Goal: Task Accomplishment & Management: Use online tool/utility

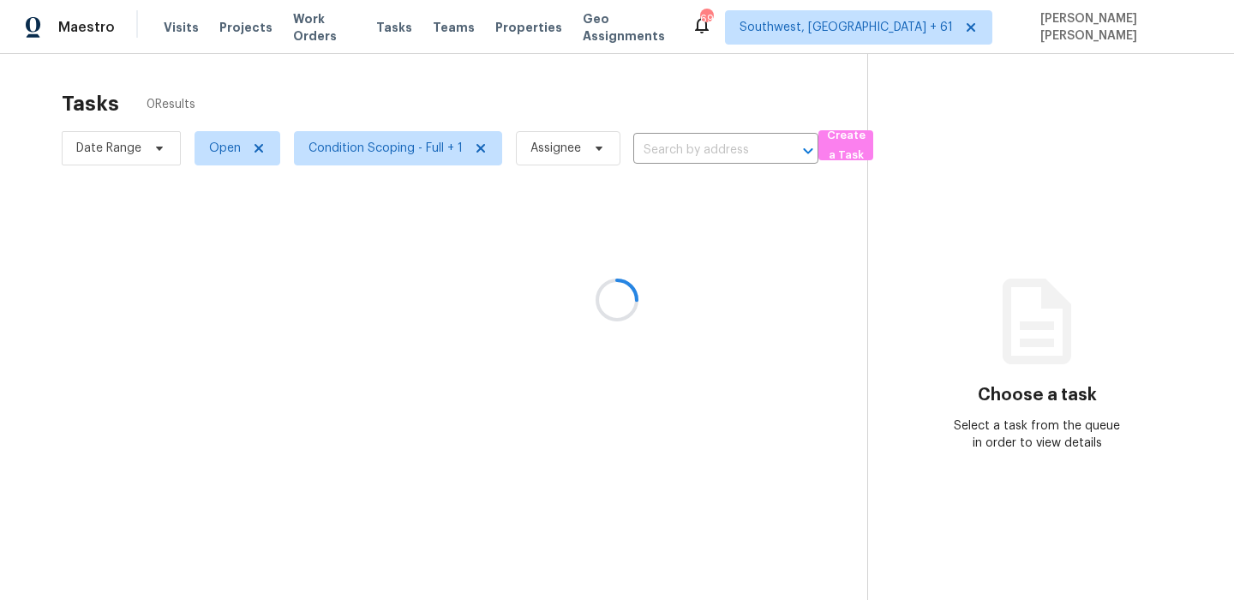
click at [590, 85] on div at bounding box center [617, 300] width 1234 height 600
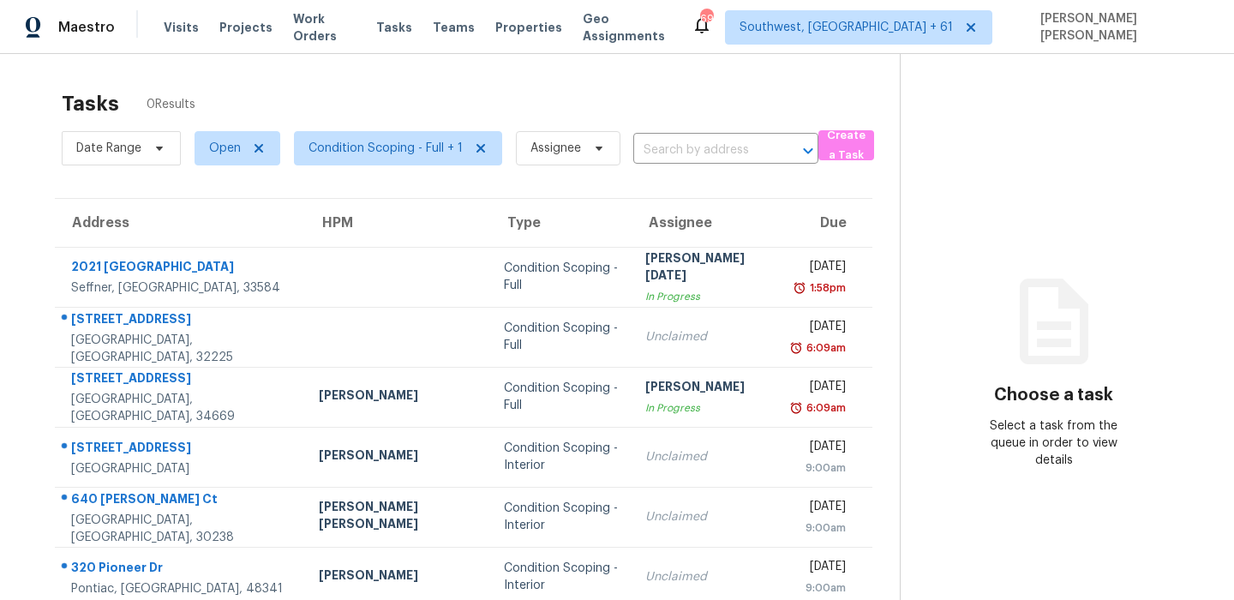
click at [319, 84] on div "Tasks 0 Results" at bounding box center [481, 103] width 838 height 45
click at [478, 105] on div "Tasks 182 Results" at bounding box center [481, 103] width 838 height 45
click at [118, 145] on span "Date Range" at bounding box center [108, 148] width 65 height 17
click at [315, 93] on div "Tasks 182 Results" at bounding box center [481, 103] width 838 height 45
click at [476, 44] on div "Visits Projects Work Orders Tasks Teams Properties Geo Assignments" at bounding box center [428, 27] width 528 height 34
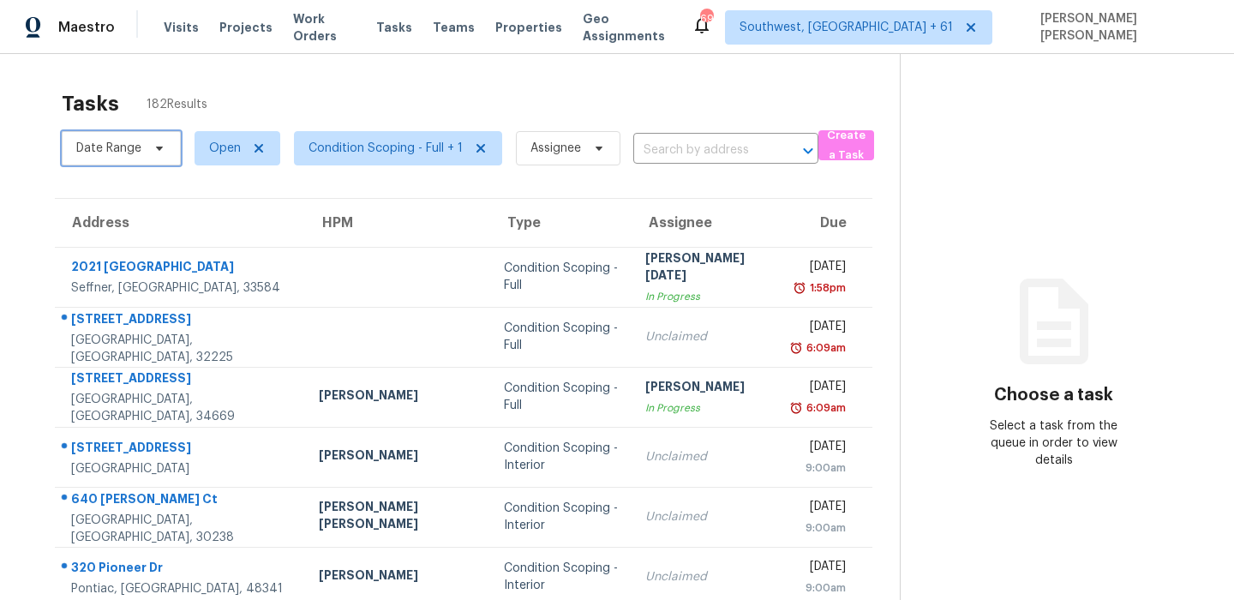
click at [113, 141] on span "Date Range" at bounding box center [108, 148] width 65 height 17
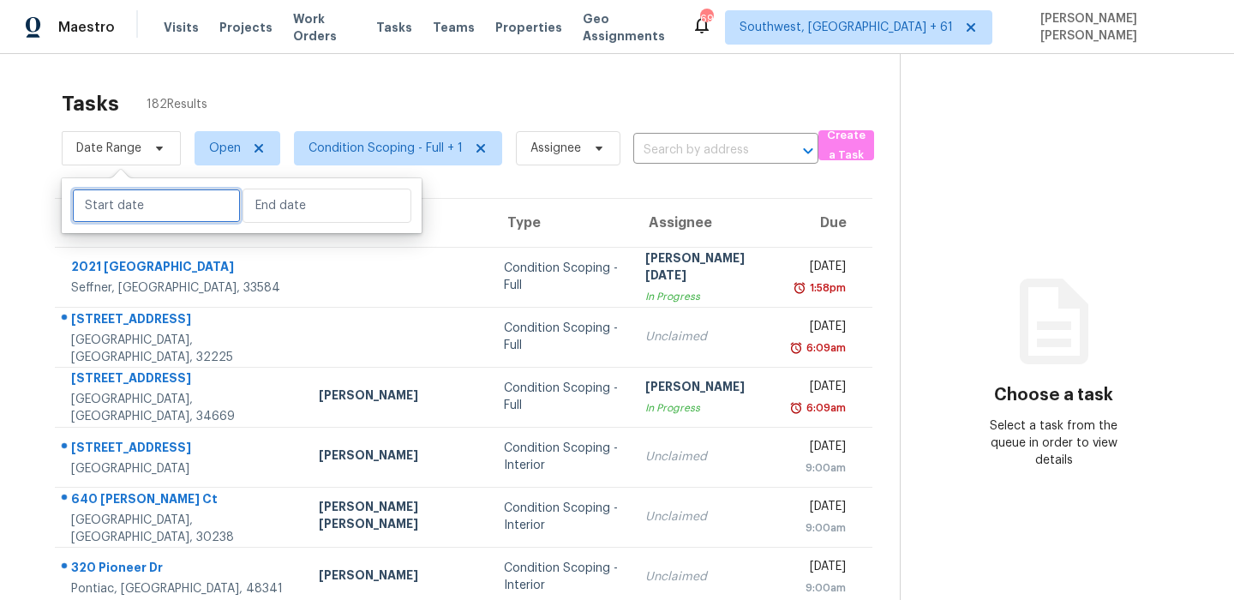
select select "8"
select select "2025"
select select "9"
select select "2025"
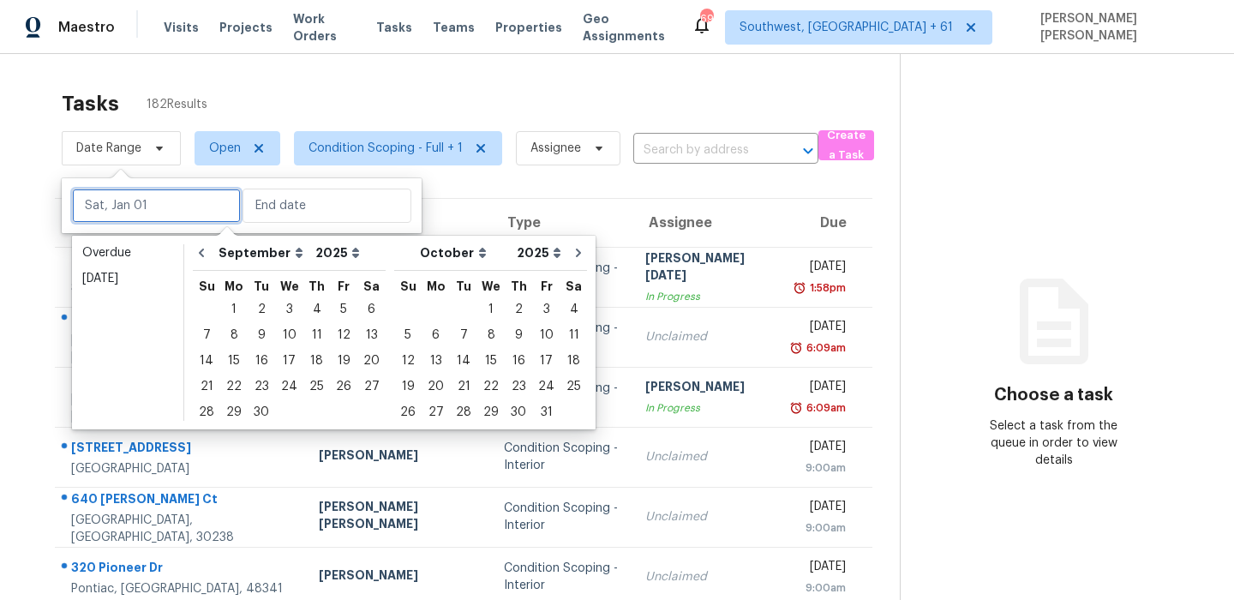
click at [154, 220] on input "text" at bounding box center [156, 205] width 169 height 34
click at [238, 361] on div "15" at bounding box center [233, 361] width 27 height 24
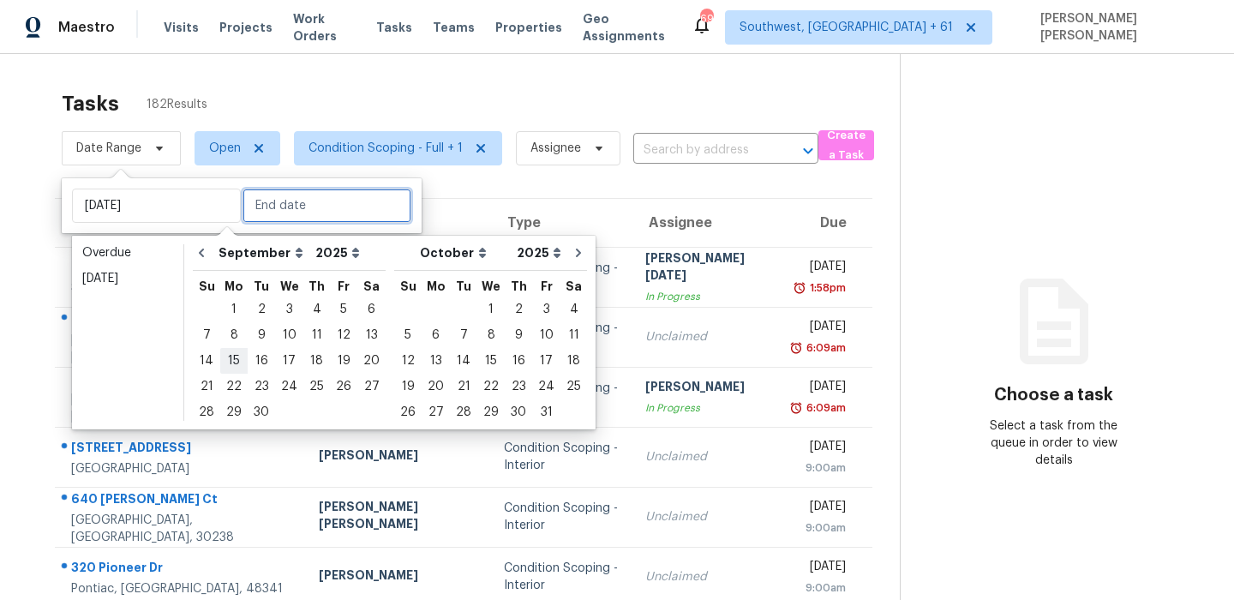
type input "Mon, Sep 15"
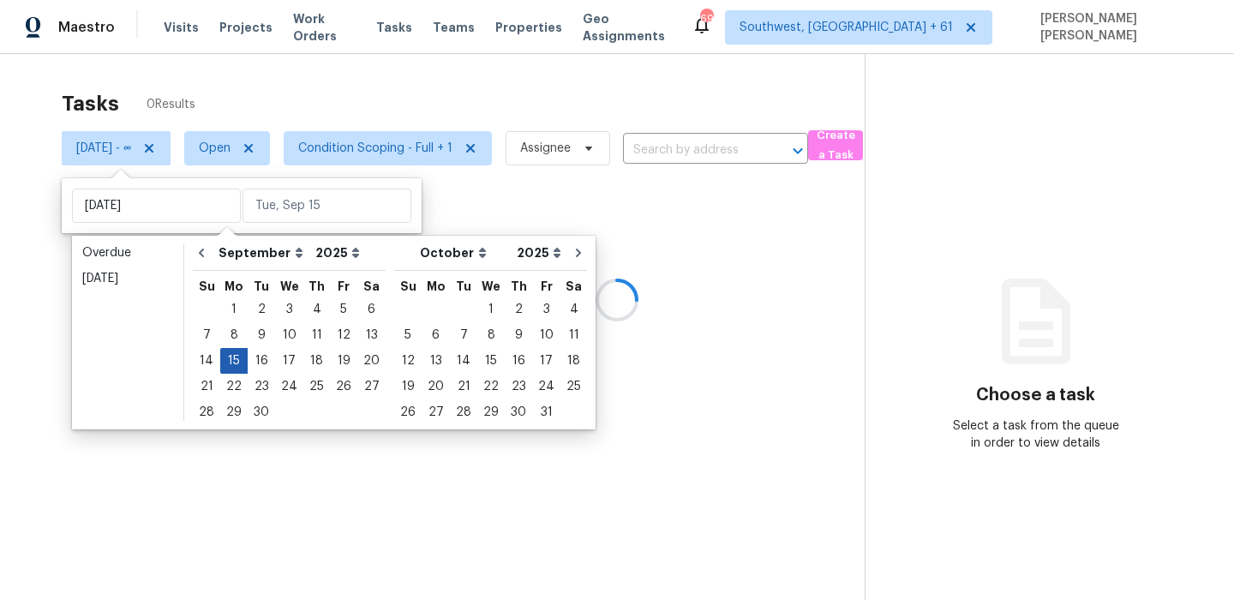
click at [238, 361] on div "15" at bounding box center [233, 361] width 27 height 24
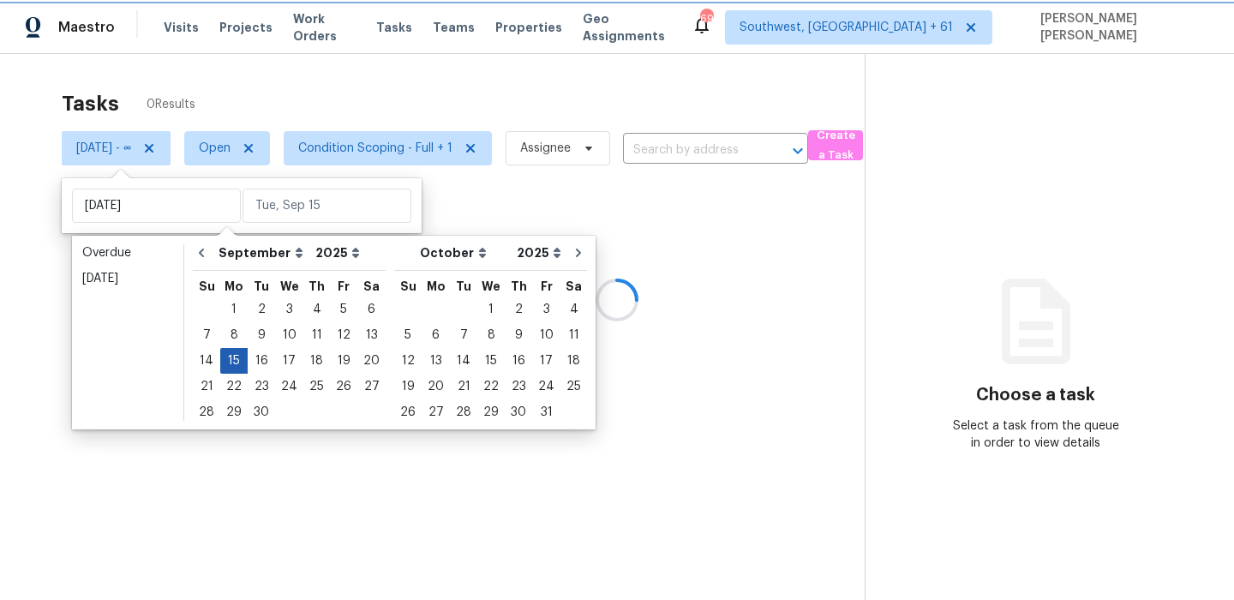
type input "Mon, Sep 15"
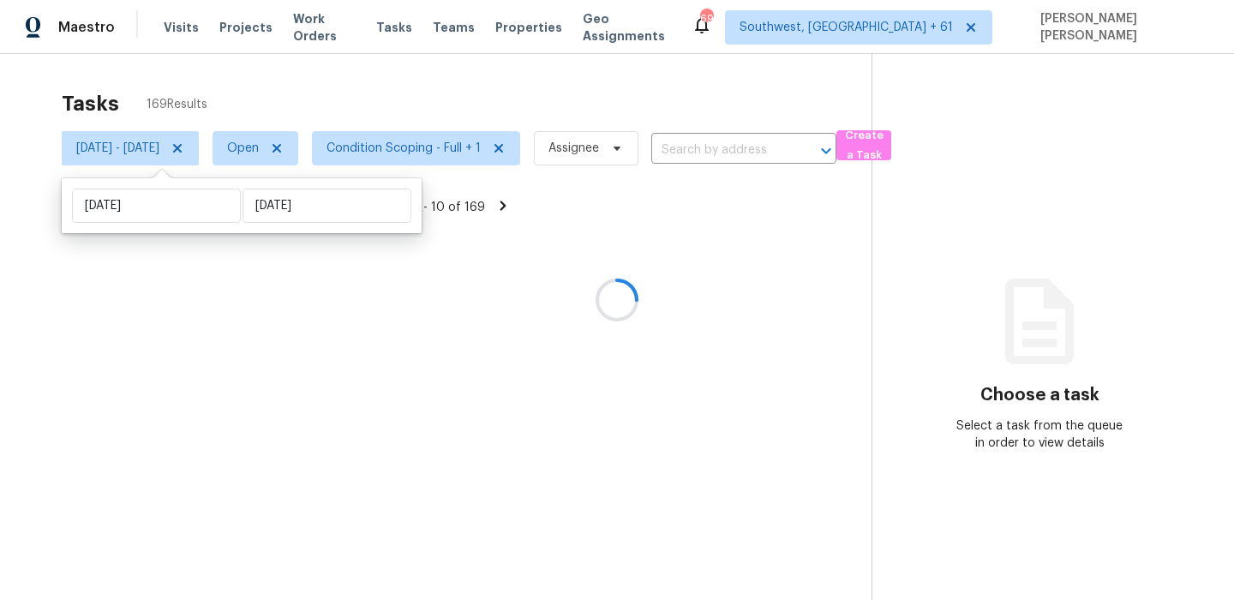
click at [543, 101] on div at bounding box center [617, 300] width 1234 height 600
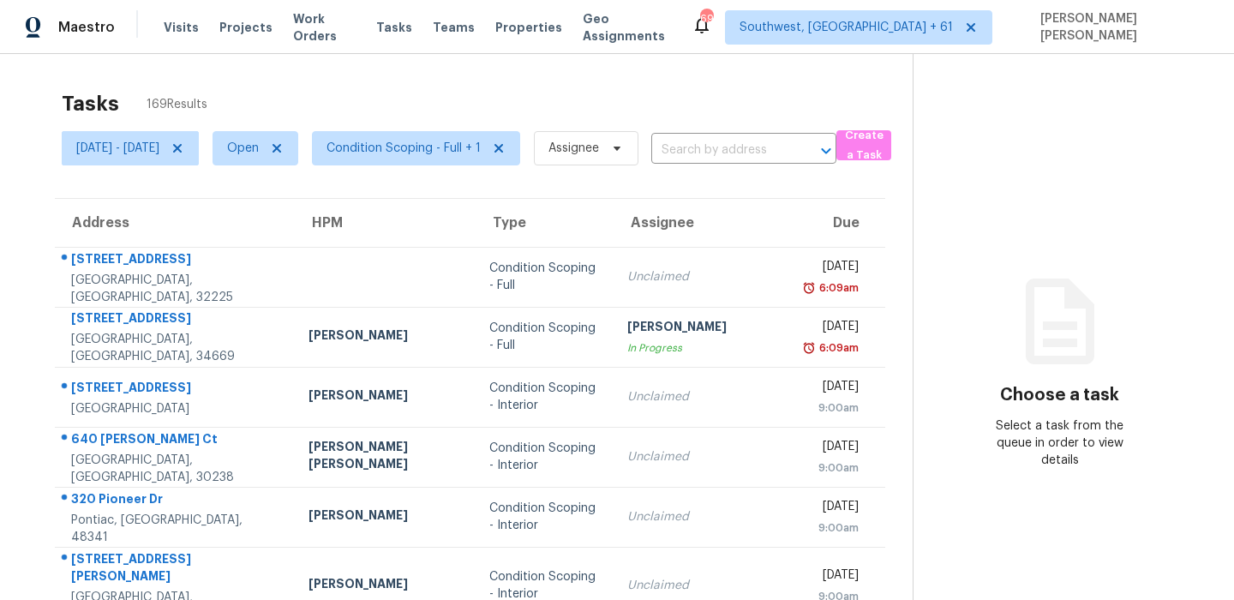
click at [594, 89] on div "Tasks 169 Results" at bounding box center [487, 103] width 851 height 45
click at [419, 152] on span "Condition Scoping - Full + 1" at bounding box center [403, 148] width 154 height 17
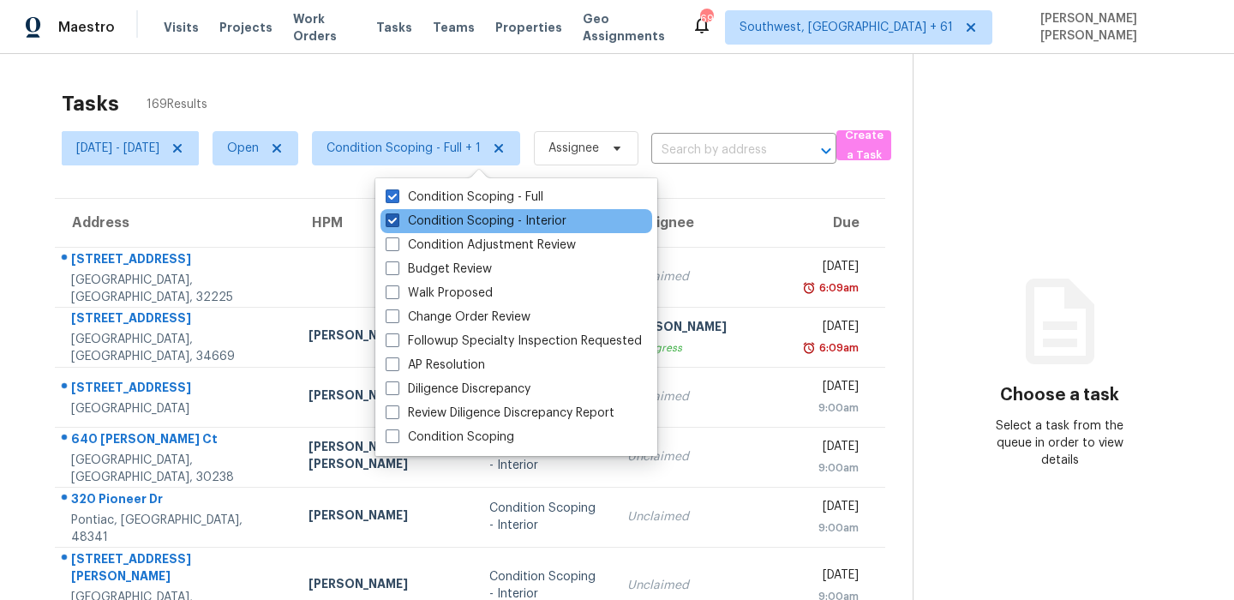
click at [422, 221] on label "Condition Scoping - Interior" at bounding box center [475, 220] width 181 height 17
click at [397, 221] on input "Condition Scoping - Interior" at bounding box center [390, 217] width 11 height 11
checkbox input "false"
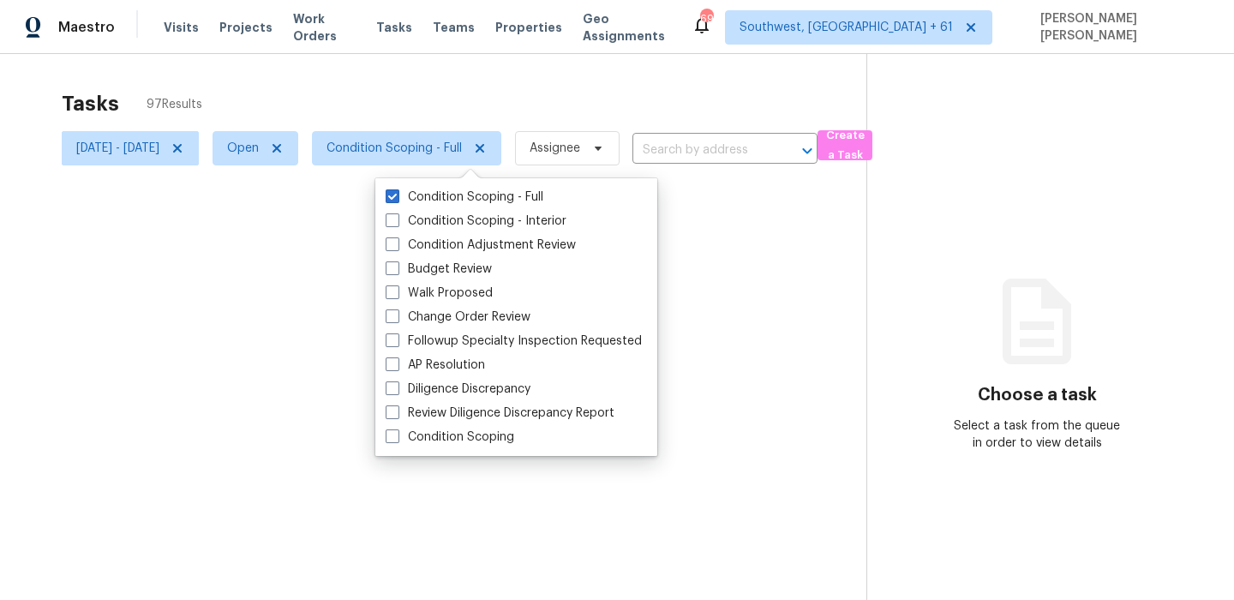
click at [501, 93] on div at bounding box center [617, 300] width 1234 height 600
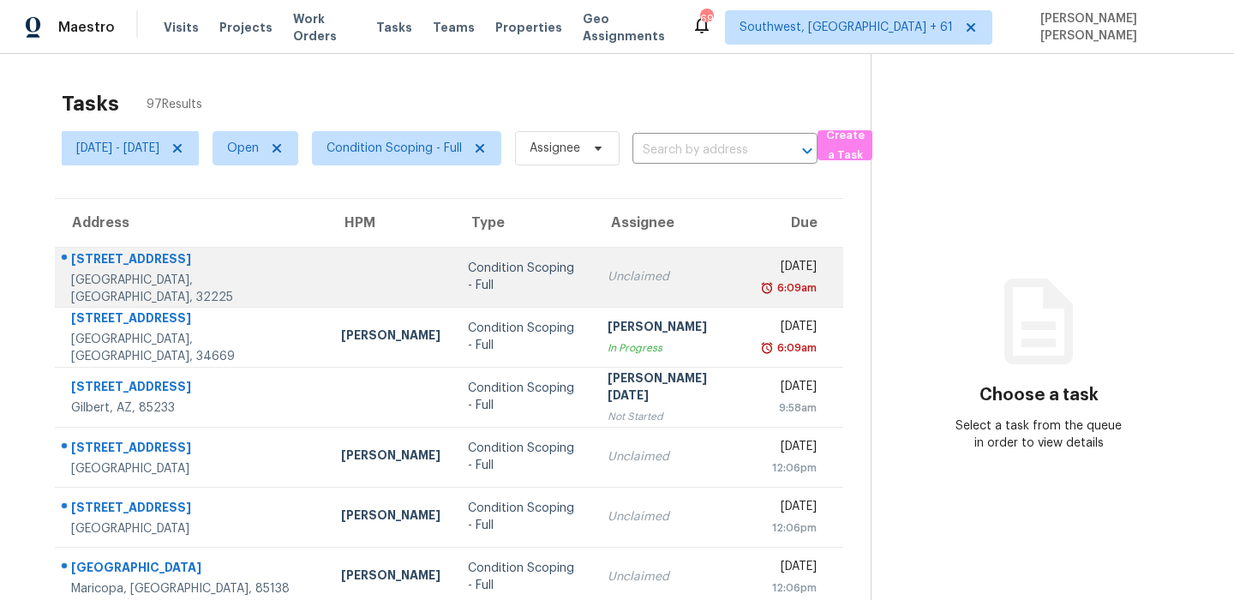
click at [99, 268] on div "12726 Serenade Cir S" at bounding box center [192, 260] width 242 height 21
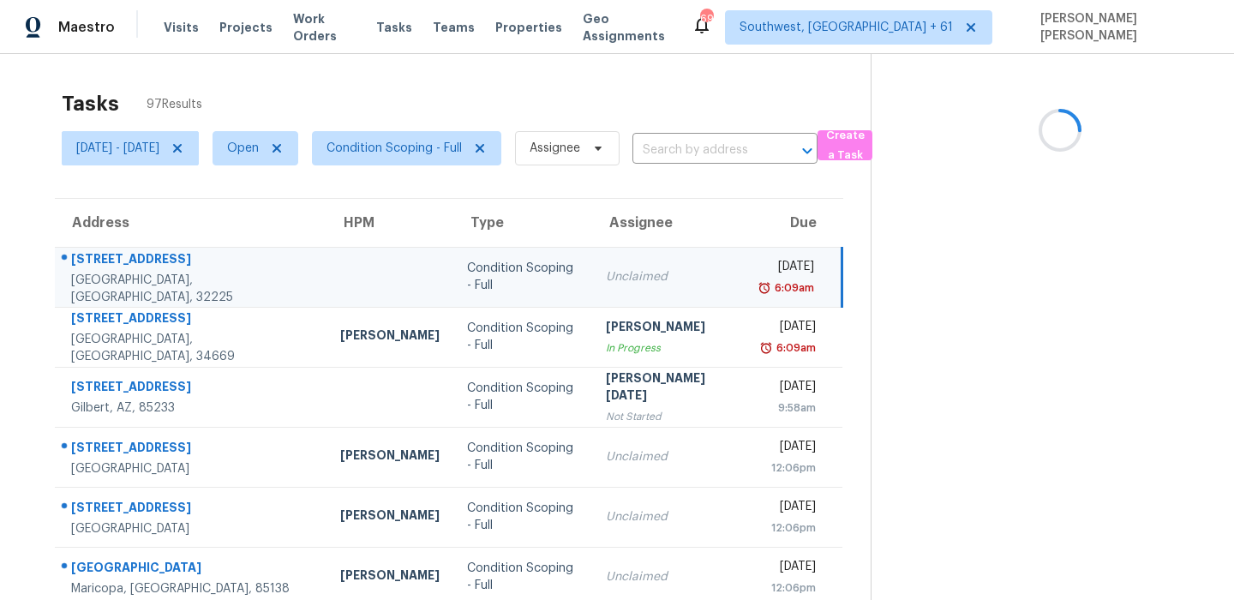
click at [99, 268] on div "12726 Serenade Cir S" at bounding box center [192, 260] width 242 height 21
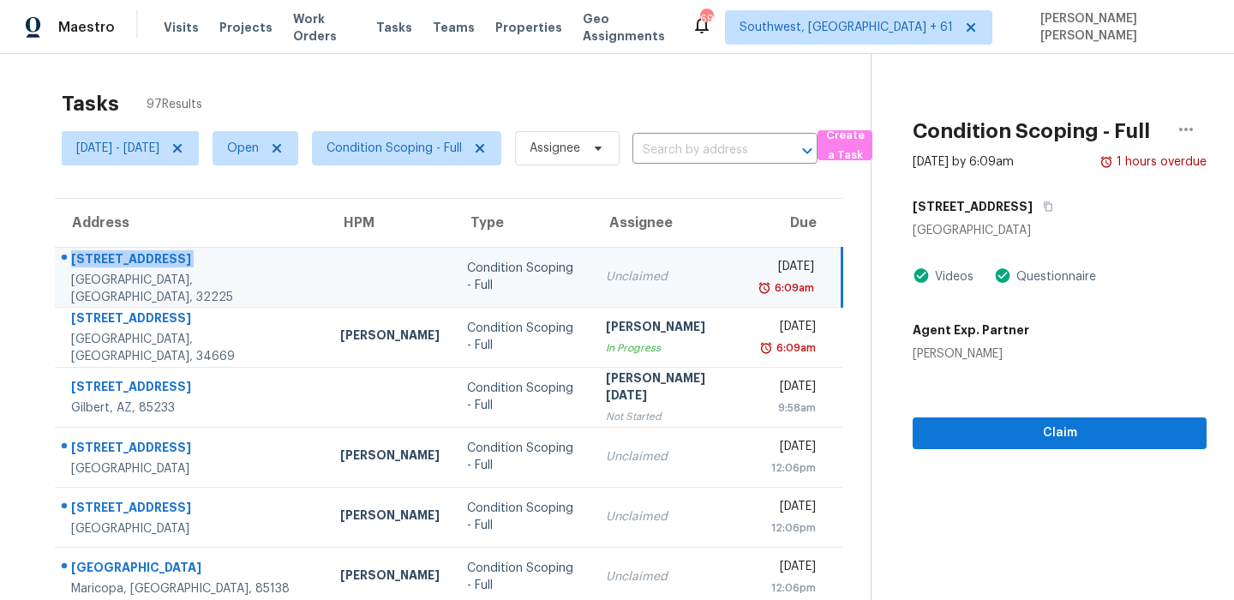
copy div "12726 Serenade Cir S"
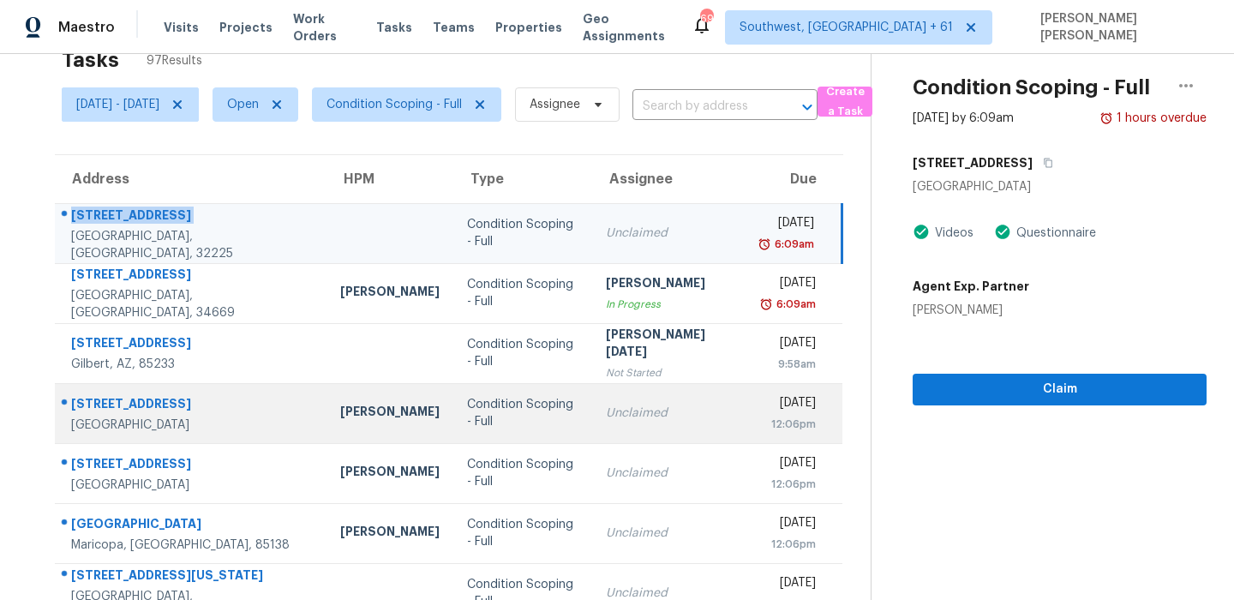
scroll to position [72, 0]
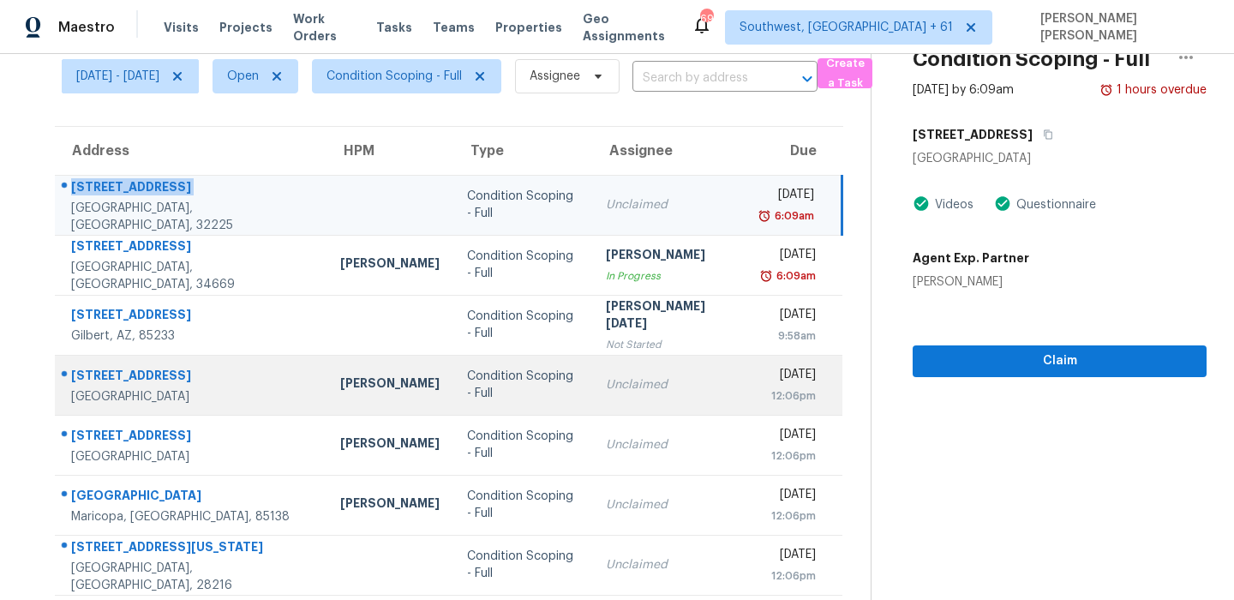
click at [144, 377] on div "1439 Bern Ln" at bounding box center [192, 377] width 242 height 21
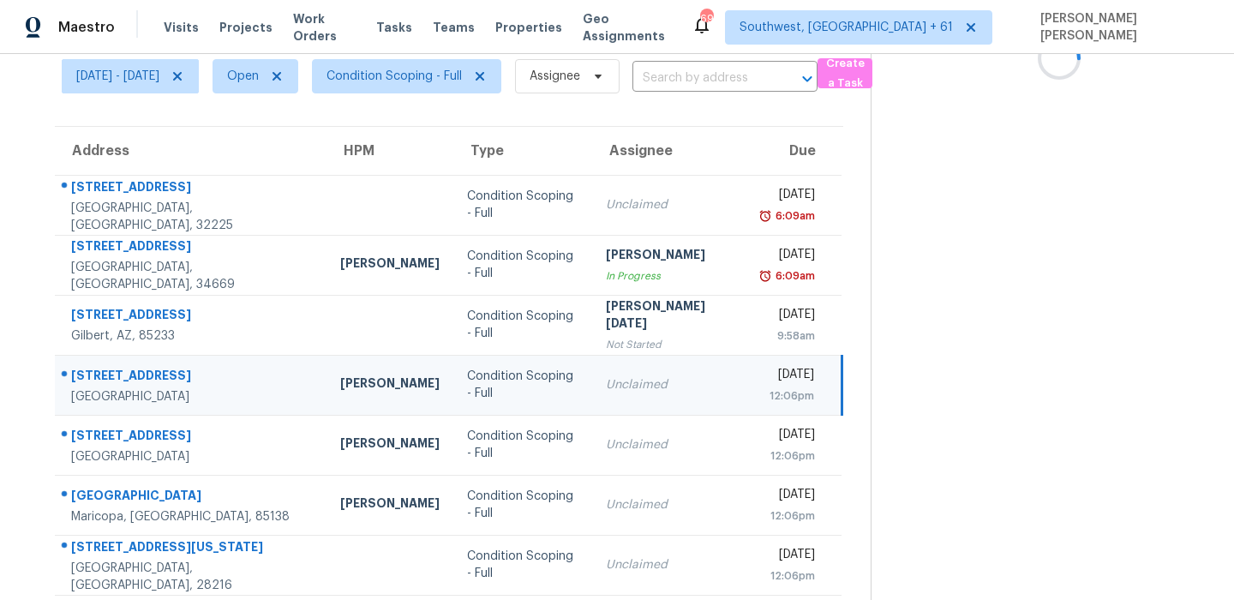
click at [144, 377] on div "1439 Bern Ln" at bounding box center [192, 377] width 242 height 21
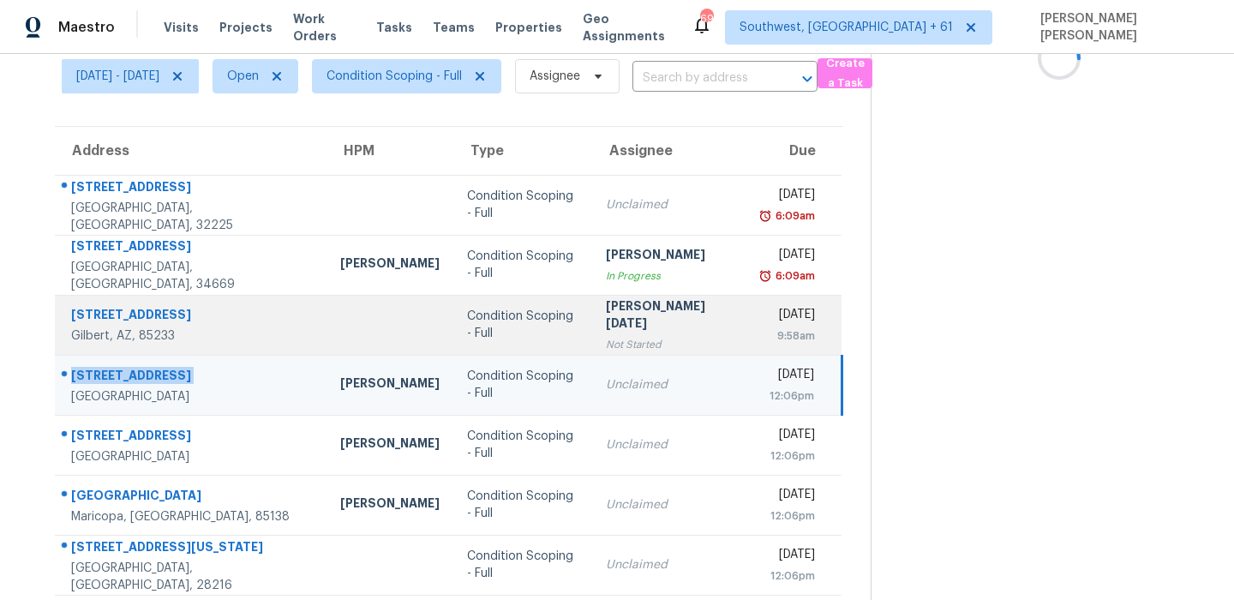
copy div "1439 Bern Ln"
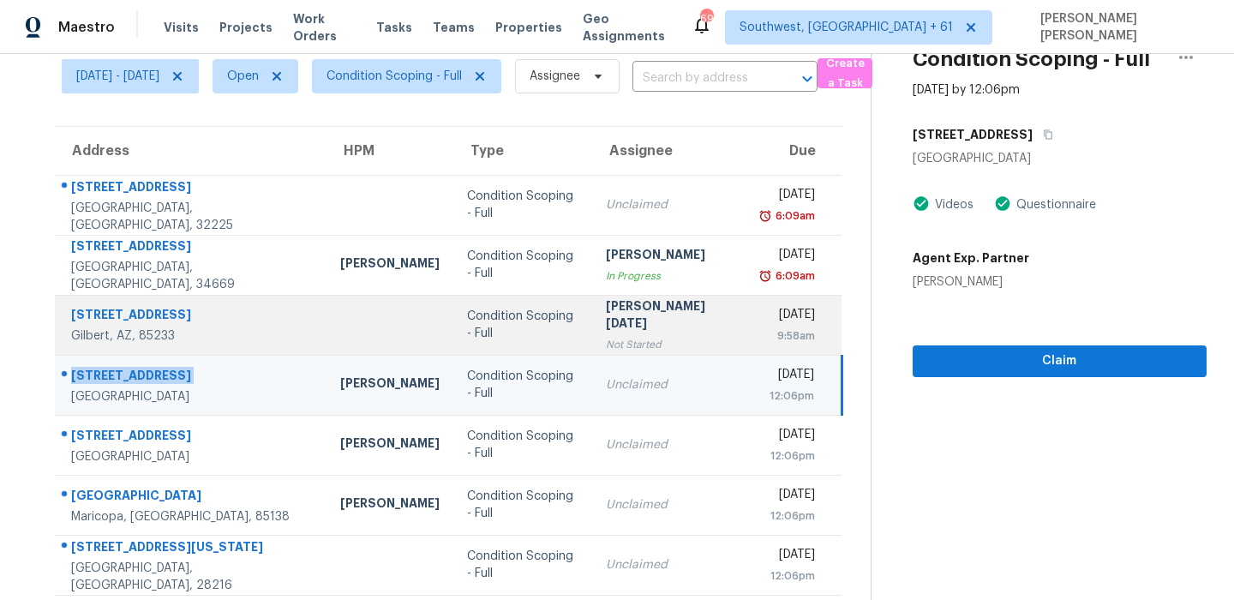
scroll to position [164, 0]
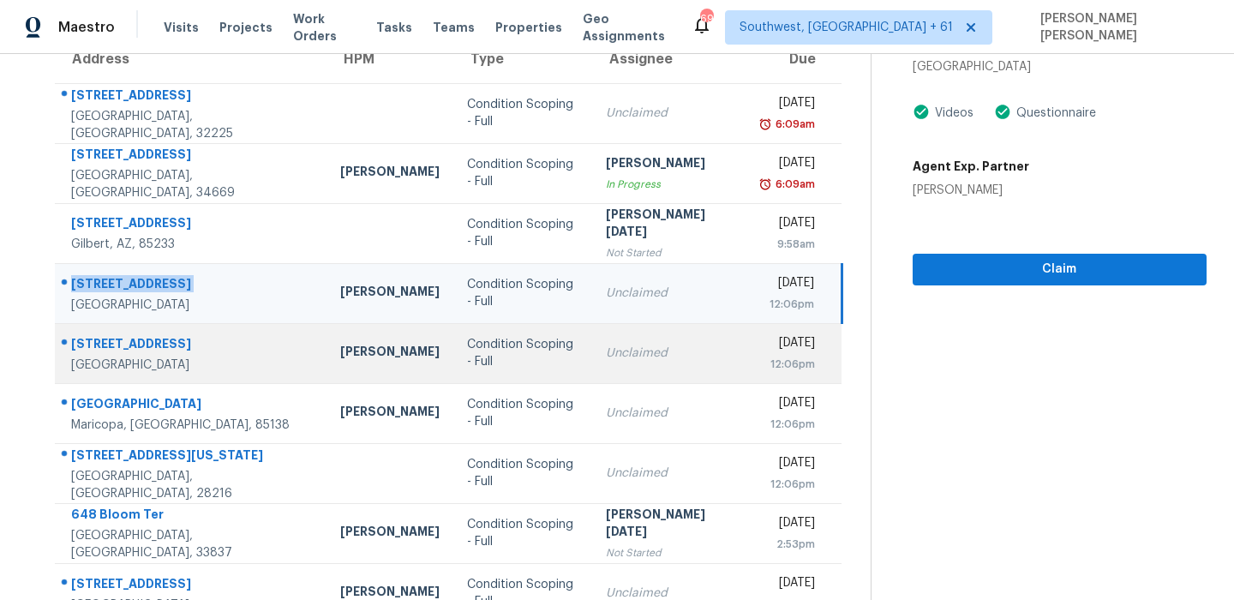
click at [89, 335] on div "950 Greensward Ln" at bounding box center [192, 345] width 242 height 21
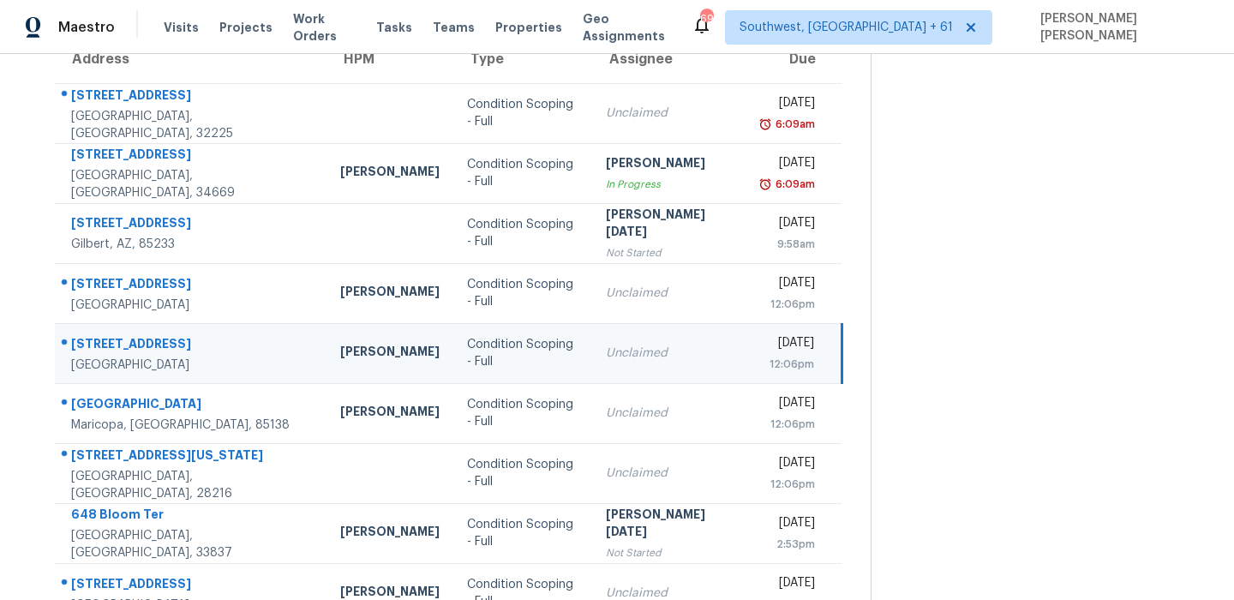
click at [89, 335] on div "950 Greensward Ln" at bounding box center [192, 345] width 242 height 21
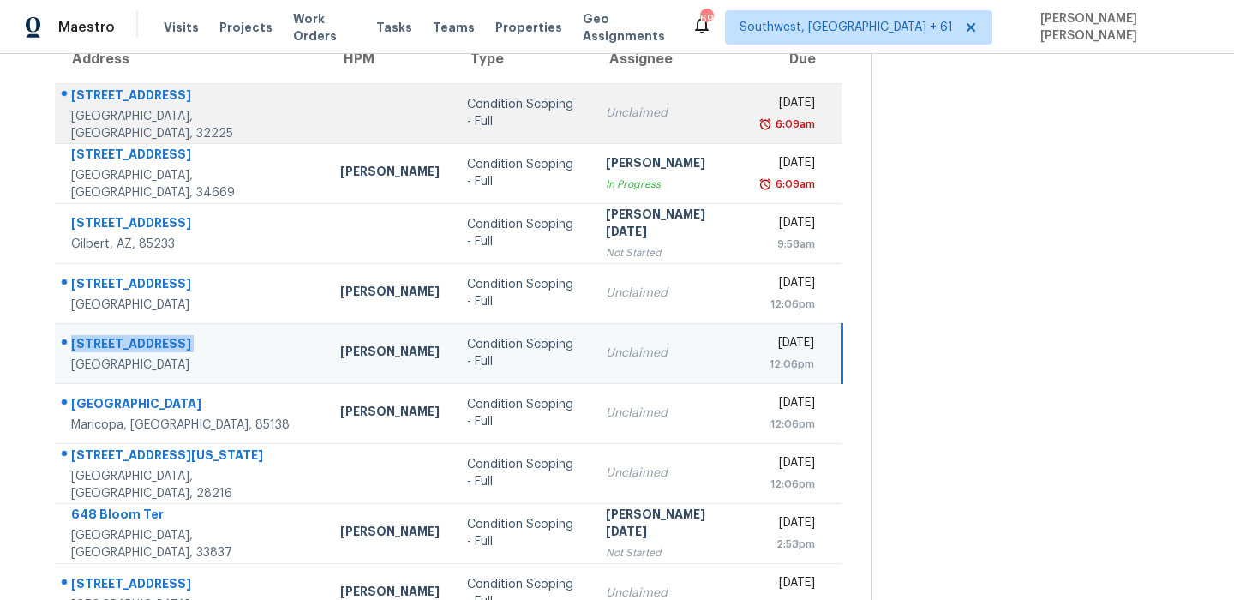
copy div "950 Greensward Ln"
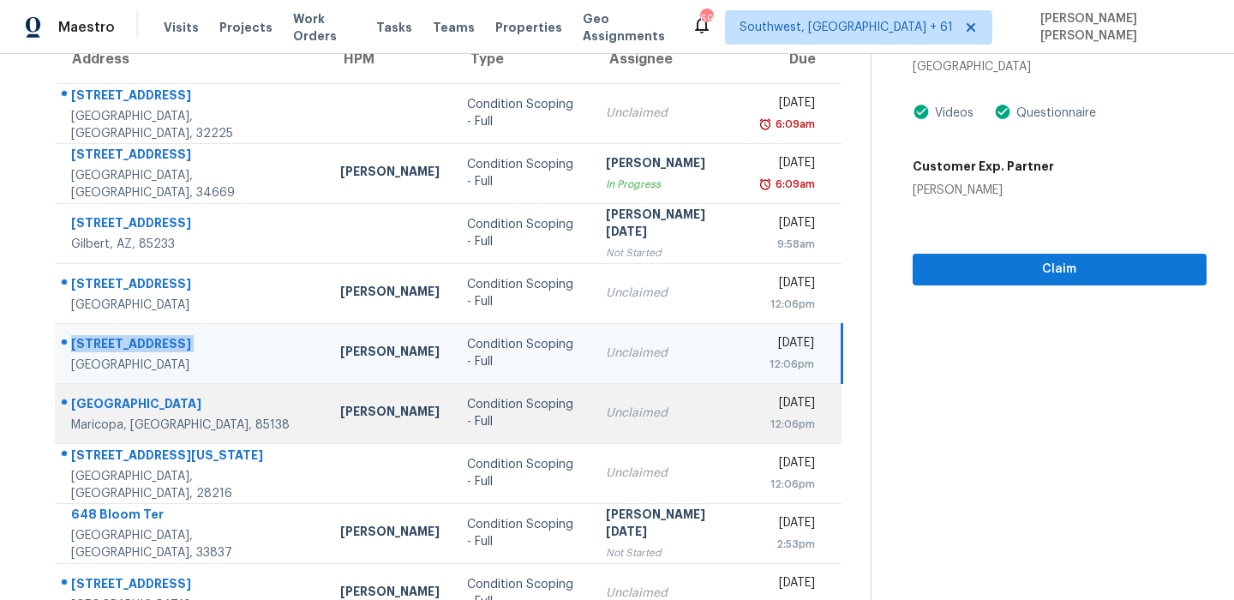
scroll to position [181, 0]
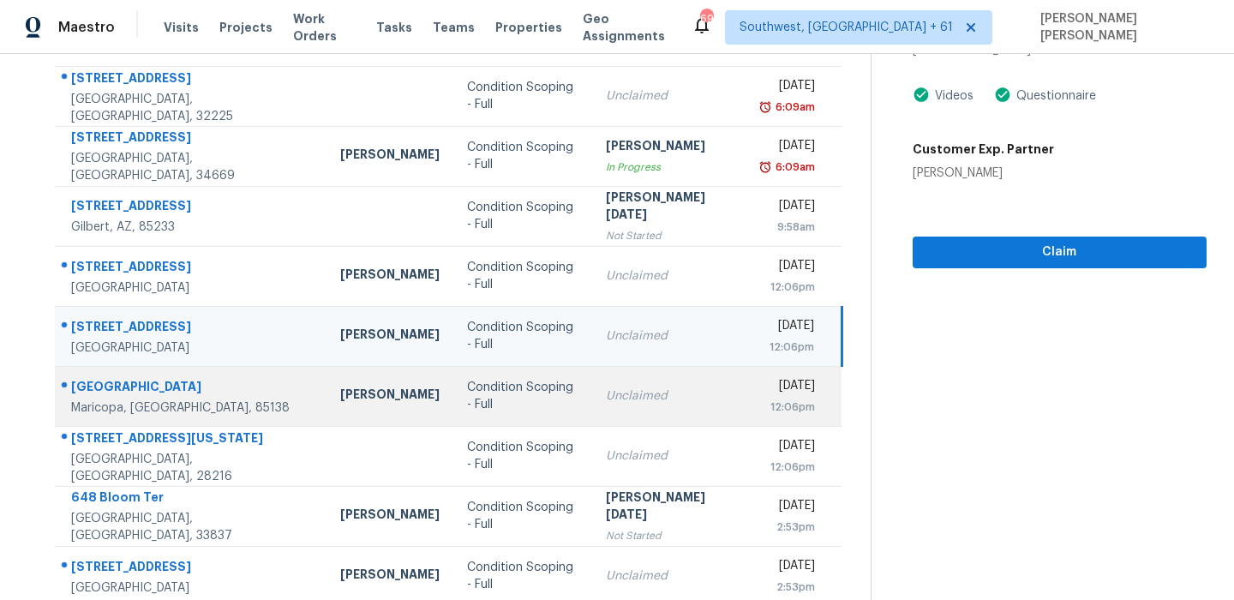
click at [143, 393] on div "41917 W Granada Dr" at bounding box center [192, 388] width 242 height 21
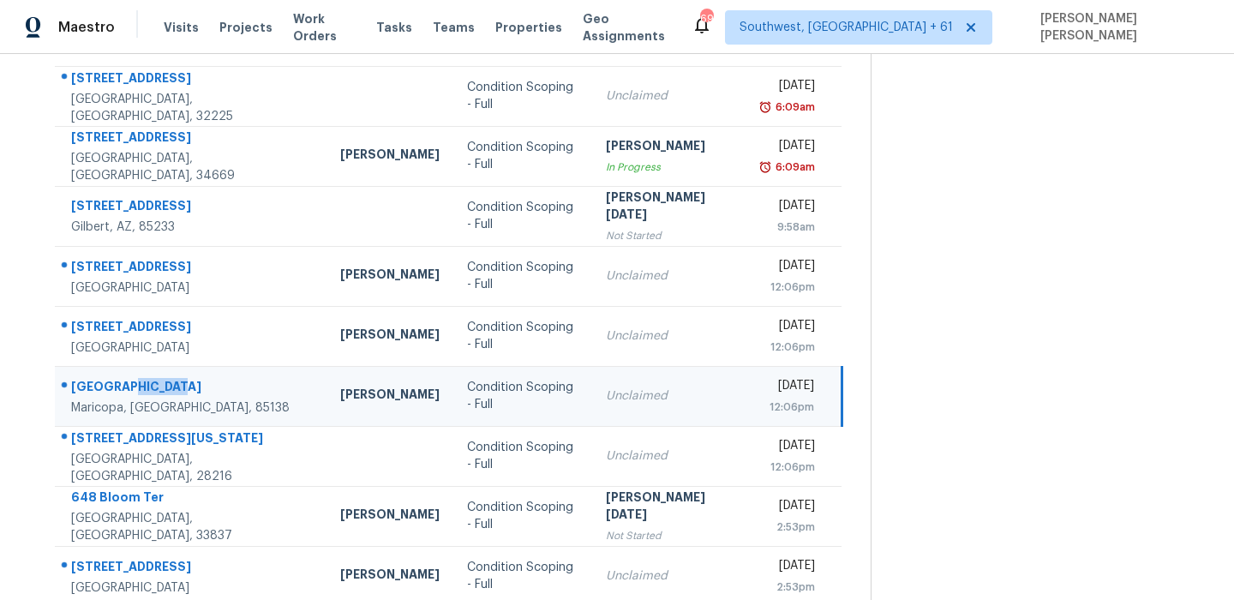
click at [143, 393] on div "41917 W Granada Dr" at bounding box center [192, 388] width 242 height 21
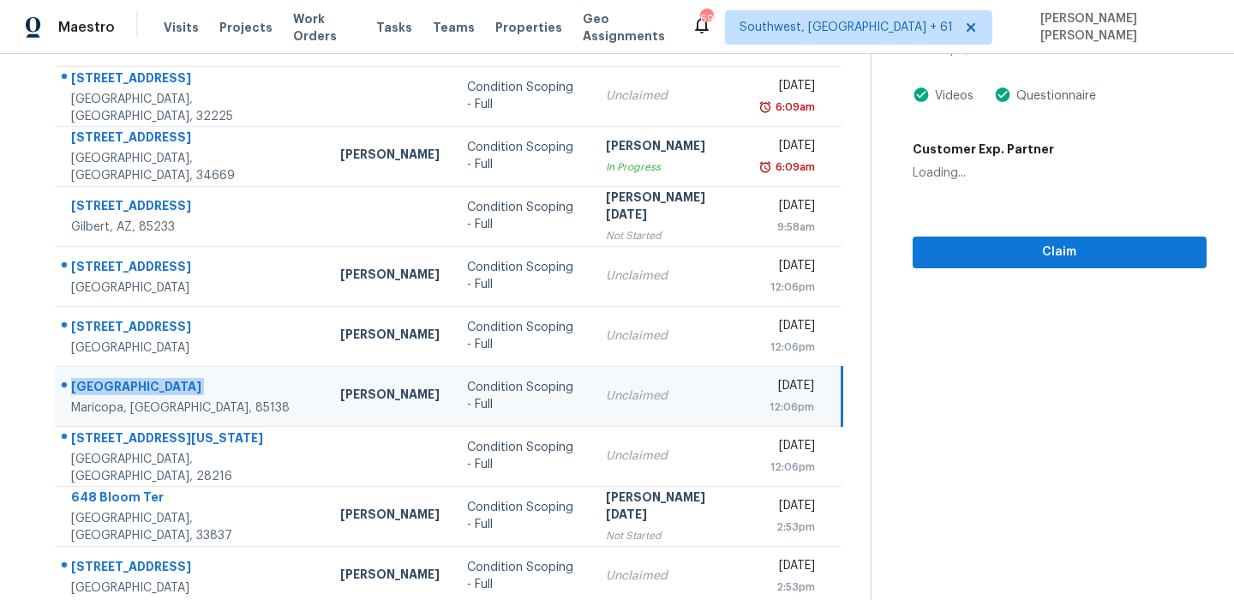
copy div "41917 W Granada Dr"
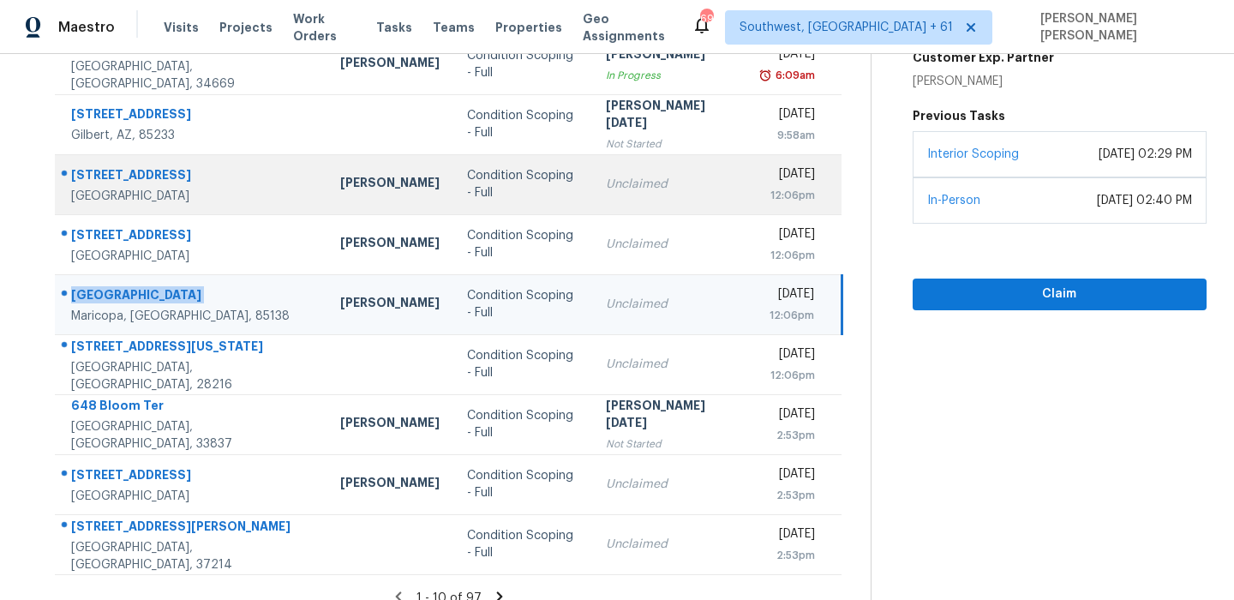
scroll to position [292, 0]
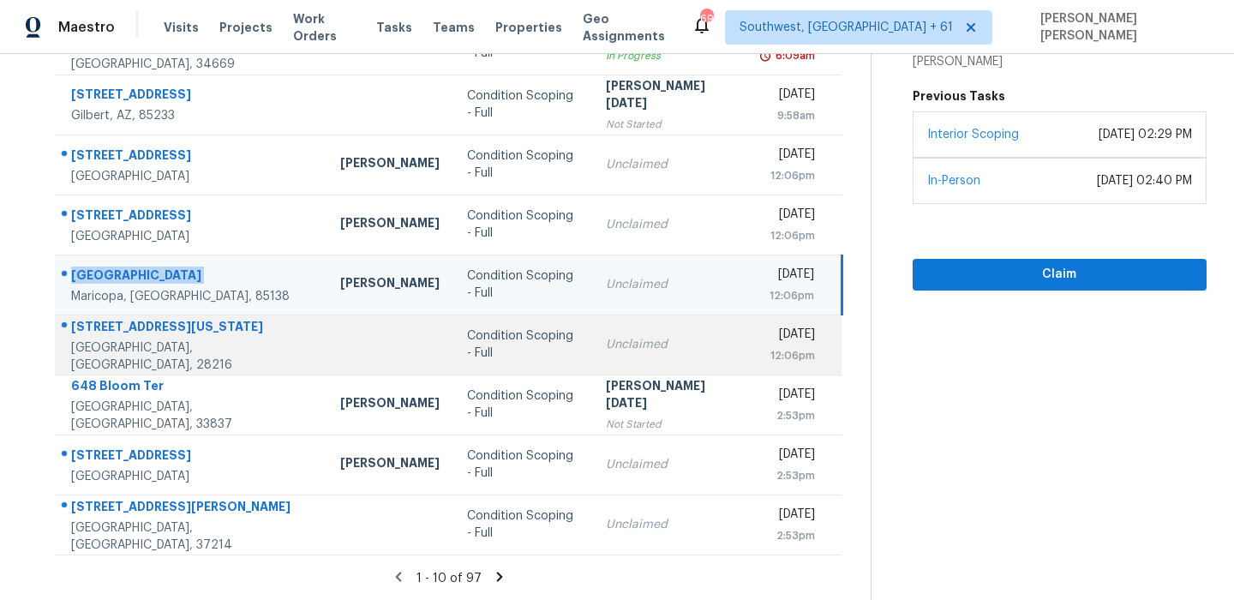
click at [151, 338] on div "1715 Washington Ave" at bounding box center [192, 328] width 242 height 21
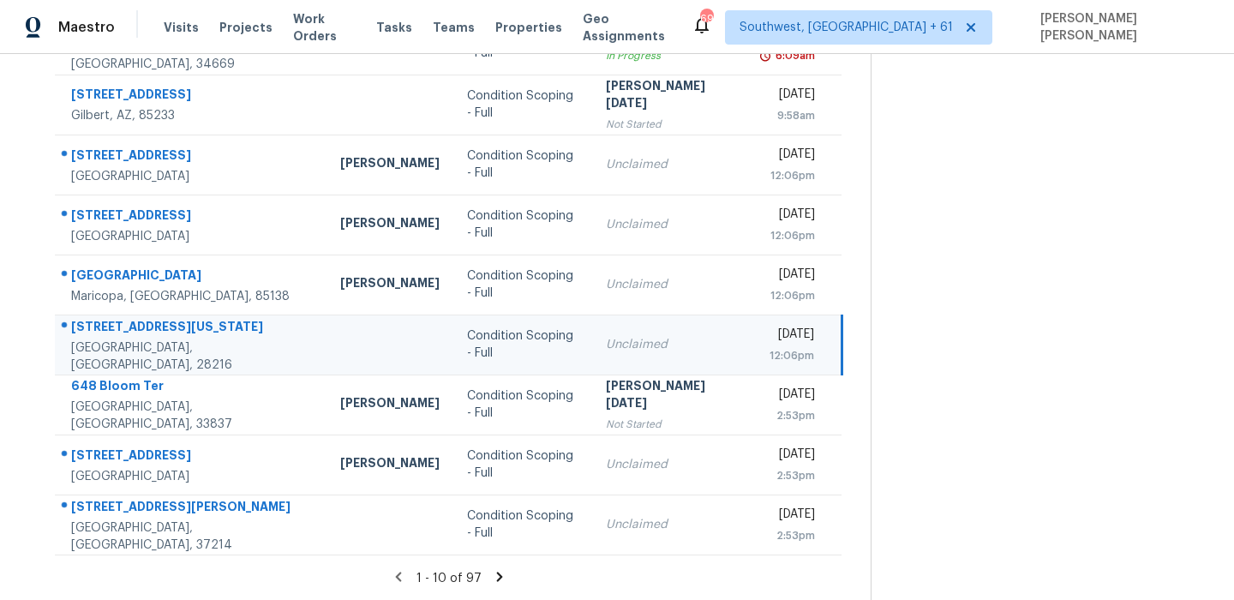
click at [151, 338] on div "1715 Washington Ave" at bounding box center [192, 328] width 242 height 21
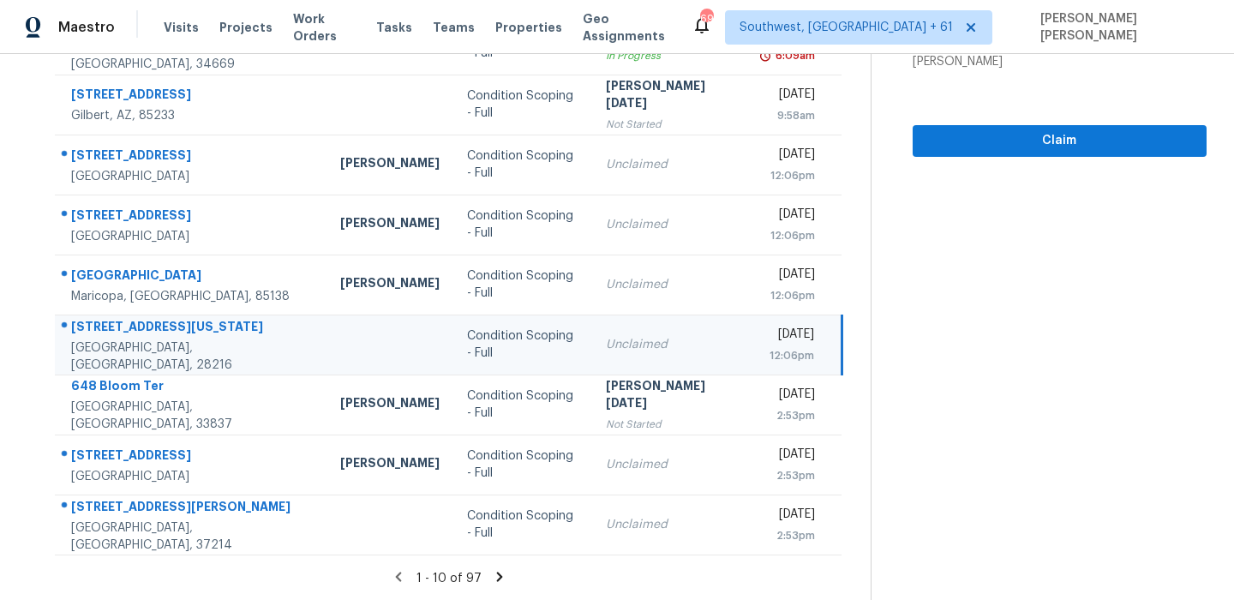
click at [111, 336] on div "1715 Washington Ave" at bounding box center [192, 328] width 242 height 21
copy div "1715 Washington Ave"
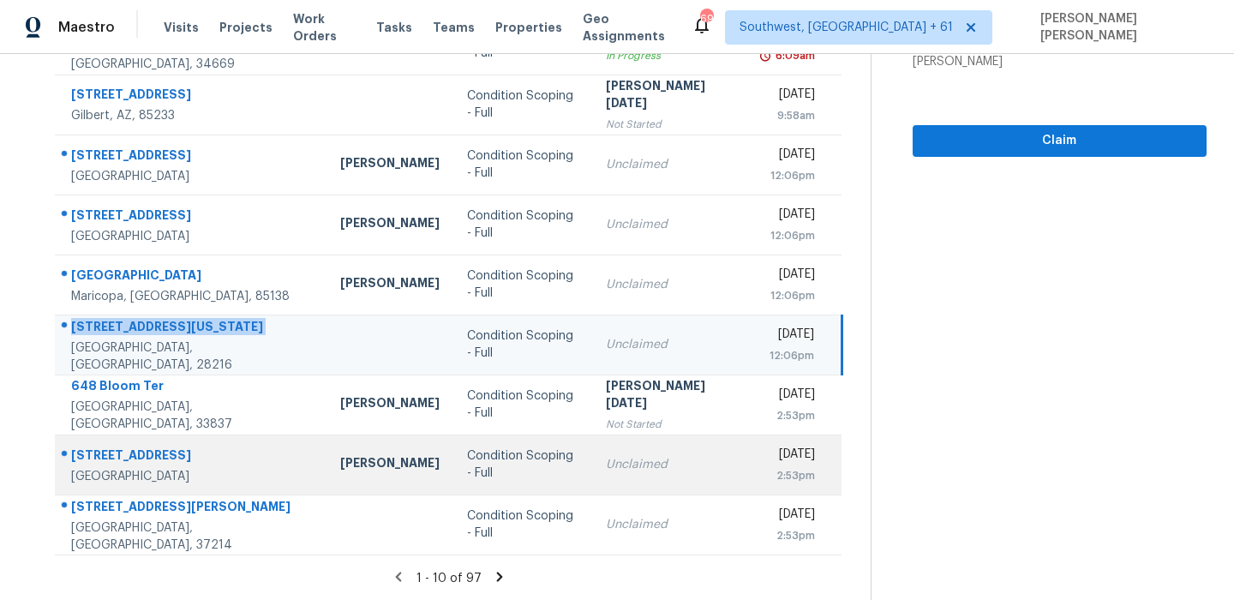
click at [95, 459] on div "141 Bellevue St" at bounding box center [192, 456] width 242 height 21
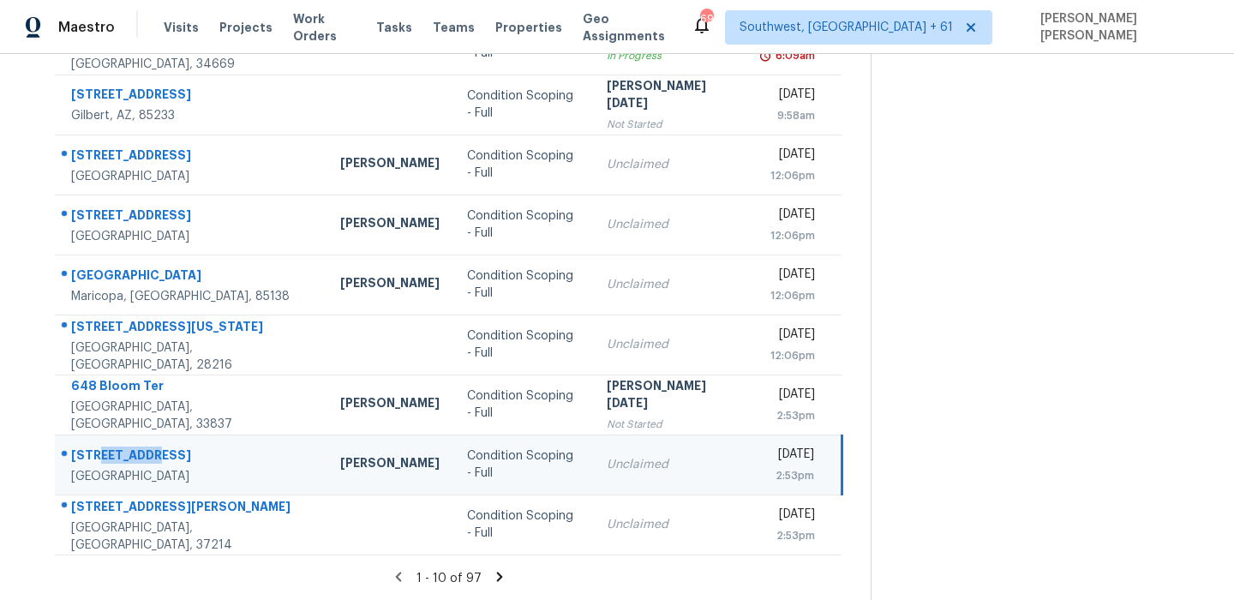
click at [95, 459] on div "141 Bellevue St" at bounding box center [192, 456] width 242 height 21
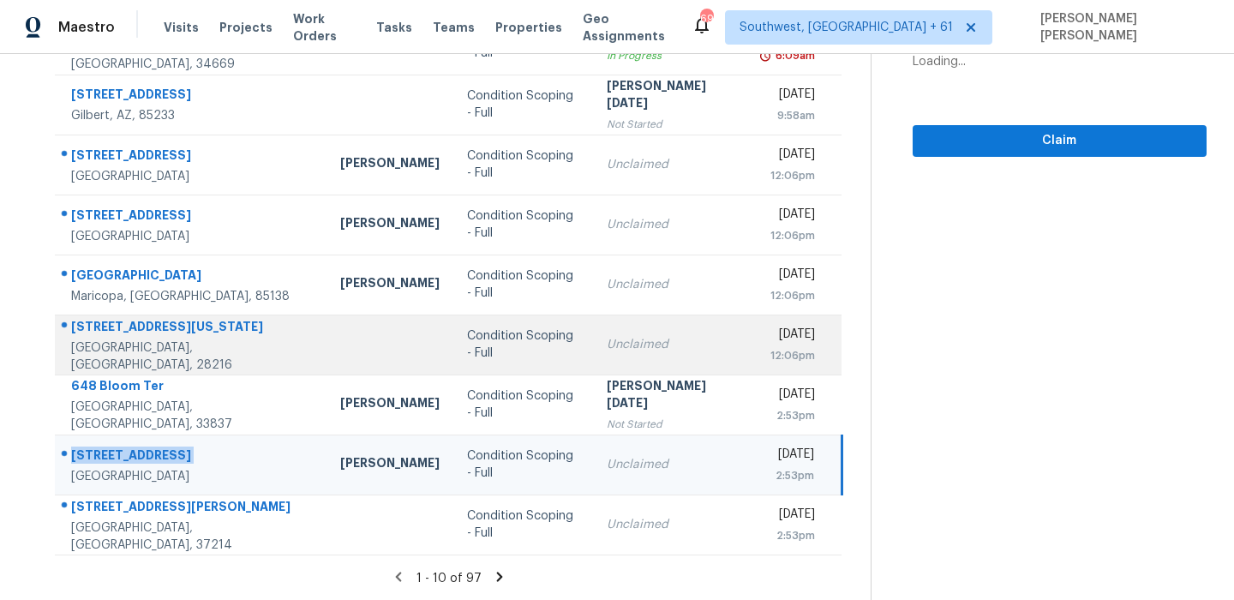
copy div "141 Bellevue St"
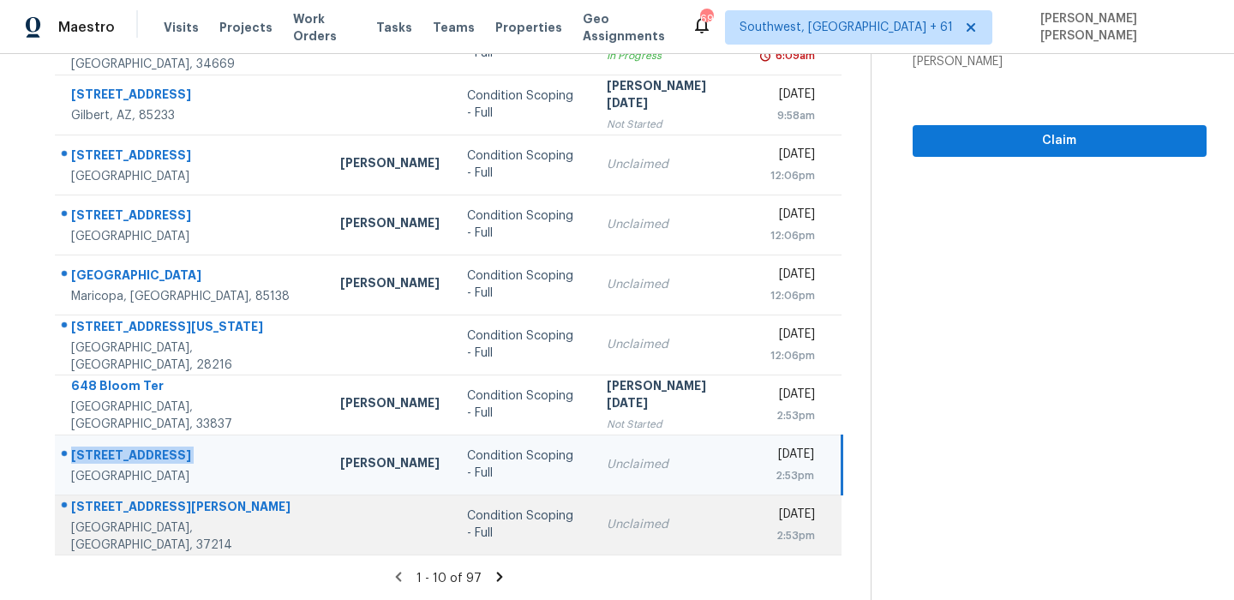
click at [145, 515] on div "2808 Blackwood Dr" at bounding box center [192, 508] width 242 height 21
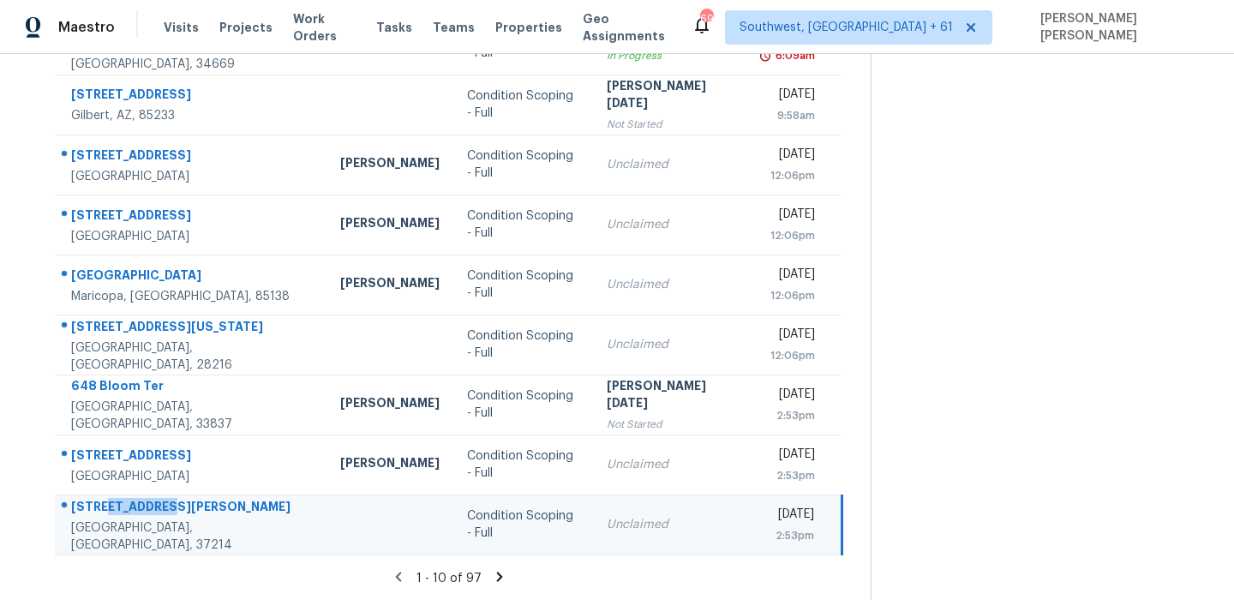
click at [145, 515] on div "2808 Blackwood Dr" at bounding box center [192, 508] width 242 height 21
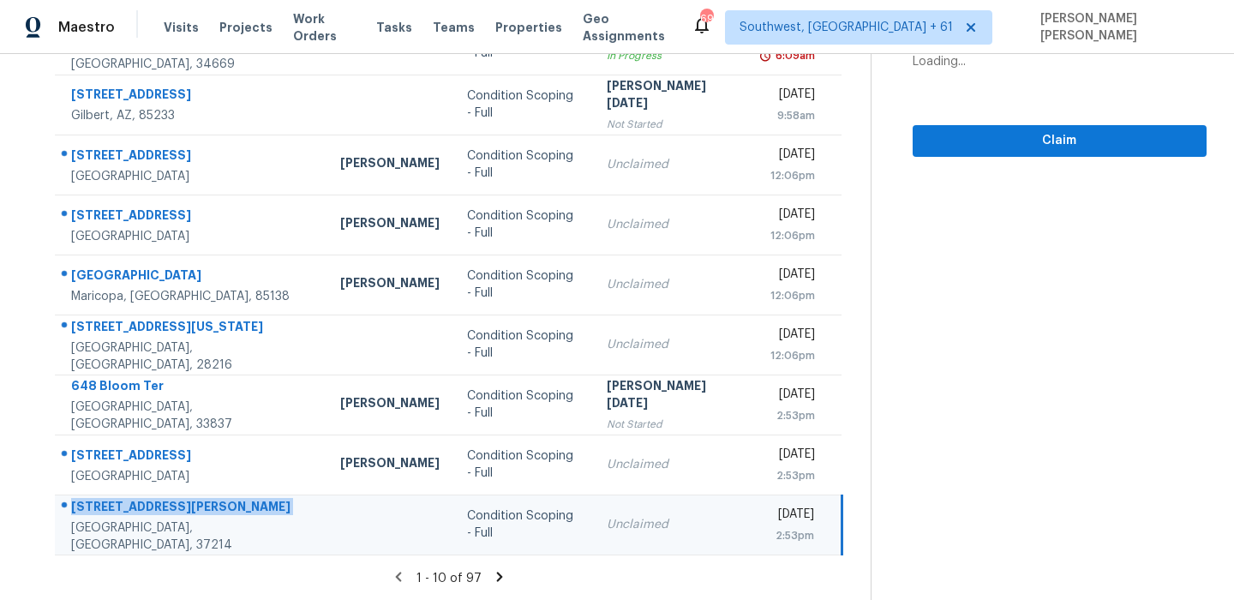
copy div "2808 Blackwood Dr"
click at [501, 573] on icon at bounding box center [500, 575] width 6 height 9
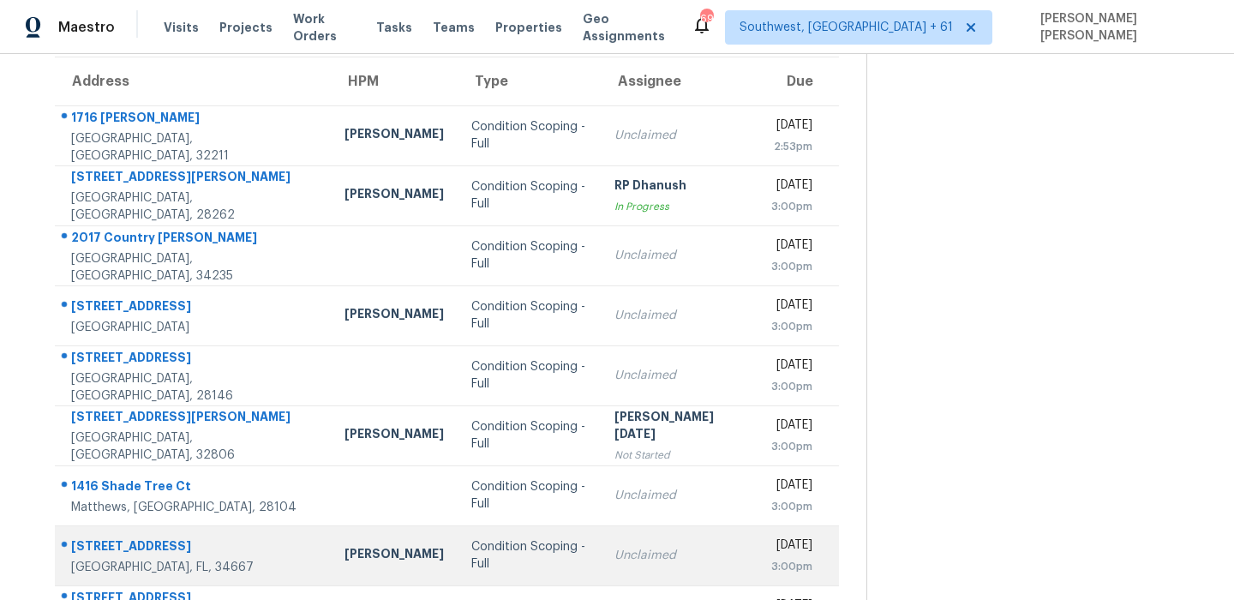
scroll to position [0, 0]
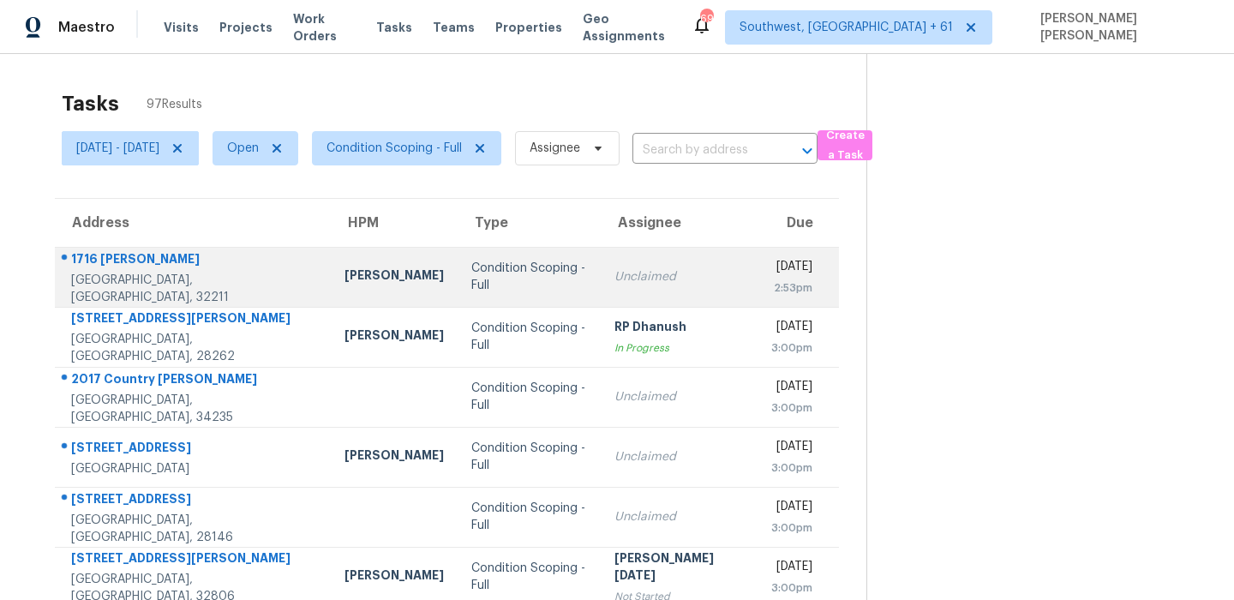
click at [119, 263] on div "1716 Layton Rd" at bounding box center [194, 260] width 246 height 21
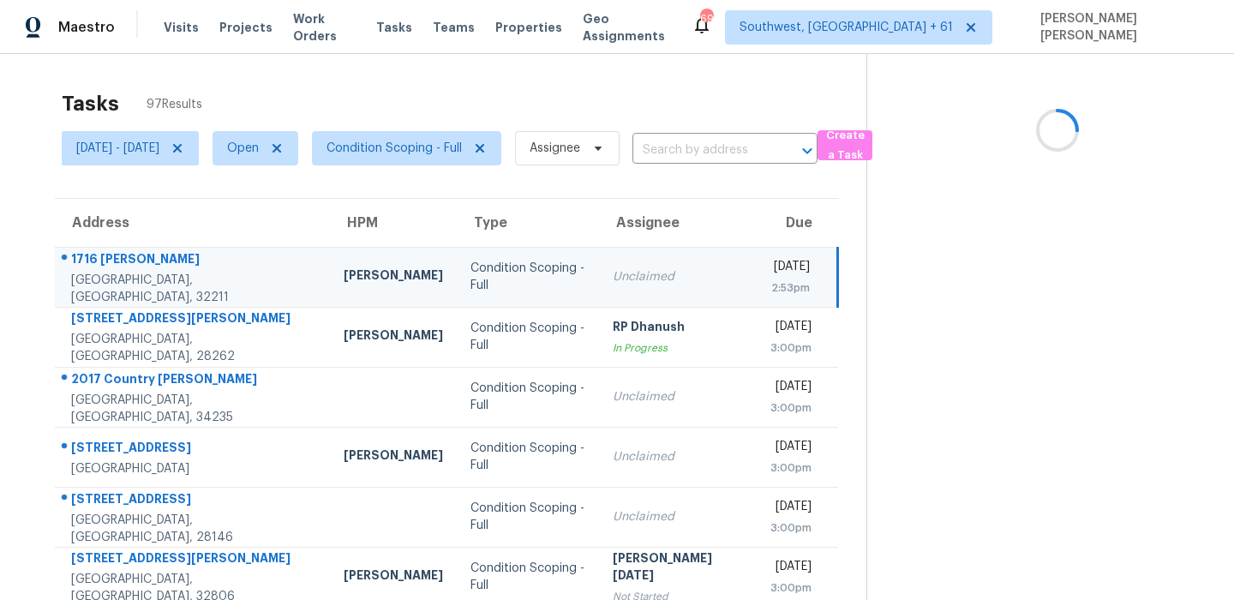
click at [119, 263] on div "1716 Layton Rd" at bounding box center [193, 260] width 245 height 21
copy div "1716 Layton Rd"
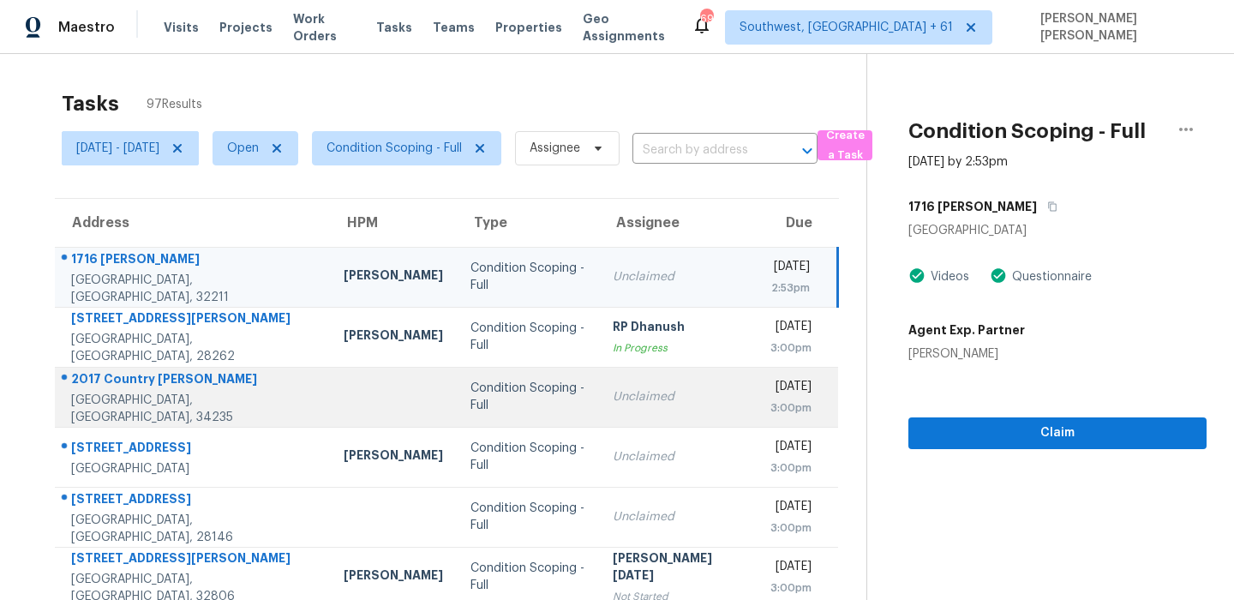
click at [122, 389] on div "2017 Country Meadows Ln" at bounding box center [193, 380] width 245 height 21
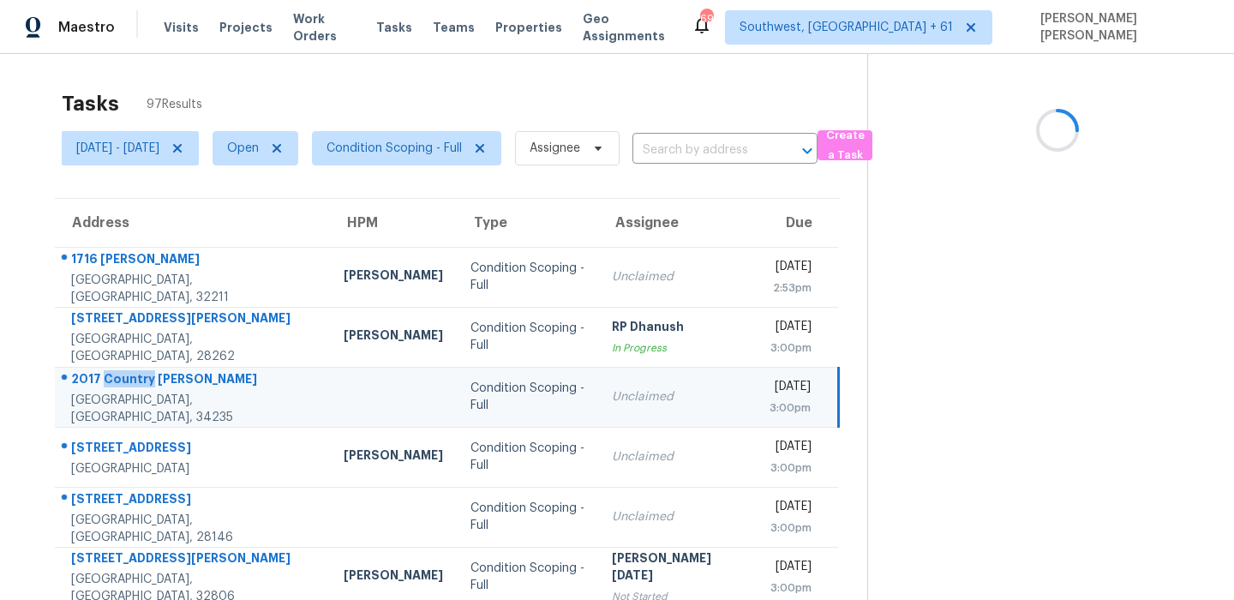
click at [122, 389] on div "2017 Country Meadows Ln" at bounding box center [193, 380] width 245 height 21
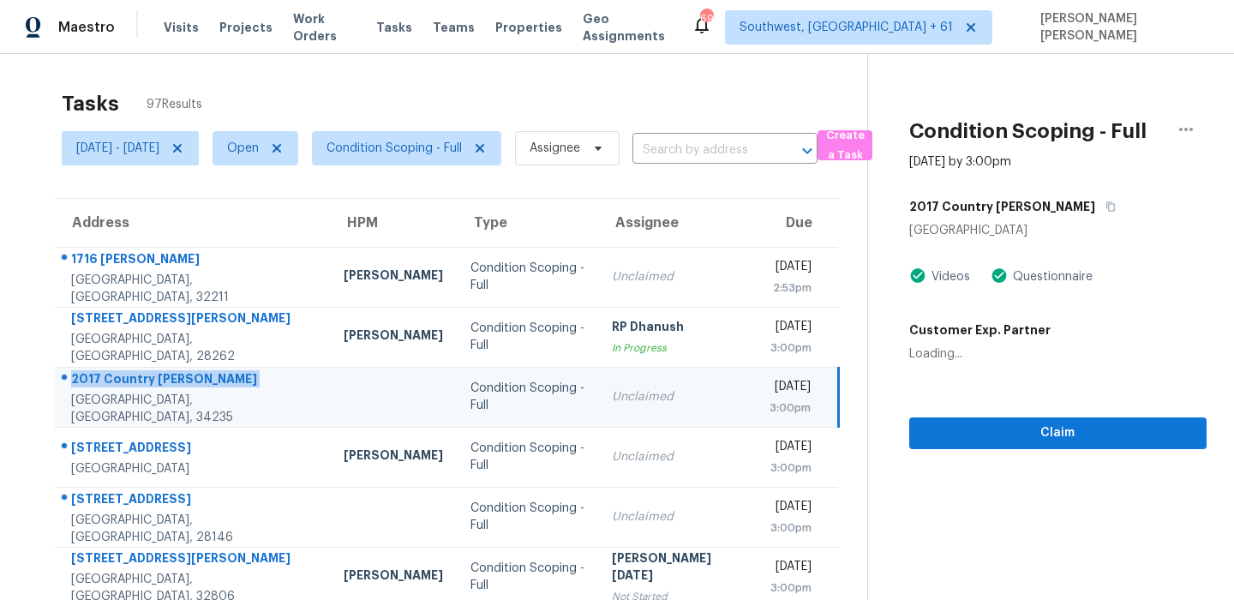
copy div "2017 Country Meadows Ln"
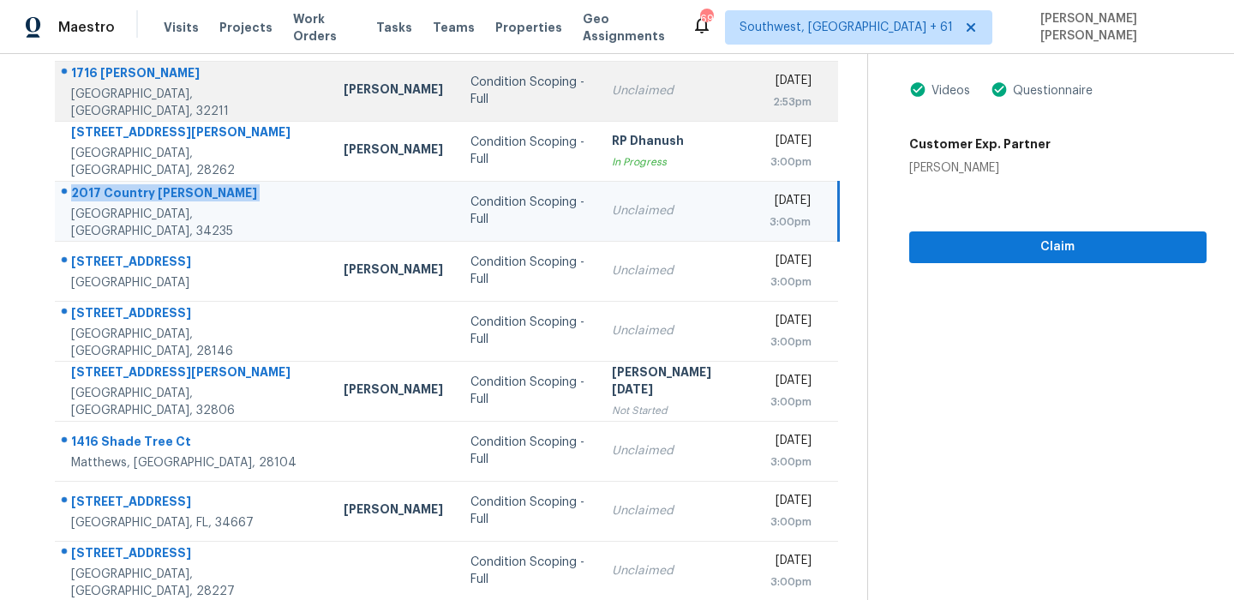
scroll to position [292, 0]
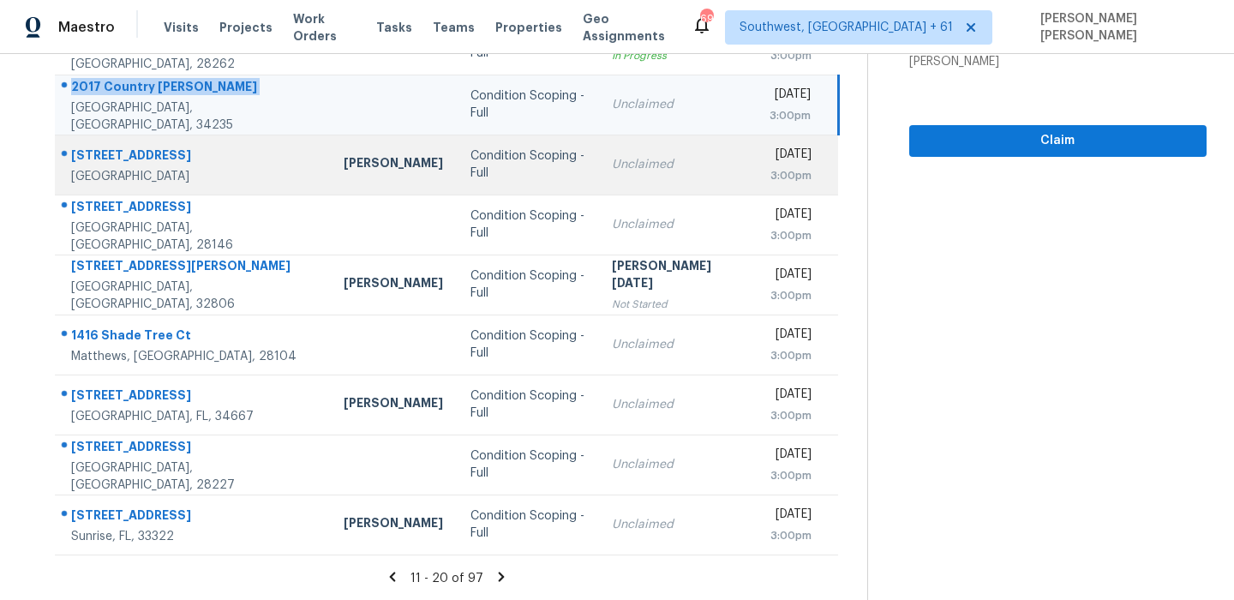
click at [139, 153] on div "4711 Queen St N" at bounding box center [193, 156] width 245 height 21
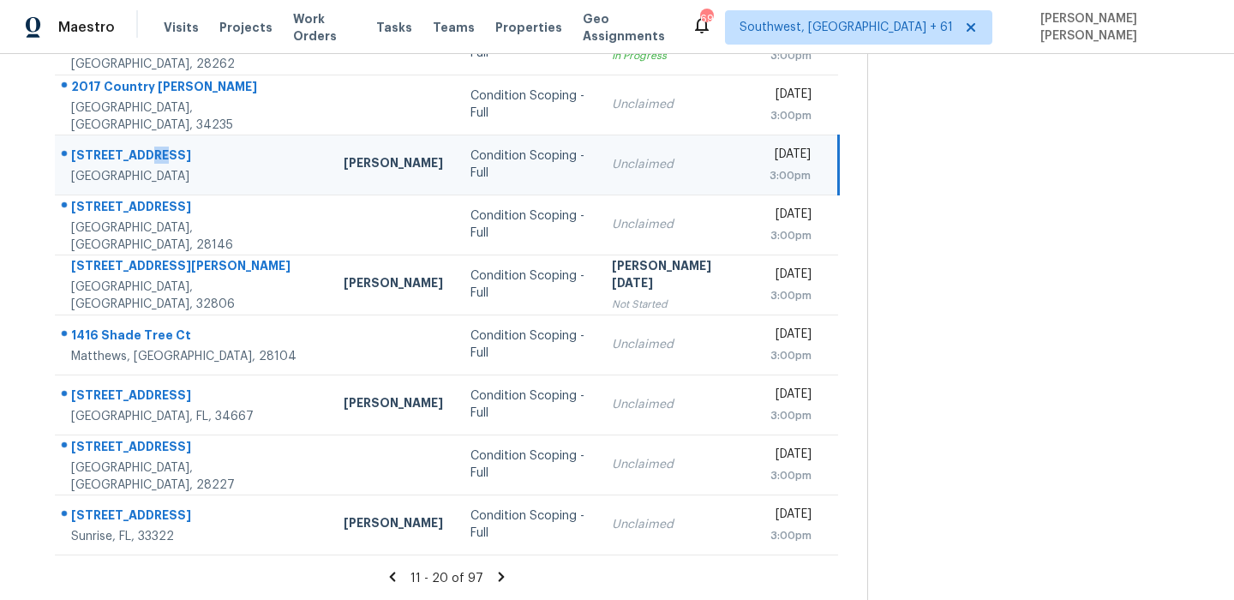
click at [139, 153] on div "4711 Queen St N" at bounding box center [193, 156] width 245 height 21
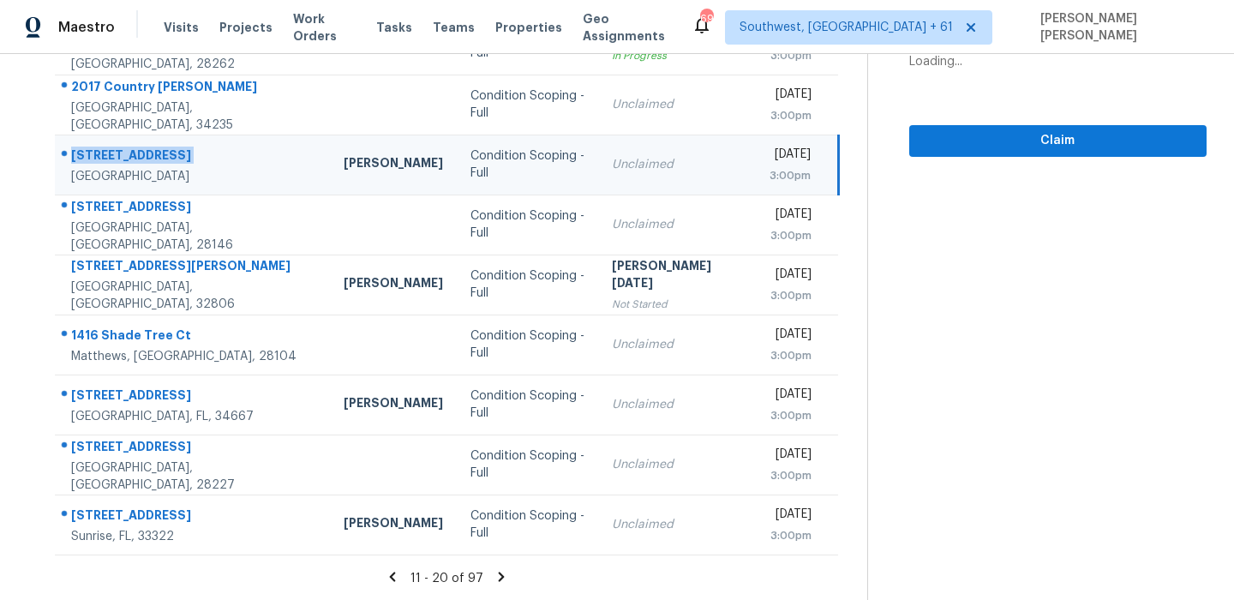
copy div "4711 Queen St N"
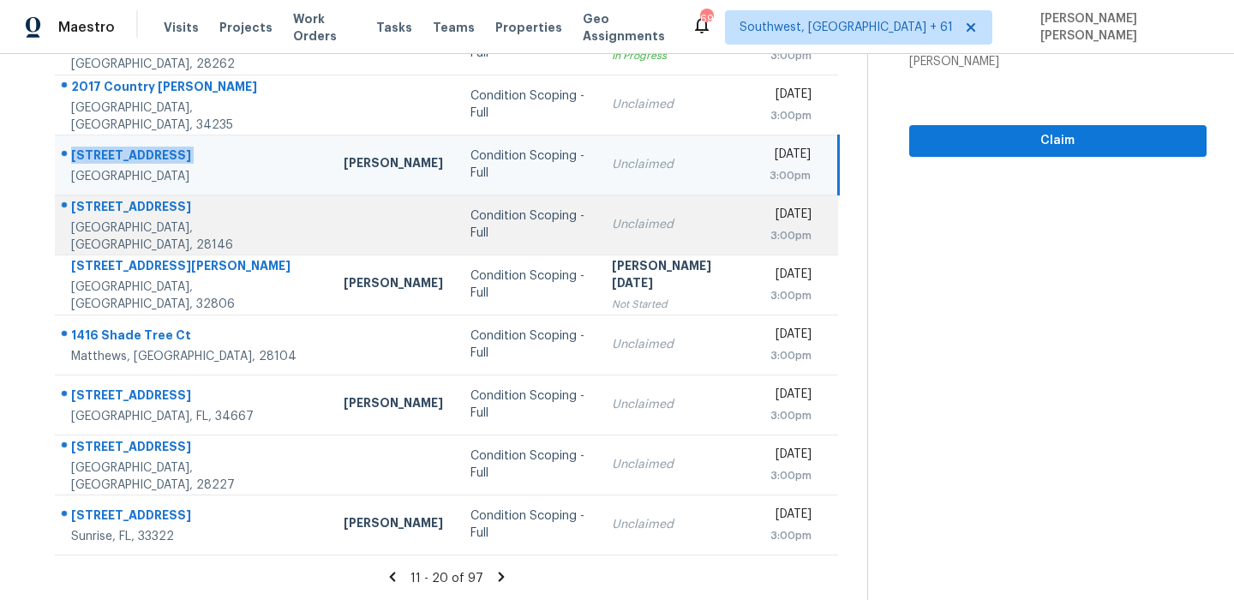
click at [120, 218] on div "1328 E Council St" at bounding box center [193, 208] width 245 height 21
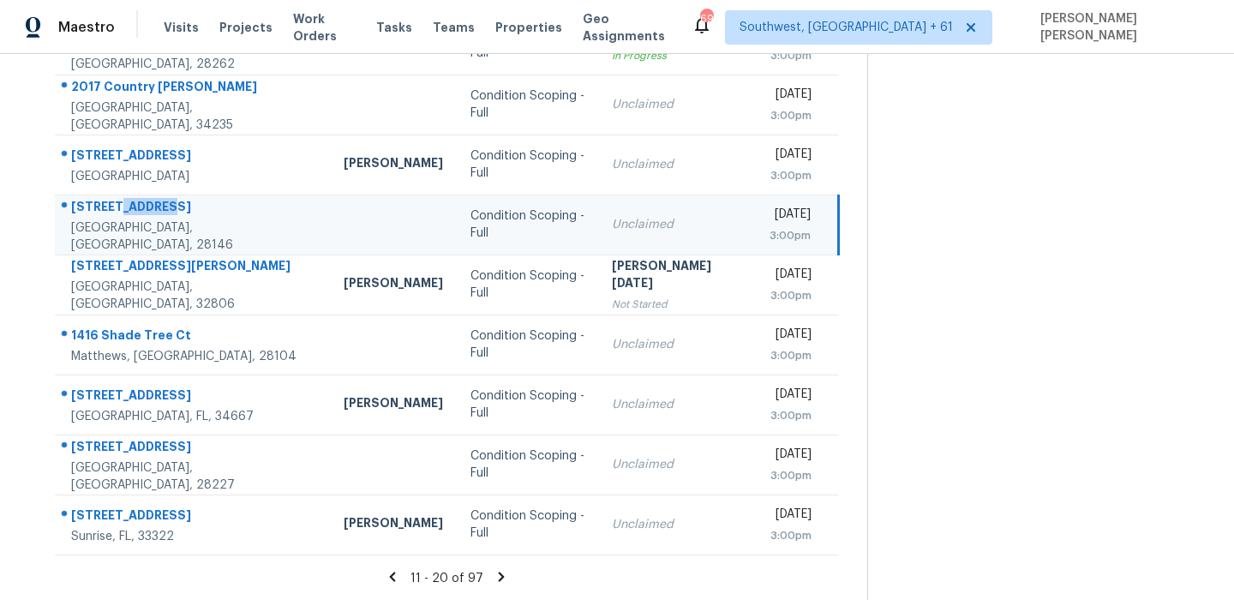
click at [120, 218] on div "1328 E Council St" at bounding box center [193, 208] width 245 height 21
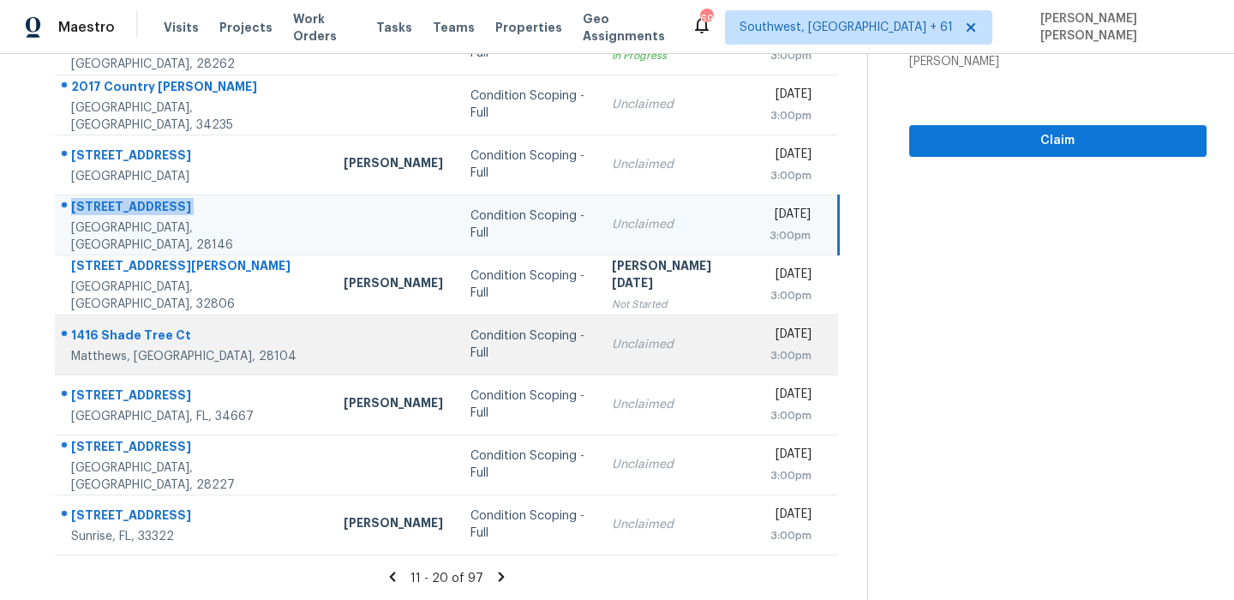
click at [82, 329] on div "1416 Shade Tree Ct" at bounding box center [193, 336] width 245 height 21
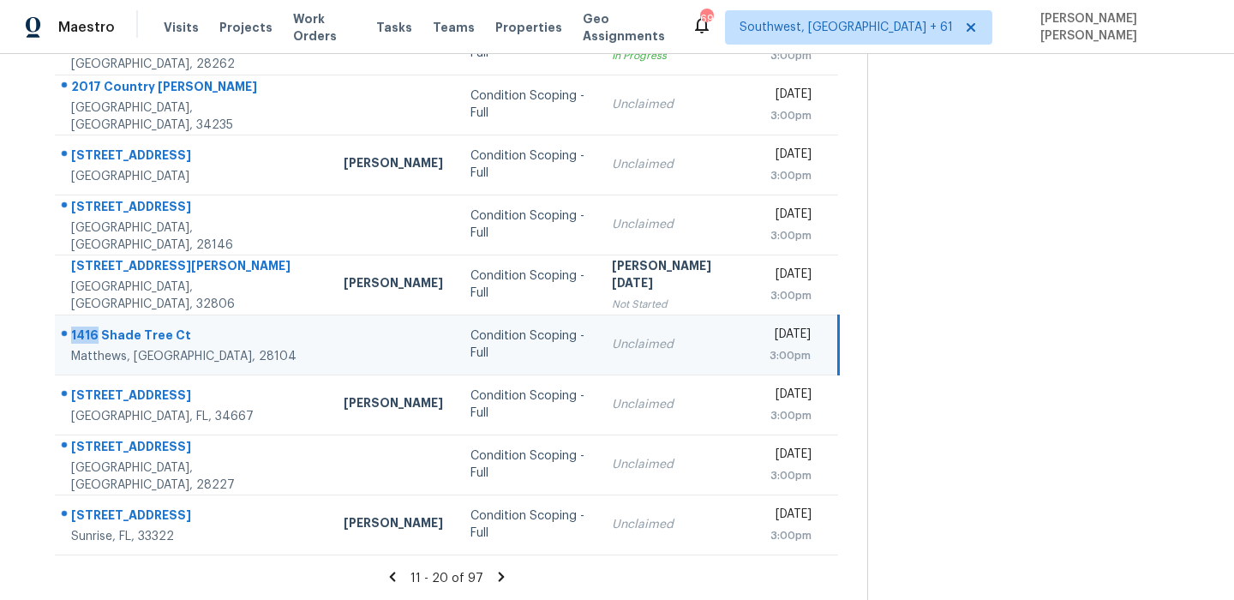
click at [82, 329] on div "1416 Shade Tree Ct" at bounding box center [193, 336] width 245 height 21
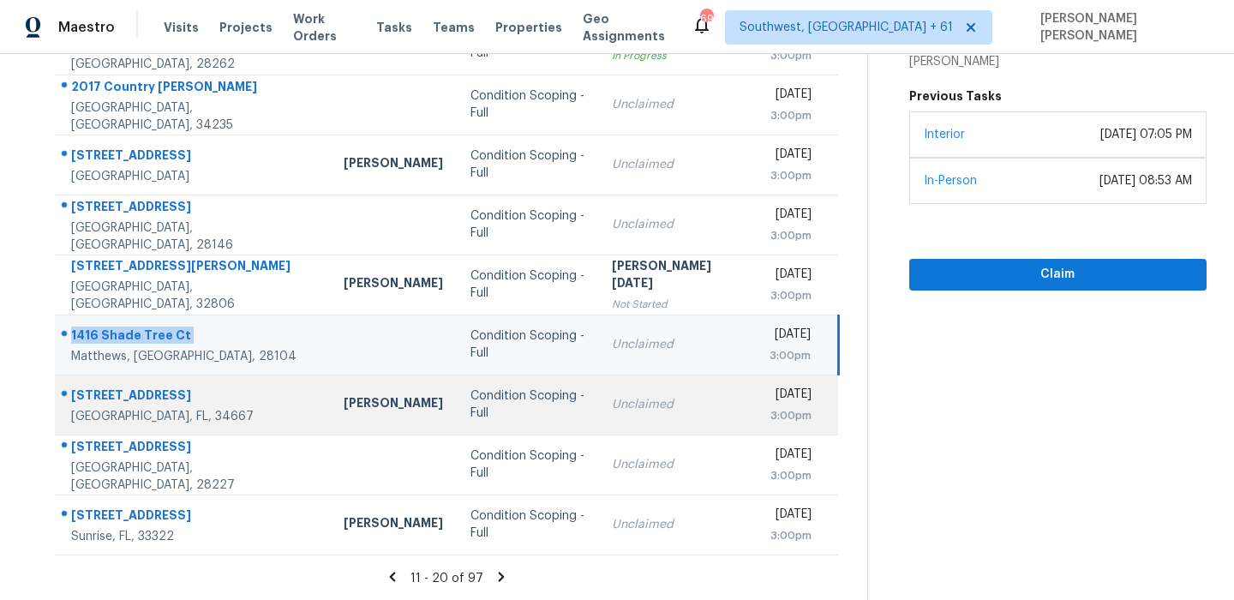
click at [140, 389] on div "10417 Ashview Ln" at bounding box center [193, 396] width 245 height 21
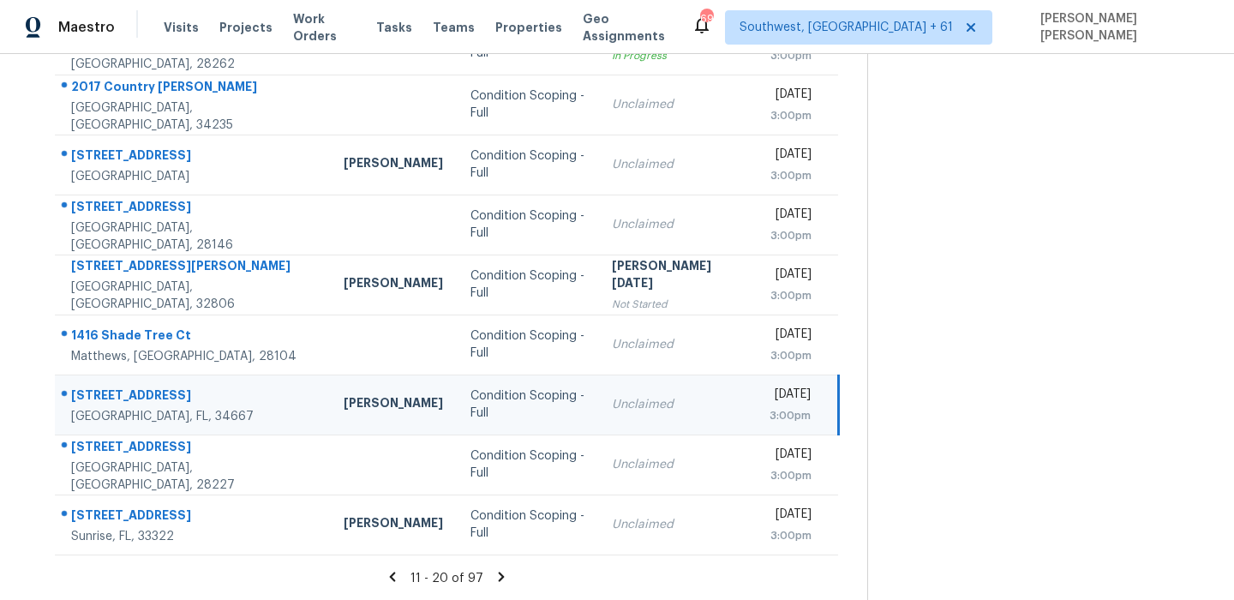
click at [140, 389] on div "10417 Ashview Ln" at bounding box center [193, 396] width 245 height 21
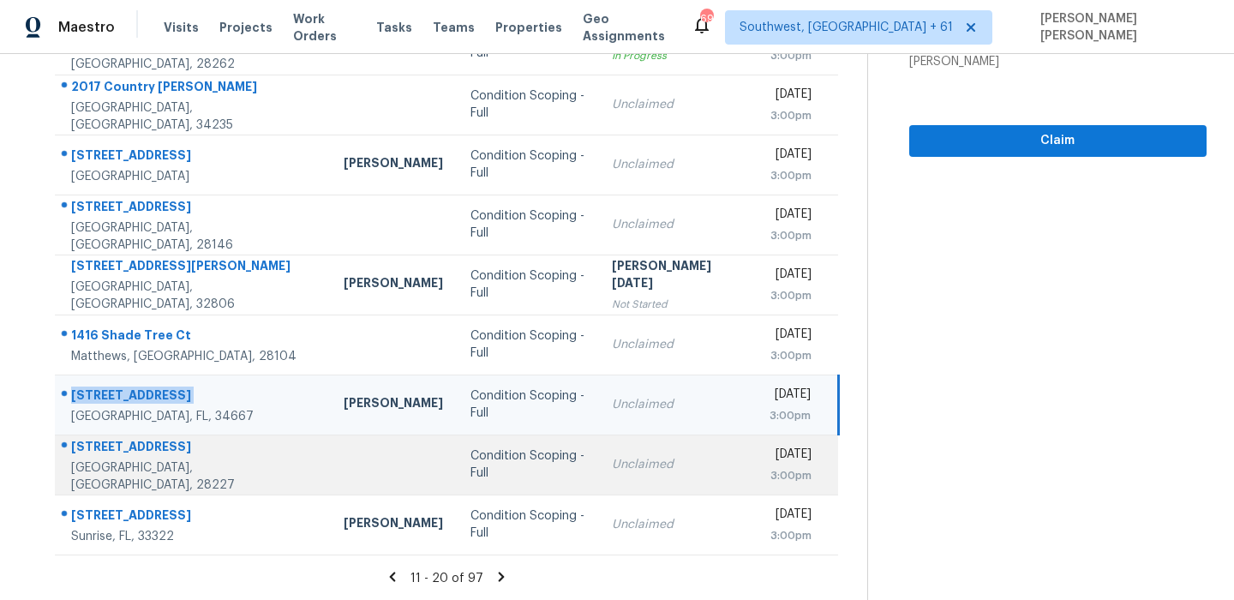
click at [173, 441] on td "7626 Eastbourne Rd Charlotte, NC, 28227" at bounding box center [192, 464] width 275 height 60
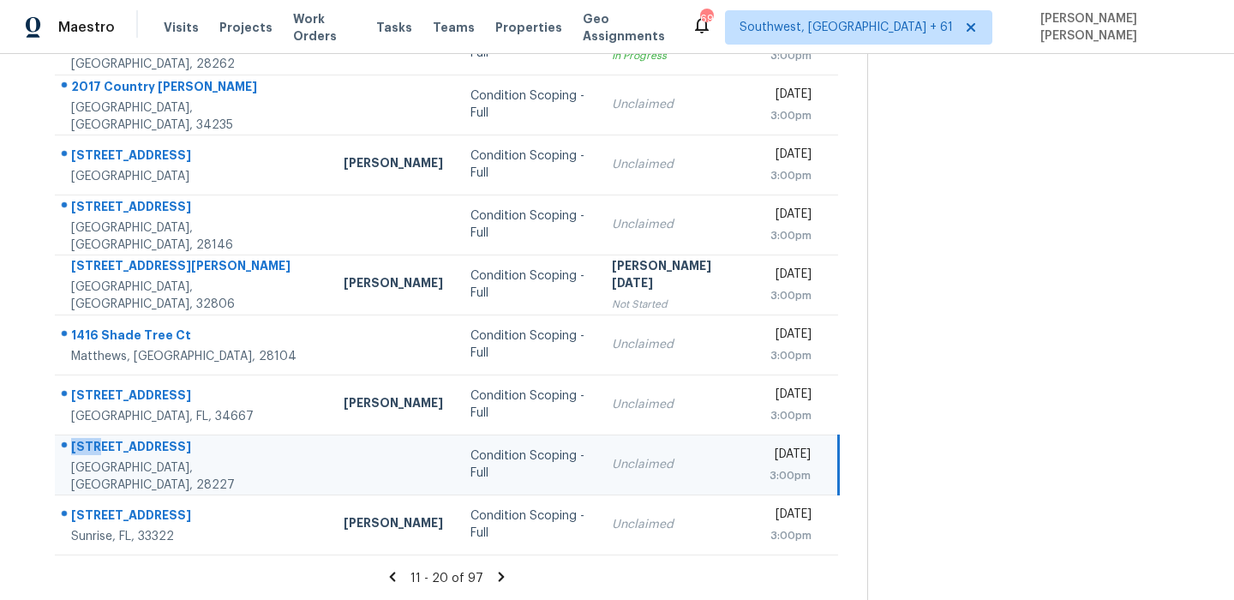
click at [173, 441] on td "7626 Eastbourne Rd Charlotte, NC, 28227" at bounding box center [192, 464] width 275 height 60
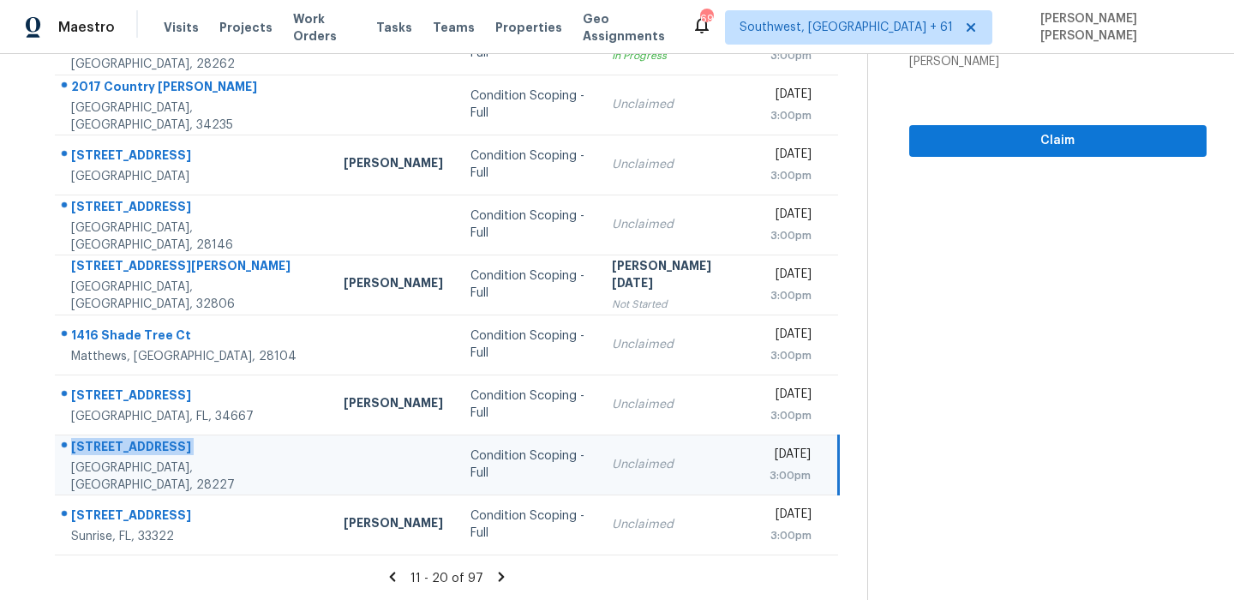
click at [173, 441] on td "7626 Eastbourne Rd Charlotte, NC, 28227" at bounding box center [192, 464] width 275 height 60
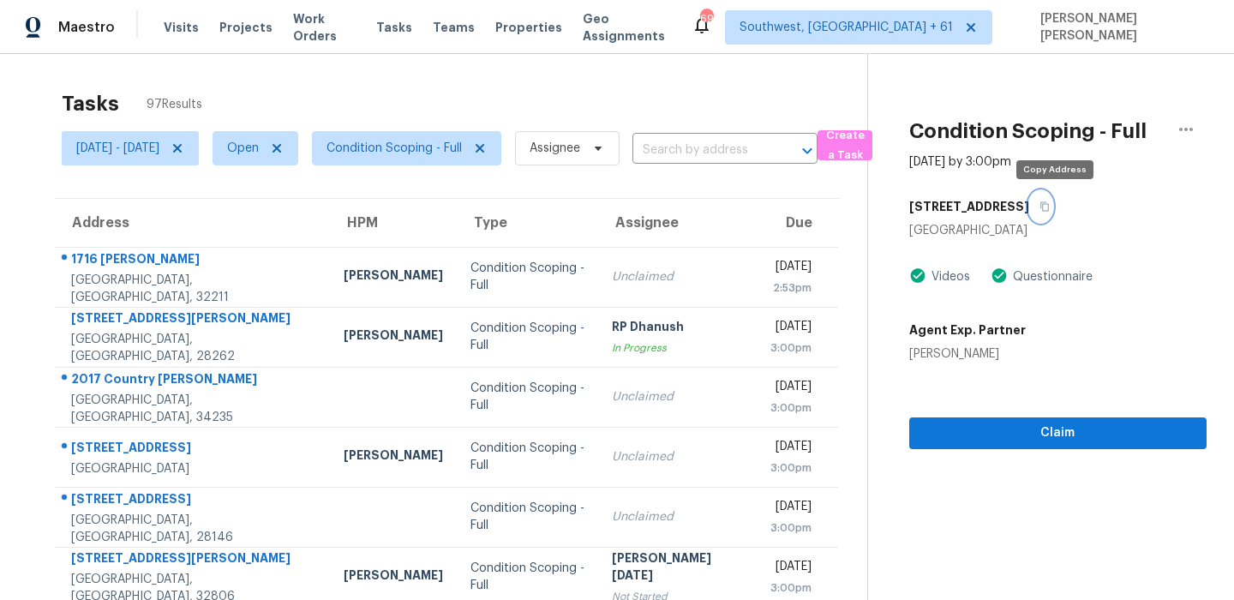
click at [1052, 214] on button "button" at bounding box center [1040, 206] width 23 height 31
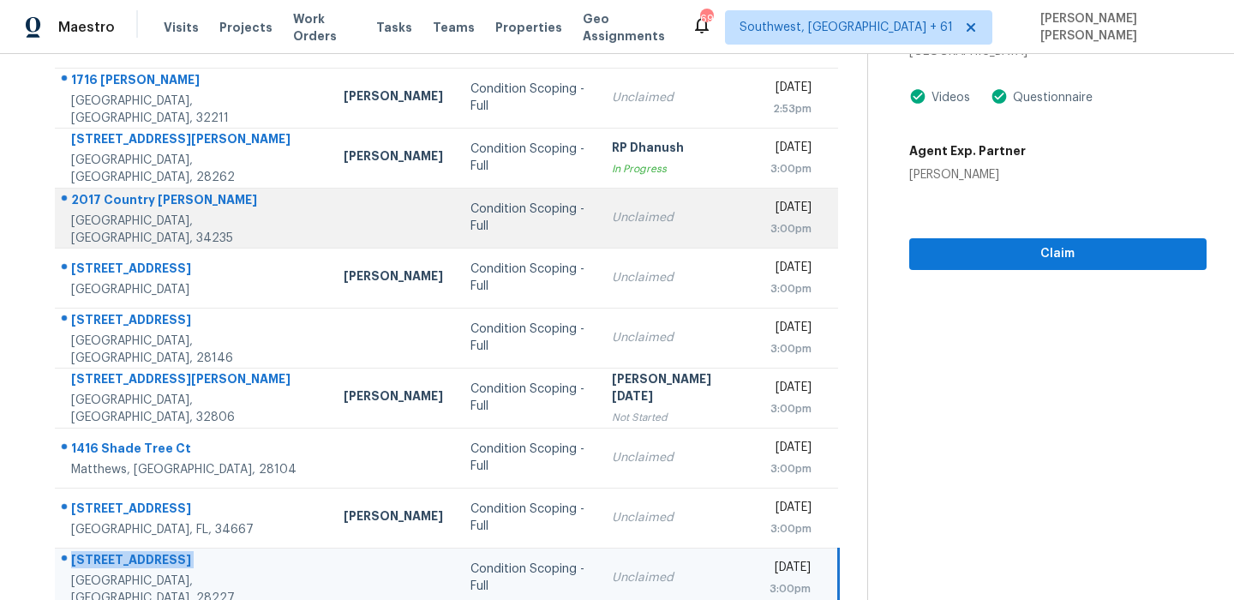
scroll to position [292, 0]
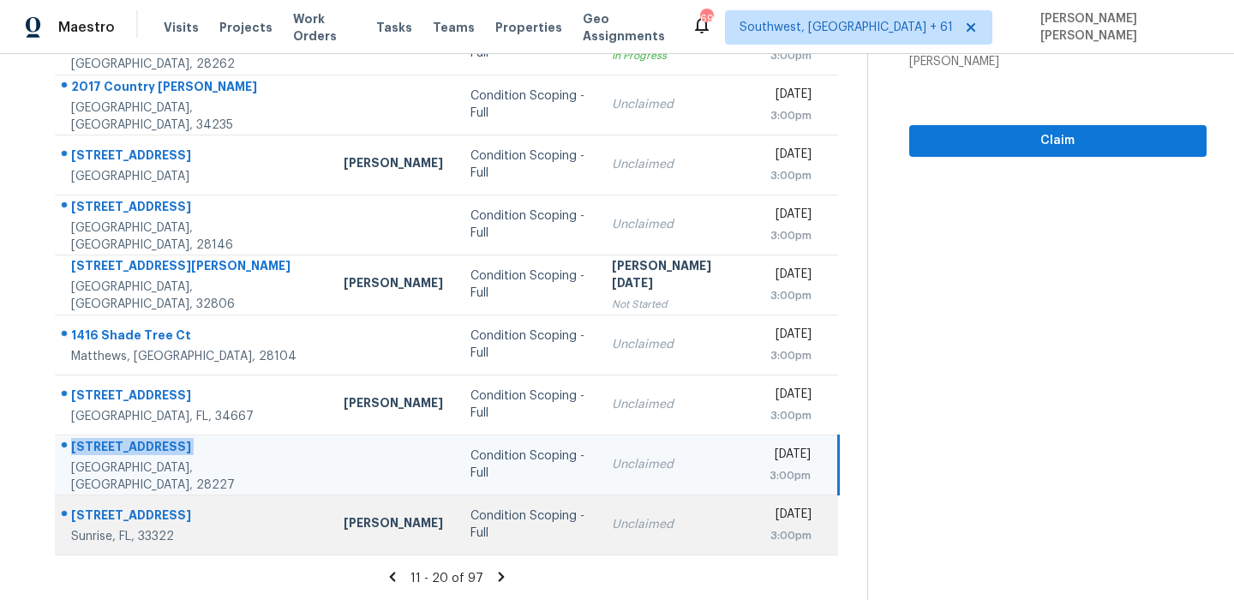
click at [146, 511] on div "2480 N Pine Island Rd" at bounding box center [193, 516] width 245 height 21
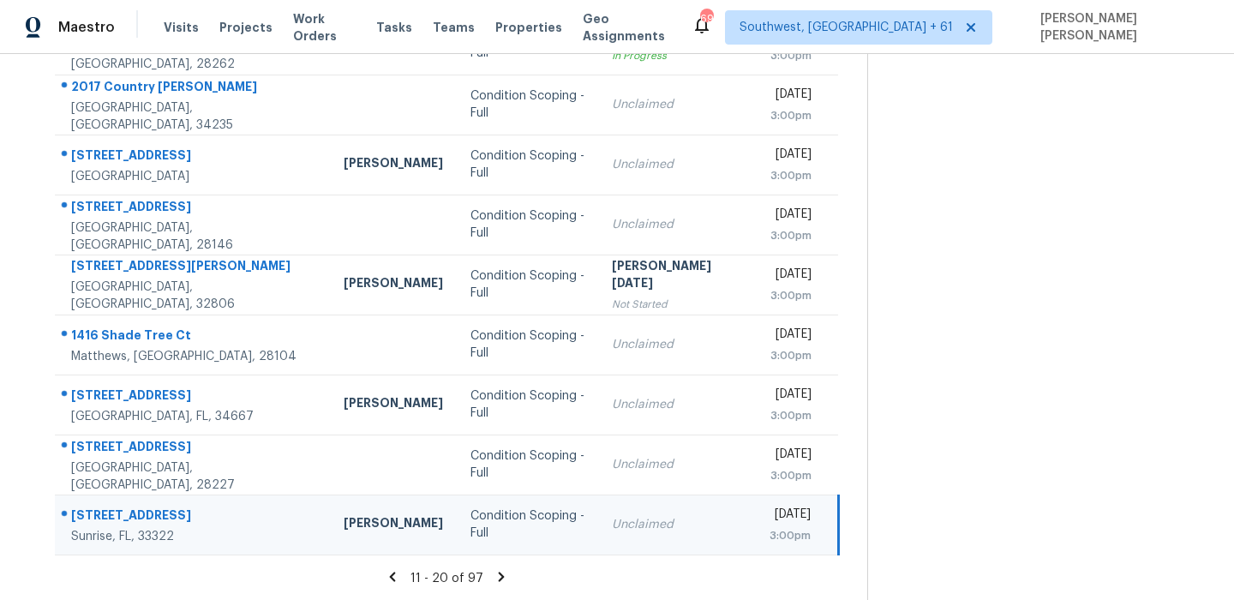
click at [146, 511] on div "2480 N Pine Island Rd" at bounding box center [193, 516] width 245 height 21
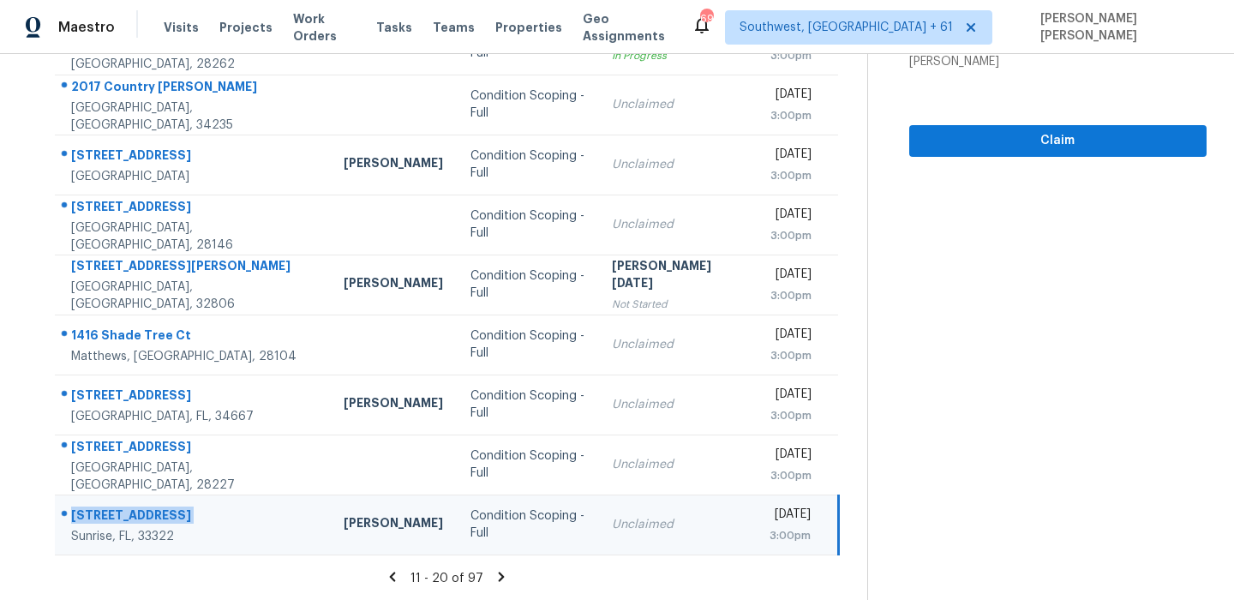
click at [501, 578] on icon at bounding box center [500, 576] width 15 height 15
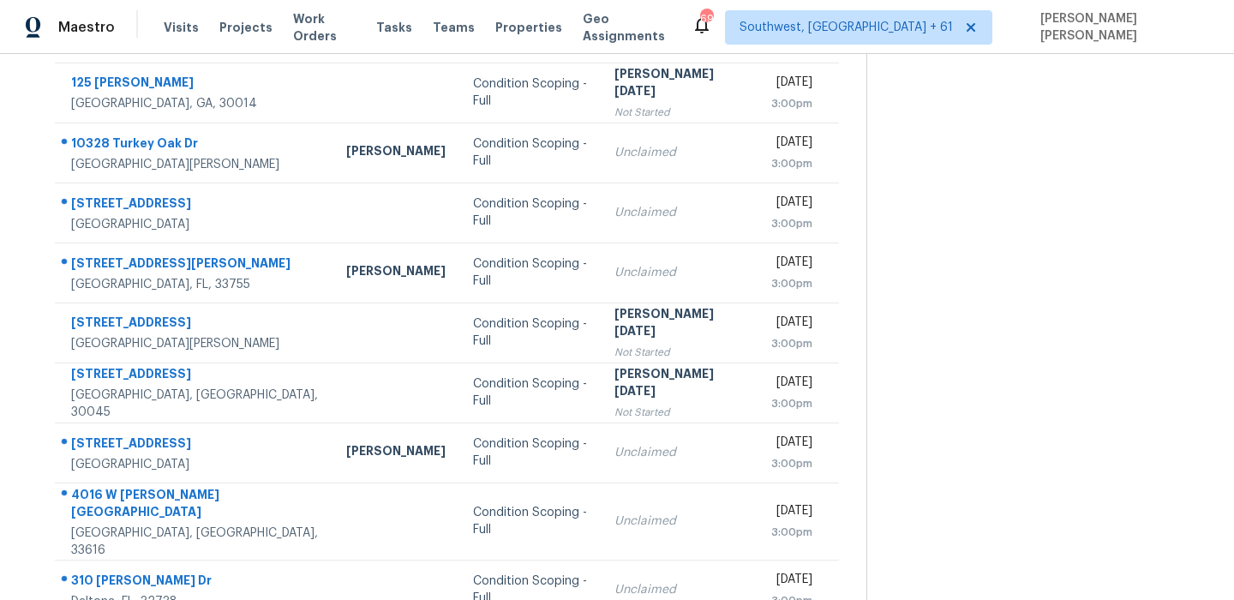
scroll to position [0, 0]
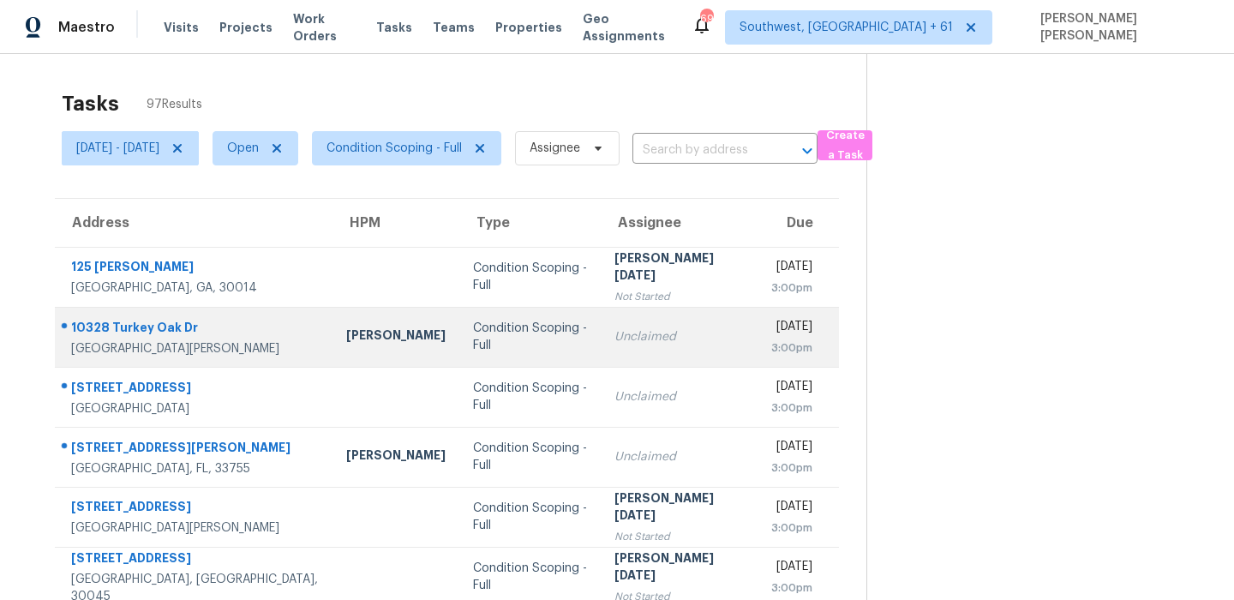
click at [166, 327] on div "10328 Turkey Oak Dr" at bounding box center [195, 329] width 248 height 21
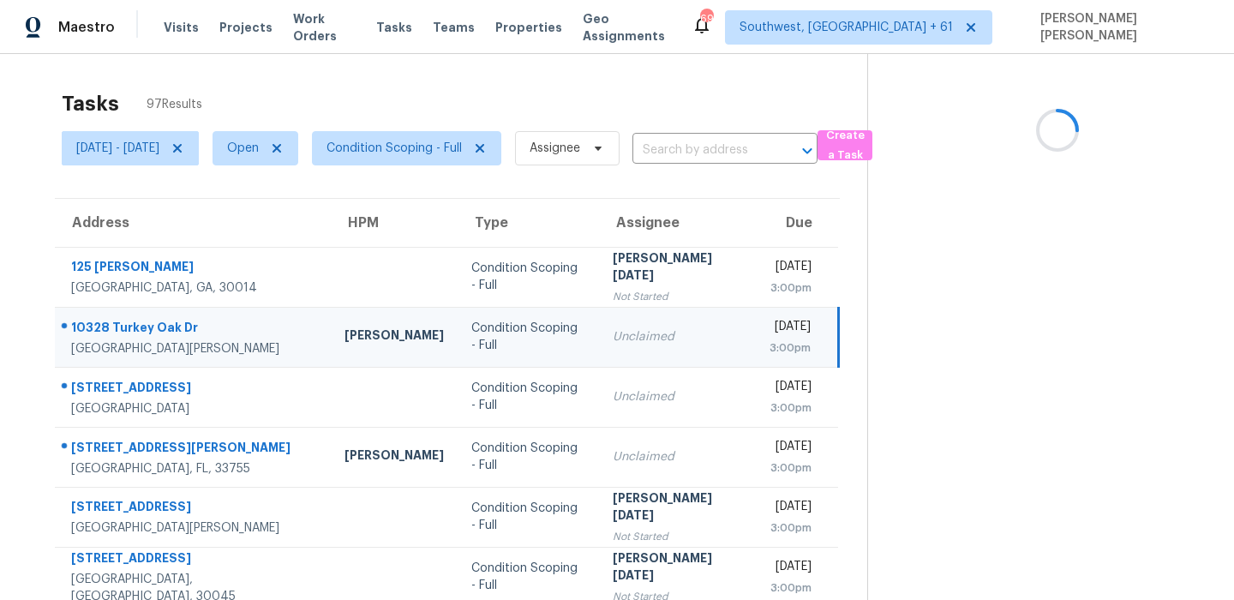
click at [166, 327] on div "10328 Turkey Oak Dr" at bounding box center [194, 329] width 246 height 21
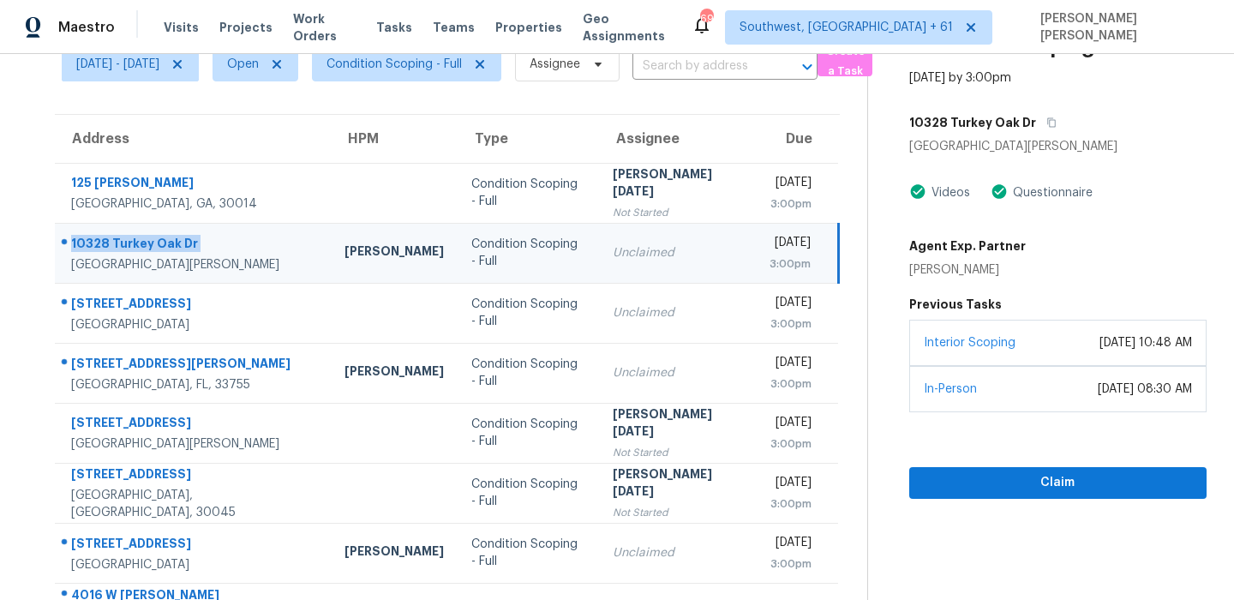
scroll to position [168, 0]
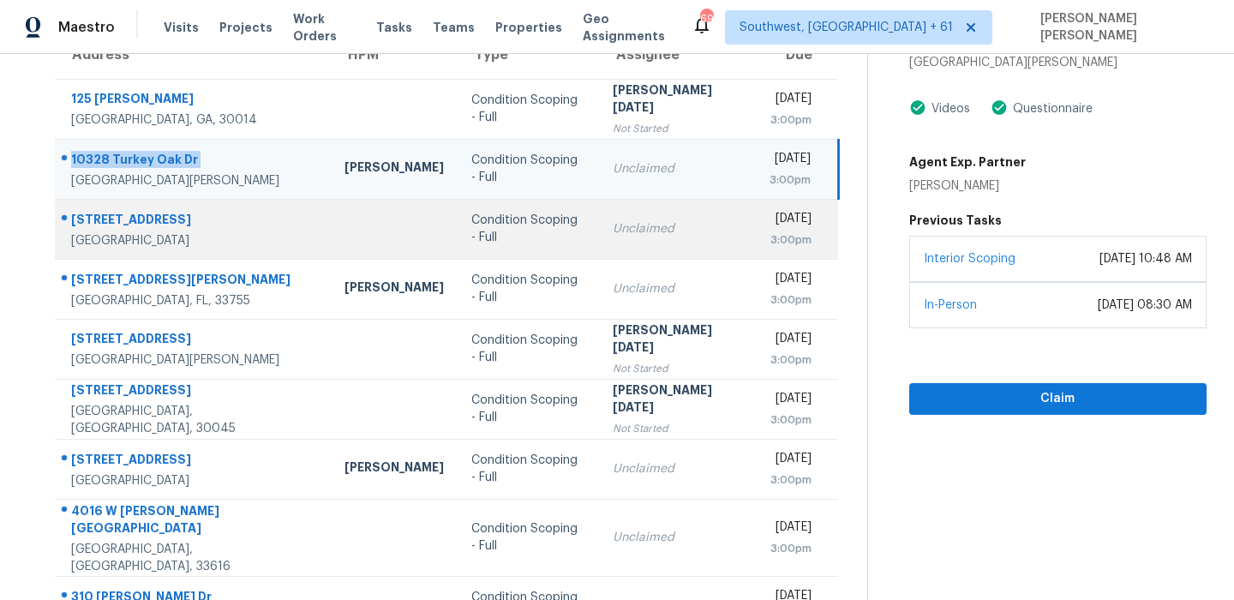
click at [122, 219] on div "12470 Royal Red Way" at bounding box center [194, 221] width 246 height 21
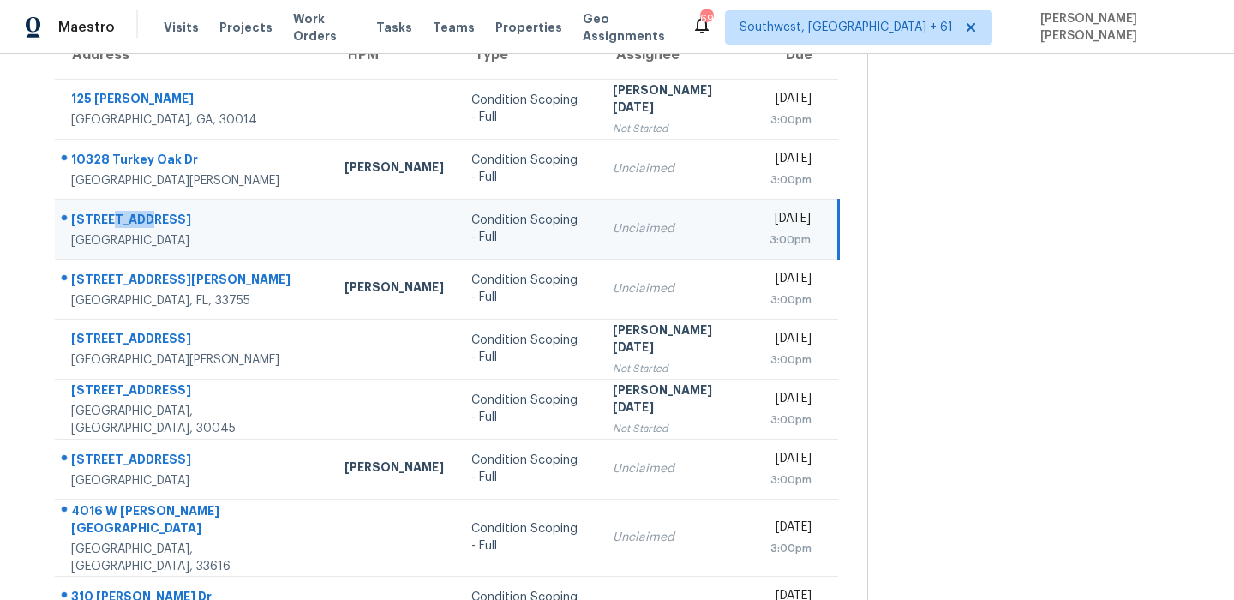
click at [122, 219] on div "12470 Royal Red Way" at bounding box center [194, 221] width 246 height 21
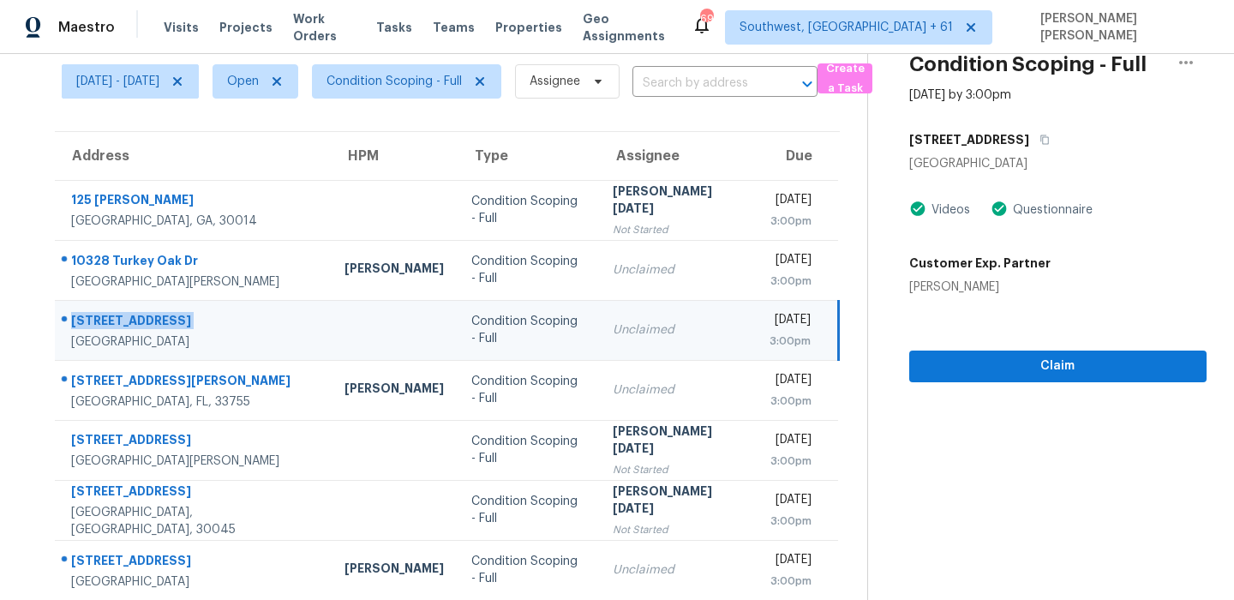
scroll to position [12, 0]
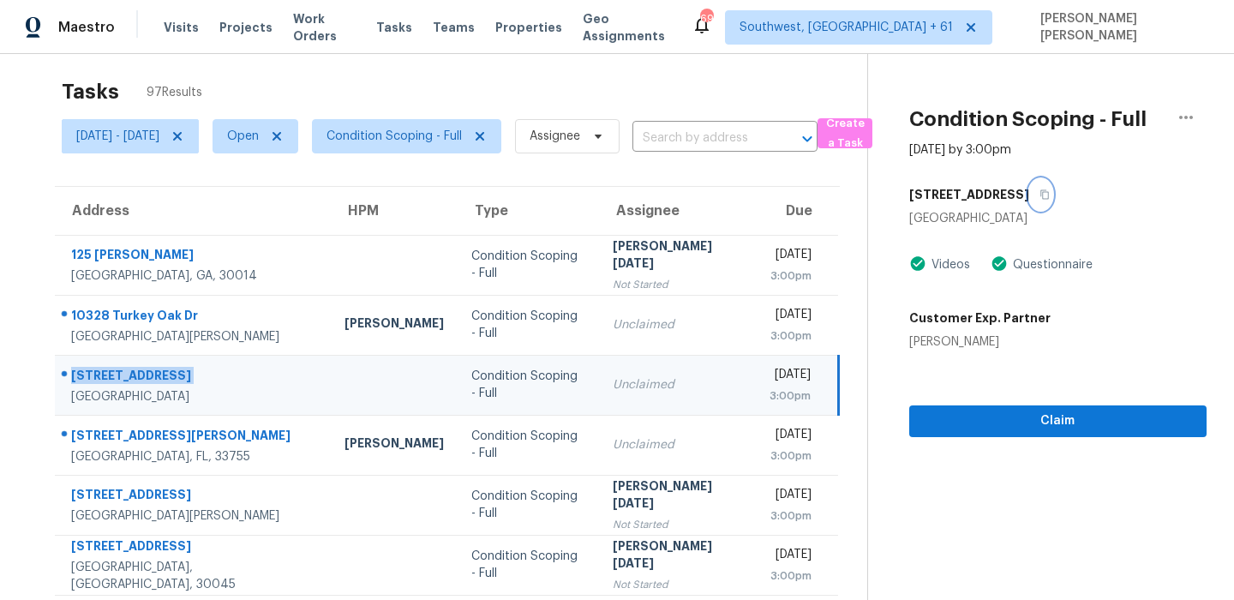
click at [1052, 196] on button "button" at bounding box center [1040, 194] width 23 height 31
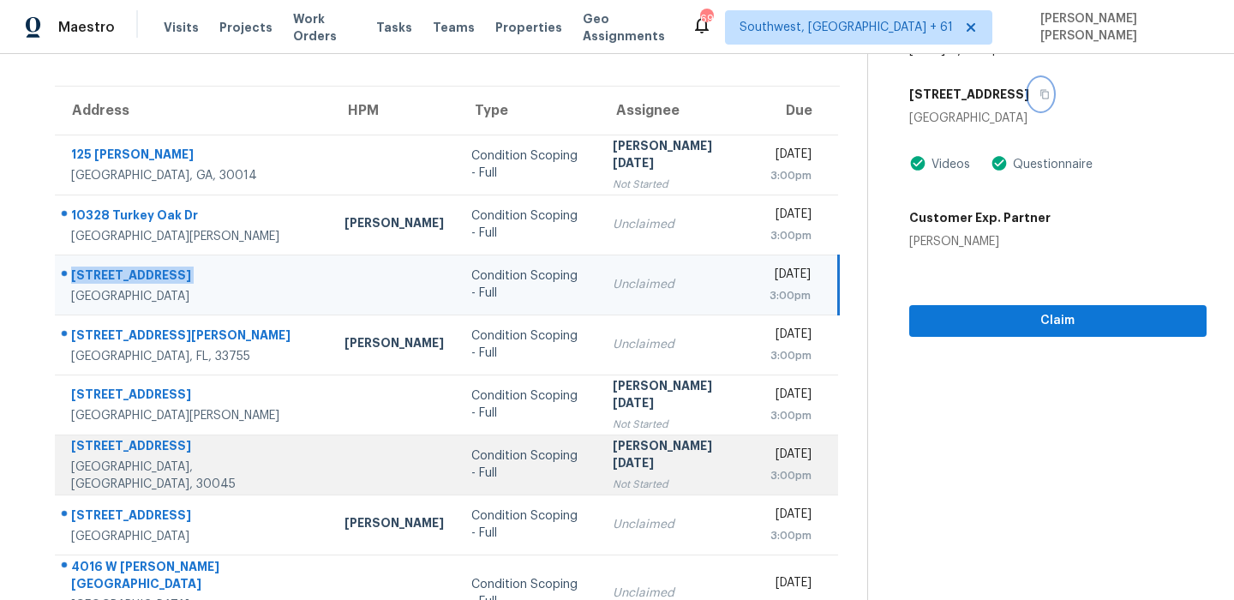
scroll to position [292, 0]
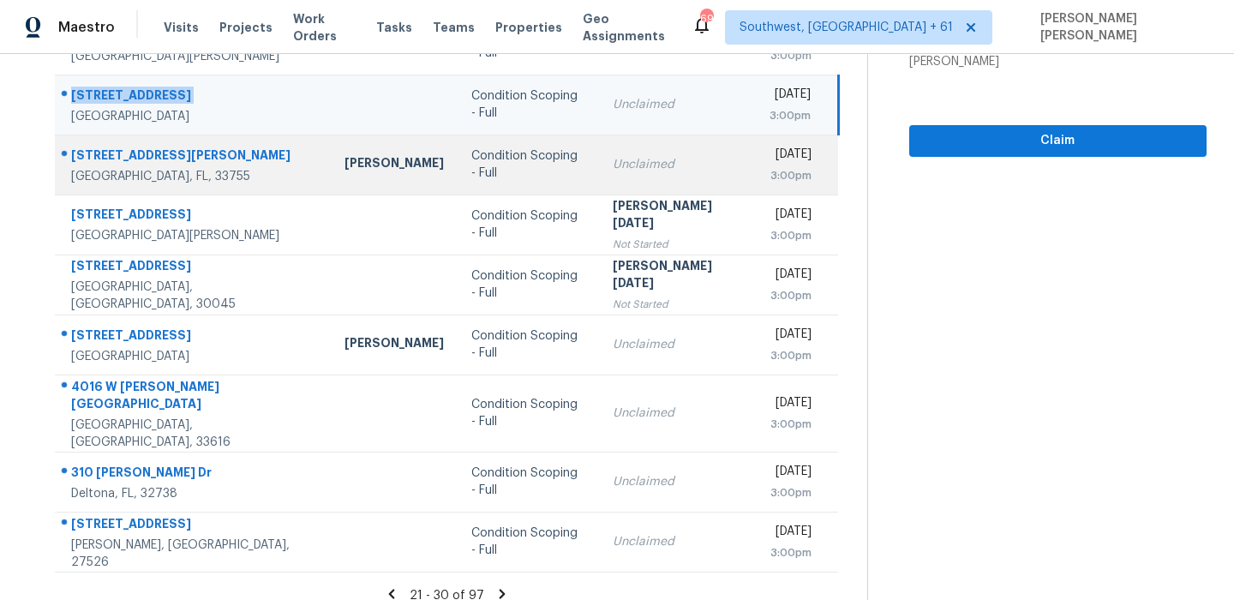
click at [123, 148] on div "1409 Nelson Ave" at bounding box center [194, 156] width 246 height 21
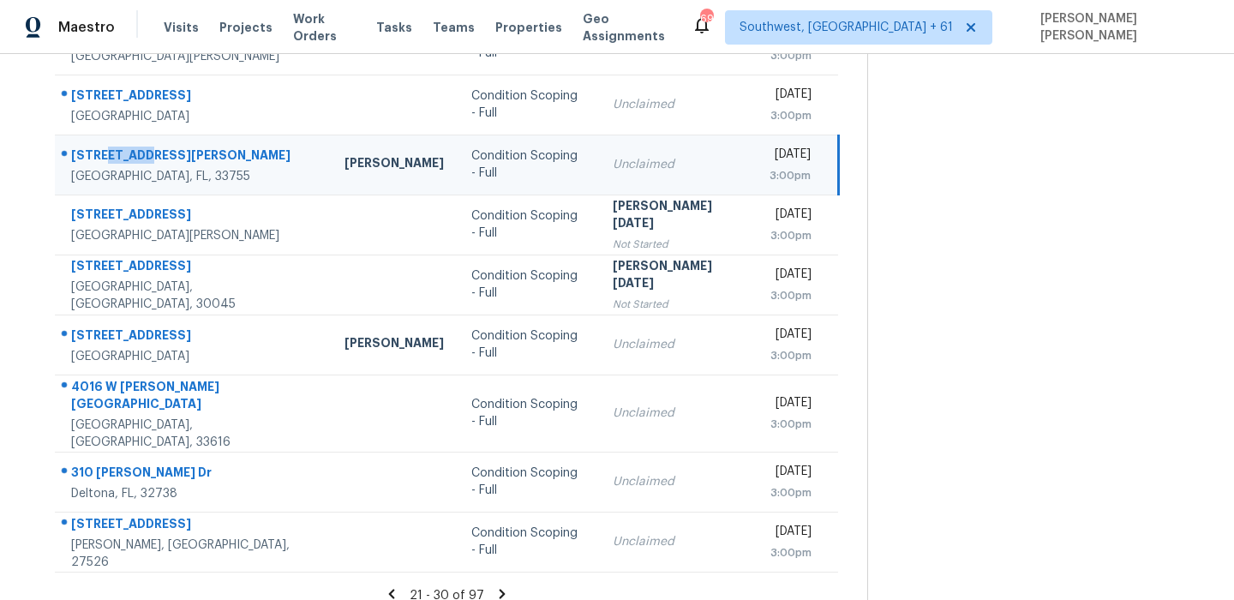
click at [123, 148] on div "1409 Nelson Ave" at bounding box center [194, 156] width 246 height 21
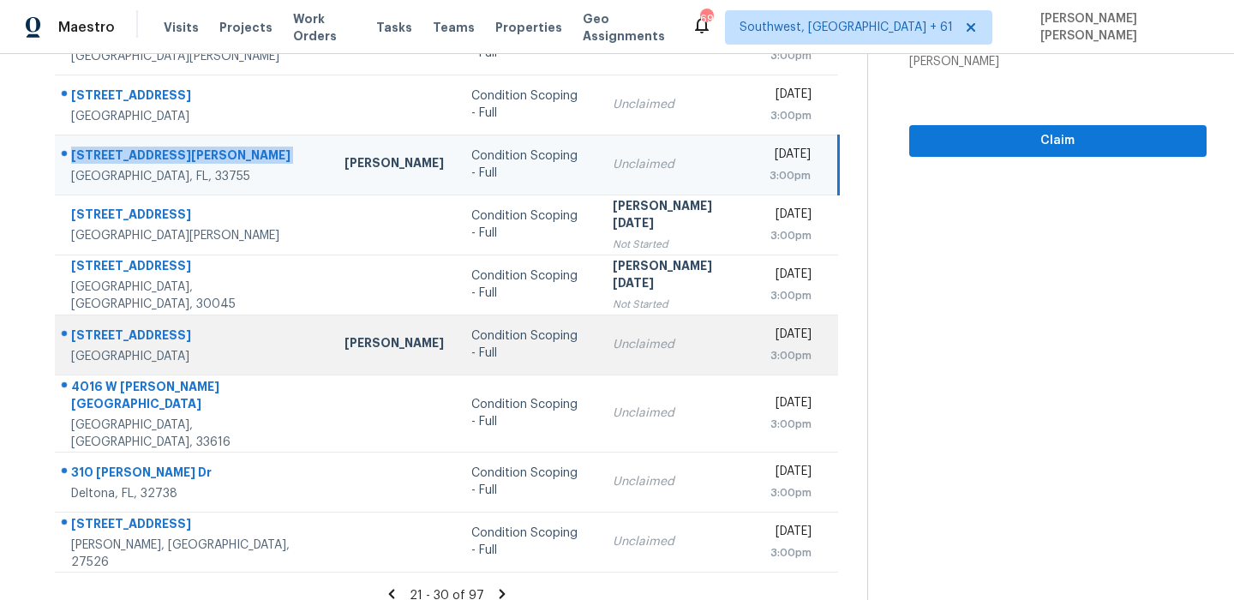
click at [155, 325] on div at bounding box center [186, 336] width 261 height 22
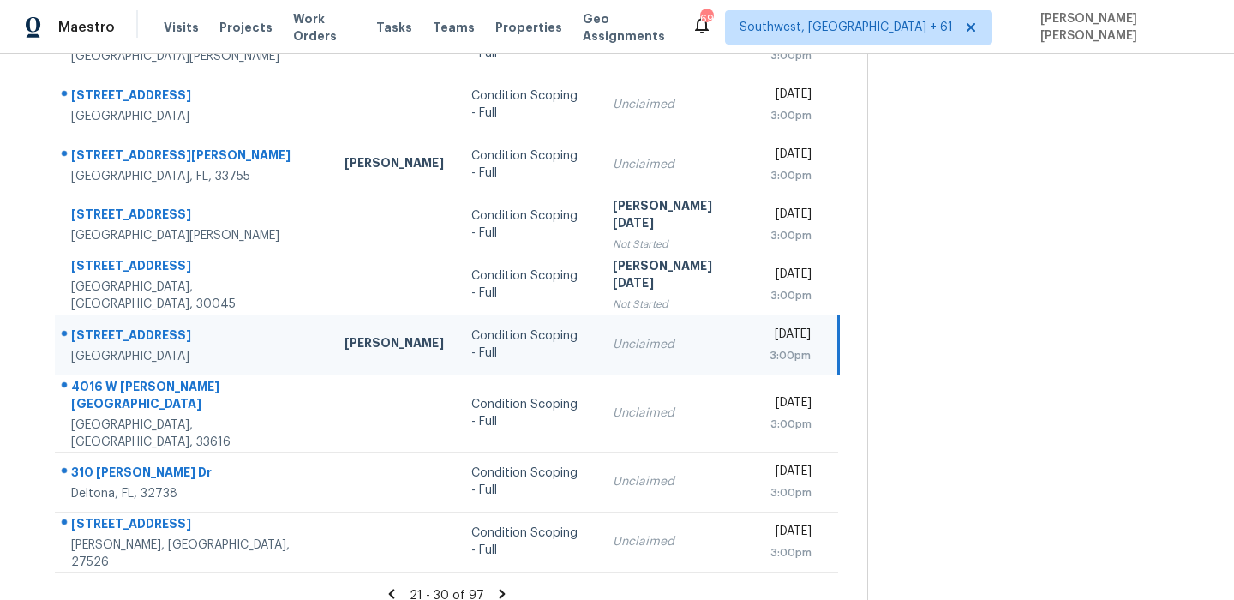
click at [155, 325] on div at bounding box center [186, 336] width 261 height 22
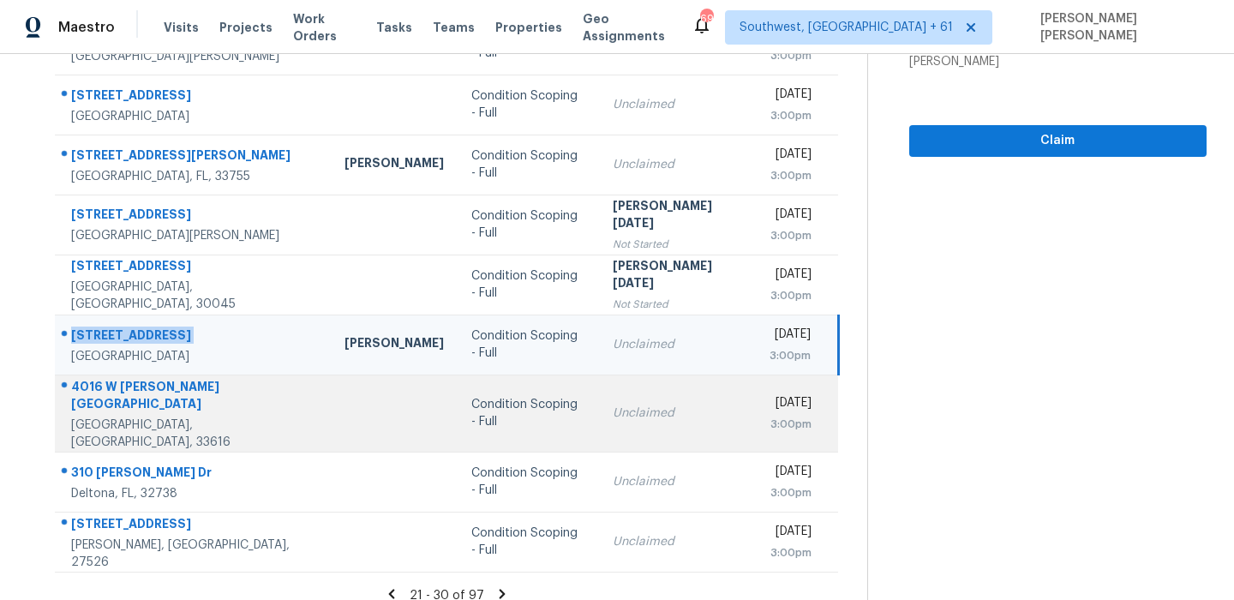
click at [196, 416] on div "Tampa, FL, 33616" at bounding box center [194, 433] width 246 height 34
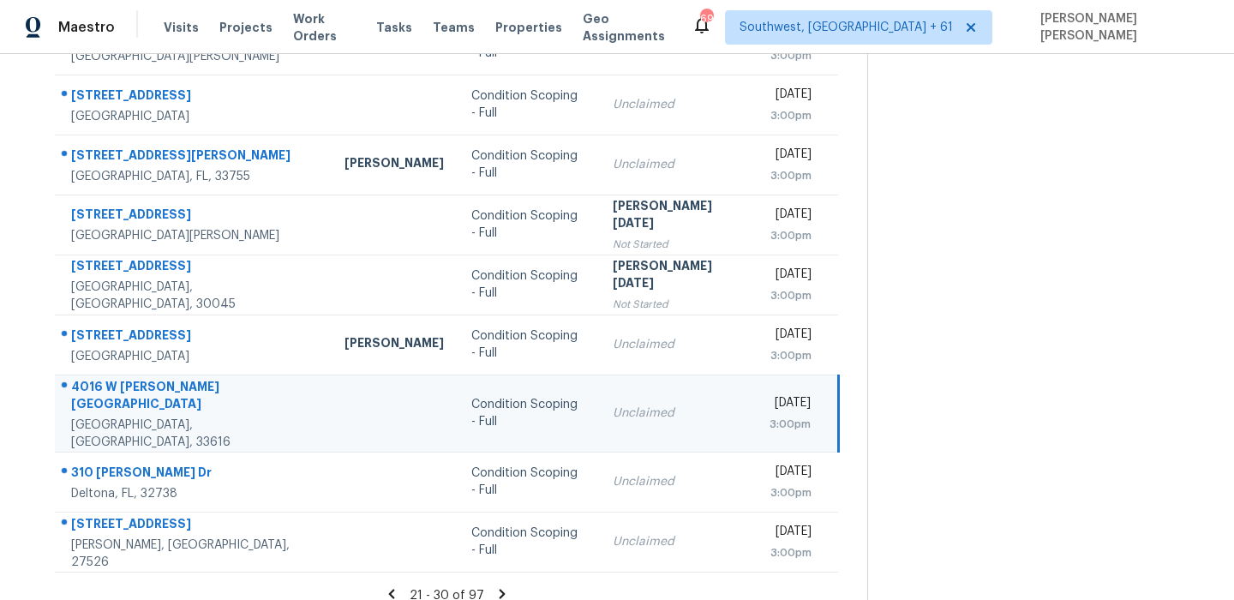
click at [196, 416] on div "Tampa, FL, 33616" at bounding box center [194, 433] width 246 height 34
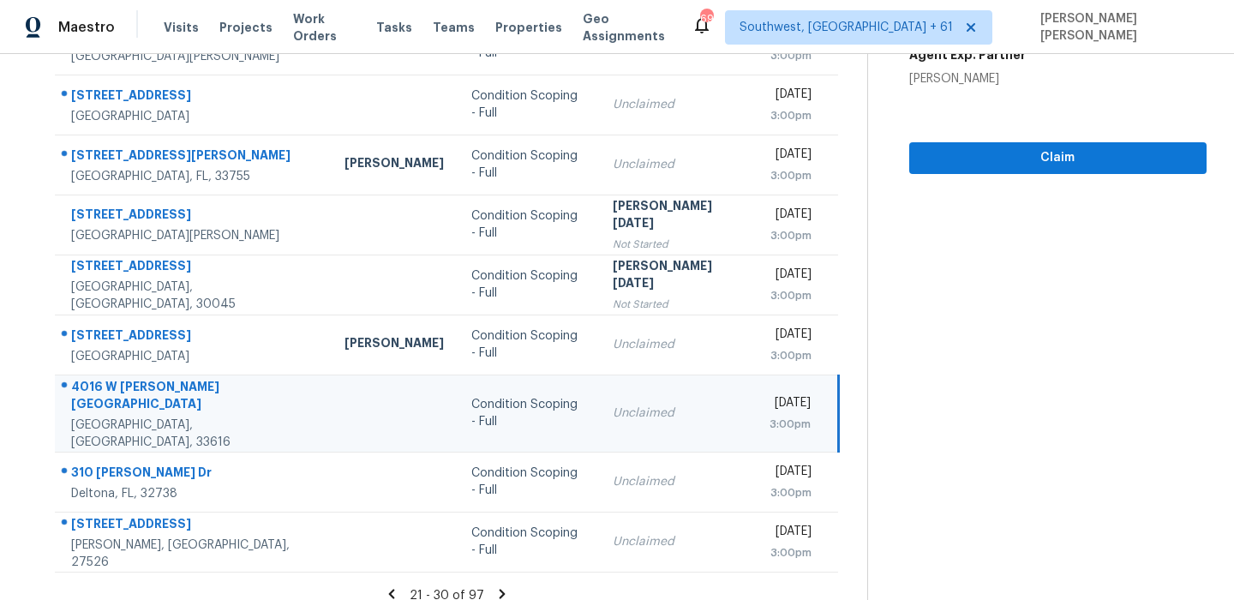
click at [206, 397] on div "4016 W Montgomery Ter" at bounding box center [194, 397] width 246 height 39
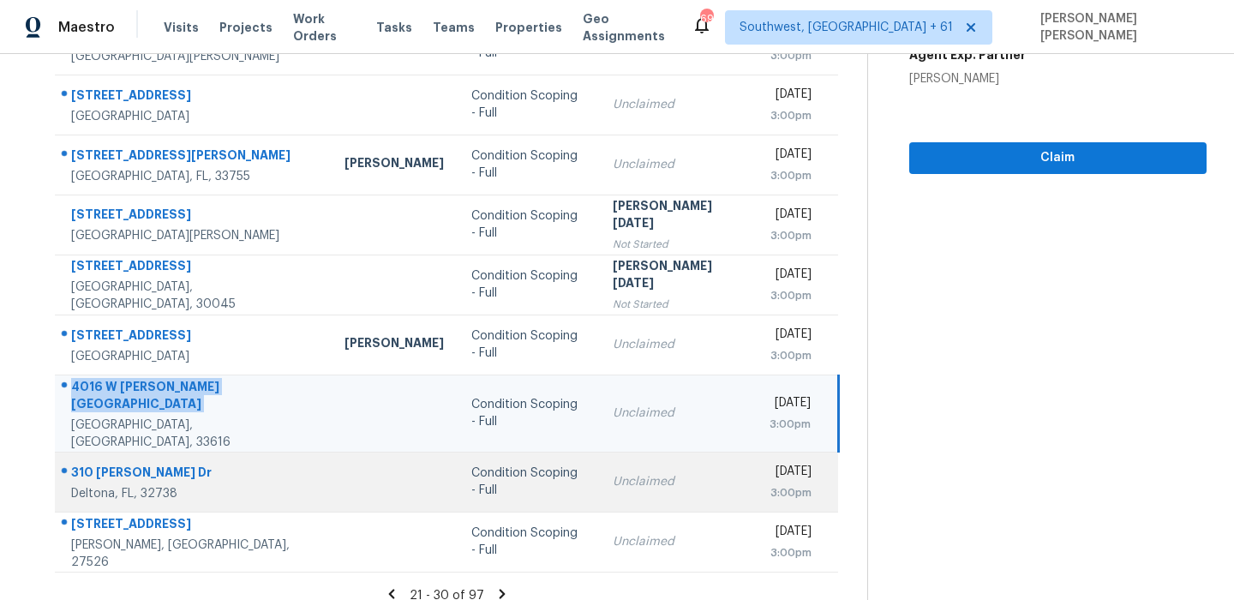
click at [111, 463] on div "310 Mitnik Dr" at bounding box center [194, 473] width 246 height 21
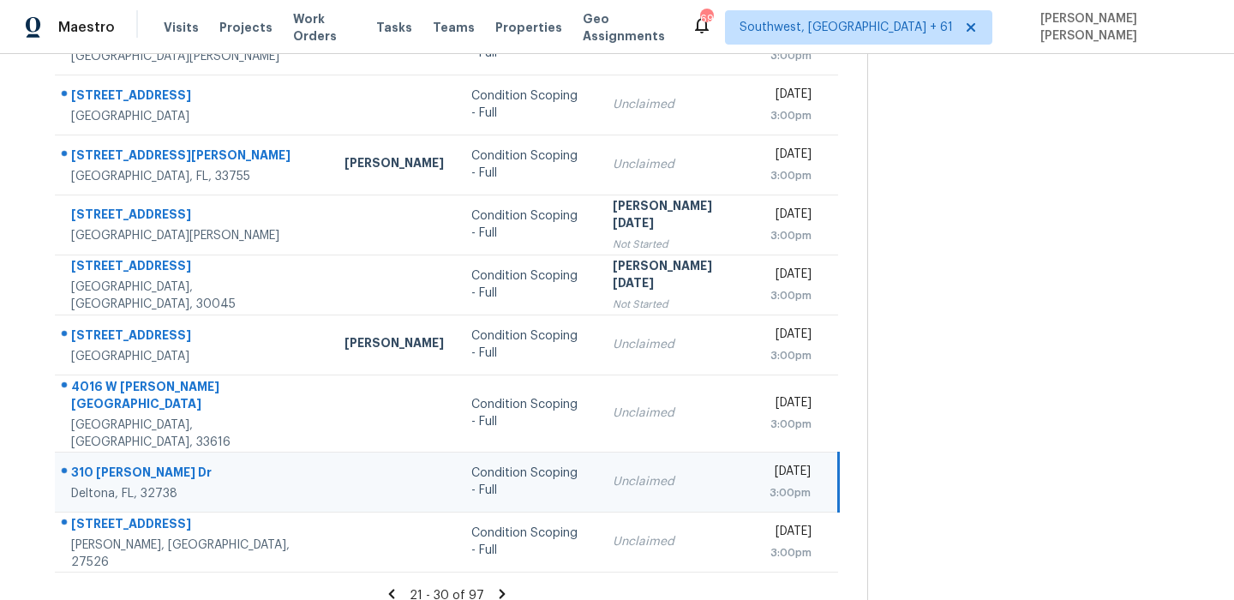
click at [111, 463] on div "310 Mitnik Dr" at bounding box center [194, 473] width 246 height 21
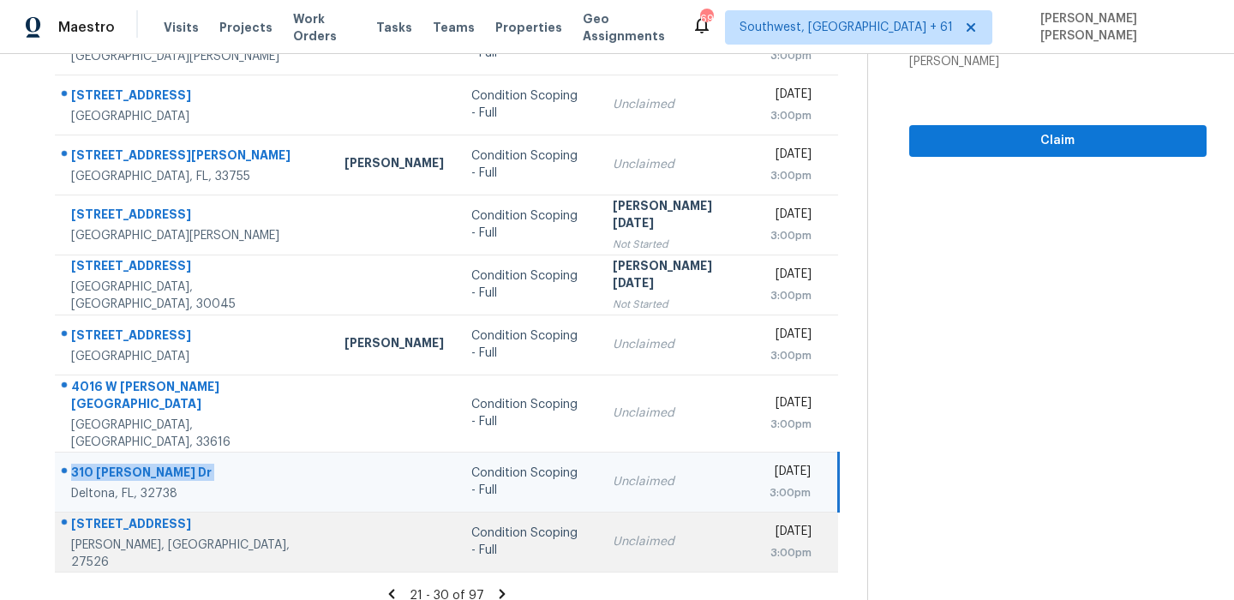
click at [145, 516] on div "1312 Sippihaw Dr" at bounding box center [194, 525] width 246 height 21
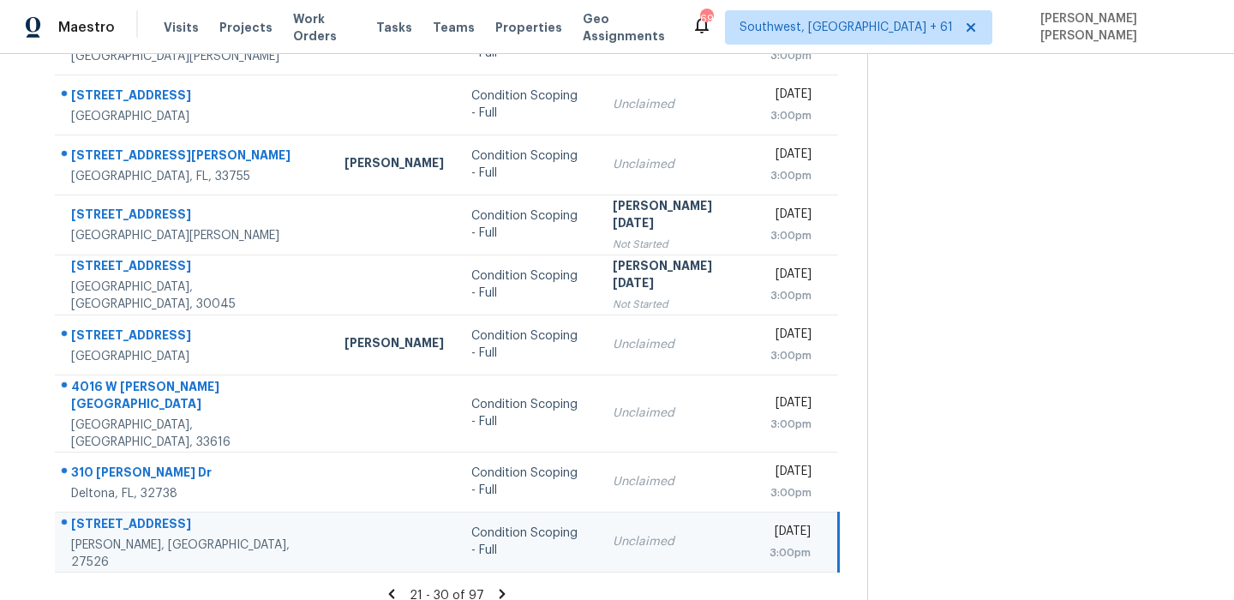
click at [145, 516] on div "1312 Sippihaw Dr" at bounding box center [194, 525] width 246 height 21
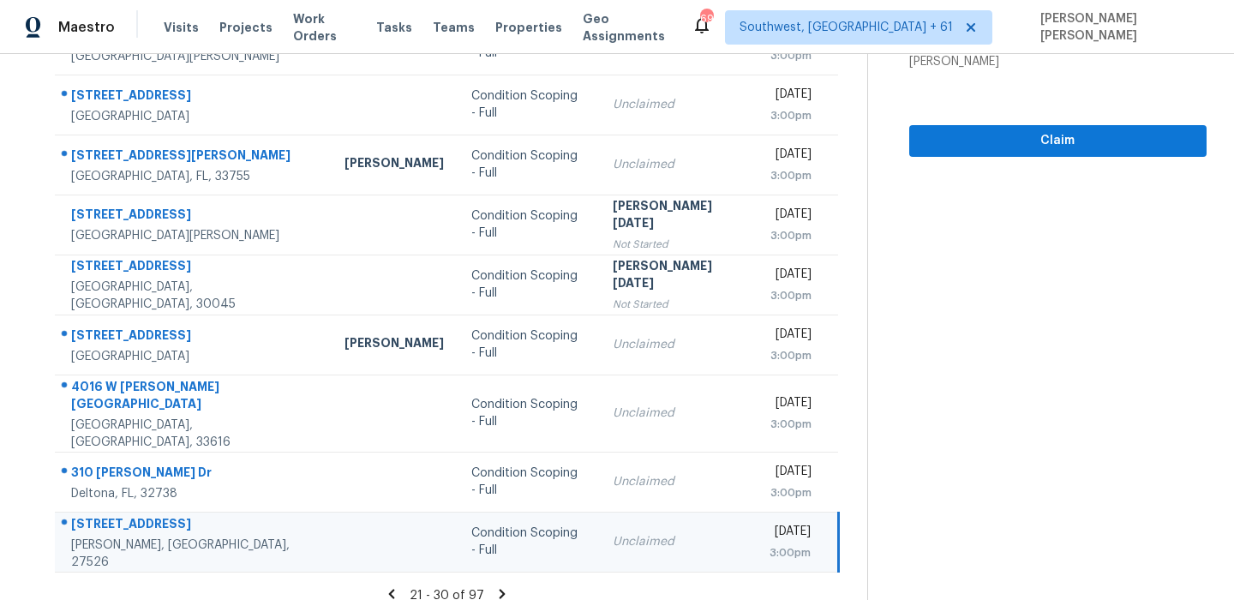
click at [505, 588] on icon at bounding box center [502, 592] width 6 height 9
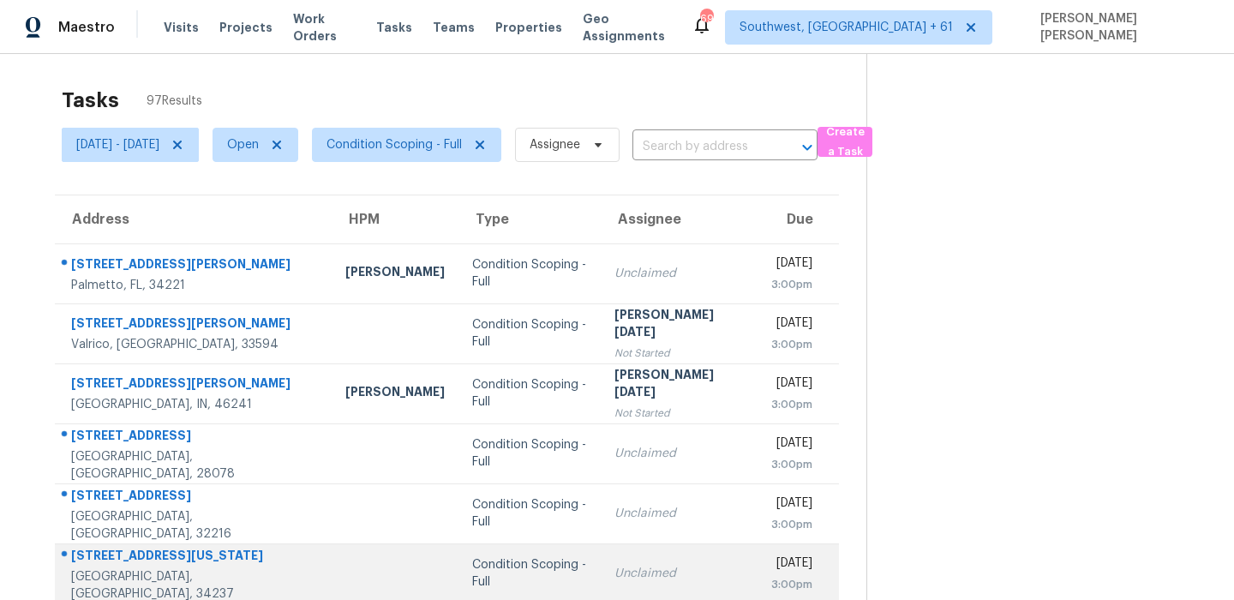
scroll to position [0, 0]
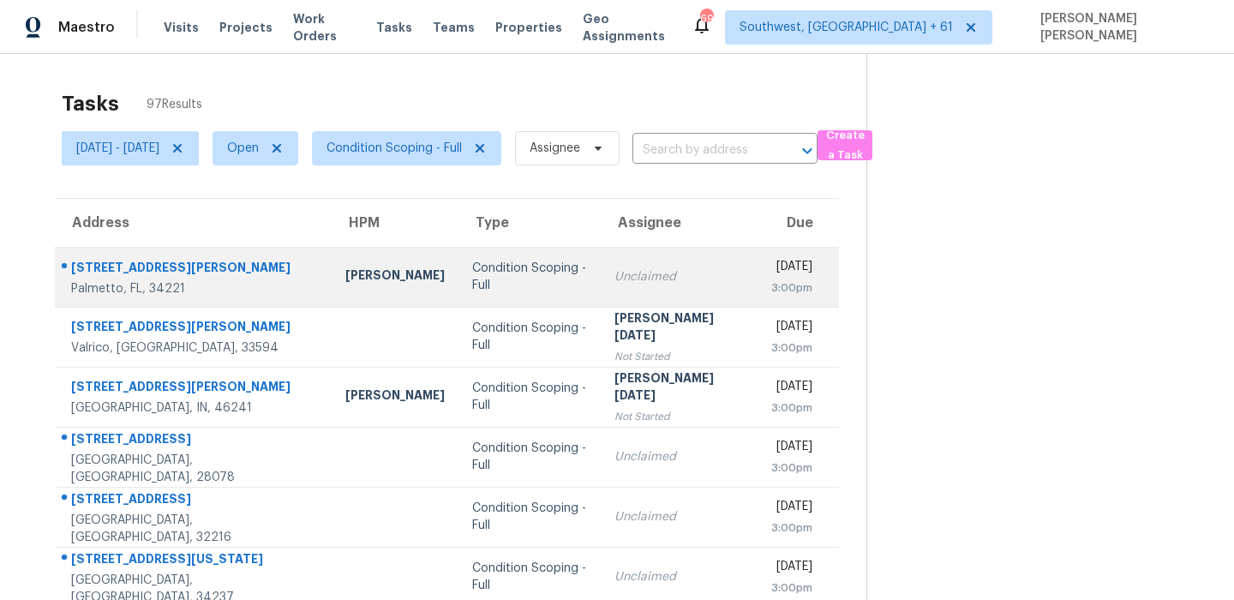
click at [132, 262] on div "5409 Badini Way" at bounding box center [194, 269] width 247 height 21
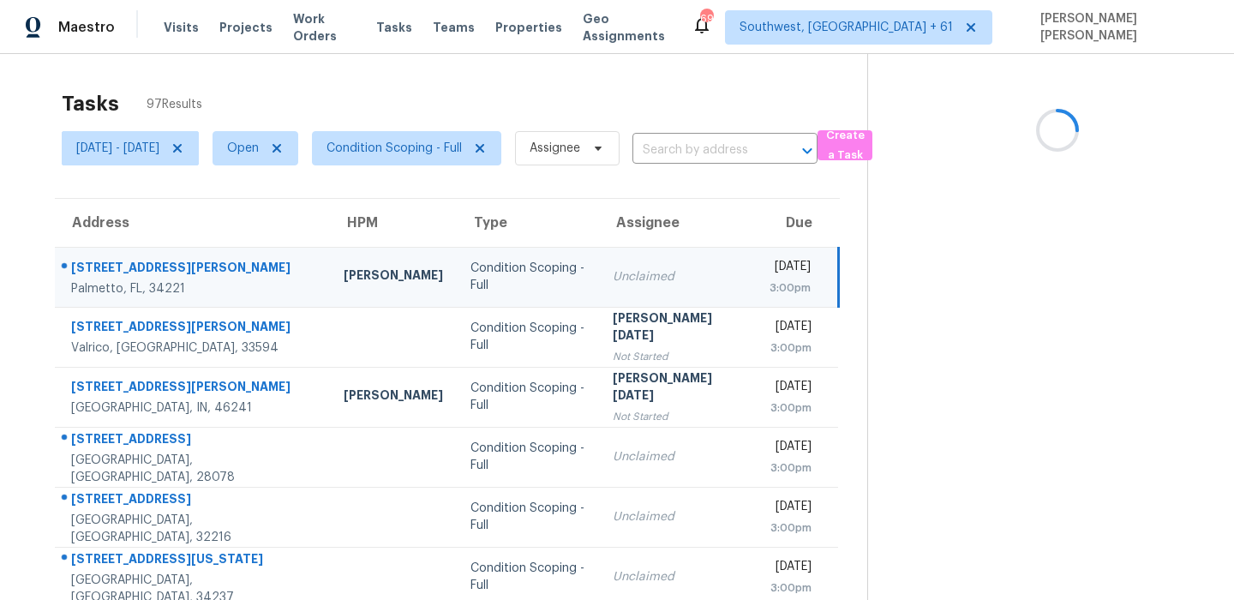
click at [132, 262] on div "5409 Badini Way" at bounding box center [193, 269] width 245 height 21
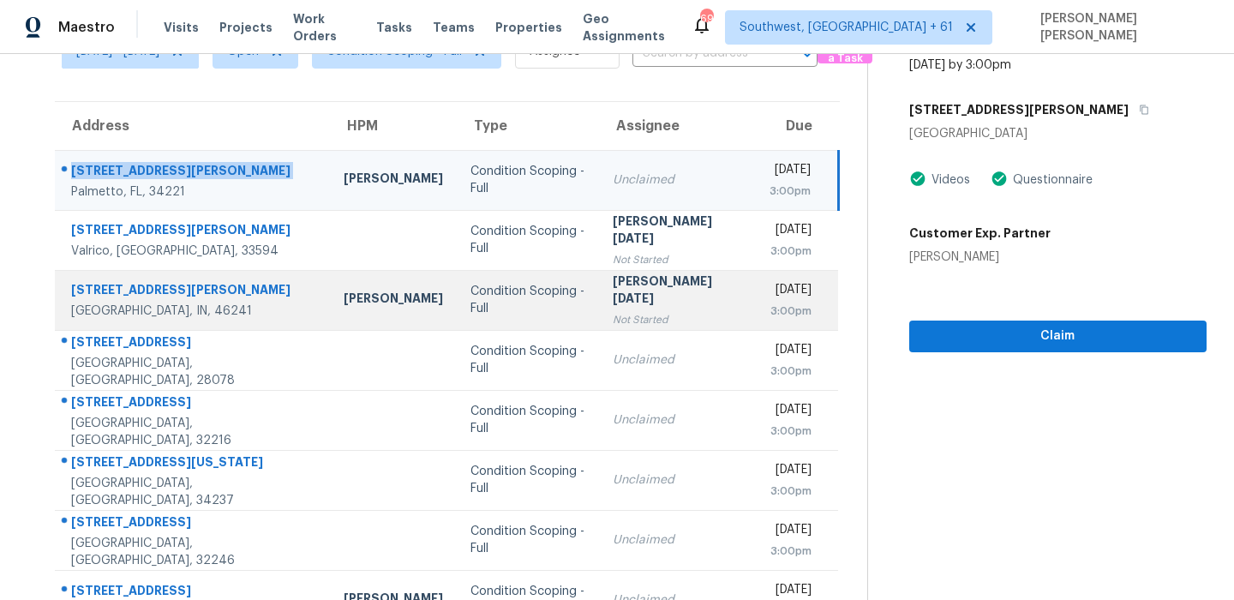
scroll to position [102, 0]
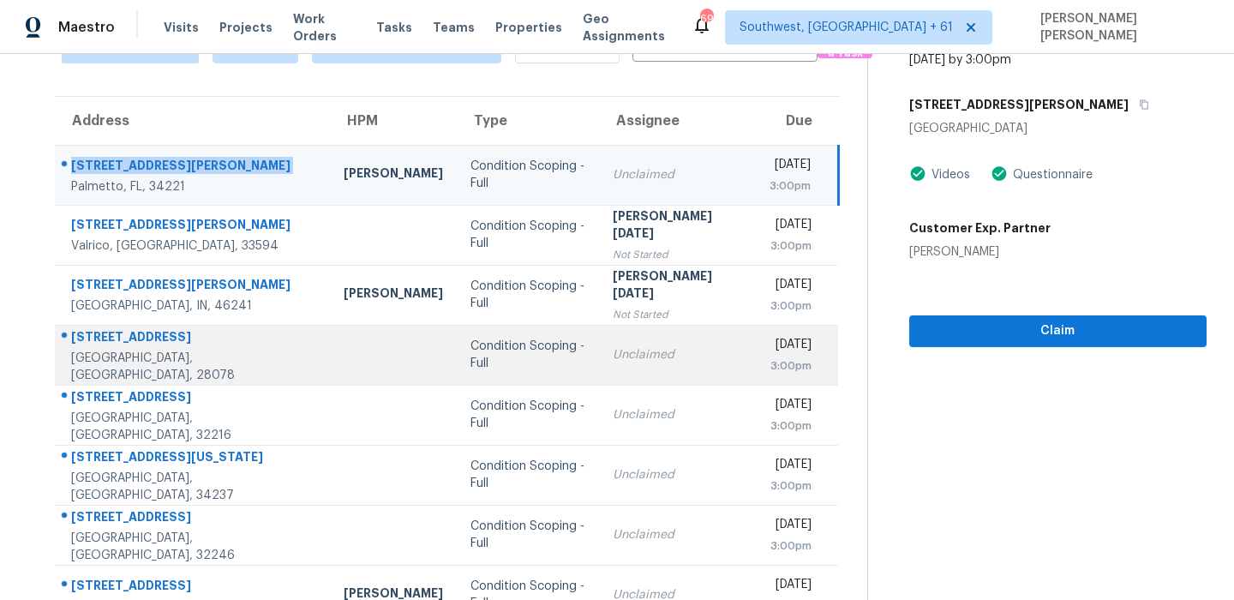
click at [112, 327] on td "8928 Cumbria Ct Huntersville, NC, 28078" at bounding box center [192, 355] width 275 height 60
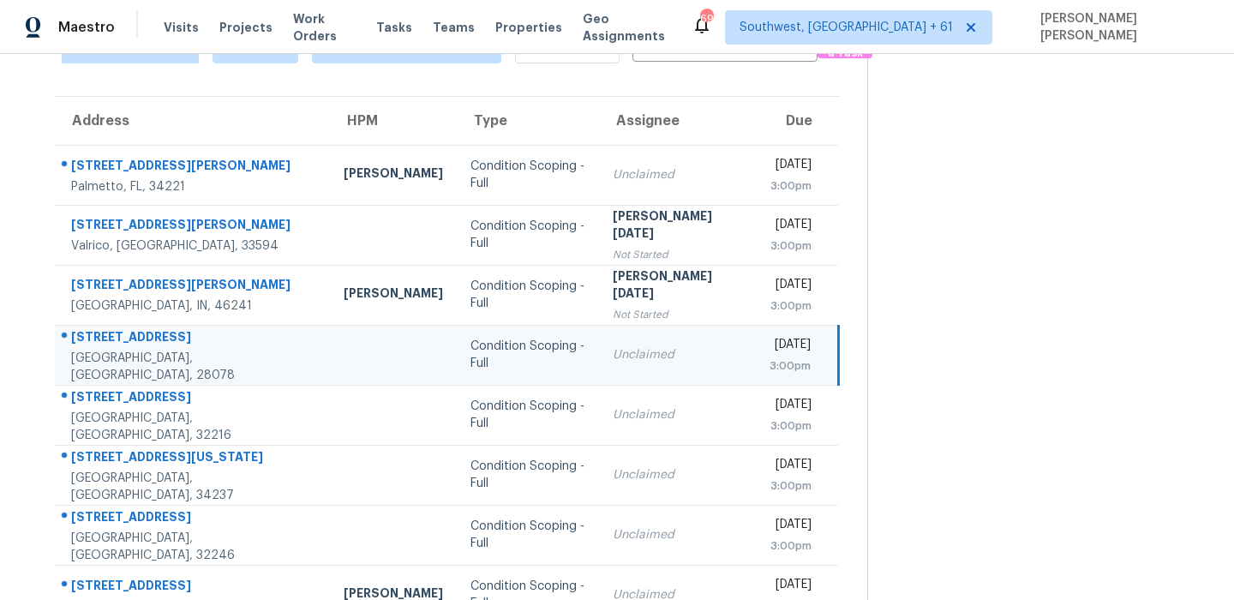
click at [112, 327] on td "8928 Cumbria Ct Huntersville, NC, 28078" at bounding box center [192, 355] width 275 height 60
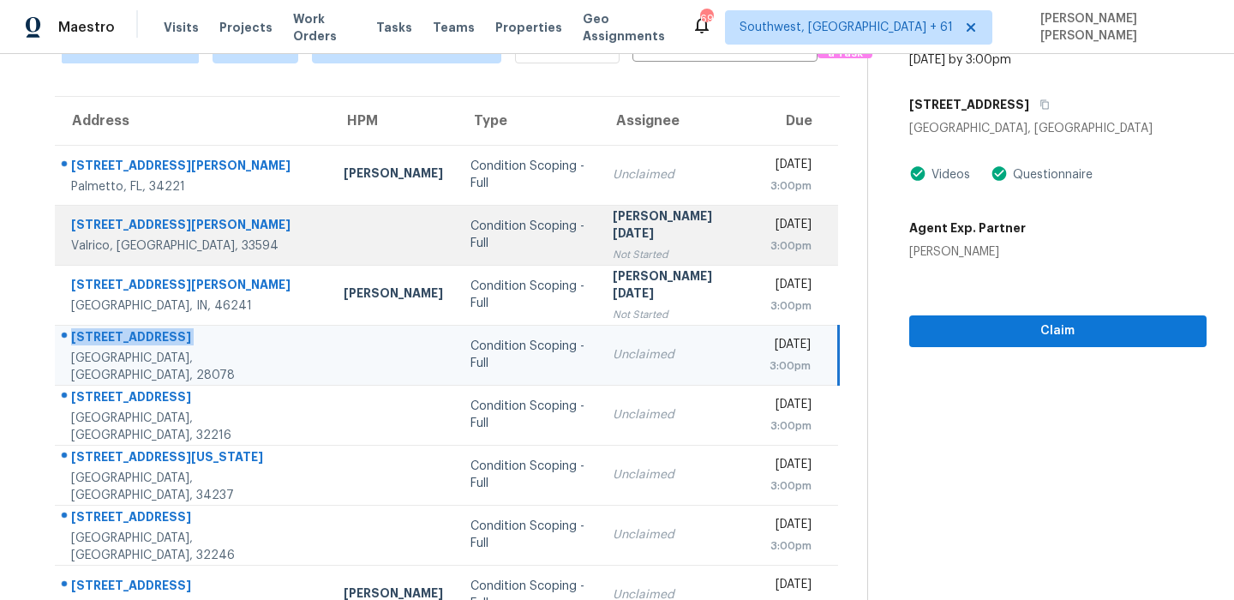
scroll to position [292, 0]
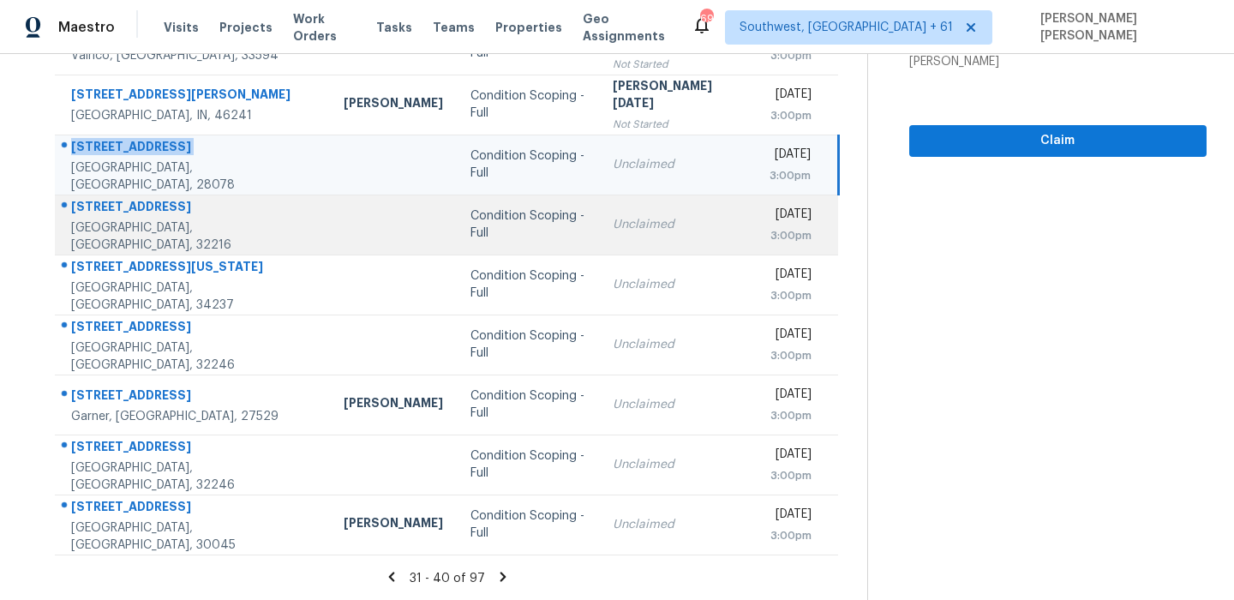
click at [134, 216] on div "6942 Waikiki Rd" at bounding box center [193, 208] width 245 height 21
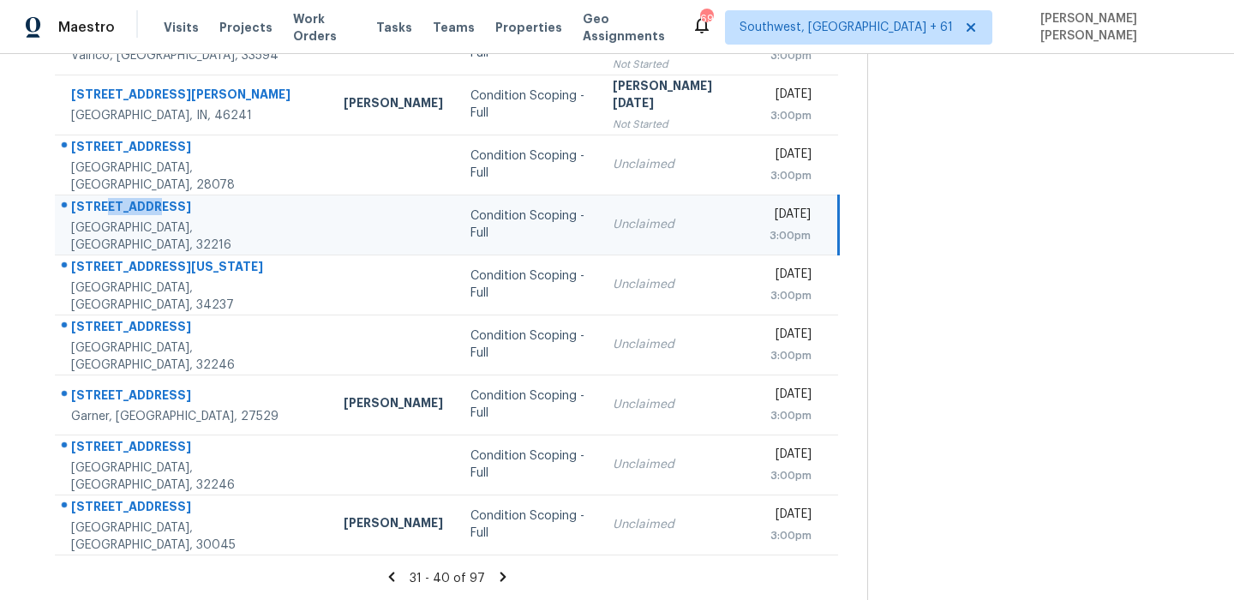
click at [134, 216] on div "6942 Waikiki Rd" at bounding box center [193, 208] width 245 height 21
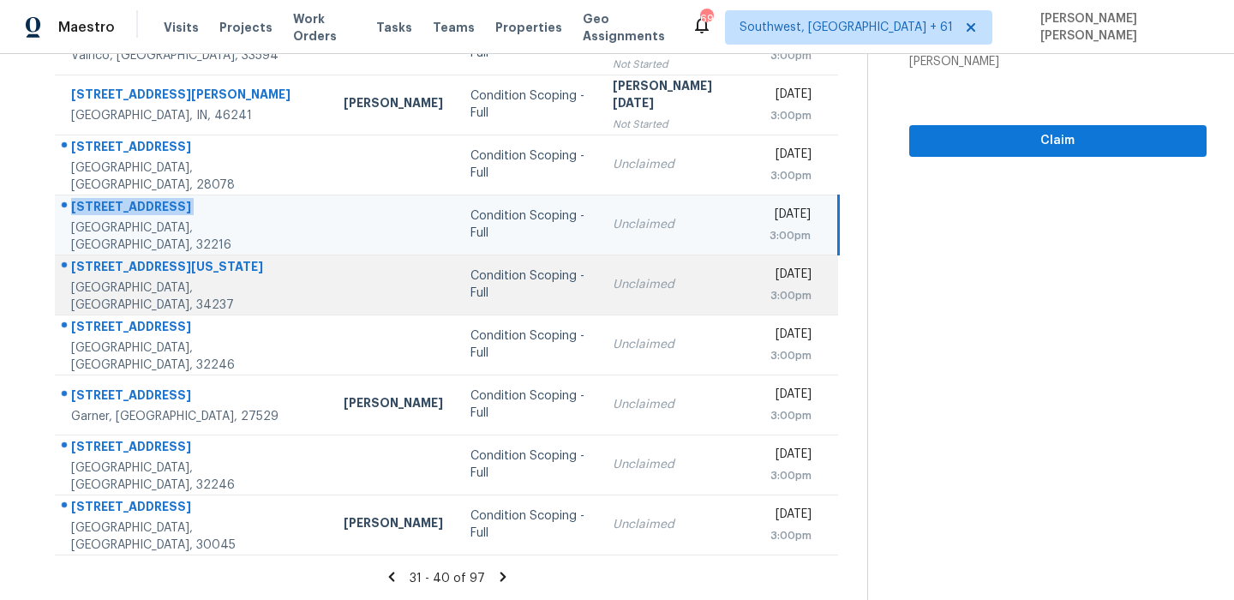
click at [134, 272] on div "2933 Michigan St" at bounding box center [193, 268] width 245 height 21
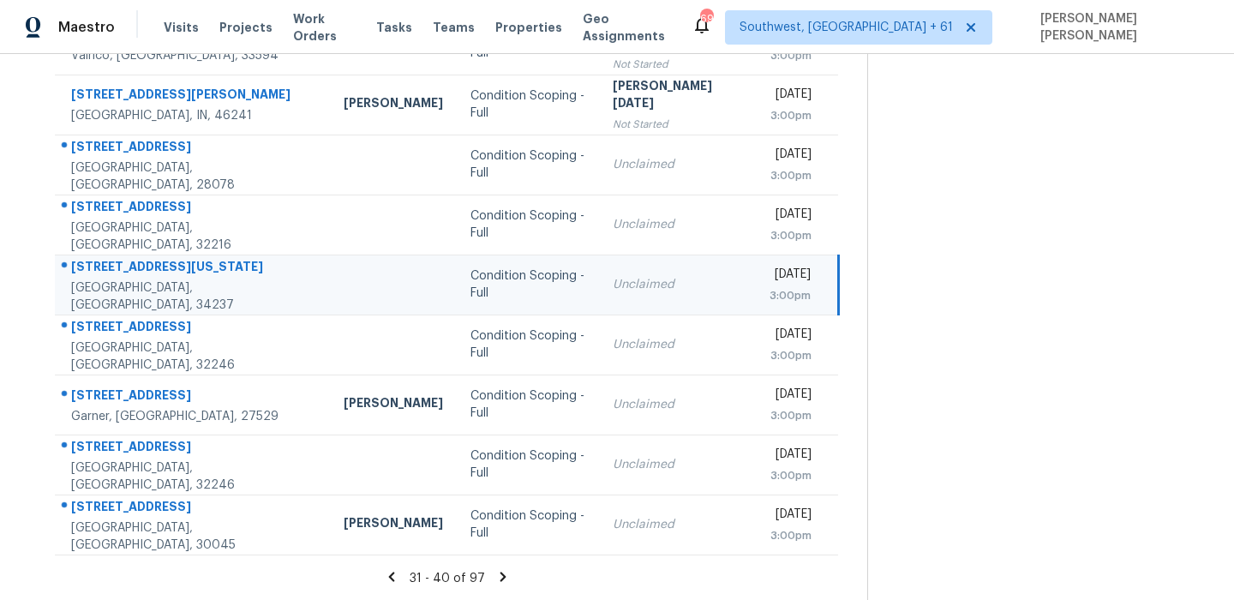
click at [134, 272] on div "2933 Michigan St" at bounding box center [193, 268] width 245 height 21
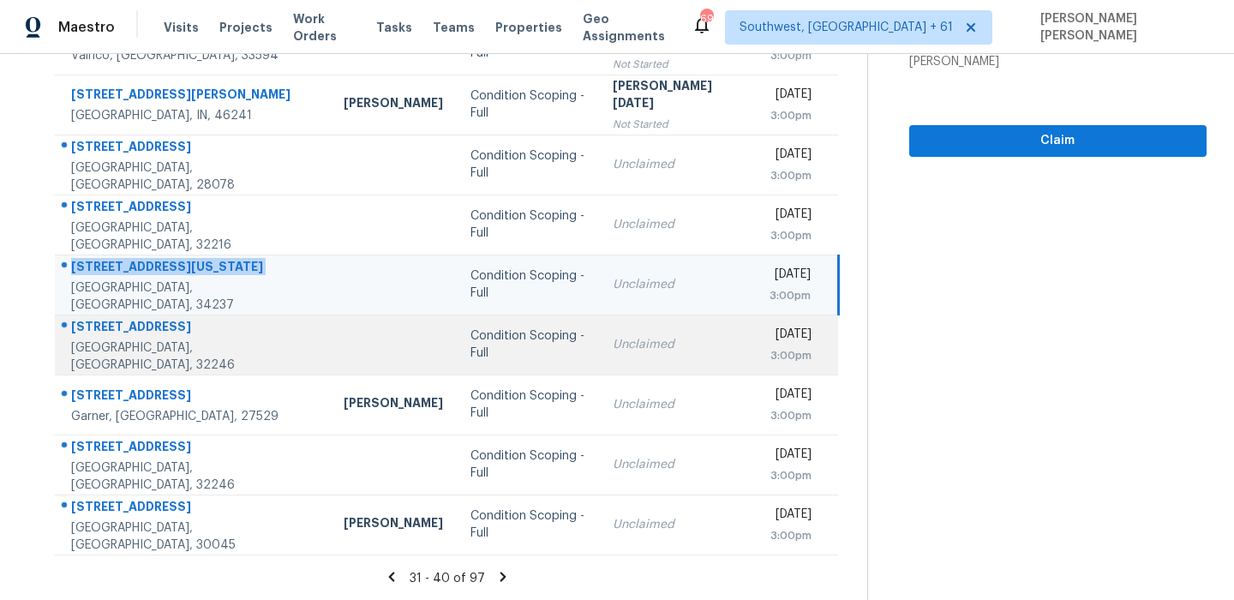
click at [127, 326] on div "11997 Diamond Springs Dr" at bounding box center [193, 328] width 245 height 21
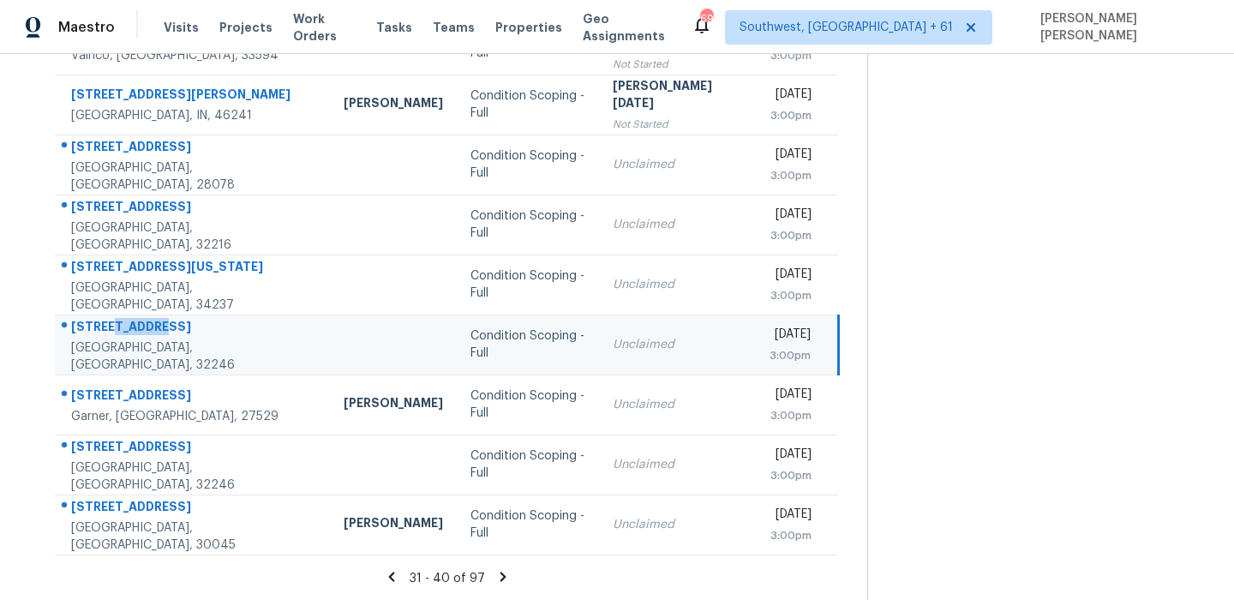
click at [127, 326] on div "11997 Diamond Springs Dr" at bounding box center [193, 328] width 245 height 21
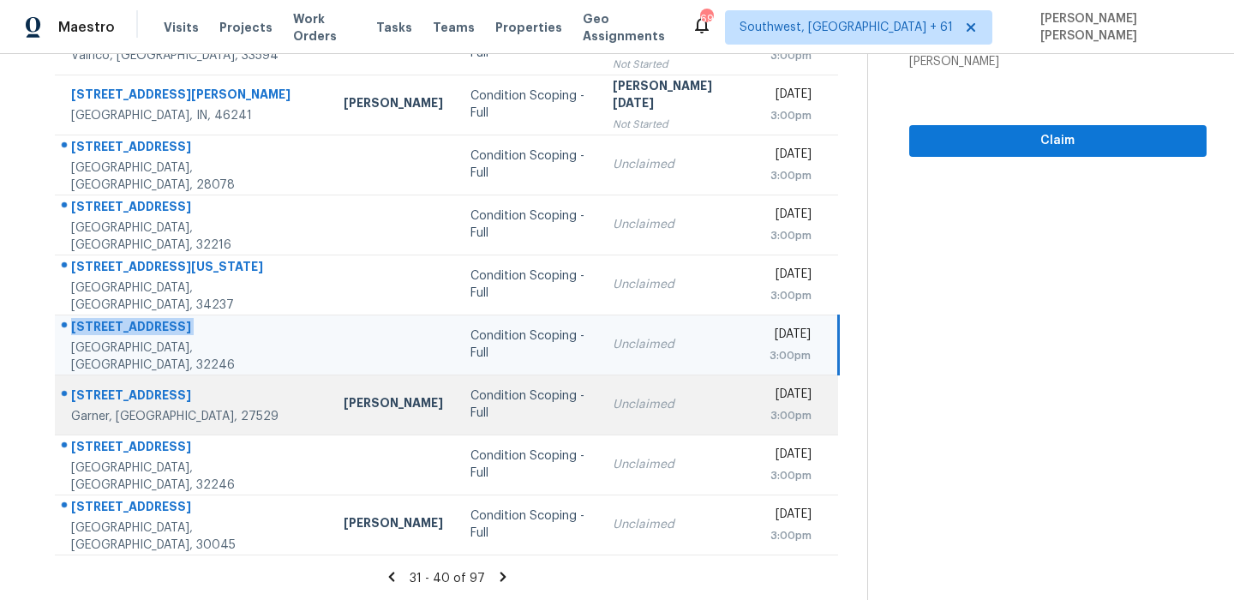
click at [132, 385] on div at bounding box center [186, 396] width 260 height 22
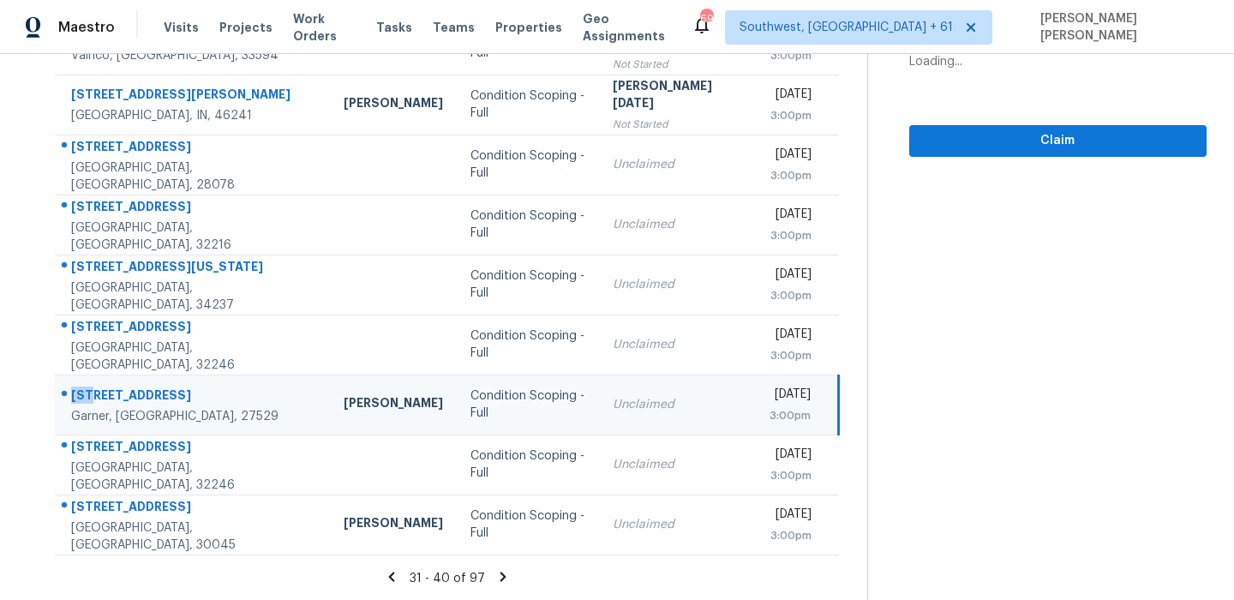
click at [132, 385] on div at bounding box center [186, 396] width 260 height 22
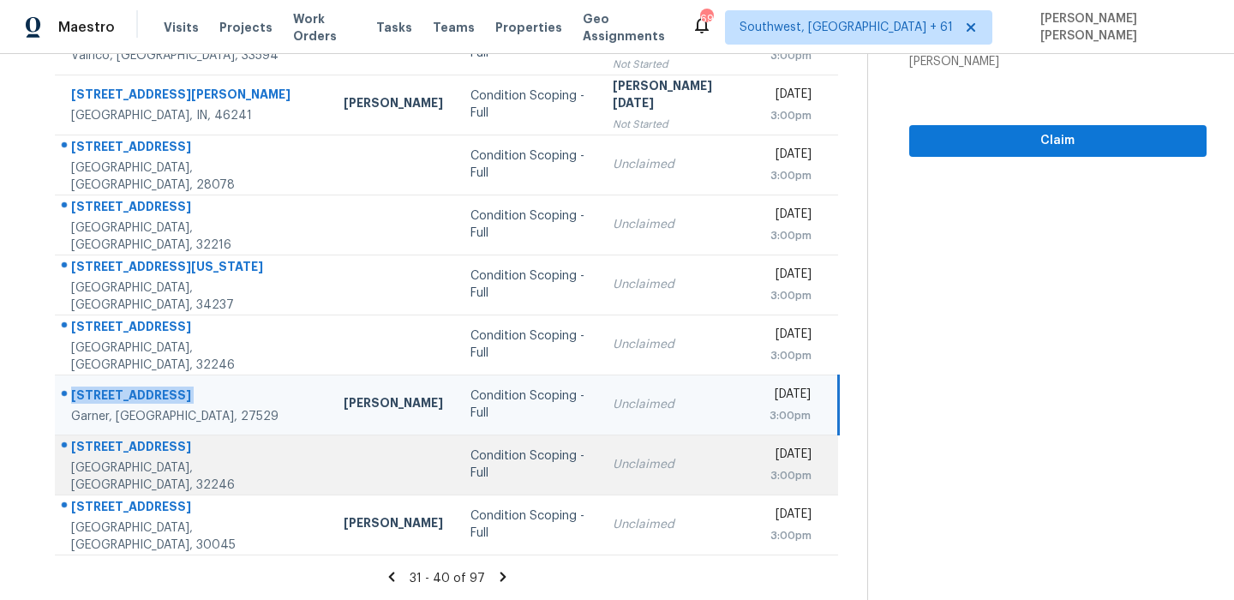
click at [116, 454] on div "12779 Maricopa Way" at bounding box center [193, 448] width 245 height 21
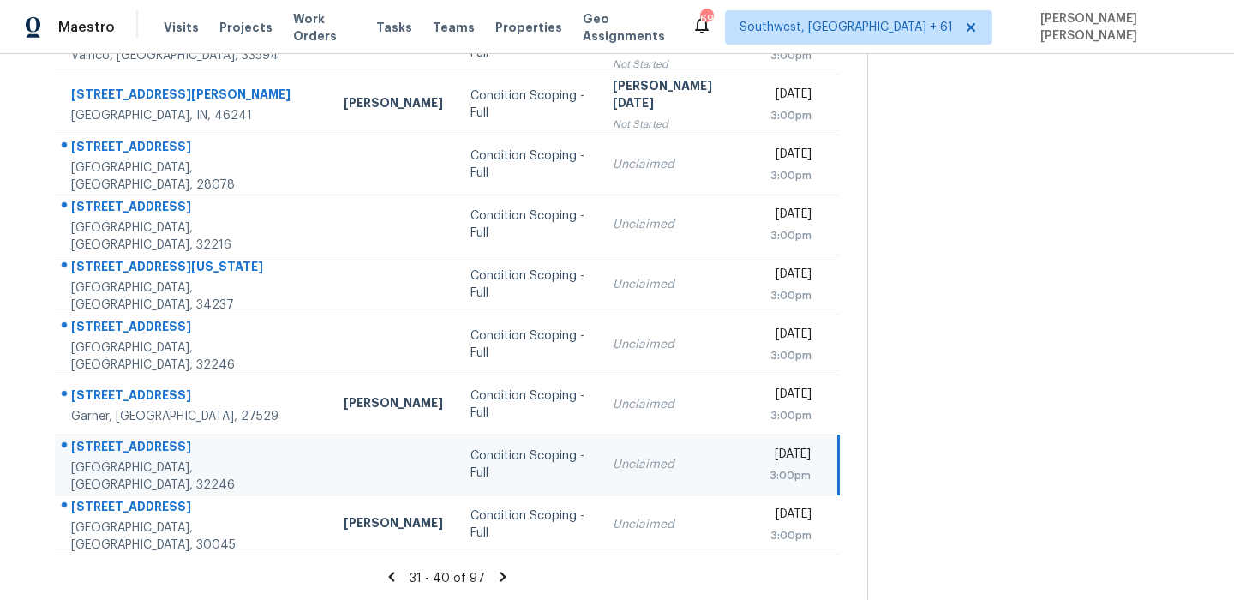
click at [116, 454] on div "12779 Maricopa Way" at bounding box center [193, 448] width 245 height 21
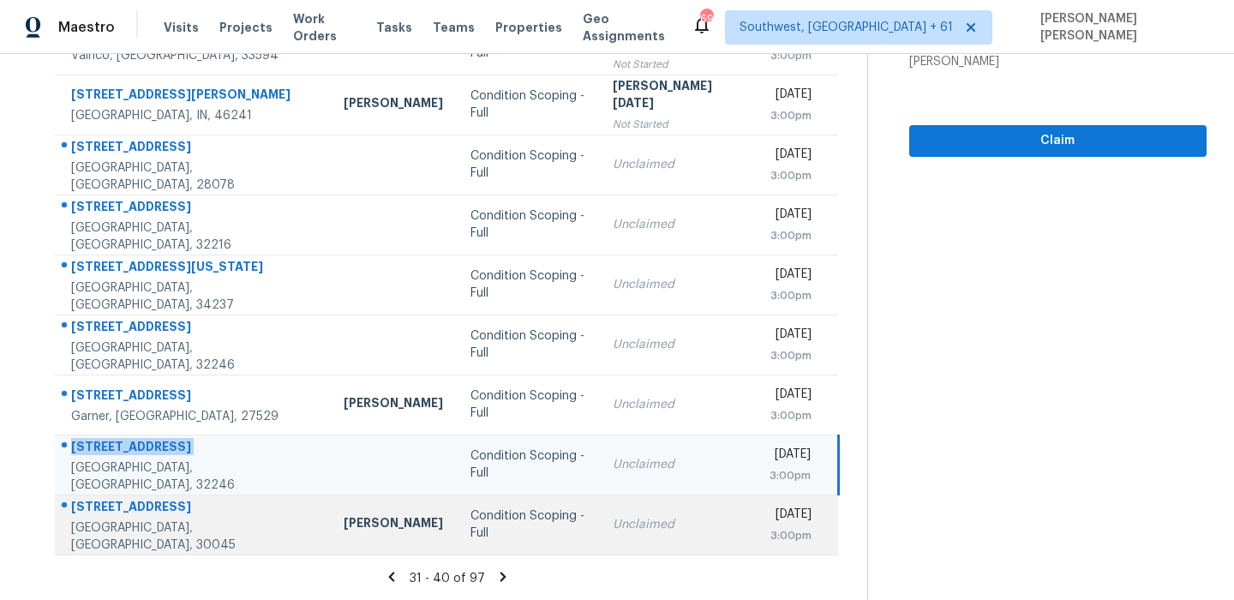
click at [137, 517] on div "1780 N Round Rd" at bounding box center [193, 508] width 245 height 21
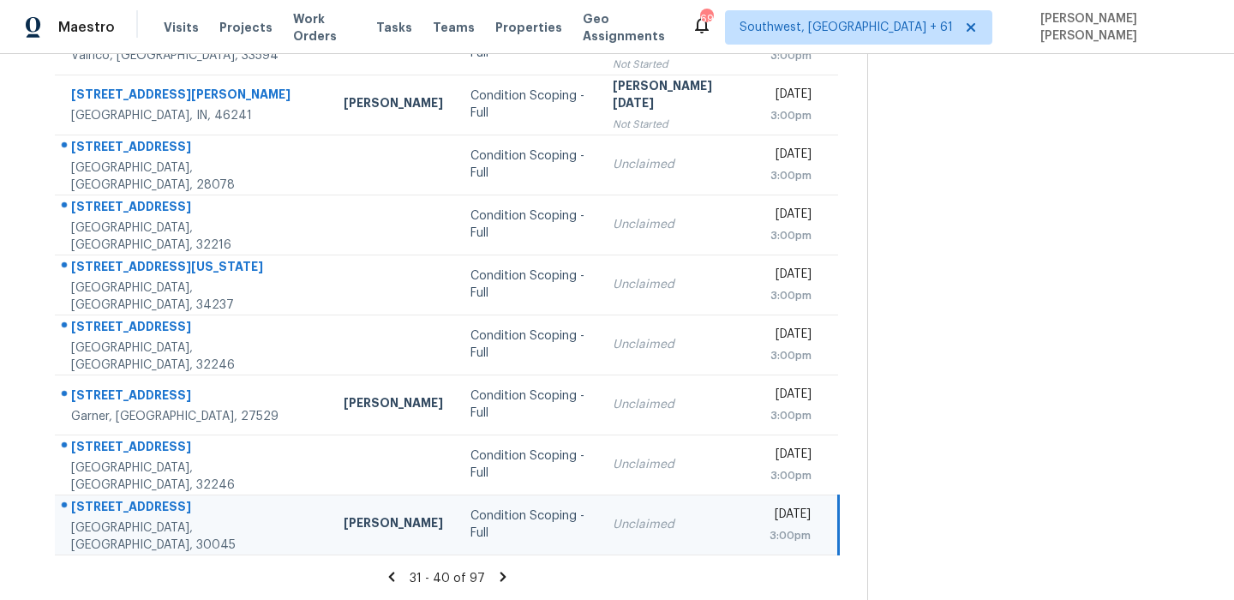
click at [137, 517] on div "1780 N Round Rd" at bounding box center [193, 508] width 245 height 21
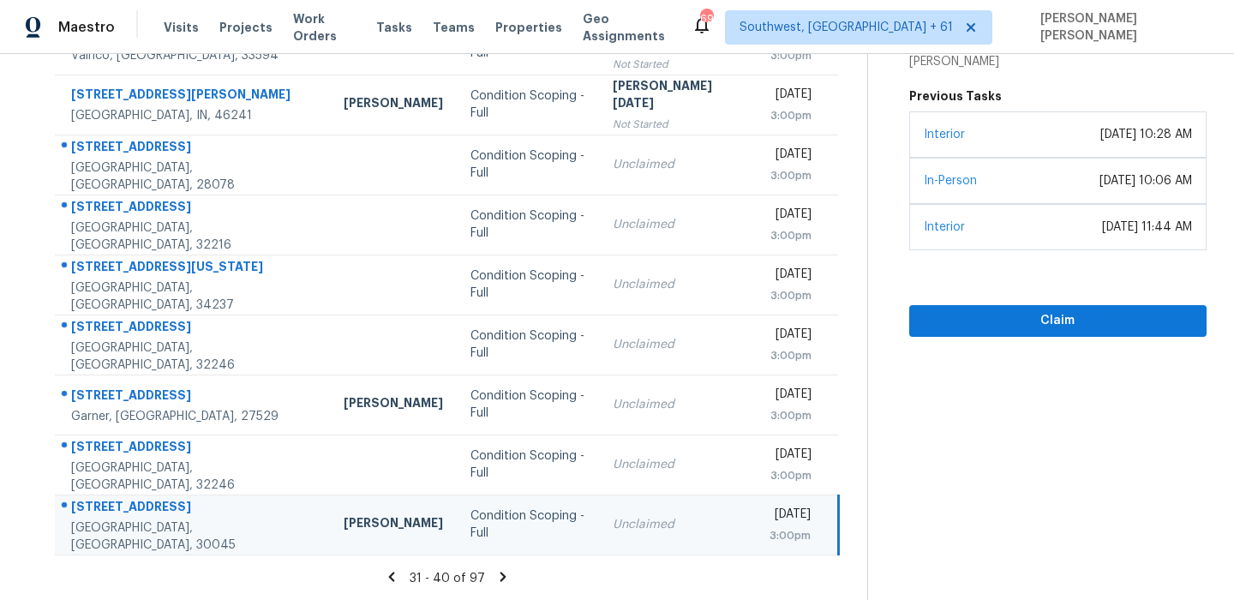
click at [506, 574] on icon at bounding box center [503, 575] width 6 height 9
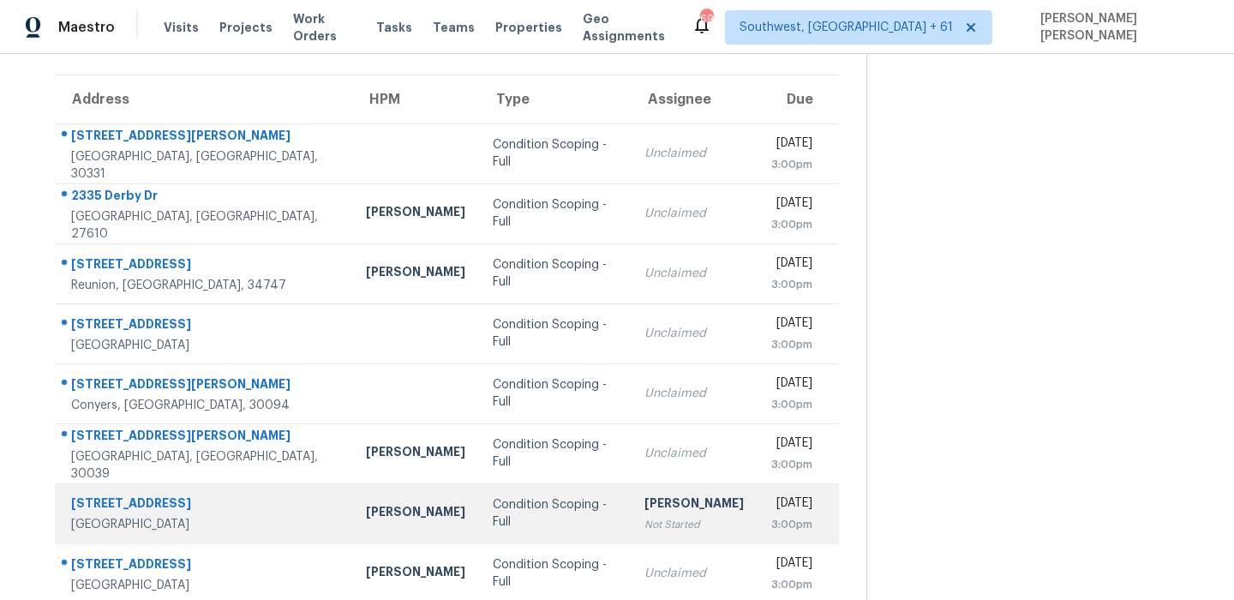
scroll to position [0, 0]
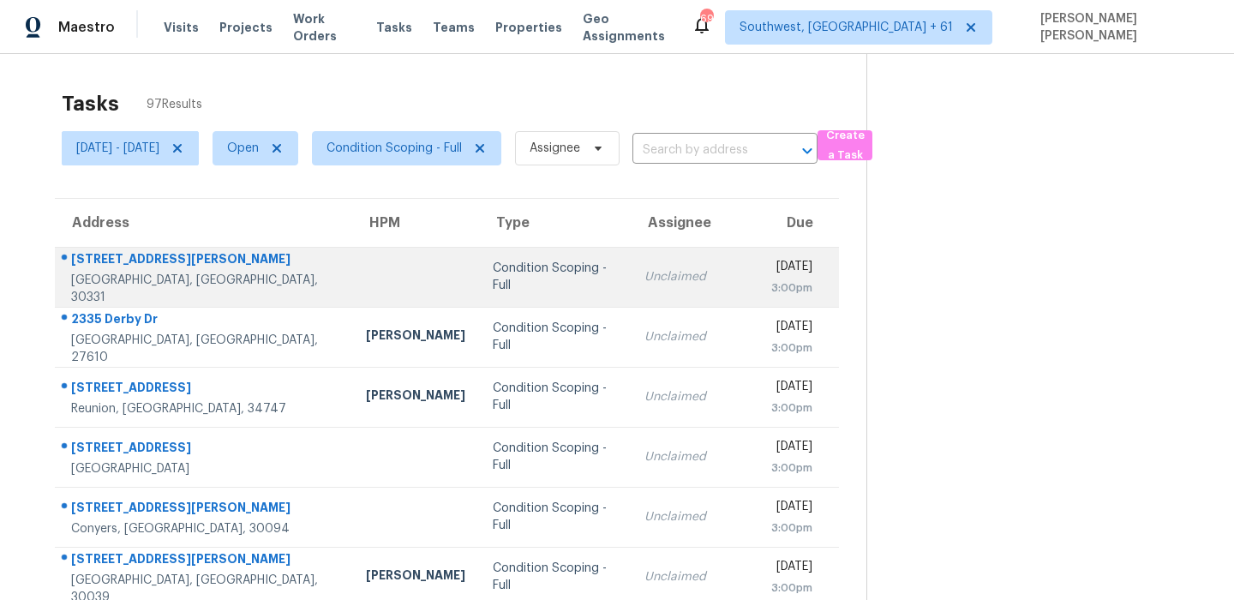
click at [113, 250] on td "1918 W Kimberly Rd SW Atlanta, GA, 30331" at bounding box center [203, 277] width 297 height 60
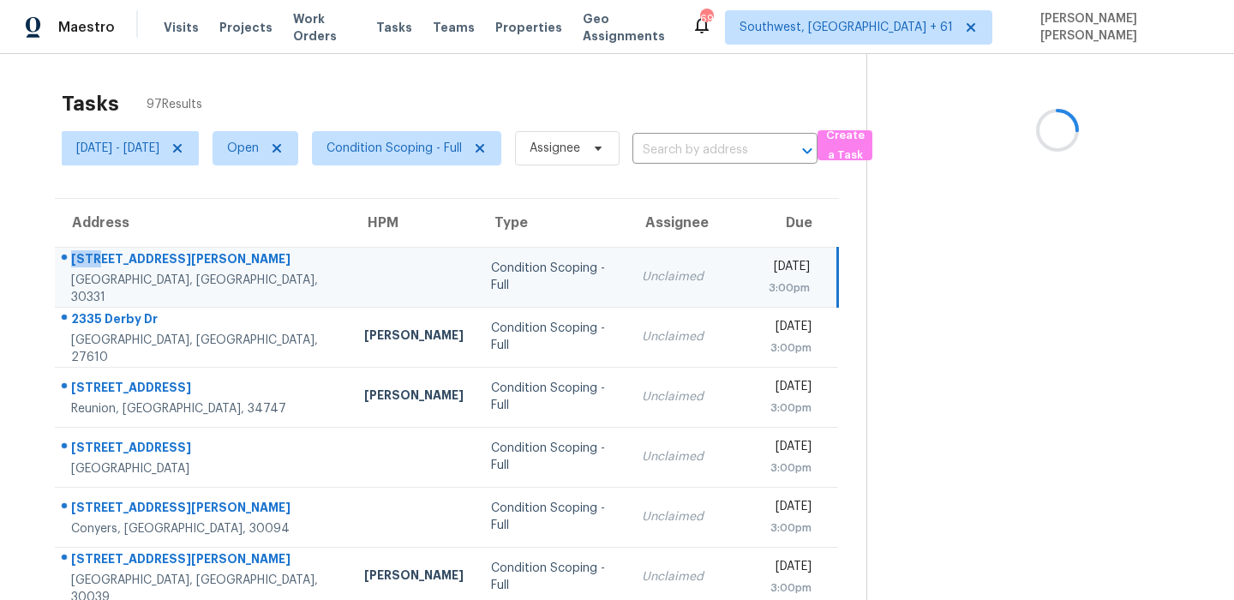
click at [113, 250] on td "1918 W Kimberly Rd SW Atlanta, GA, 30331" at bounding box center [203, 277] width 296 height 60
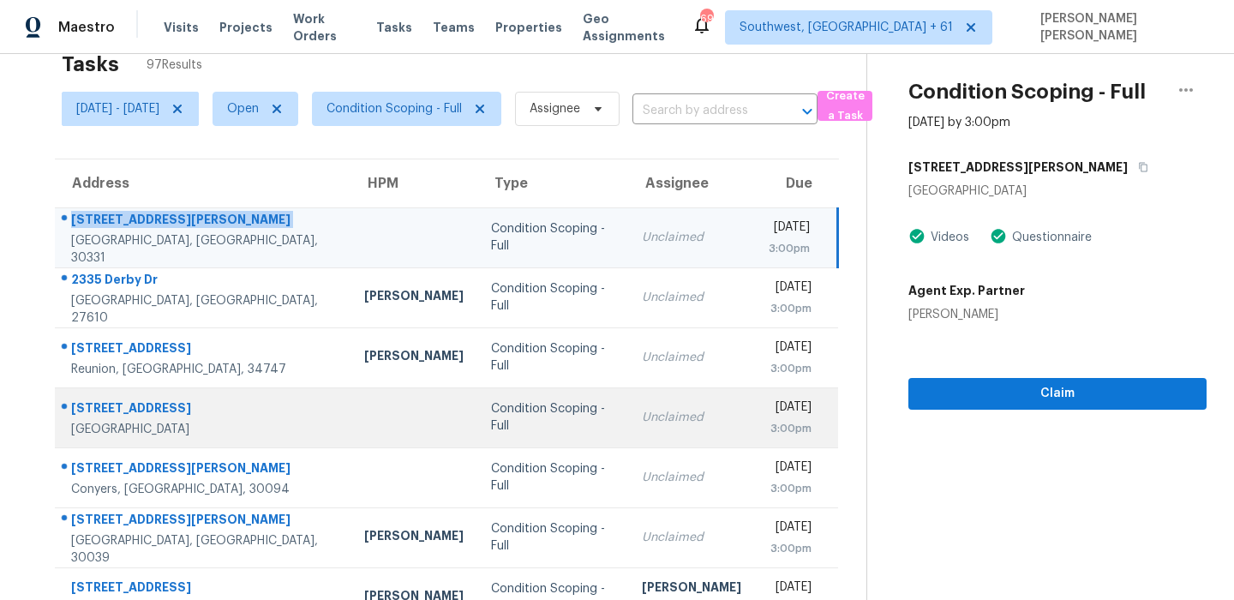
scroll to position [53, 0]
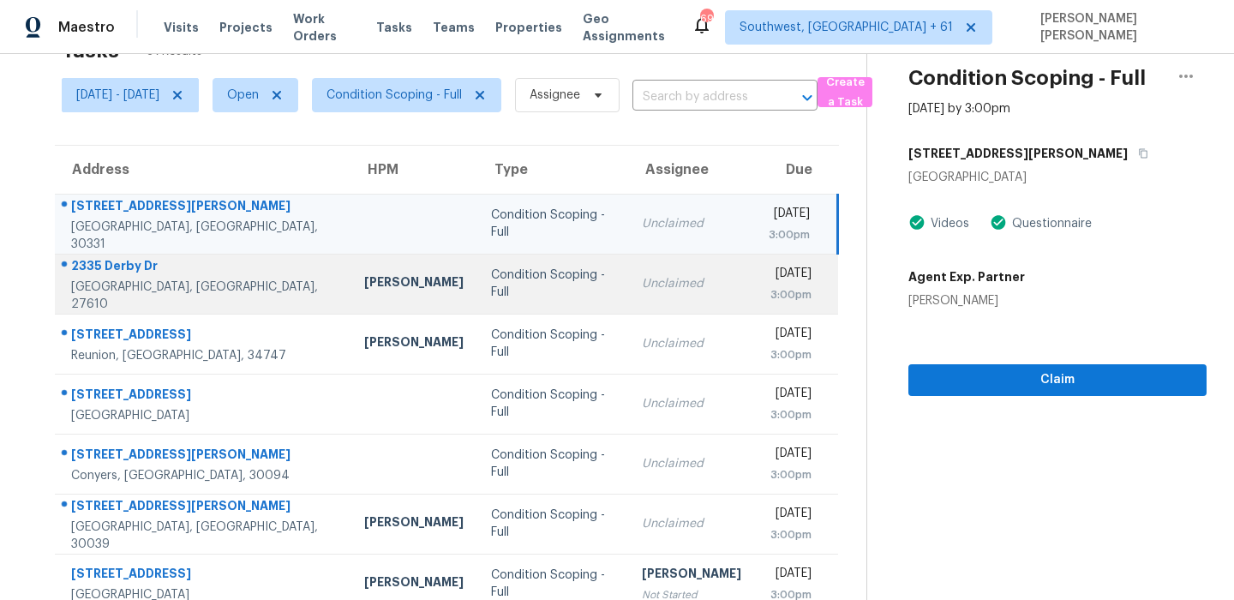
click at [120, 274] on div "2335 Derby Dr" at bounding box center [204, 267] width 266 height 21
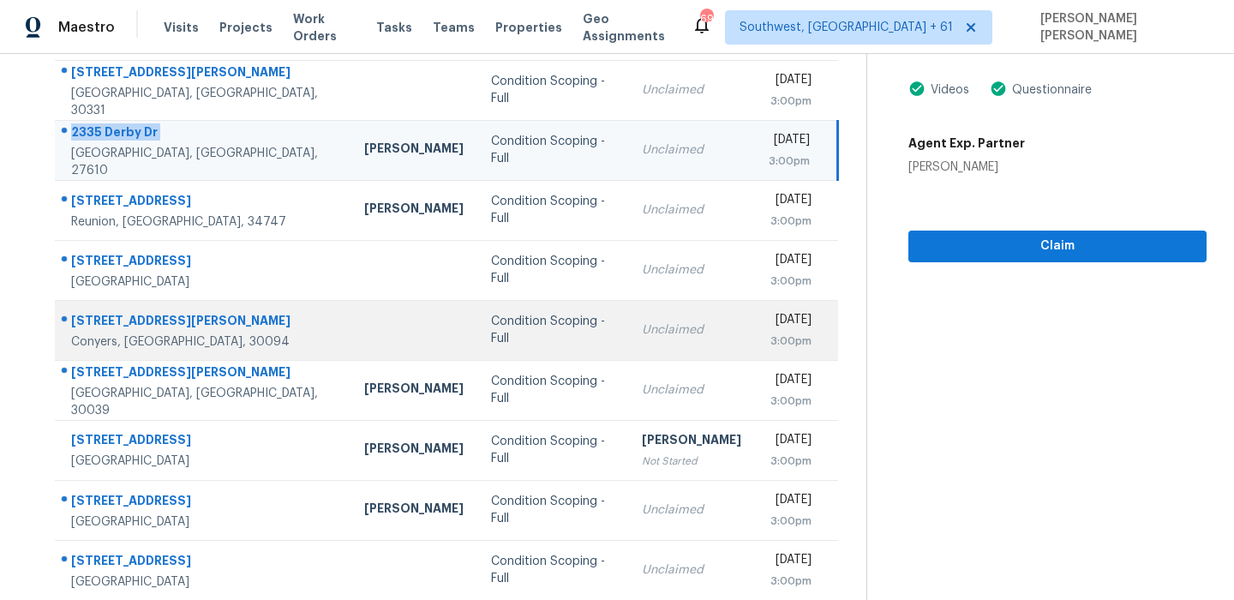
scroll to position [292, 0]
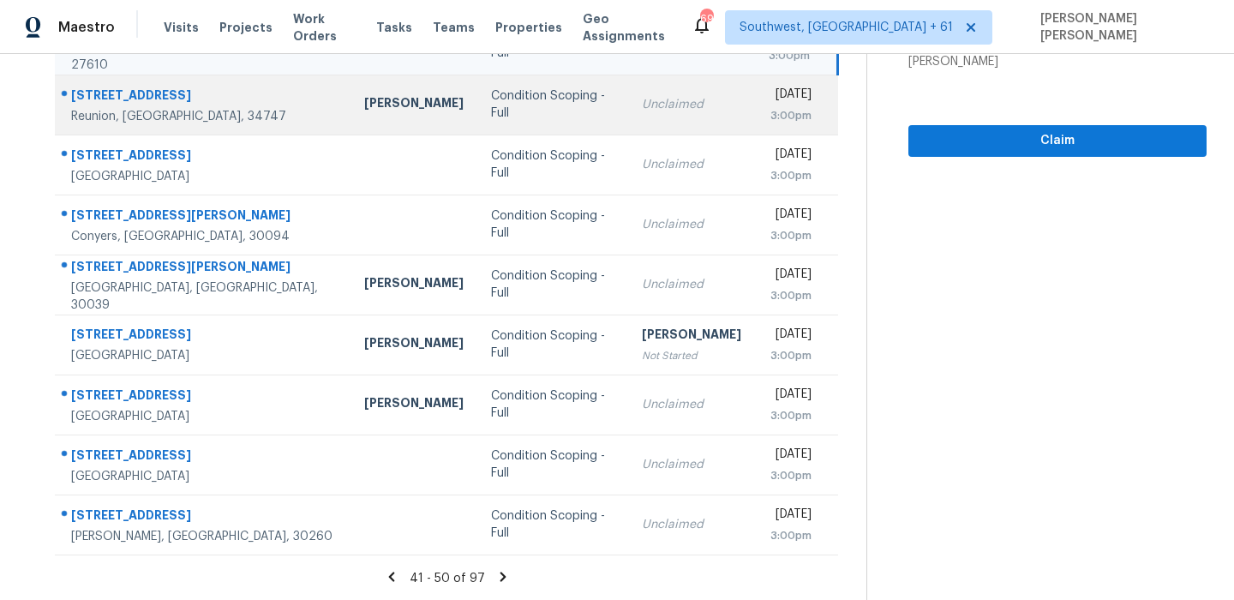
click at [263, 97] on div "7631 Heritage Crossing Way Apt 102" at bounding box center [204, 97] width 266 height 21
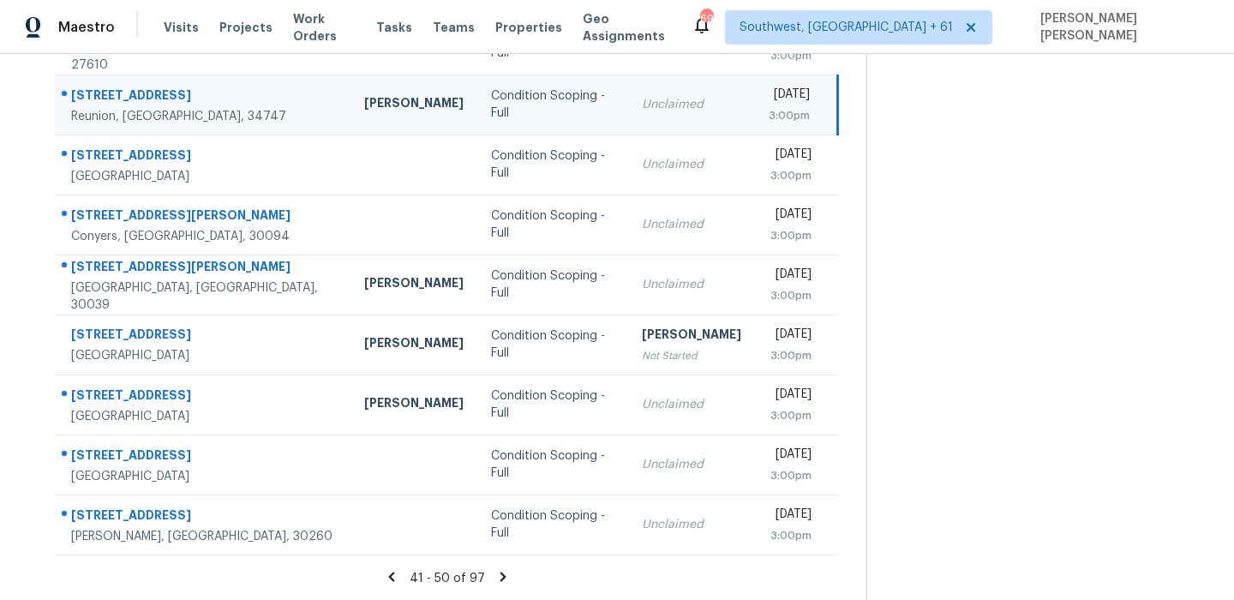
click at [263, 97] on div "7631 Heritage Crossing Way Apt 102" at bounding box center [204, 97] width 266 height 21
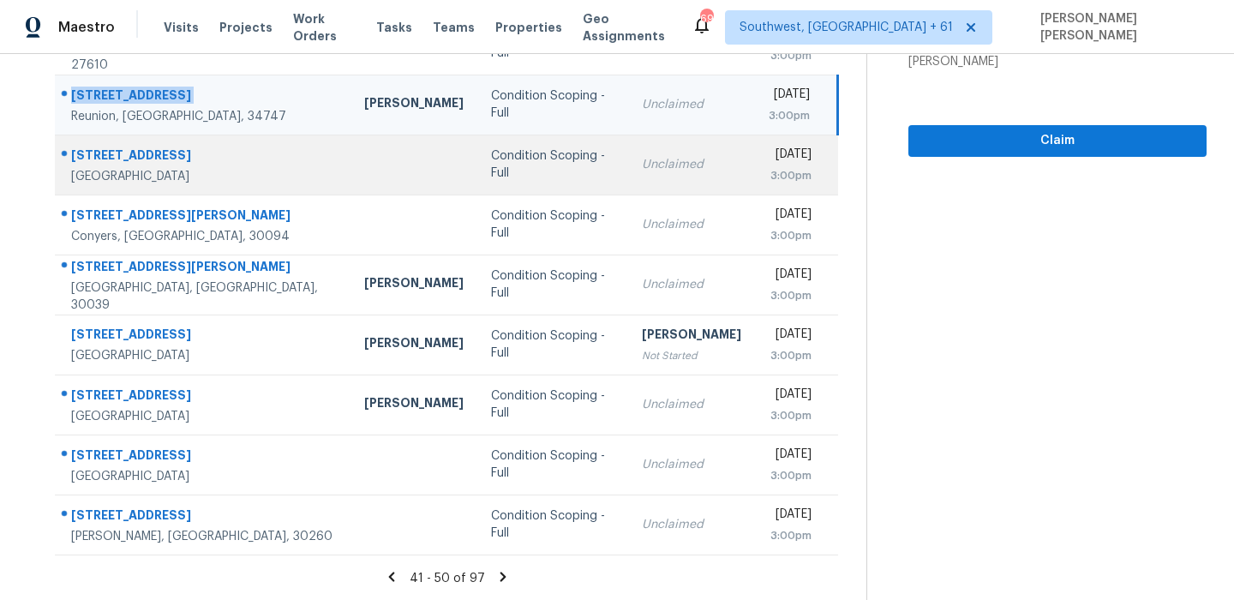
click at [130, 168] on div "Riverview, FL, 33569" at bounding box center [204, 176] width 266 height 17
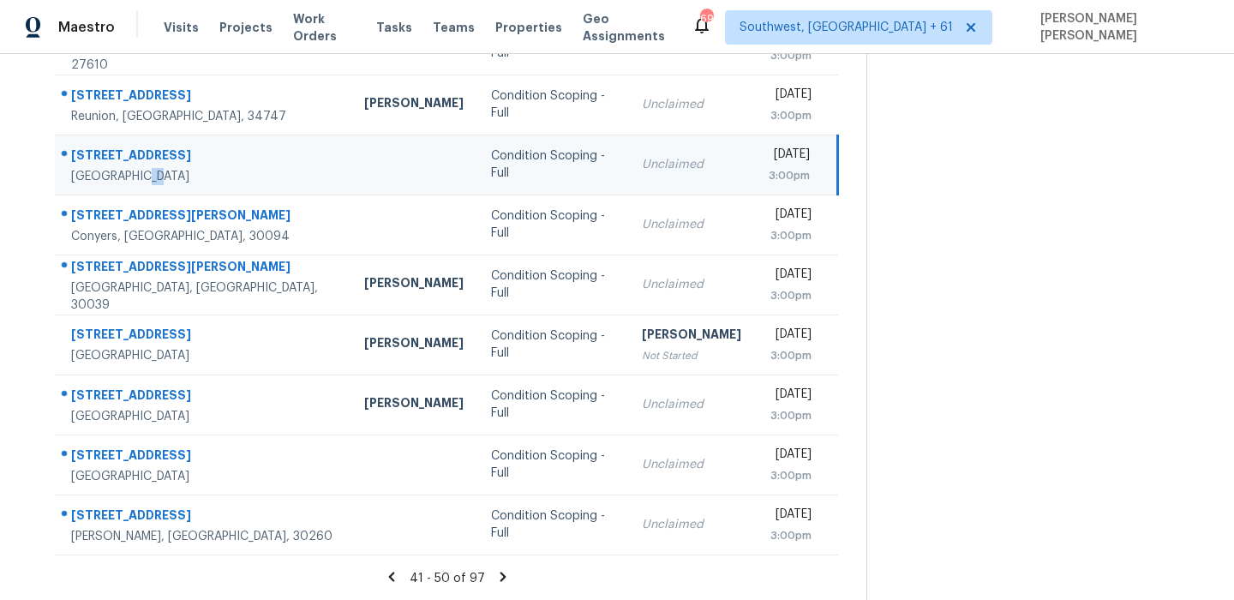
click at [130, 168] on div "Riverview, FL, 33569" at bounding box center [204, 176] width 266 height 17
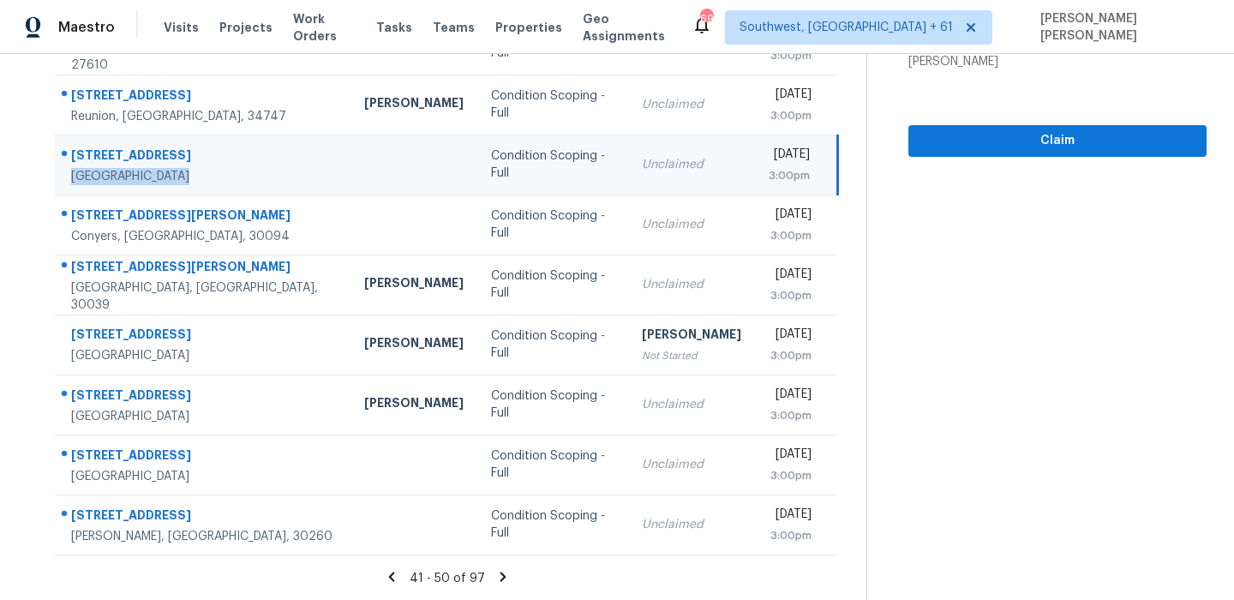
click at [162, 146] on div "11426 Chilly Water Ct" at bounding box center [204, 156] width 266 height 21
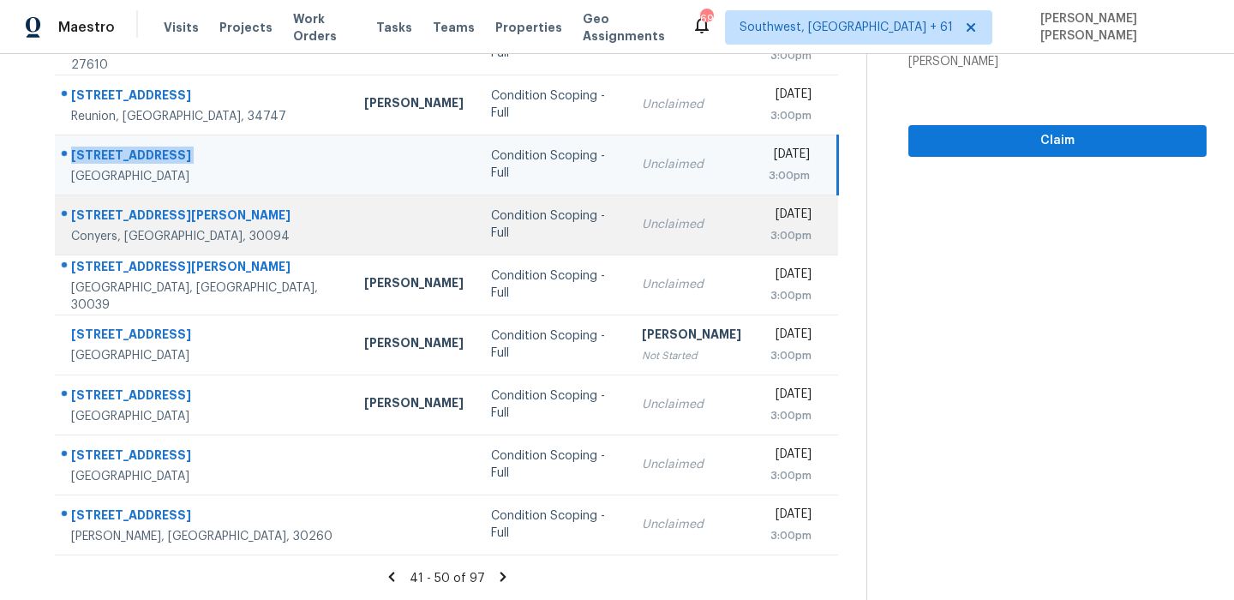
click at [194, 218] on div "222 Bridgewood Dr SE" at bounding box center [204, 216] width 266 height 21
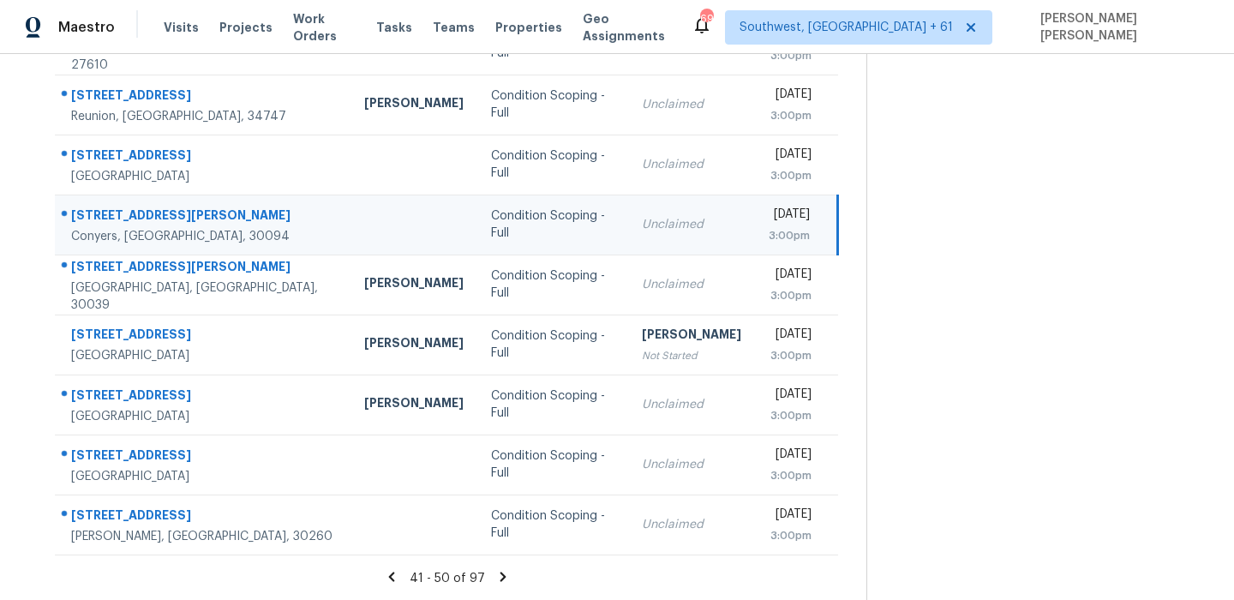
click at [194, 218] on div "222 Bridgewood Dr SE" at bounding box center [204, 216] width 266 height 21
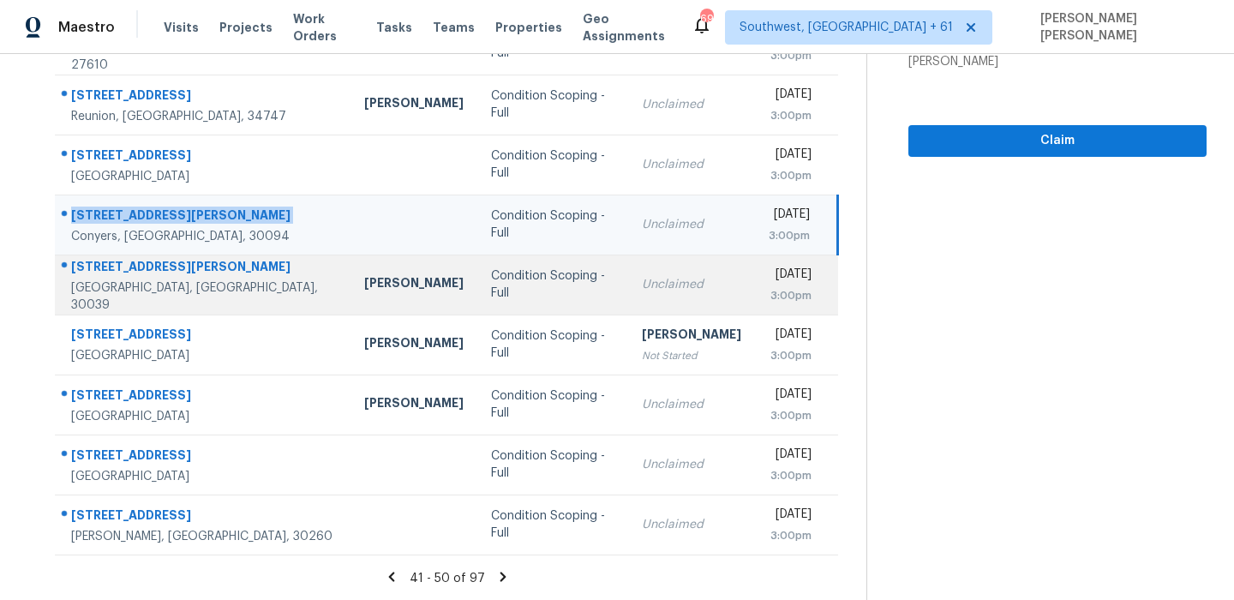
click at [106, 269] on div "2331 Laura Ct" at bounding box center [204, 268] width 266 height 21
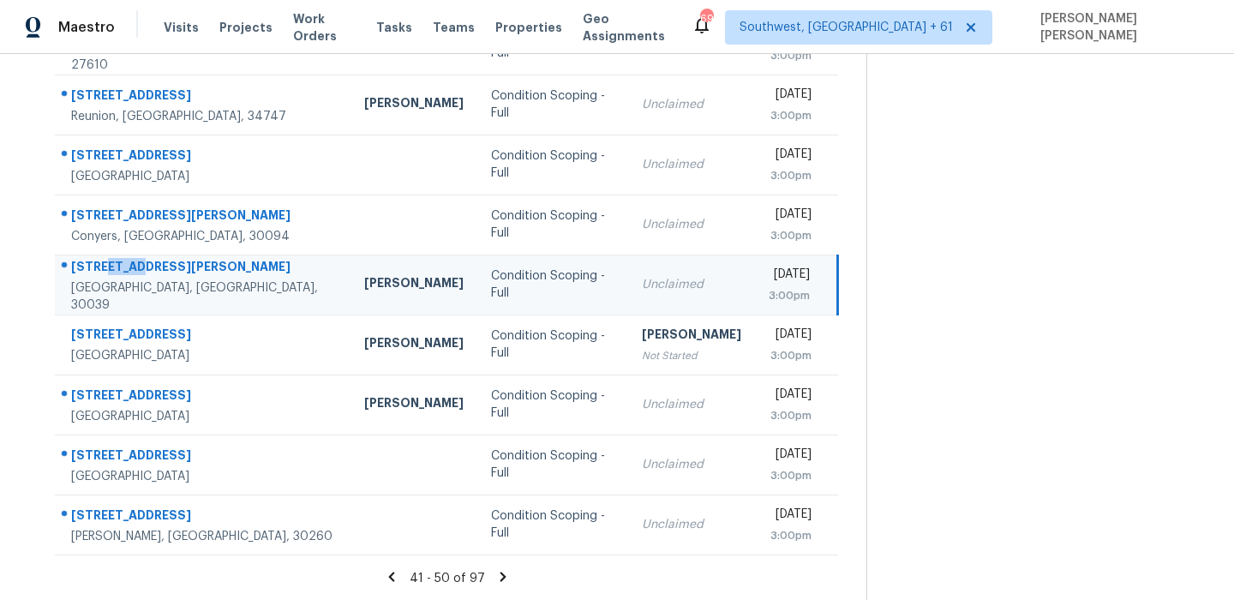
click at [106, 269] on div "2331 Laura Ct" at bounding box center [204, 268] width 266 height 21
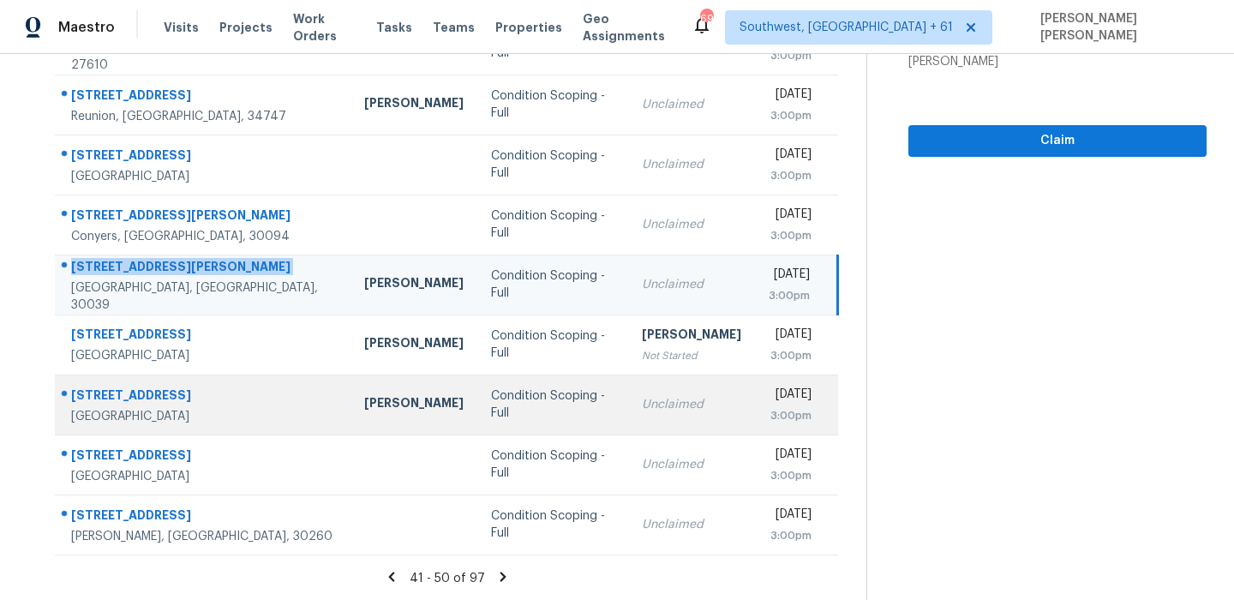
click at [110, 392] on div "9461 Redhawk Bend Ln" at bounding box center [204, 396] width 266 height 21
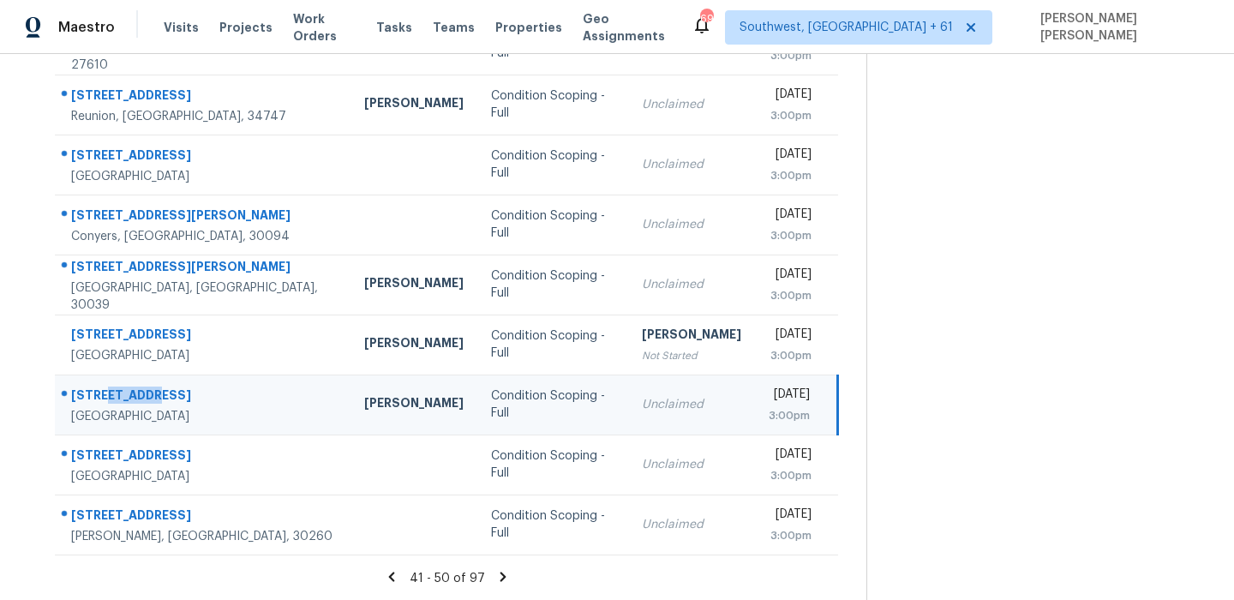
click at [110, 392] on div "9461 Redhawk Bend Ln" at bounding box center [204, 396] width 266 height 21
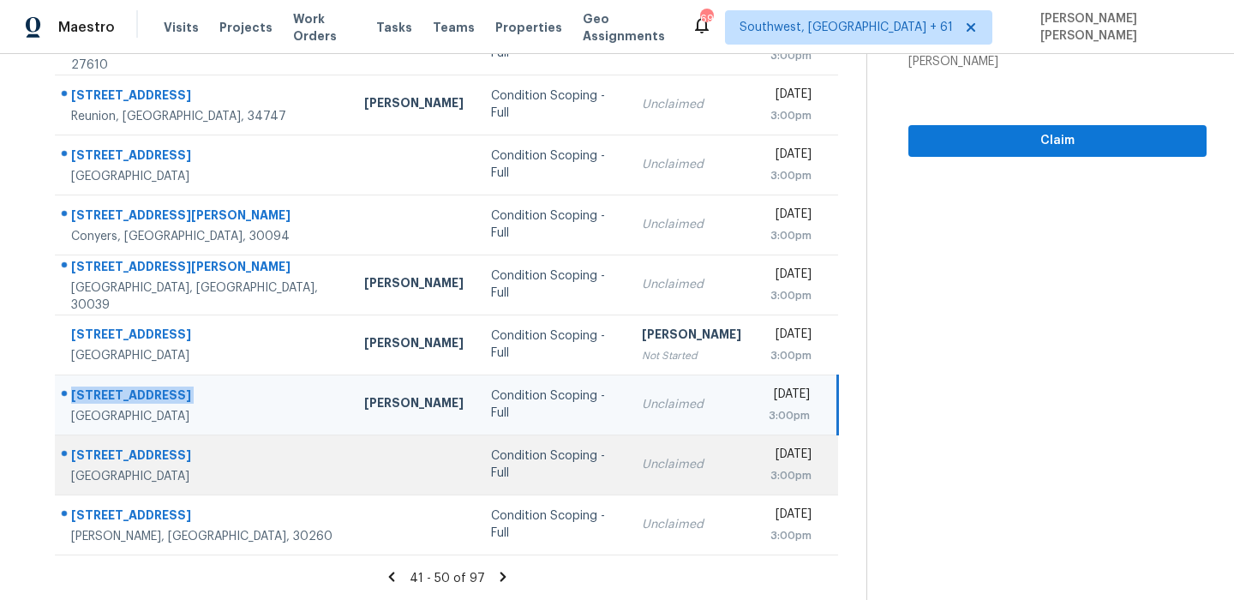
click at [138, 463] on div "831 Lost Grove Cir" at bounding box center [204, 456] width 266 height 21
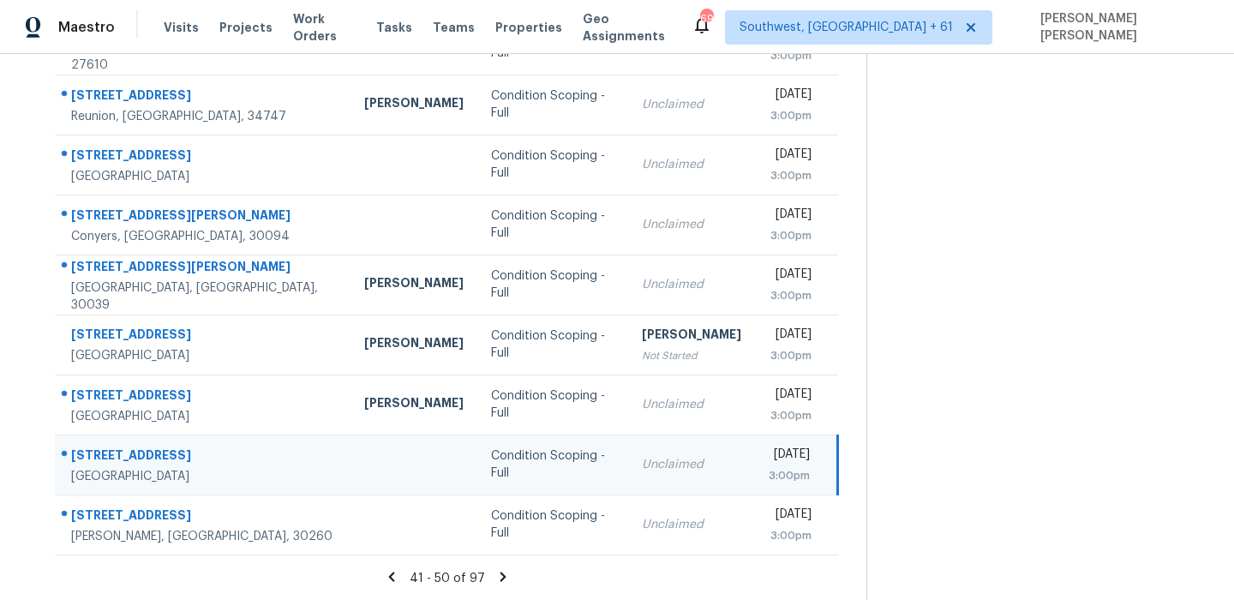
click at [138, 463] on div "831 Lost Grove Cir" at bounding box center [204, 456] width 266 height 21
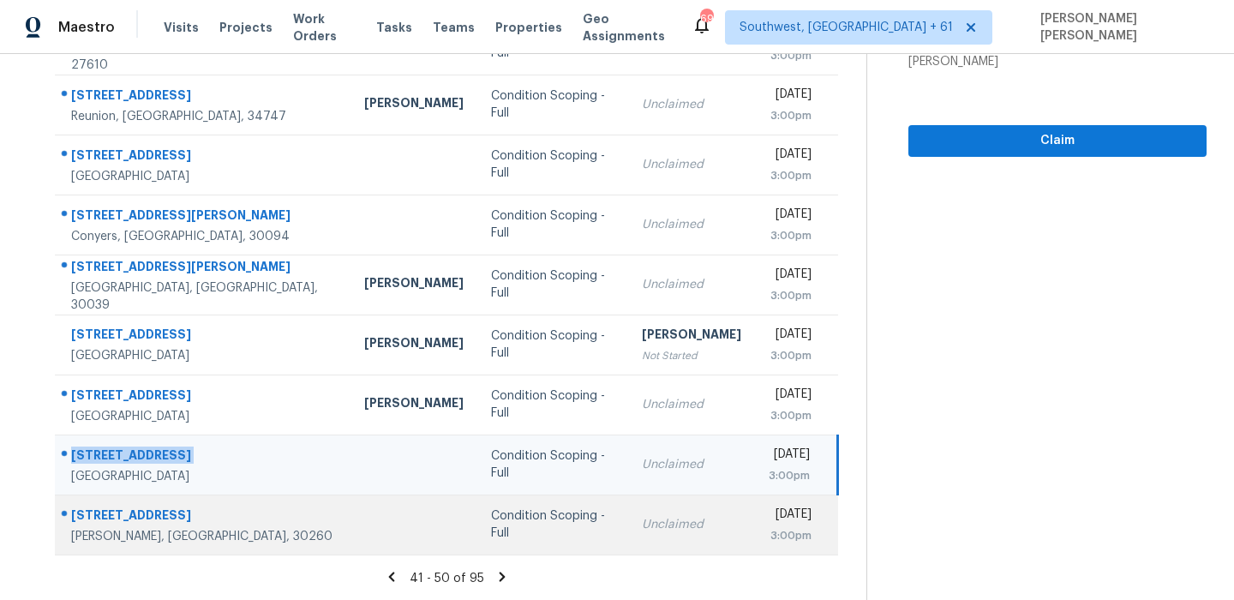
click at [159, 495] on td "2718 Somerton Dr Morrow, GA, 30260" at bounding box center [203, 524] width 296 height 60
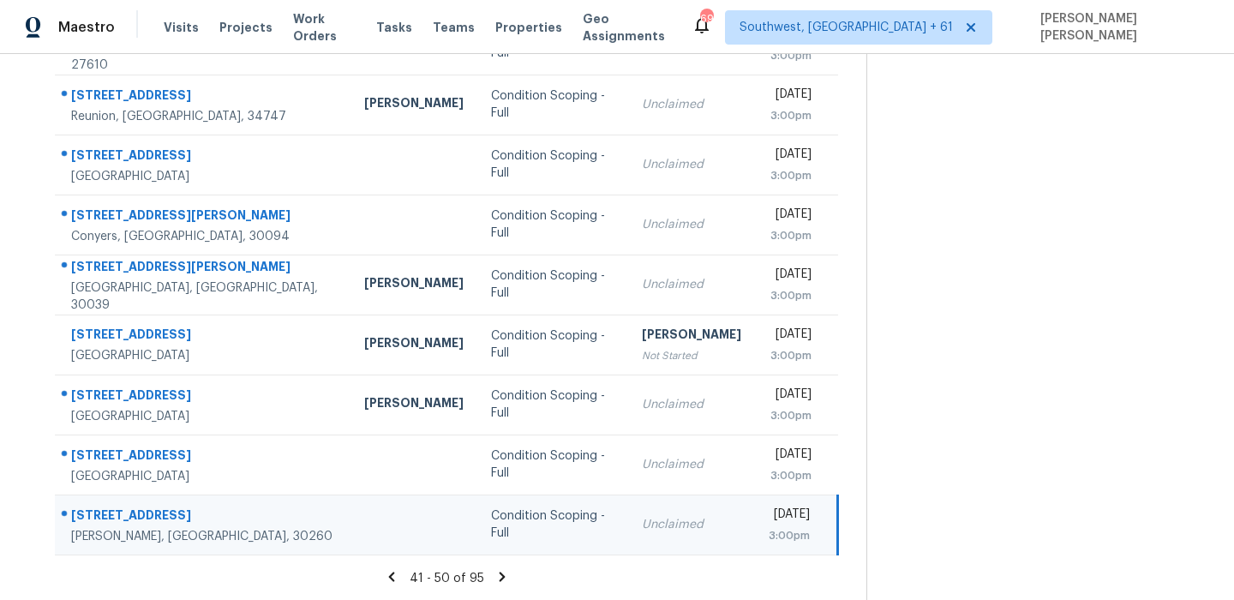
click at [159, 495] on td "2718 Somerton Dr Morrow, GA, 30260" at bounding box center [203, 524] width 296 height 60
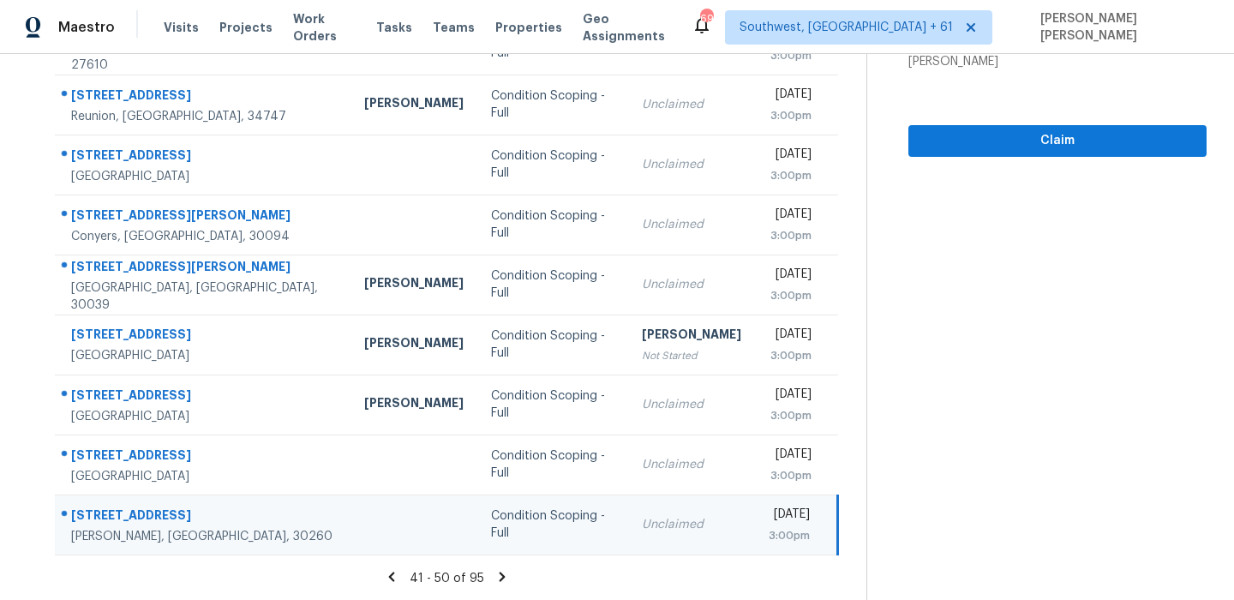
click at [502, 573] on icon at bounding box center [501, 576] width 15 height 15
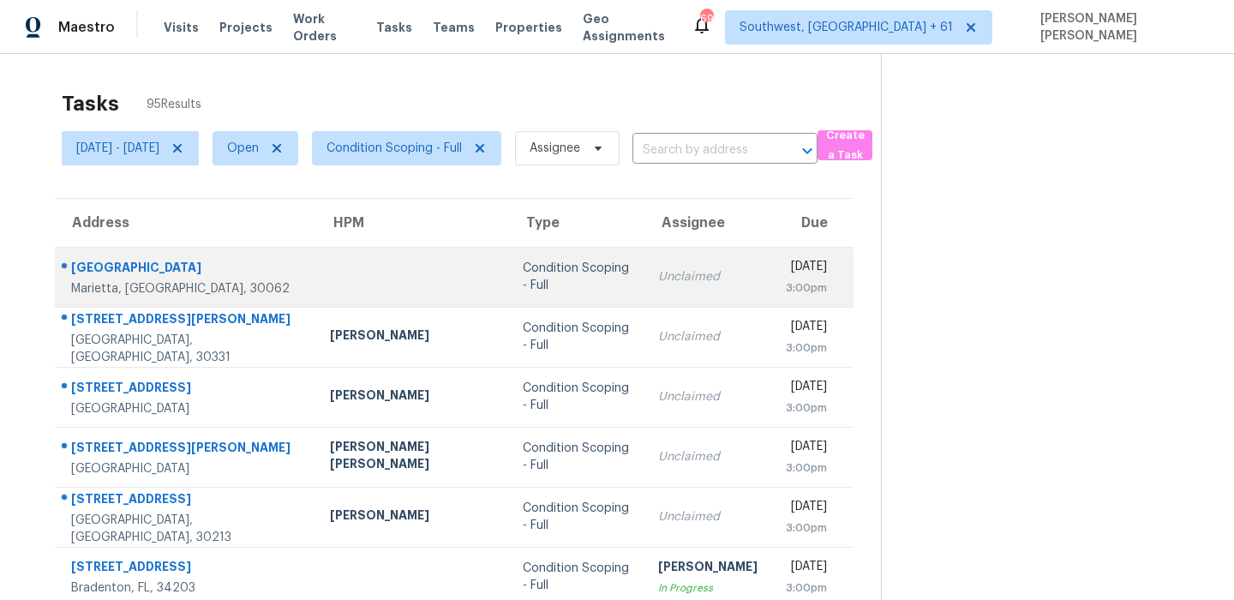
click at [119, 267] on div "2616 Rocky Springs Dr" at bounding box center [186, 269] width 231 height 21
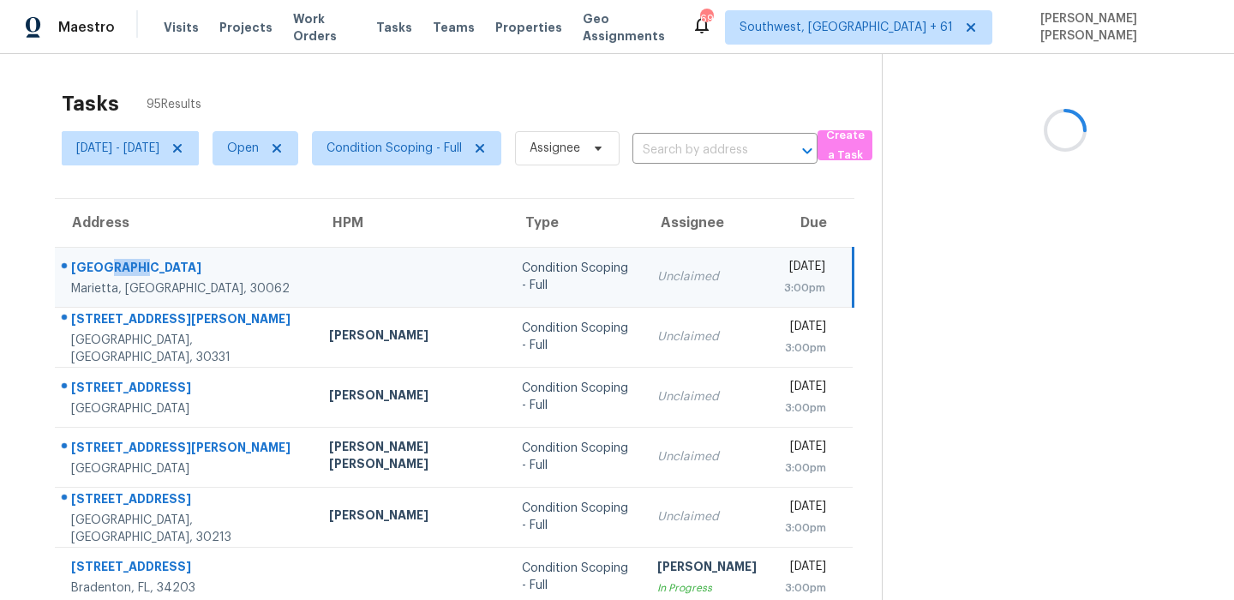
click at [119, 267] on div "2616 Rocky Springs Dr" at bounding box center [186, 269] width 230 height 21
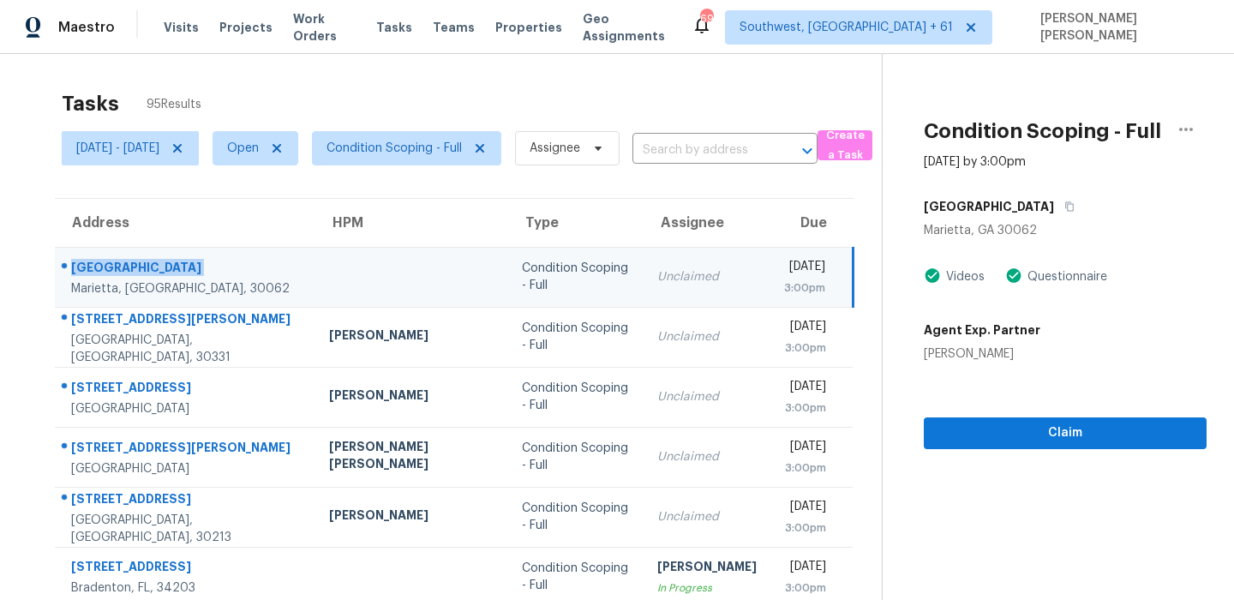
scroll to position [118, 0]
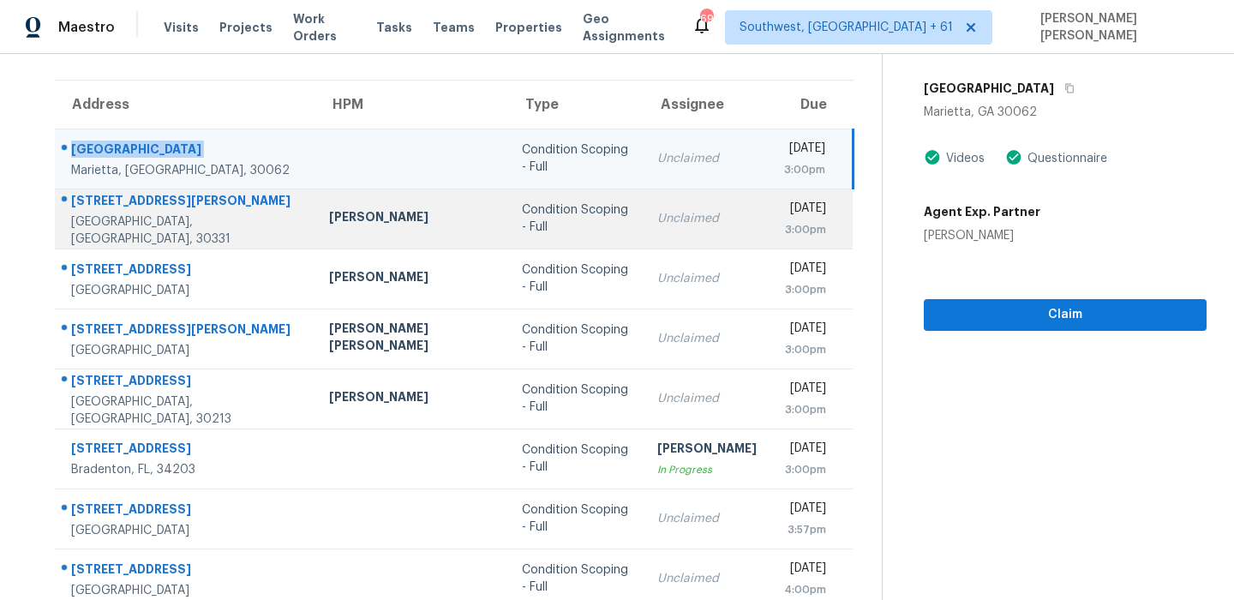
click at [116, 192] on td "470 Plainville Dr SW Atlanta, GA, 30331" at bounding box center [185, 218] width 260 height 60
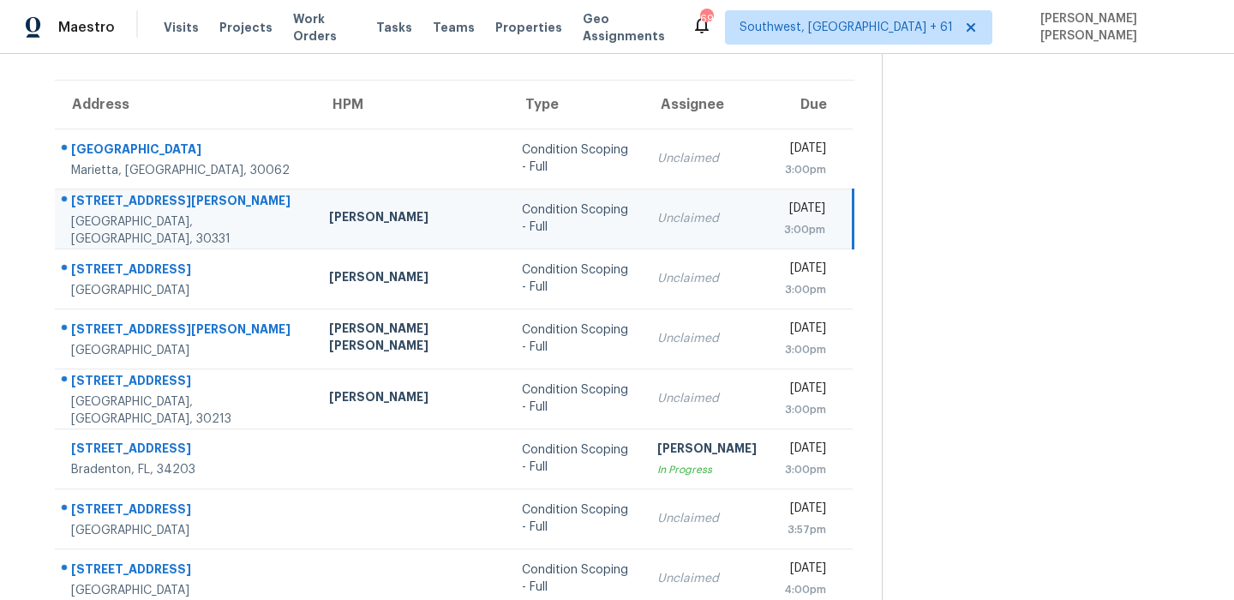
click at [116, 192] on td "470 Plainville Dr SW Atlanta, GA, 30331" at bounding box center [185, 218] width 260 height 60
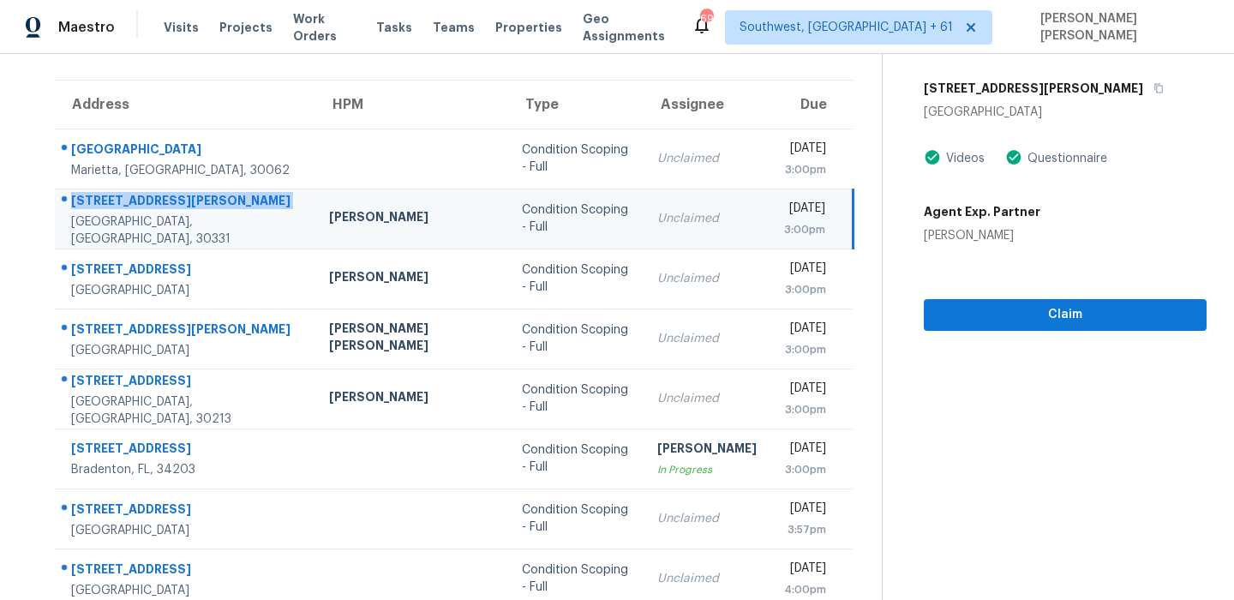
click at [131, 242] on td "470 Plainville Dr SW Atlanta, GA, 30331" at bounding box center [185, 218] width 260 height 60
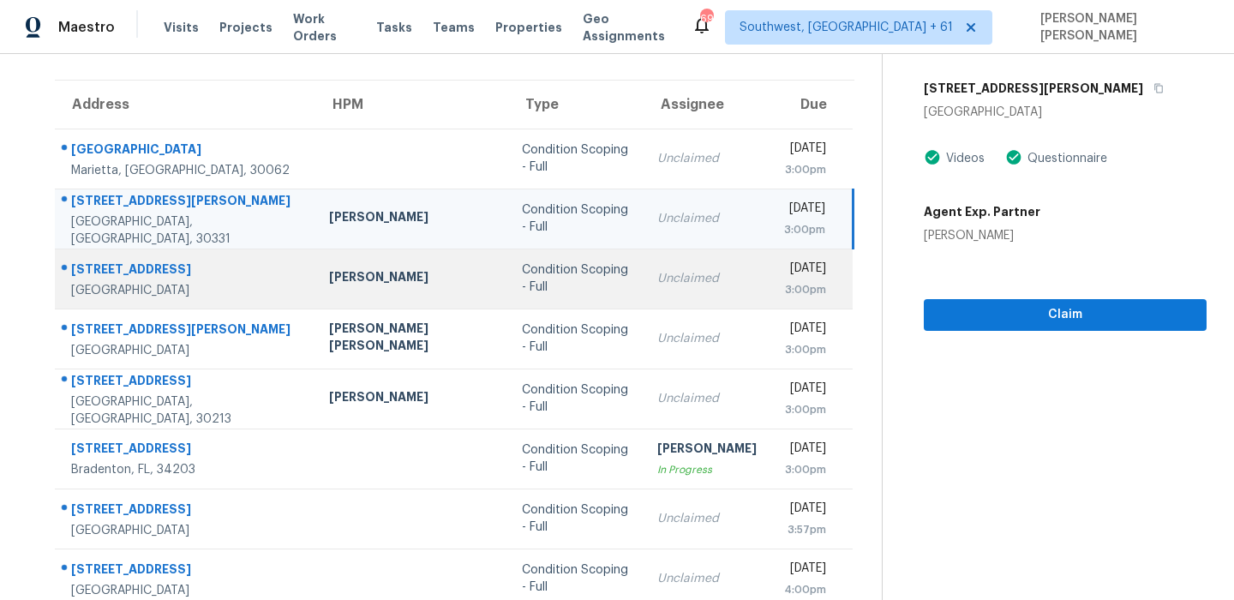
click at [123, 261] on div "4410 Carrollwood Dr" at bounding box center [186, 270] width 230 height 21
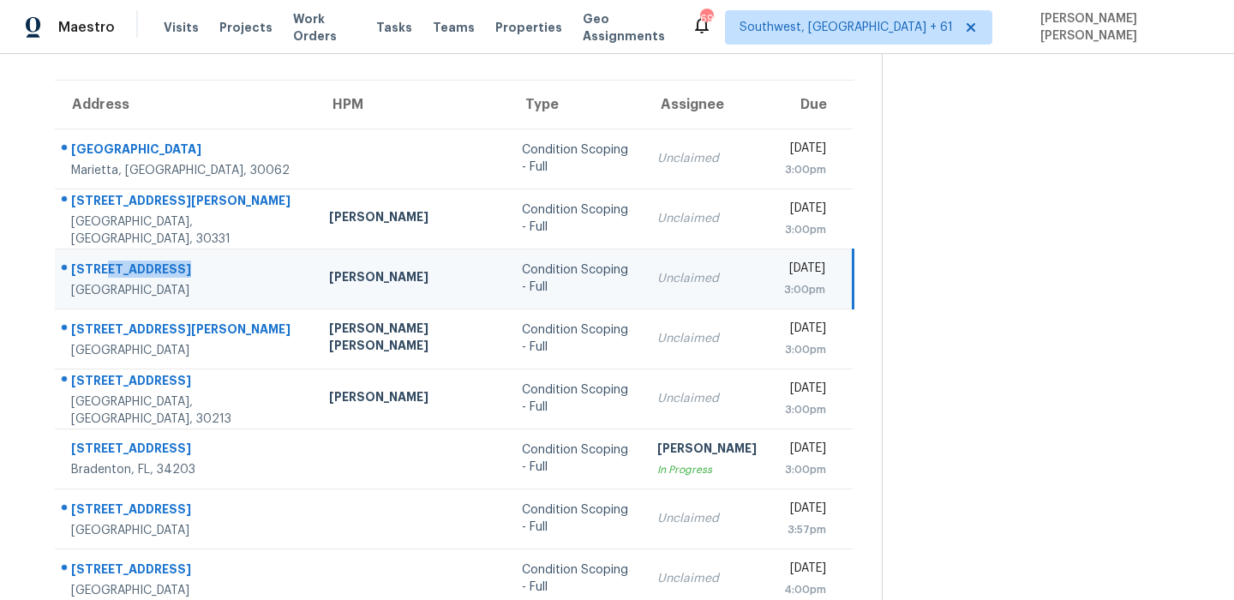
click at [123, 261] on div "4410 Carrollwood Dr" at bounding box center [186, 270] width 230 height 21
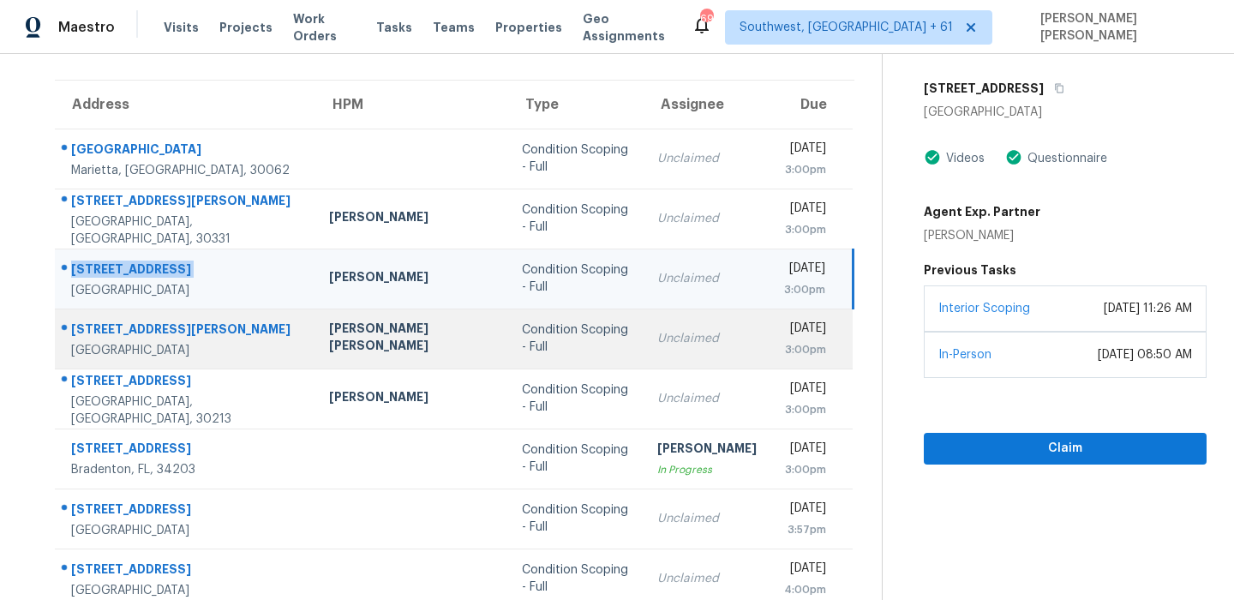
click at [136, 331] on div "260 Shelburn Dr" at bounding box center [186, 330] width 230 height 21
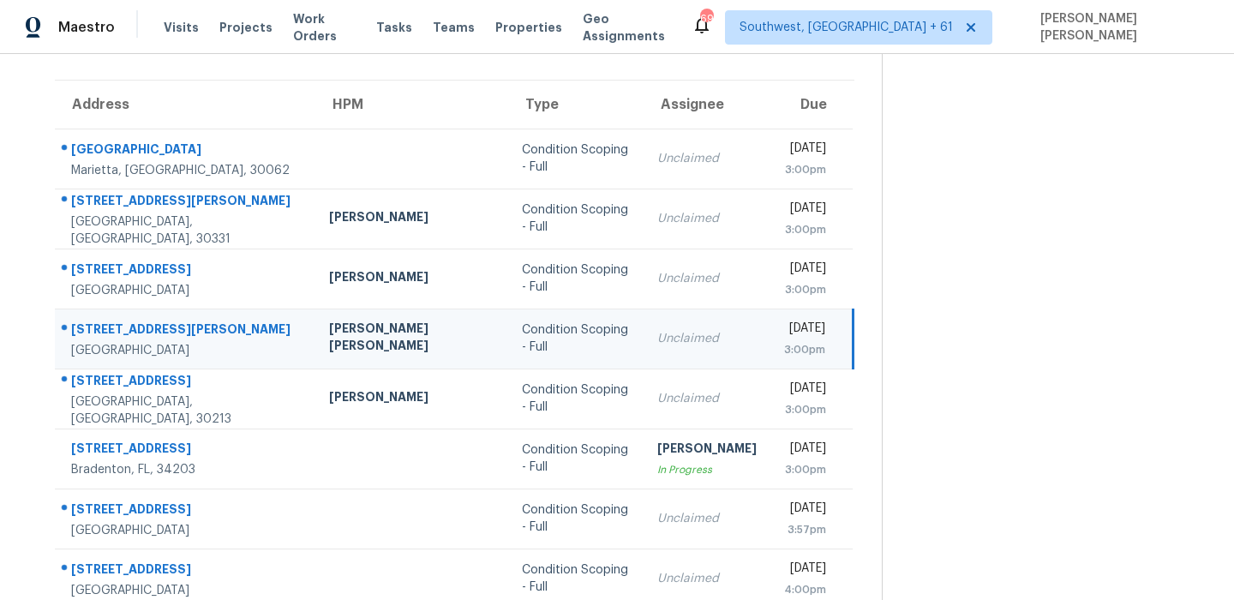
click at [136, 331] on div "260 Shelburn Dr" at bounding box center [186, 330] width 230 height 21
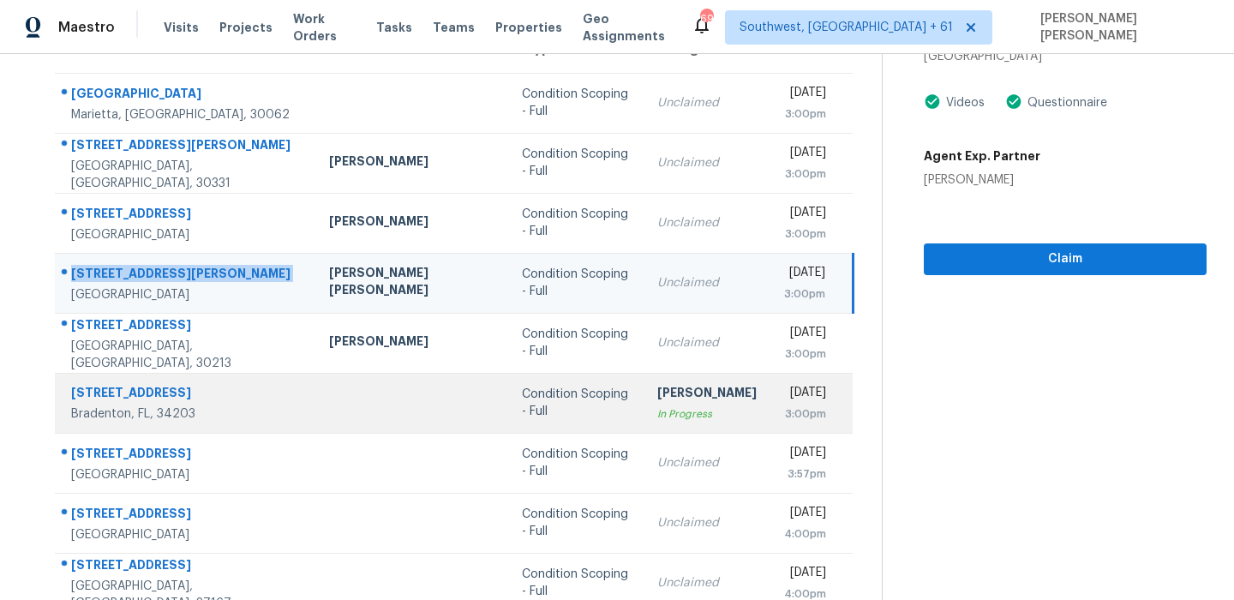
scroll to position [204, 0]
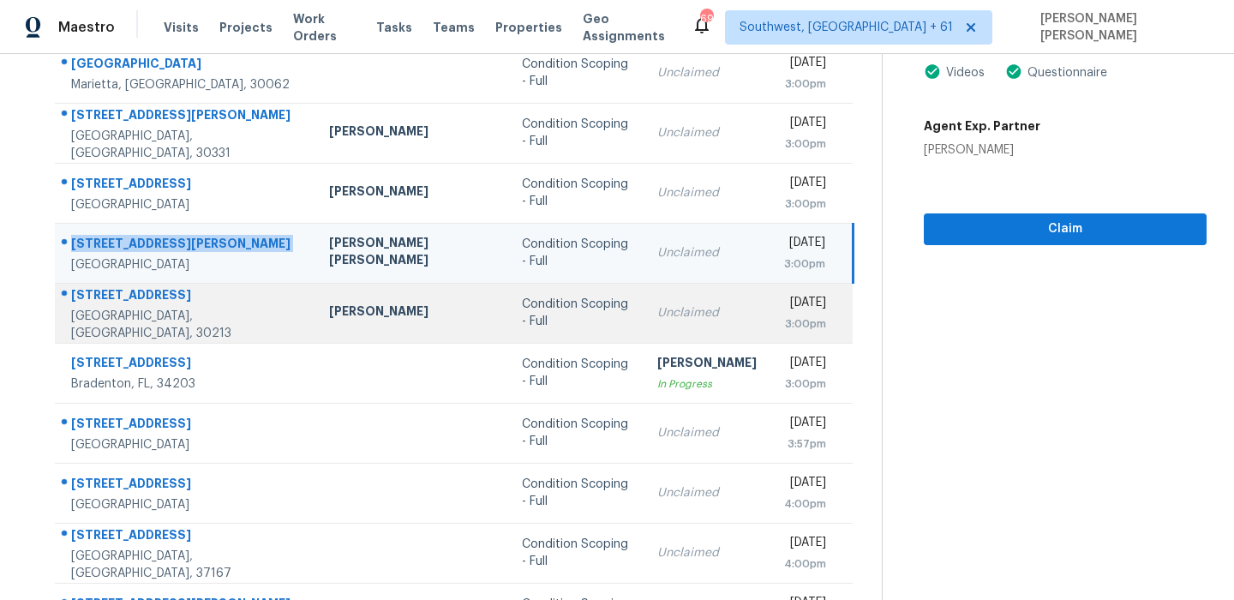
click at [128, 302] on div "177 Mossycup Dr" at bounding box center [186, 296] width 230 height 21
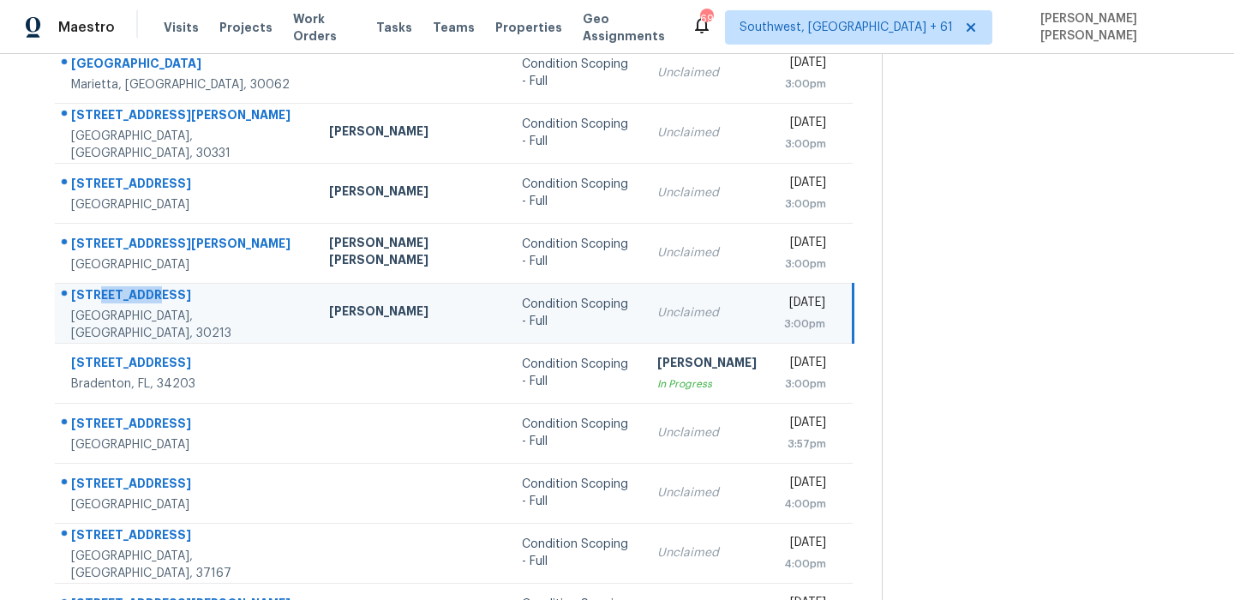
click at [128, 302] on div "177 Mossycup Dr" at bounding box center [186, 296] width 230 height 21
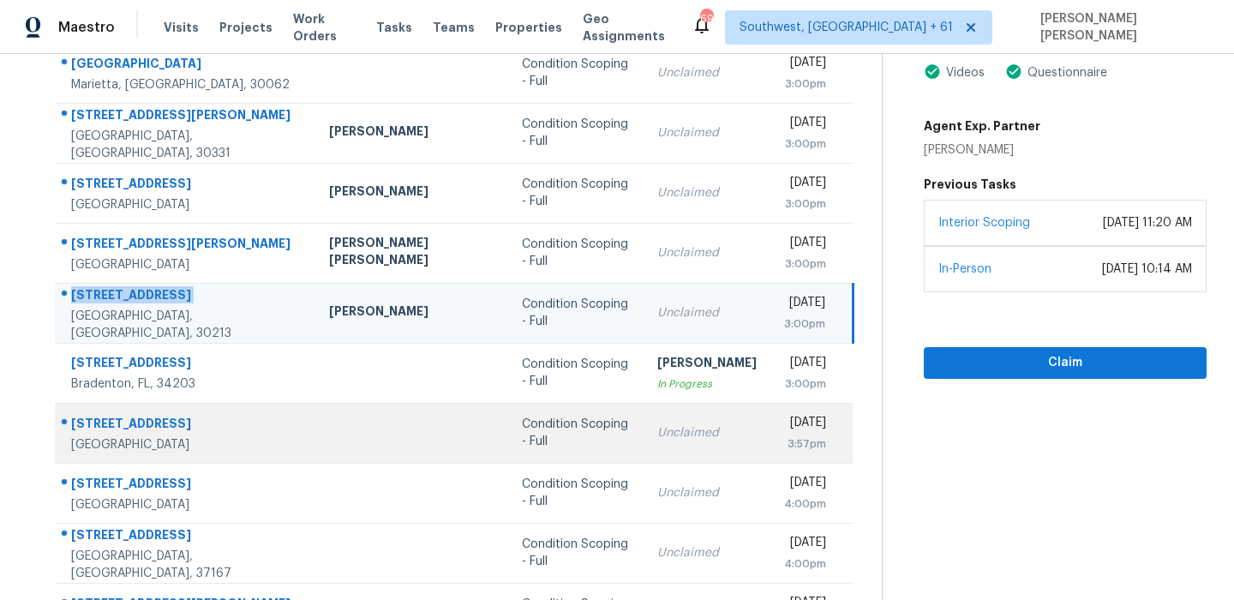
scroll to position [292, 0]
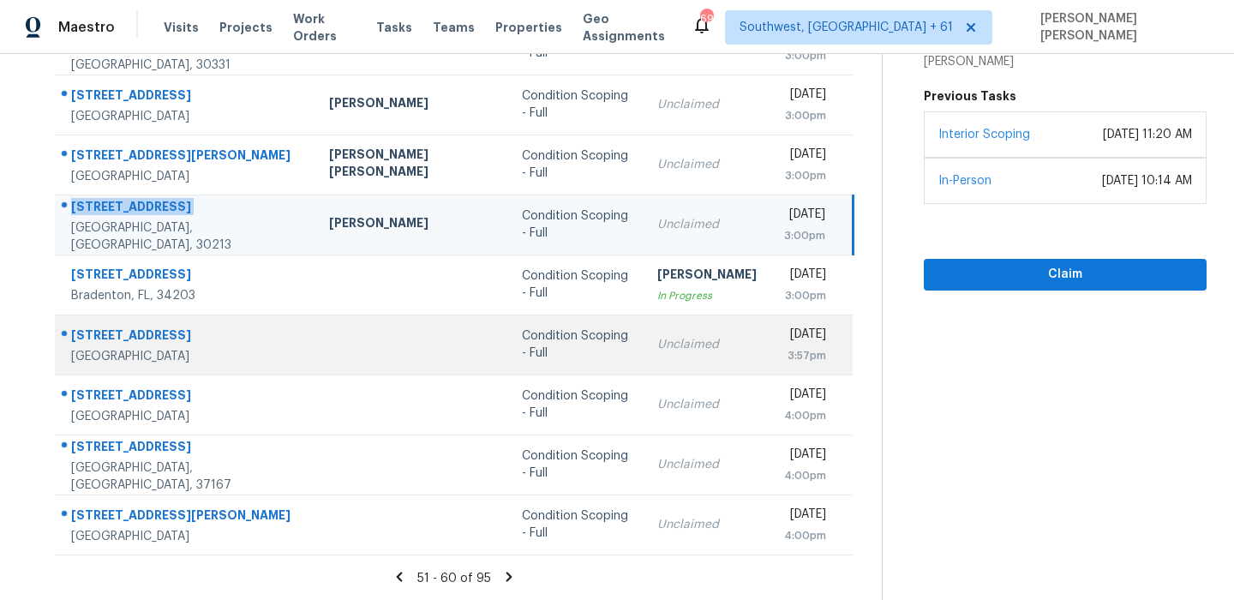
click at [152, 331] on div "7019 N Via De Los Ninos" at bounding box center [186, 336] width 230 height 21
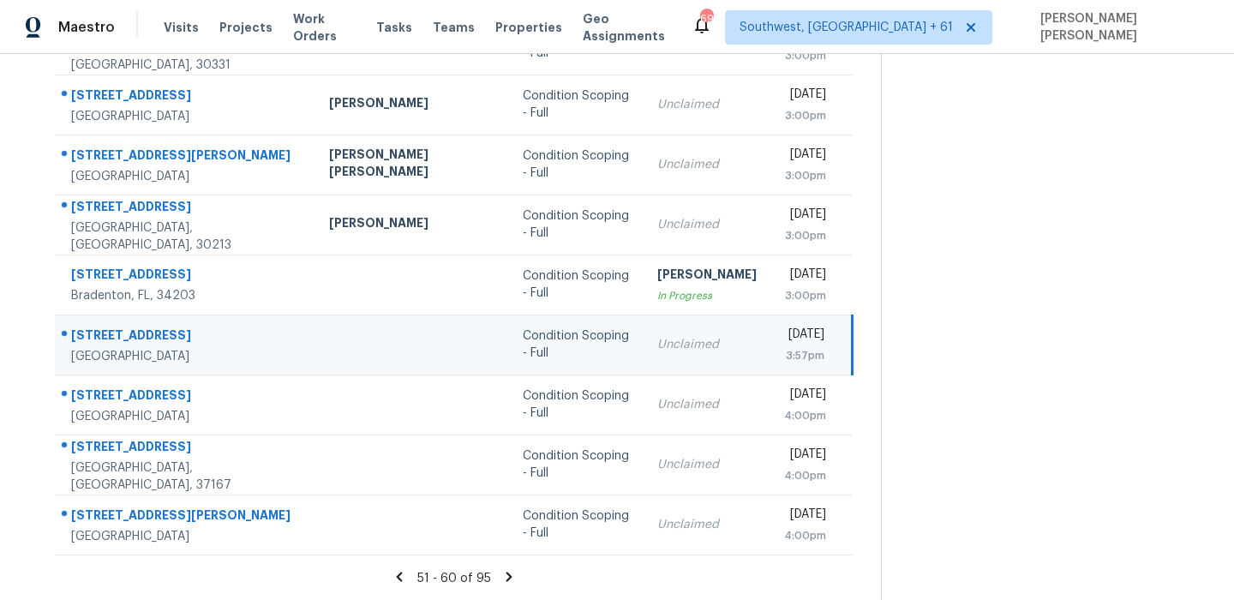
click at [152, 331] on div "7019 N Via De Los Ninos" at bounding box center [186, 336] width 230 height 21
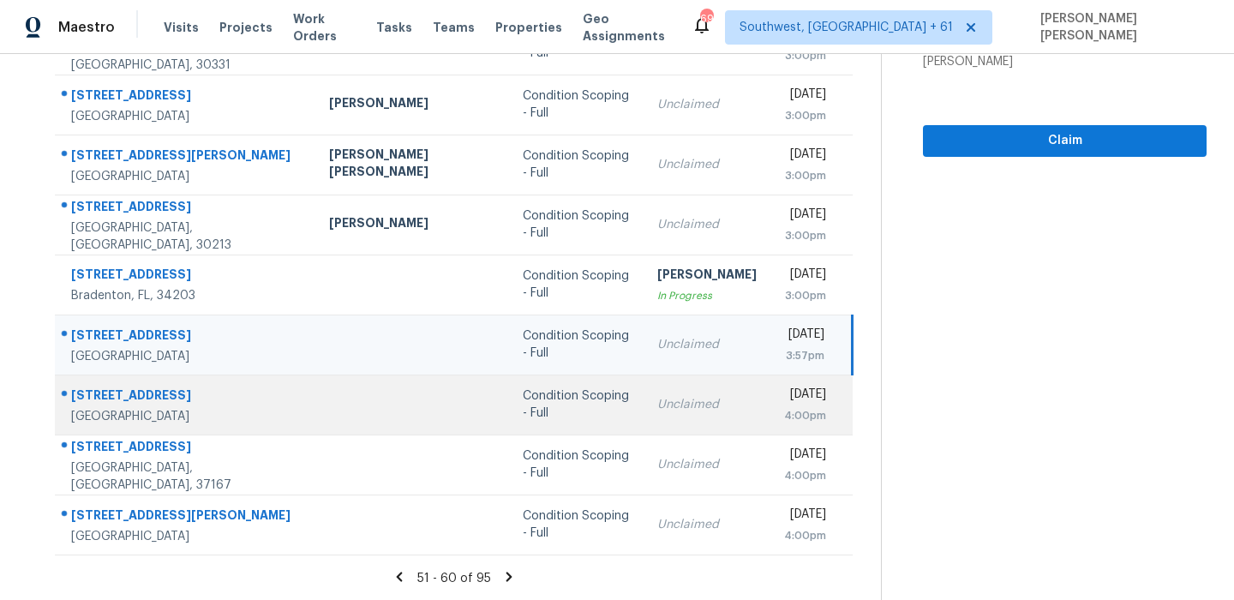
click at [111, 400] on div "4846 Spring Ave" at bounding box center [186, 396] width 230 height 21
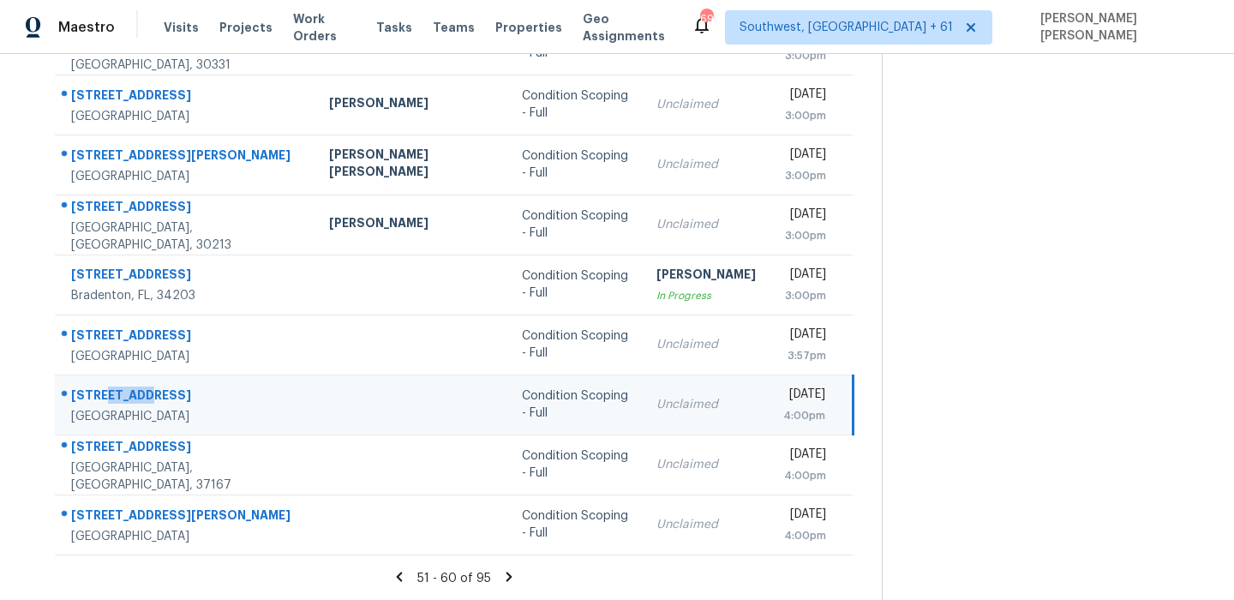
click at [111, 400] on div "4846 Spring Ave" at bounding box center [186, 396] width 230 height 21
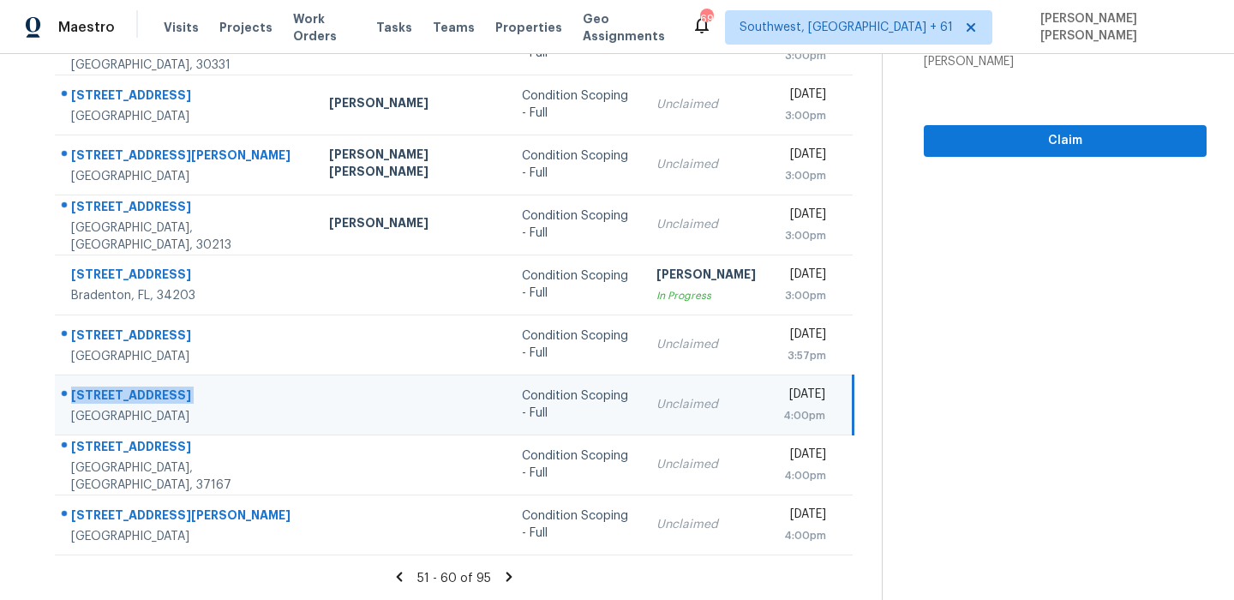
scroll to position [0, 0]
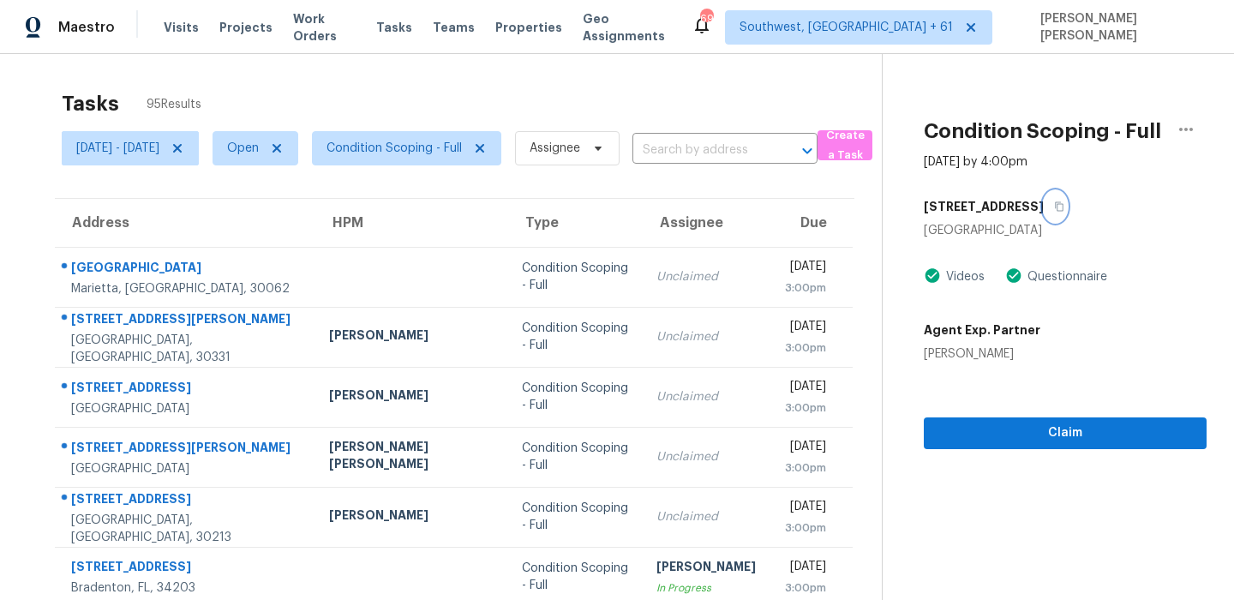
click at [1054, 208] on icon "button" at bounding box center [1059, 206] width 10 height 10
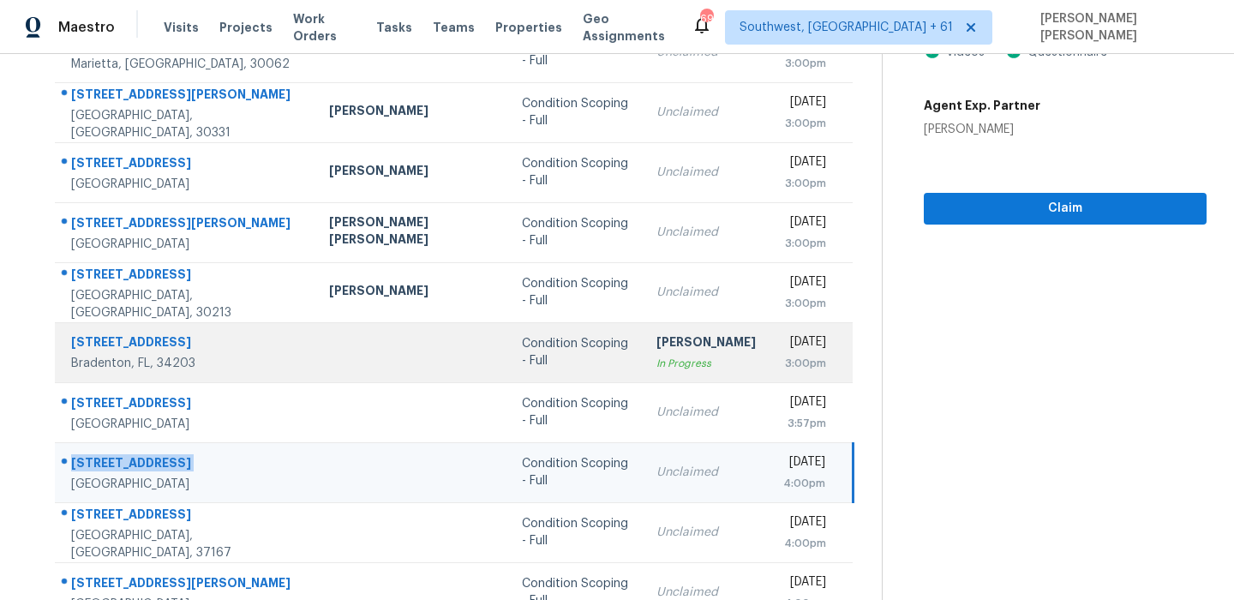
scroll to position [292, 0]
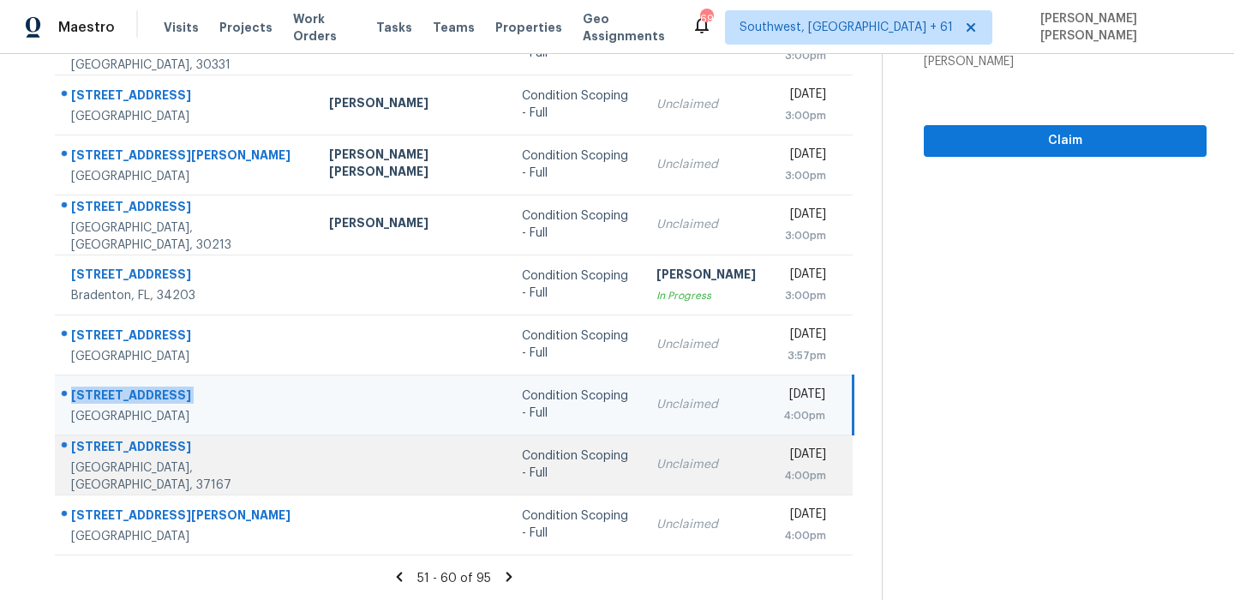
click at [109, 469] on div "Smyrna, TN, 37167" at bounding box center [186, 476] width 230 height 34
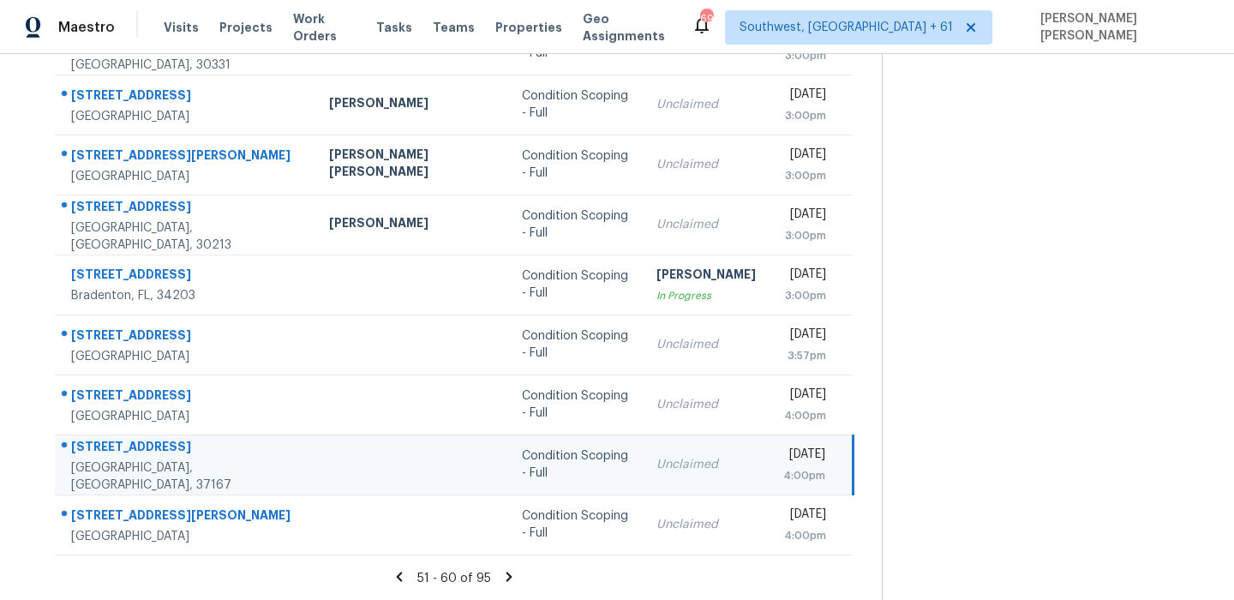
click at [118, 457] on div "114 Kentwell Dr" at bounding box center [186, 448] width 230 height 21
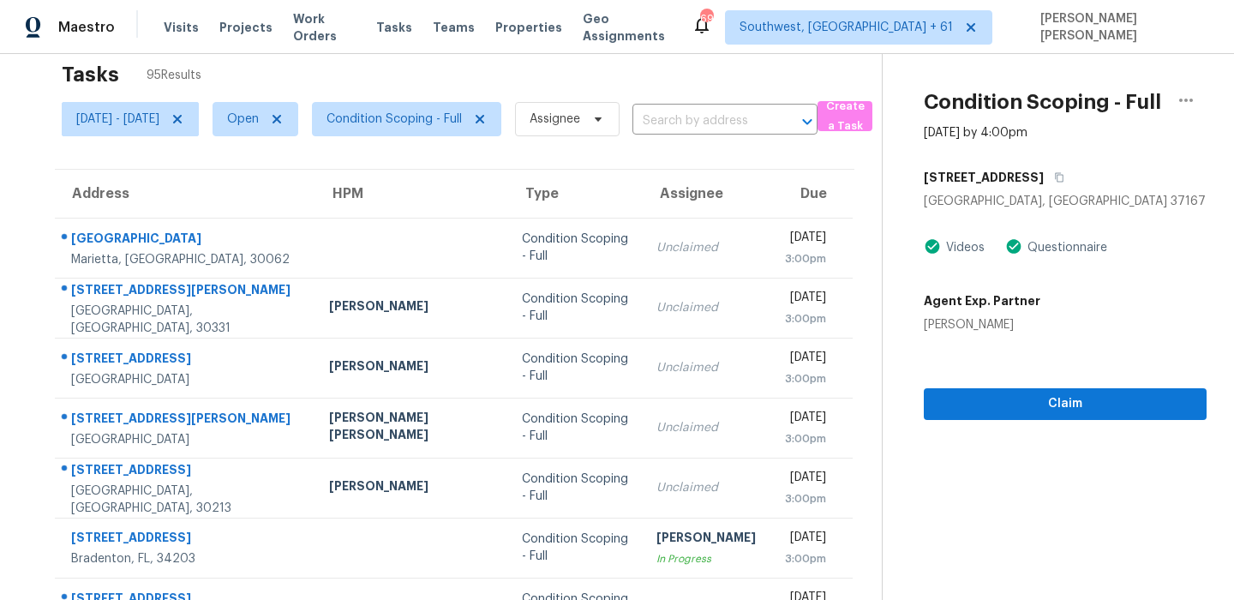
scroll to position [0, 0]
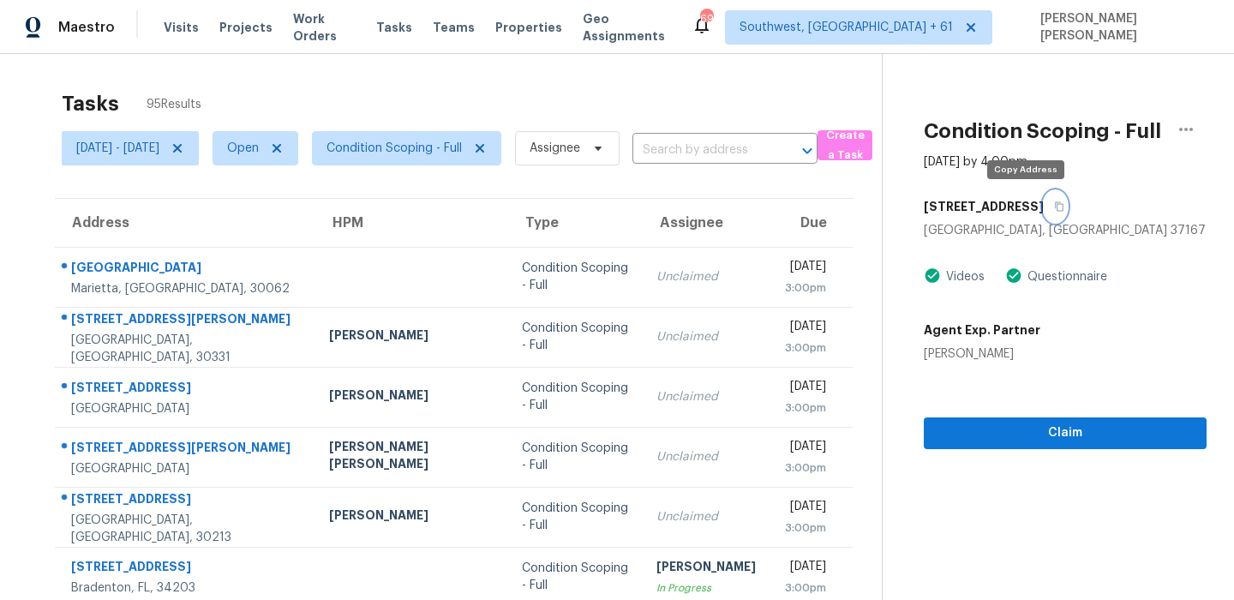
click at [1054, 202] on icon "button" at bounding box center [1059, 206] width 10 height 10
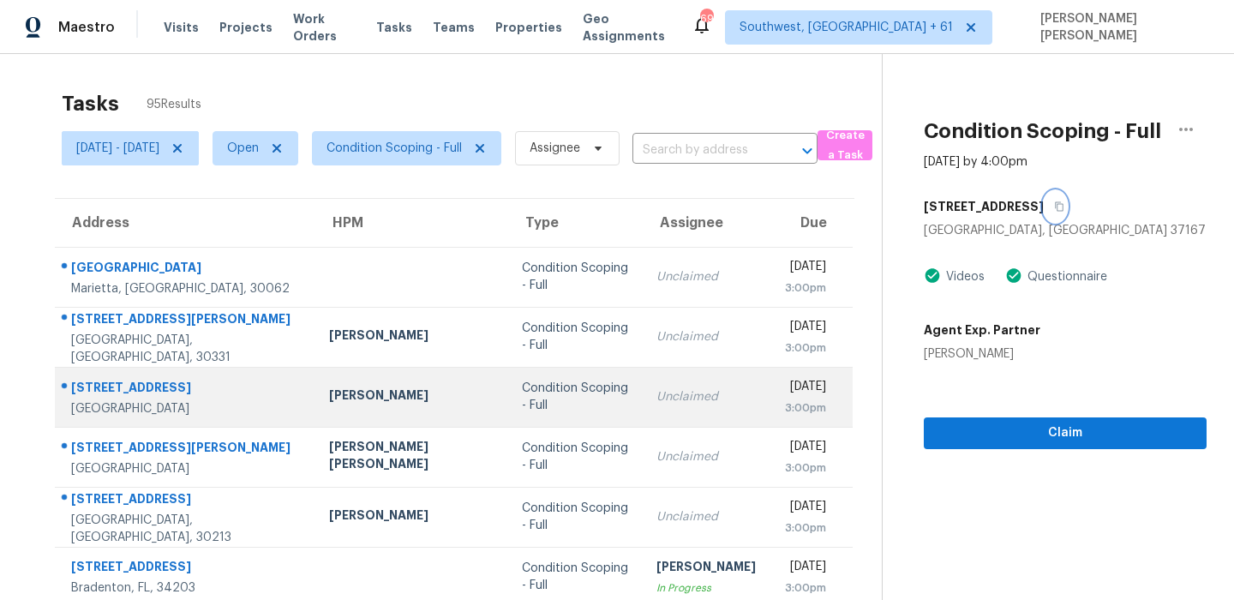
scroll to position [292, 0]
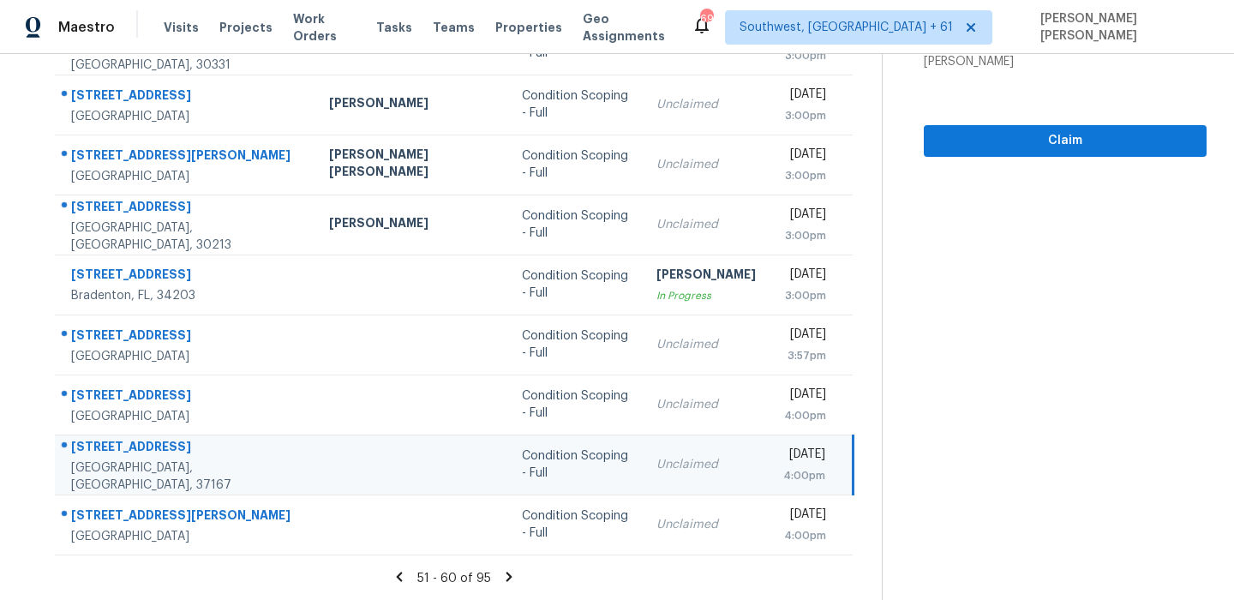
click at [99, 446] on div "114 Kentwell Dr" at bounding box center [186, 448] width 230 height 21
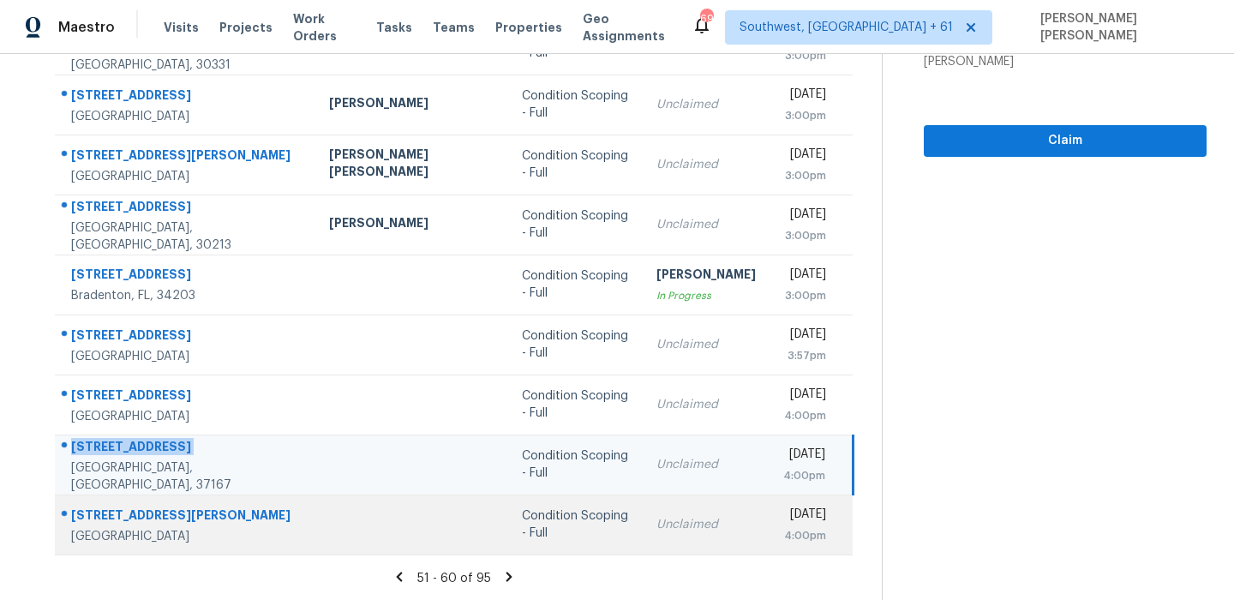
click at [97, 513] on div "12414 Turchin Dr" at bounding box center [186, 516] width 230 height 21
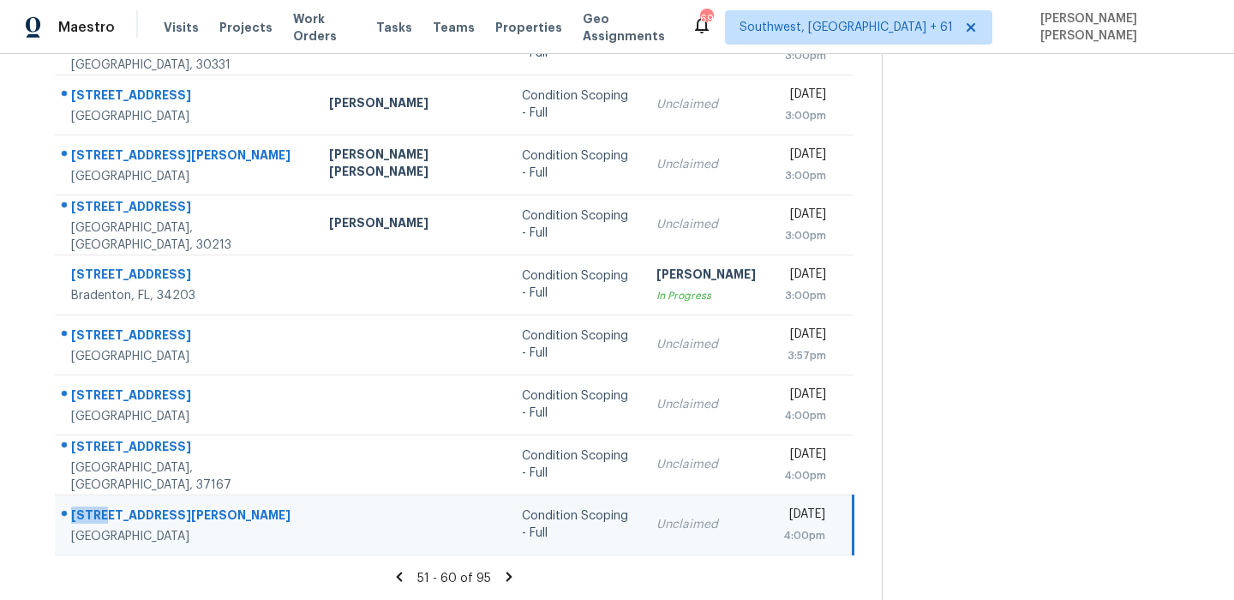
click at [97, 513] on div "12414 Turchin Dr" at bounding box center [186, 516] width 230 height 21
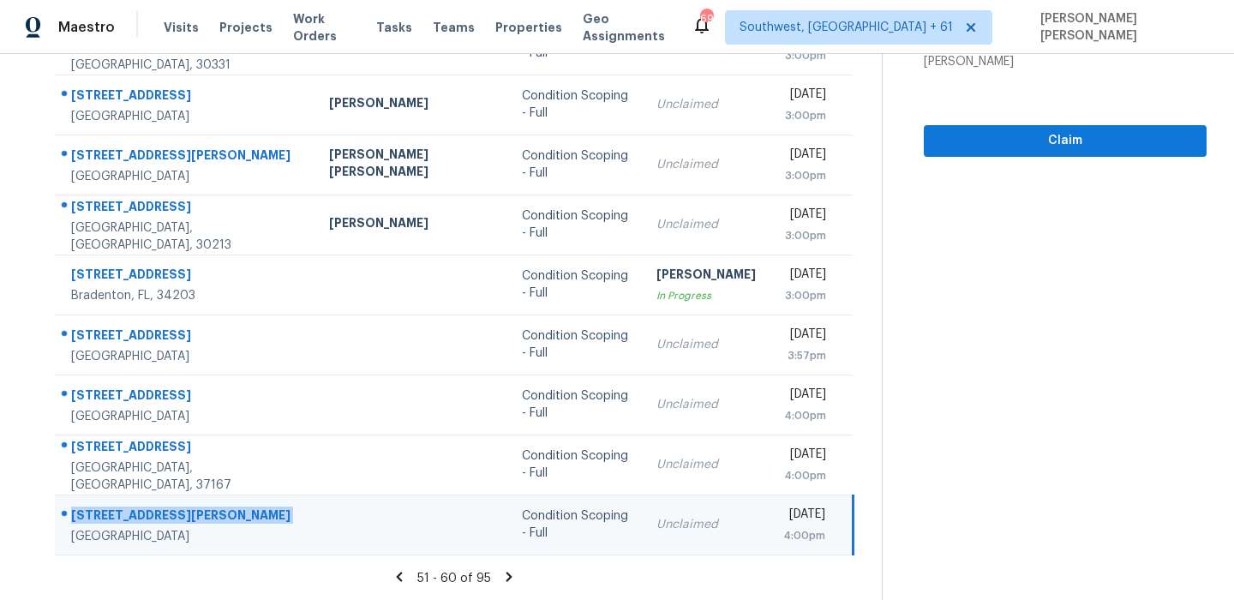
click at [507, 572] on icon at bounding box center [509, 575] width 6 height 9
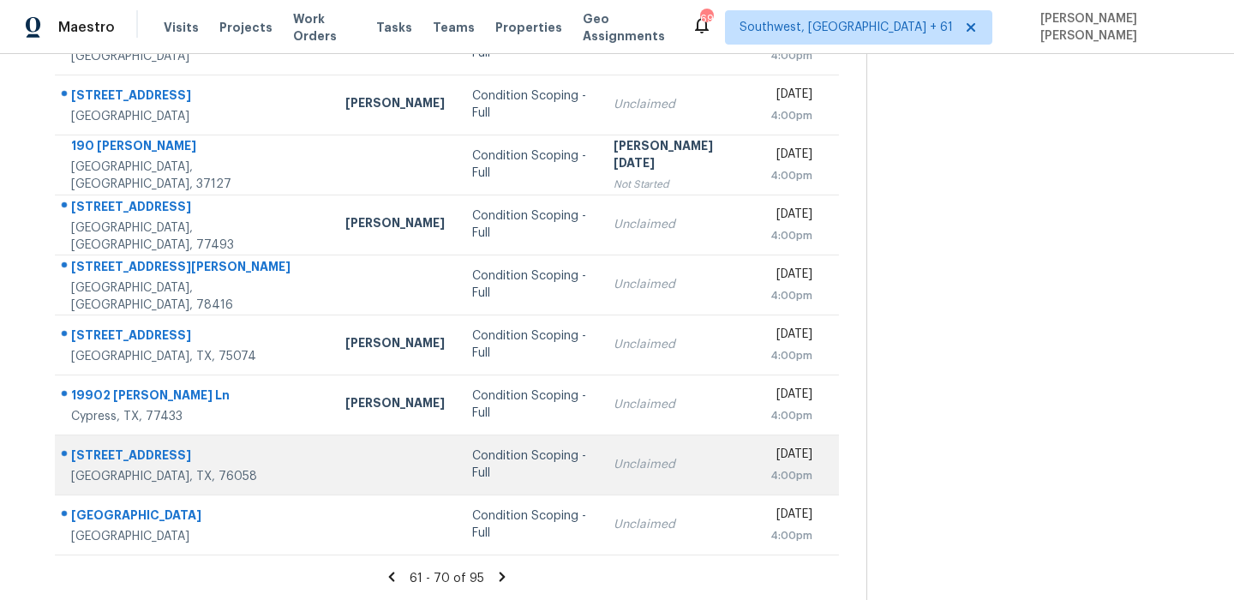
scroll to position [0, 0]
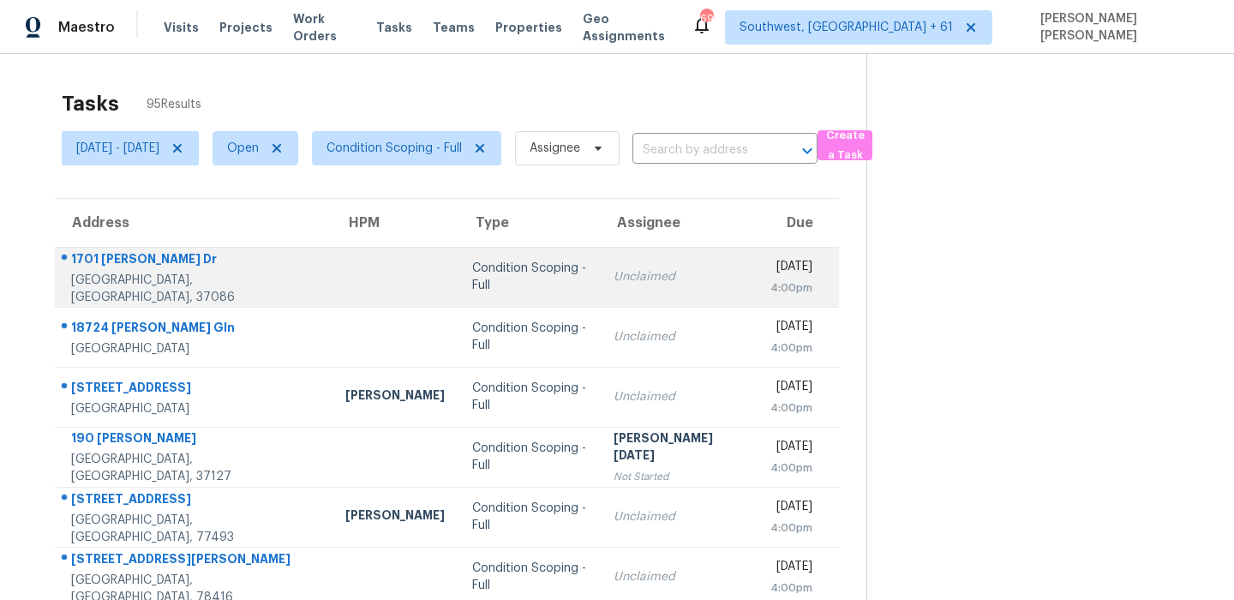
click at [146, 258] on div "1701 George Thomas Dr" at bounding box center [194, 260] width 247 height 21
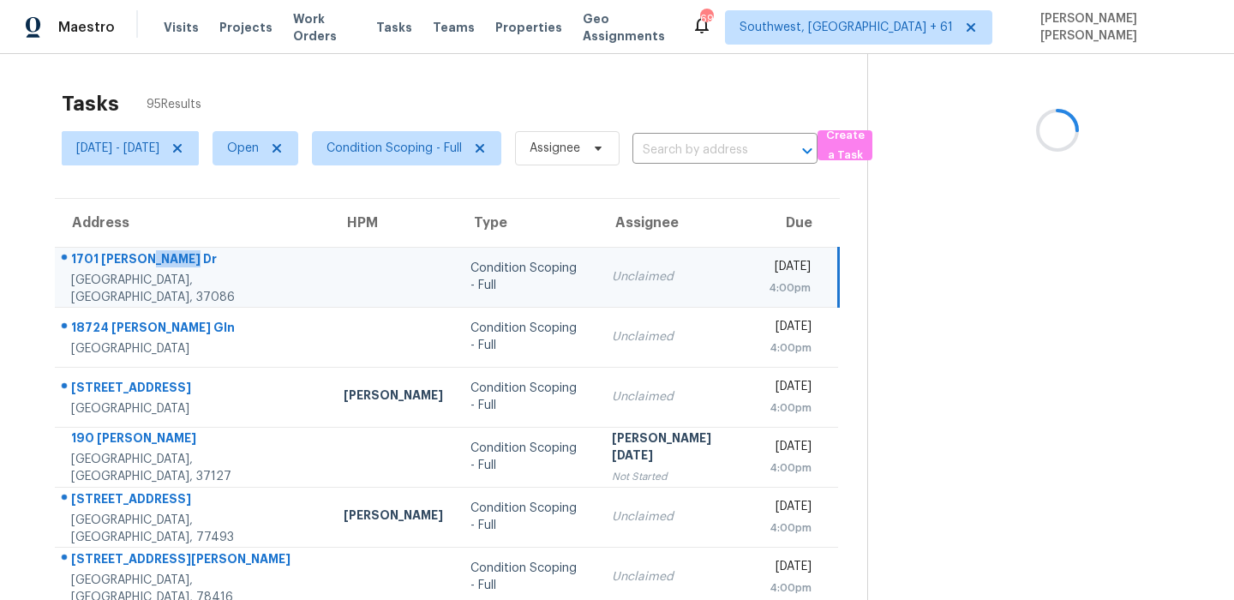
click at [146, 258] on div "1701 George Thomas Dr" at bounding box center [193, 260] width 245 height 21
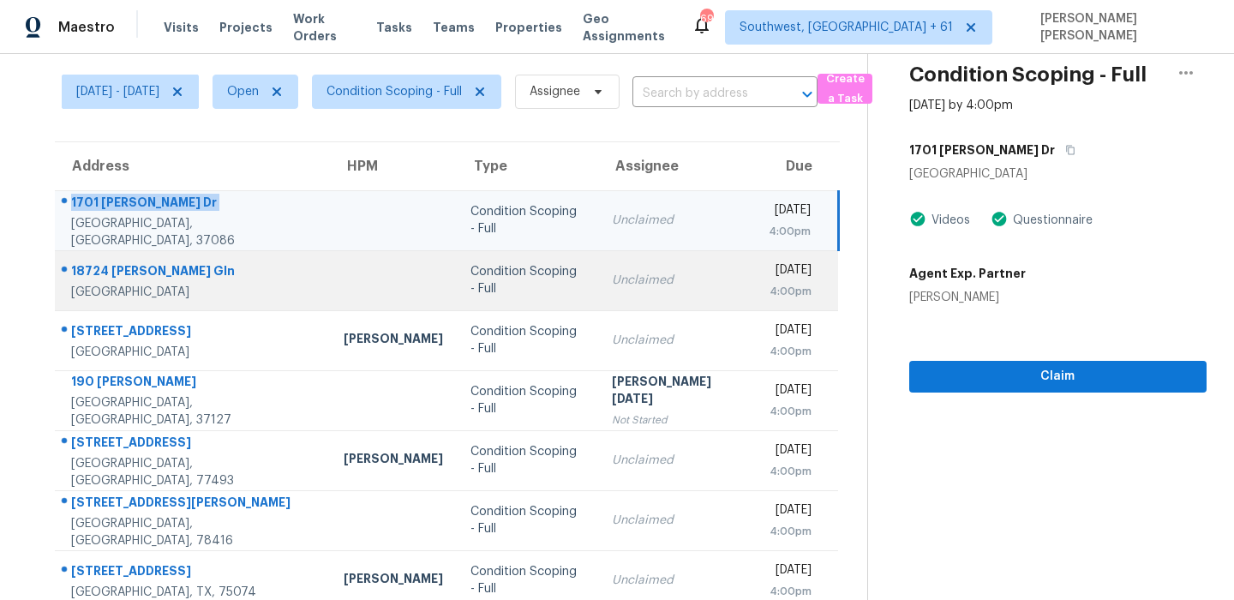
scroll to position [97, 0]
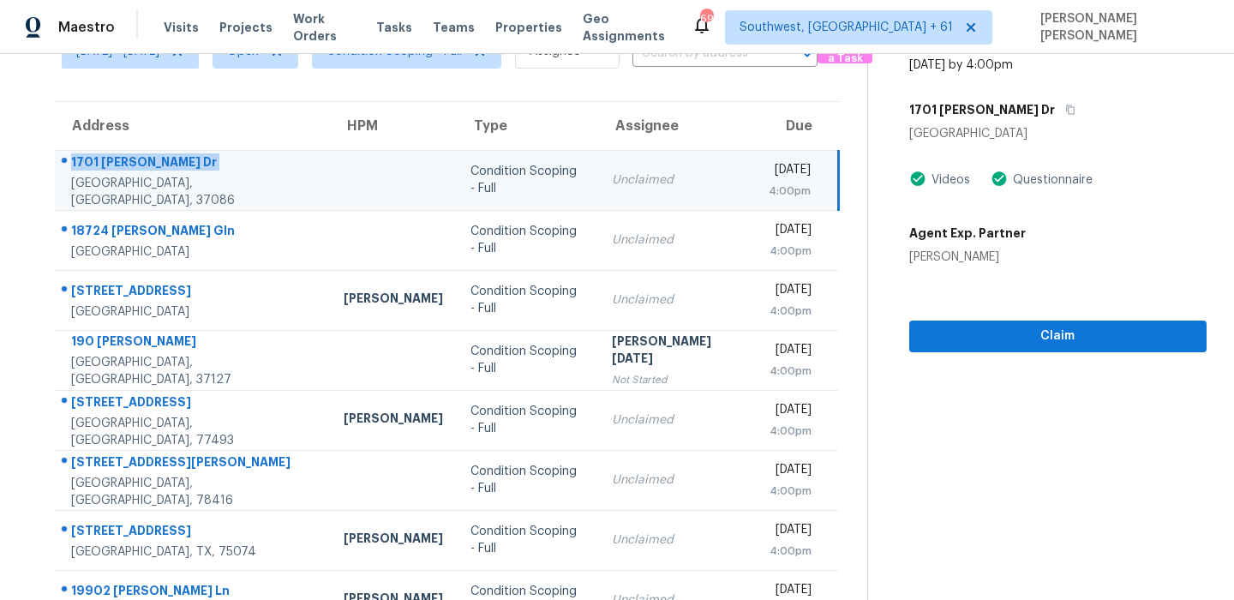
click at [154, 201] on td "1701 George Thomas Dr La Vergne, TN, 37086" at bounding box center [192, 180] width 275 height 60
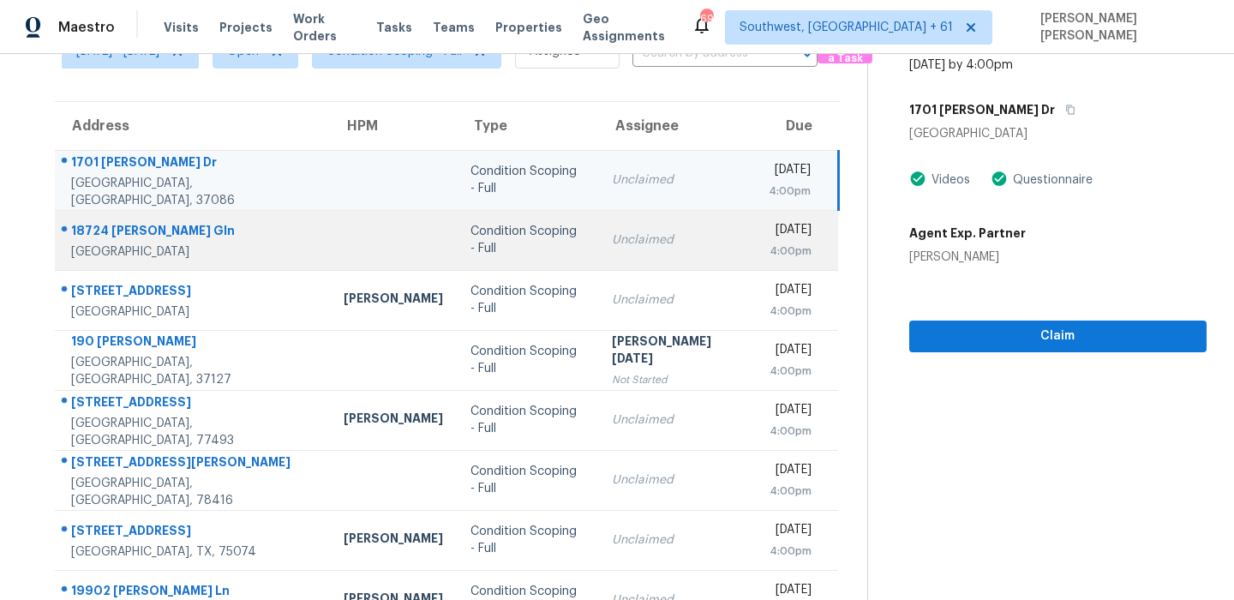
click at [143, 226] on div "18724 Rogers Gln" at bounding box center [193, 232] width 245 height 21
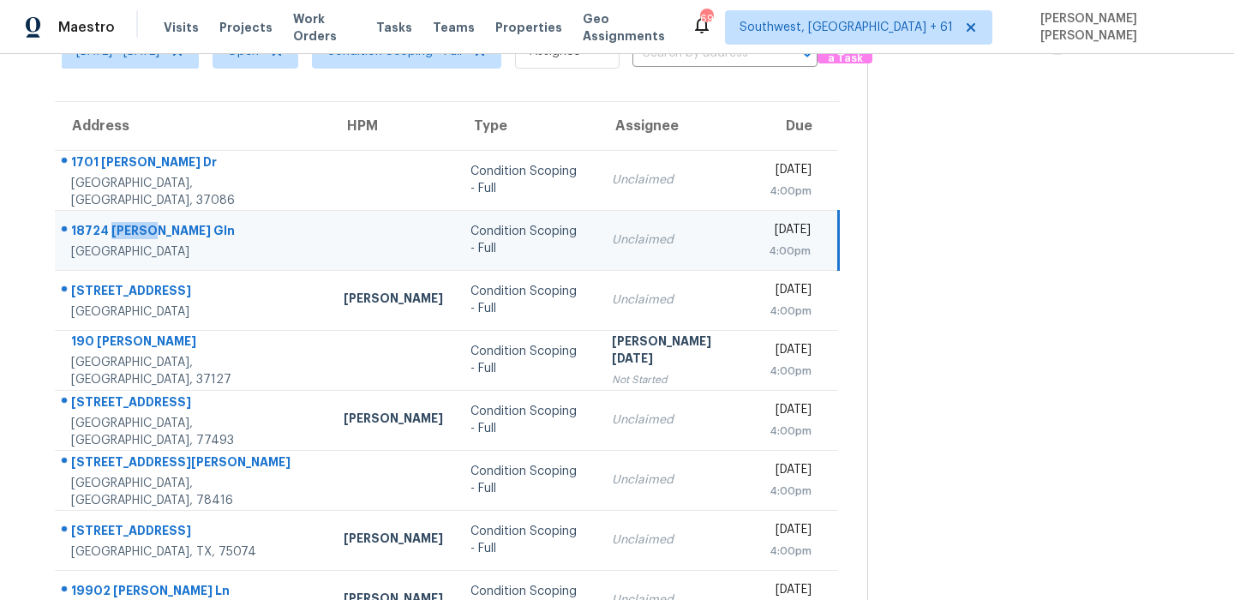
click at [143, 226] on div "18724 Rogers Gln" at bounding box center [193, 232] width 245 height 21
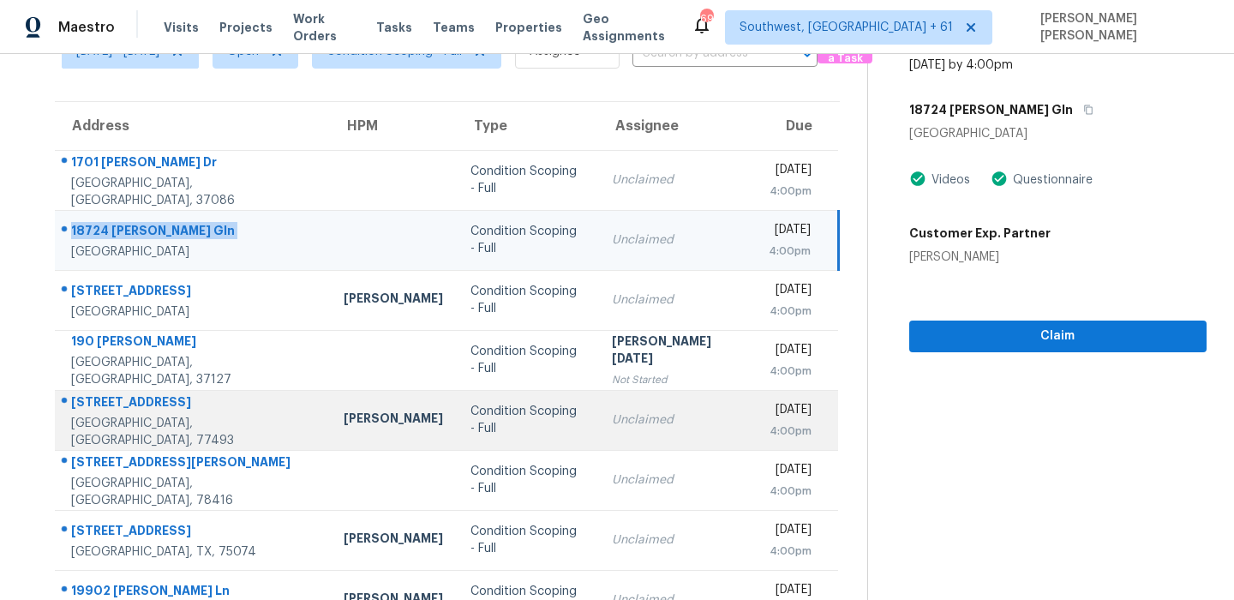
scroll to position [206, 0]
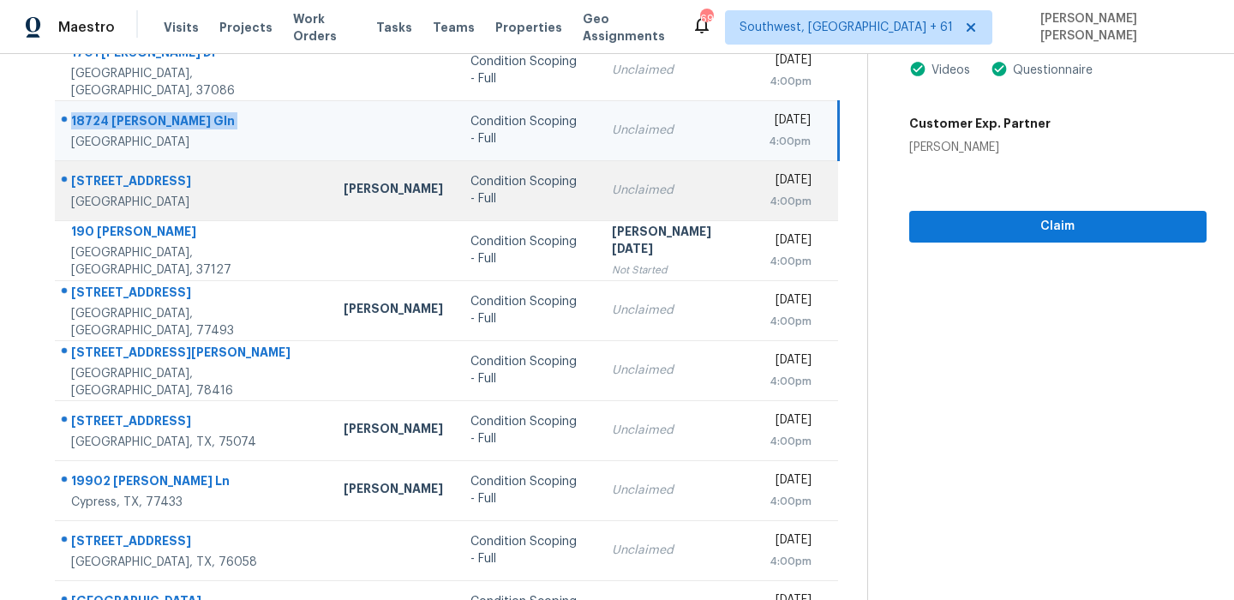
click at [128, 189] on div "5037 Glenscape Trl" at bounding box center [193, 182] width 245 height 21
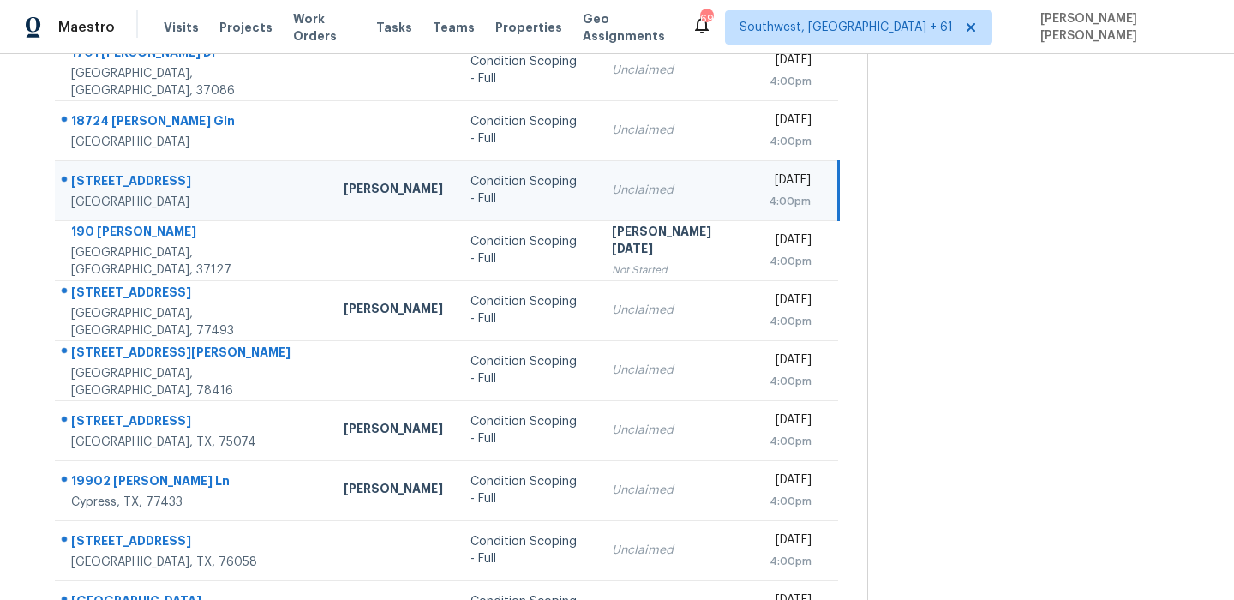
click at [128, 189] on div "5037 Glenscape Trl" at bounding box center [193, 182] width 245 height 21
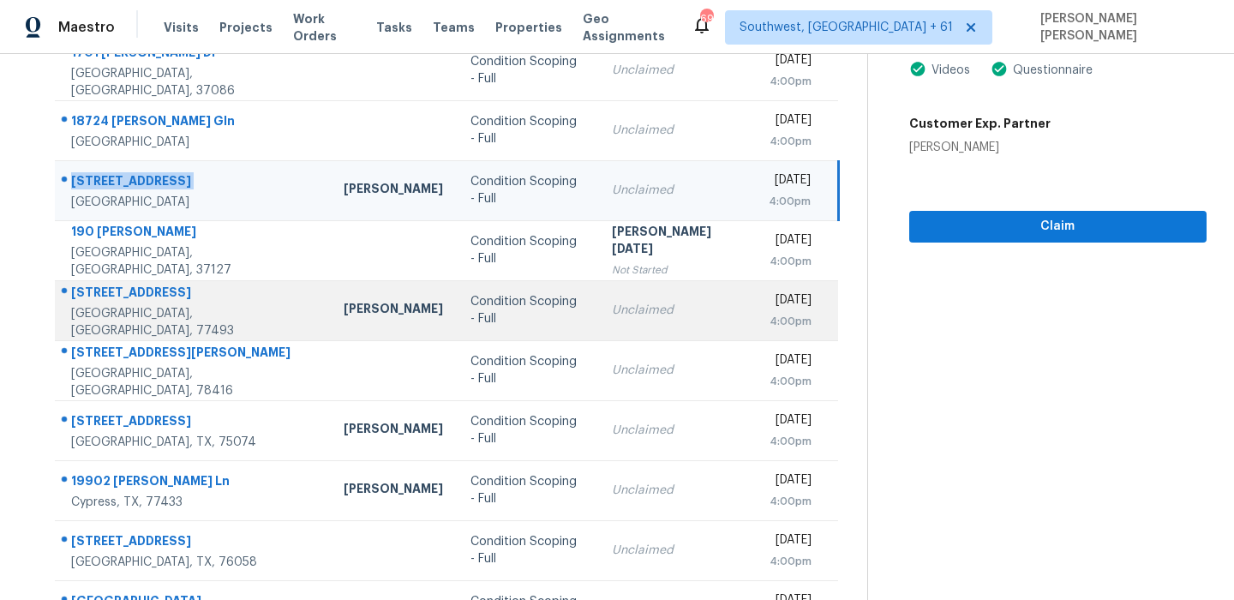
click at [148, 302] on div "2516 Village Circle Dr" at bounding box center [193, 294] width 245 height 21
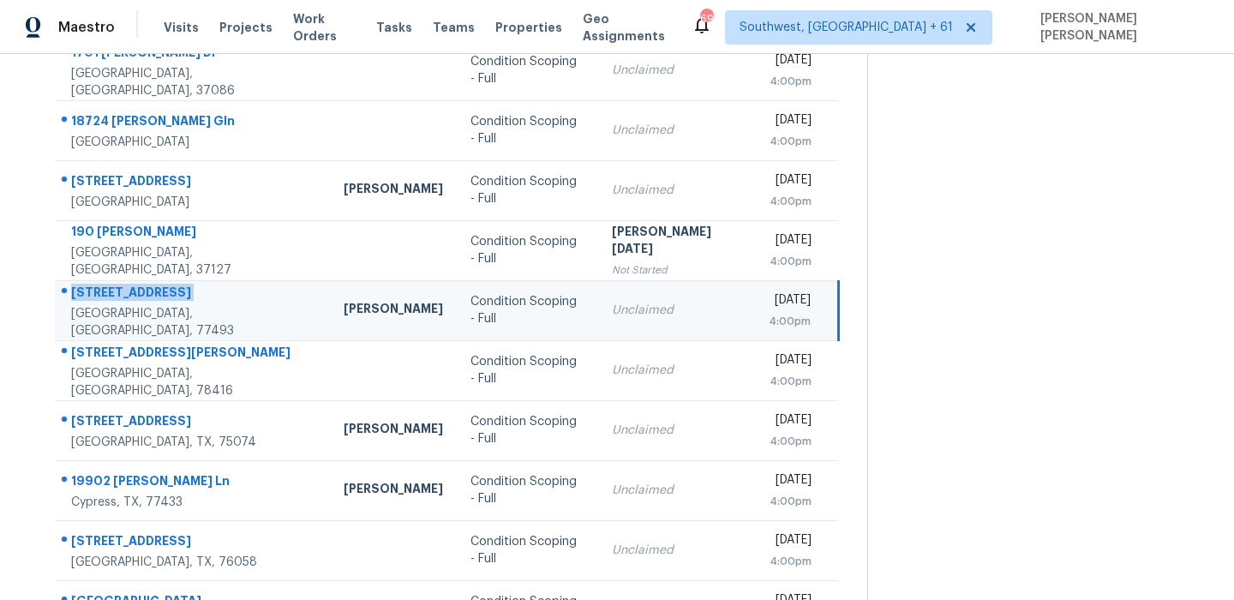
click at [148, 302] on div "2516 Village Circle Dr" at bounding box center [193, 294] width 245 height 21
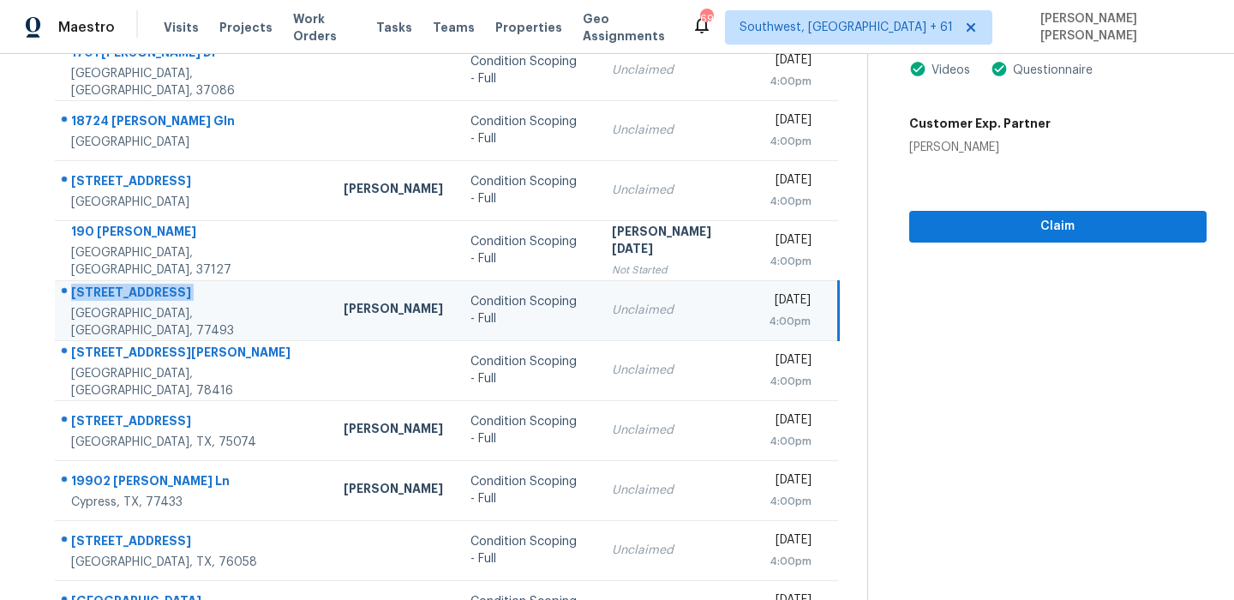
scroll to position [292, 0]
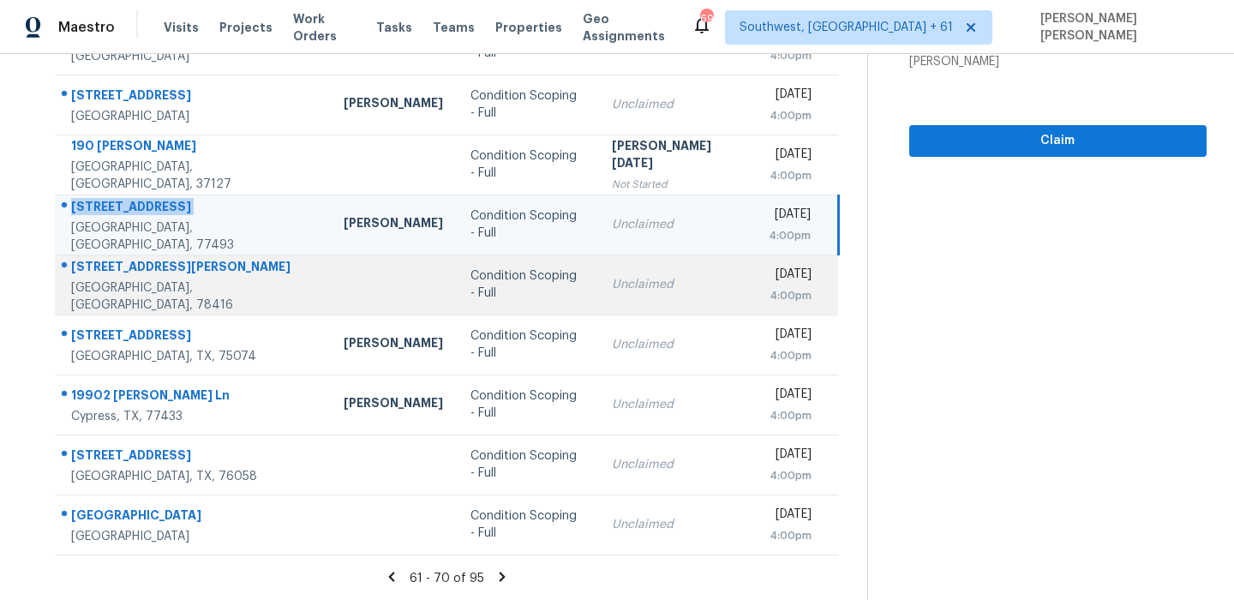
click at [151, 278] on div "1834 Hudson St" at bounding box center [193, 268] width 245 height 21
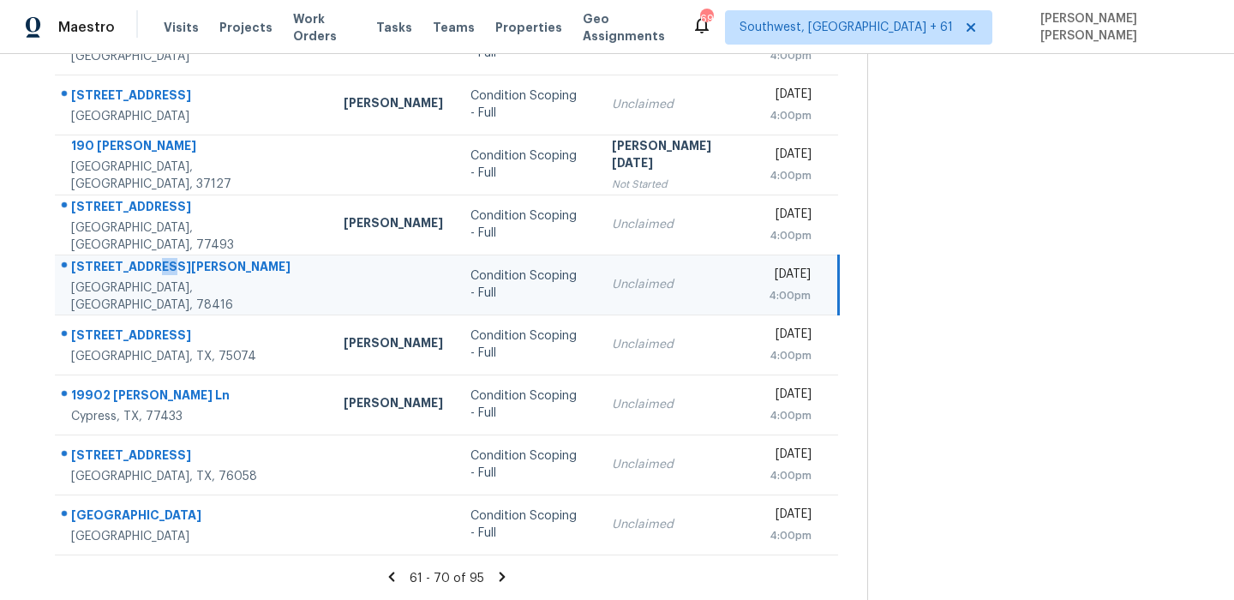
click at [151, 278] on div "1834 Hudson St" at bounding box center [193, 268] width 245 height 21
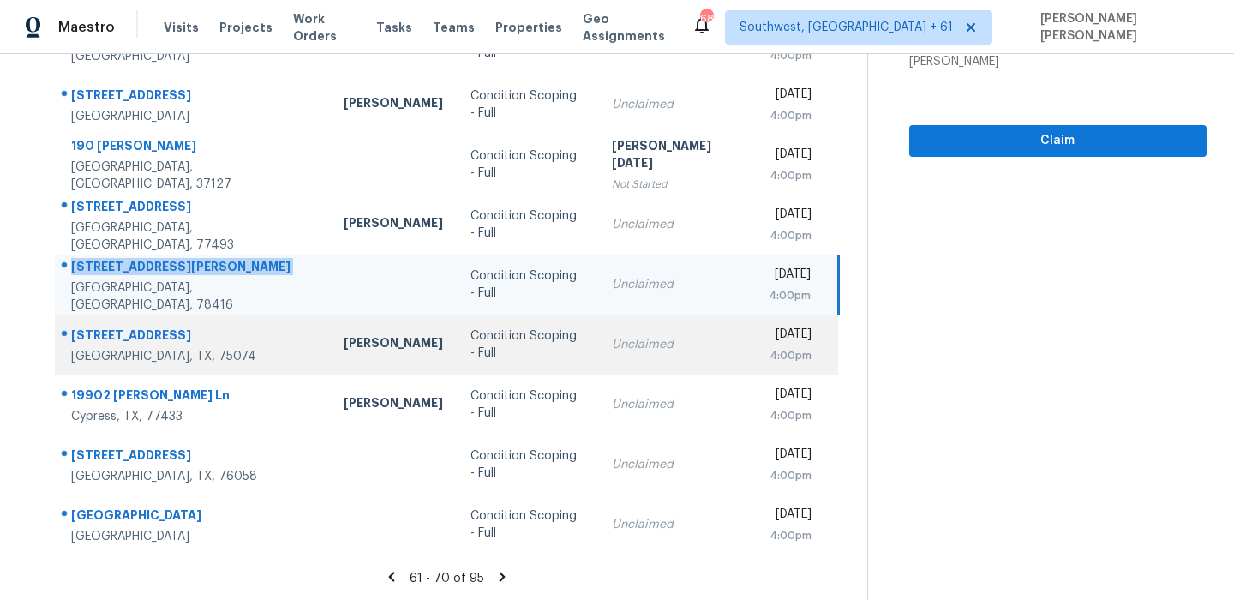
click at [133, 338] on div "3905 Kite Meadow Dr" at bounding box center [193, 336] width 245 height 21
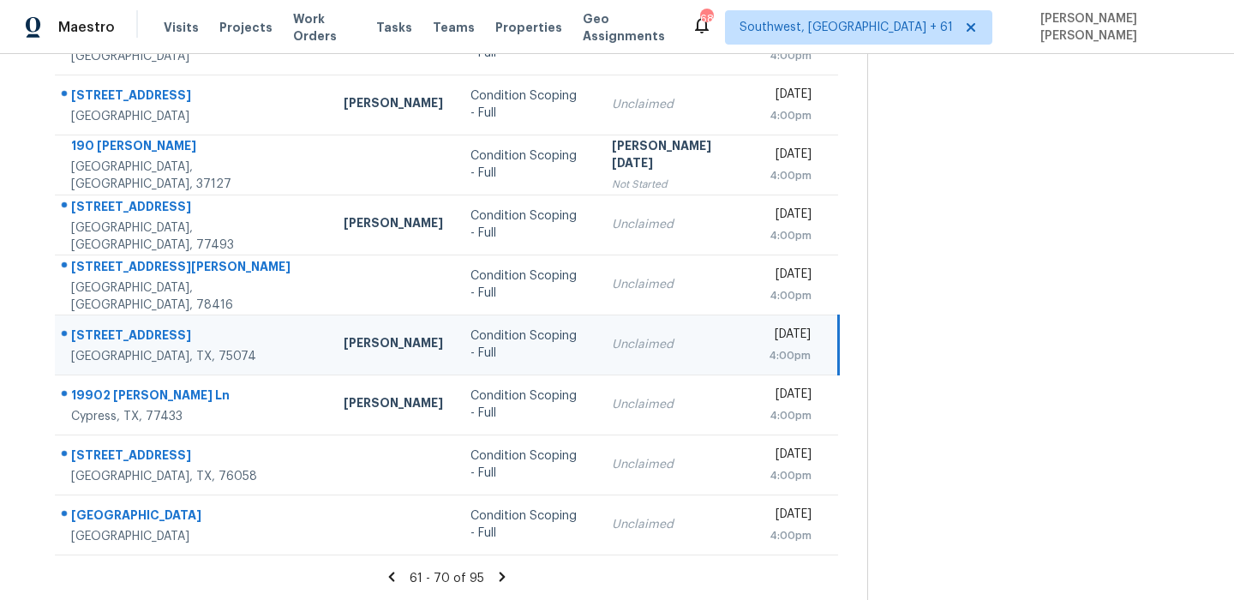
click at [133, 338] on div "3905 Kite Meadow Dr" at bounding box center [193, 336] width 245 height 21
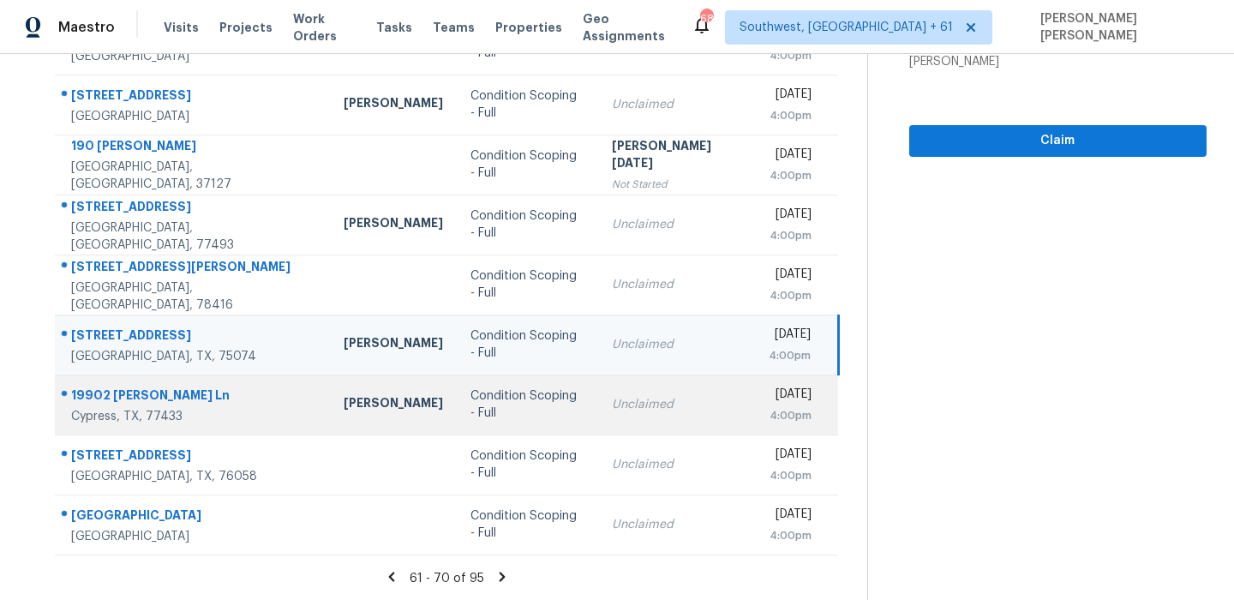
click at [156, 386] on div "19902 Caitlyn Blossom Ln" at bounding box center [193, 396] width 245 height 21
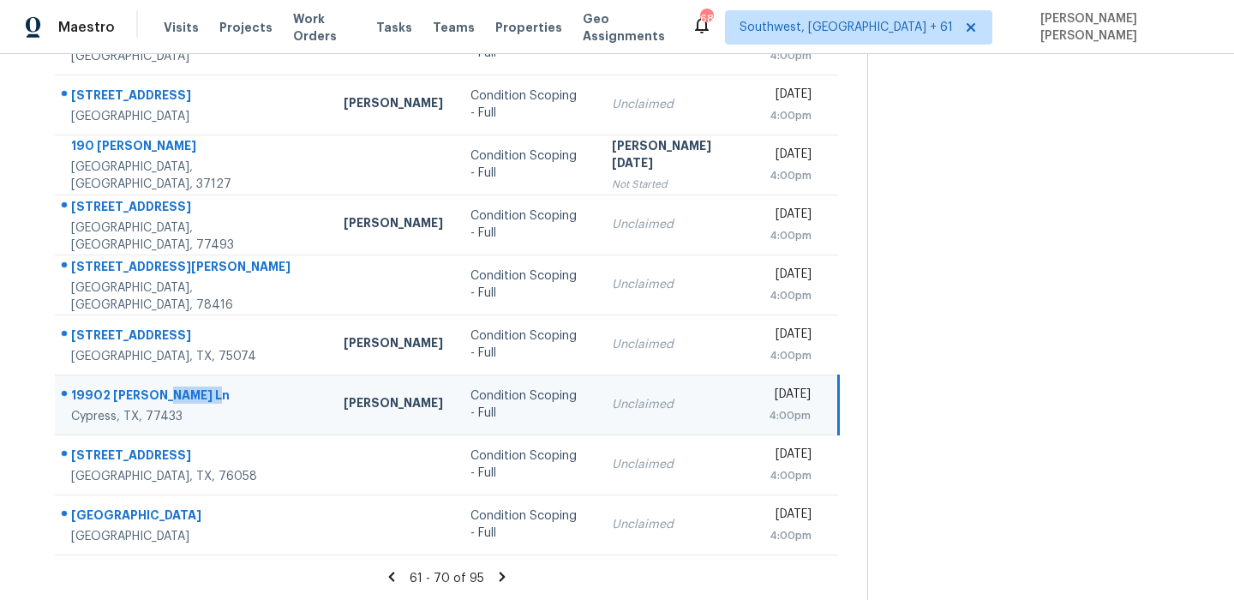
click at [156, 386] on div "19902 Caitlyn Blossom Ln" at bounding box center [193, 396] width 245 height 21
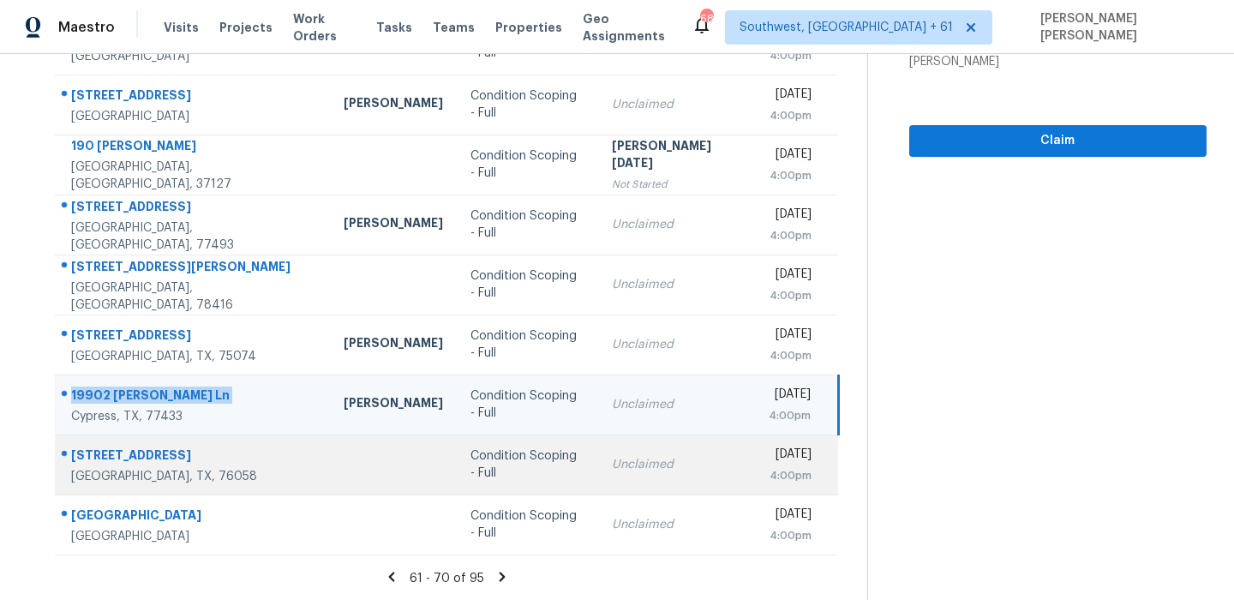
click at [140, 434] on td "503 Hilltop Pl Joshua, TX, 76058" at bounding box center [192, 464] width 275 height 60
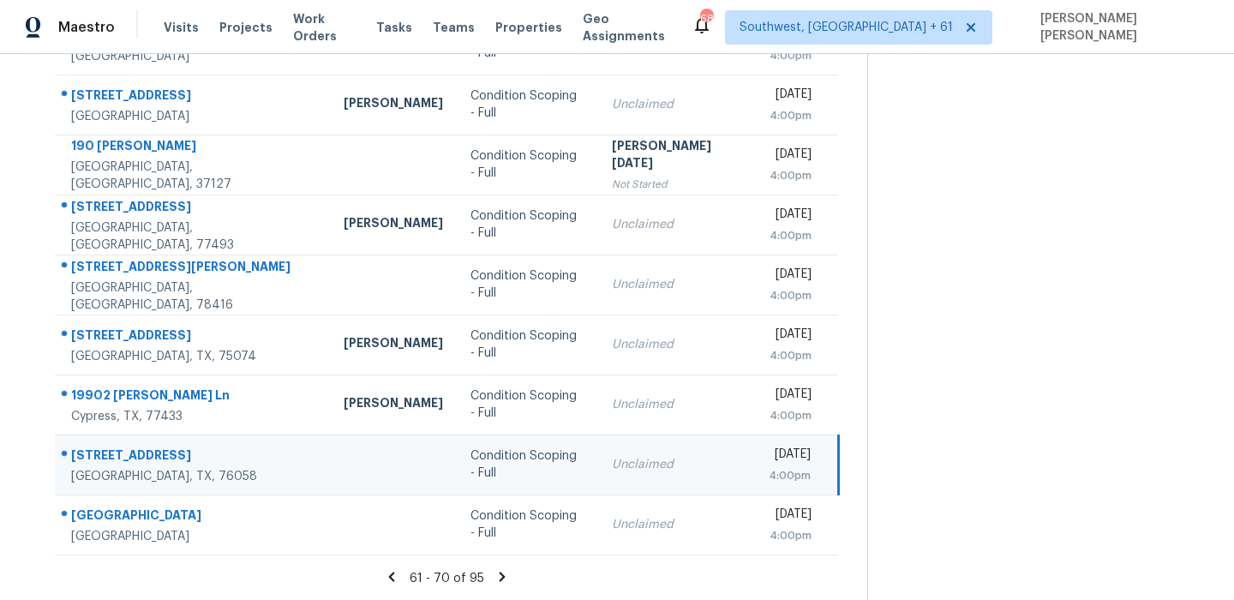
click at [140, 434] on td "503 Hilltop Pl Joshua, TX, 76058" at bounding box center [192, 464] width 275 height 60
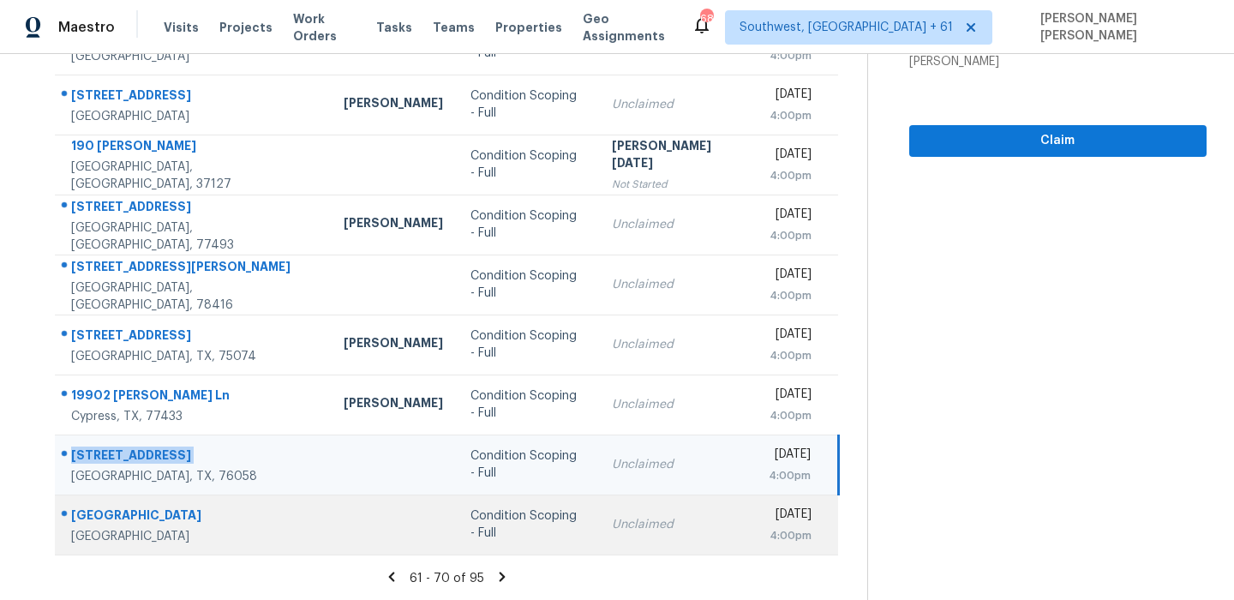
click at [122, 517] on div "7021 Derbyshire Dr" at bounding box center [193, 516] width 245 height 21
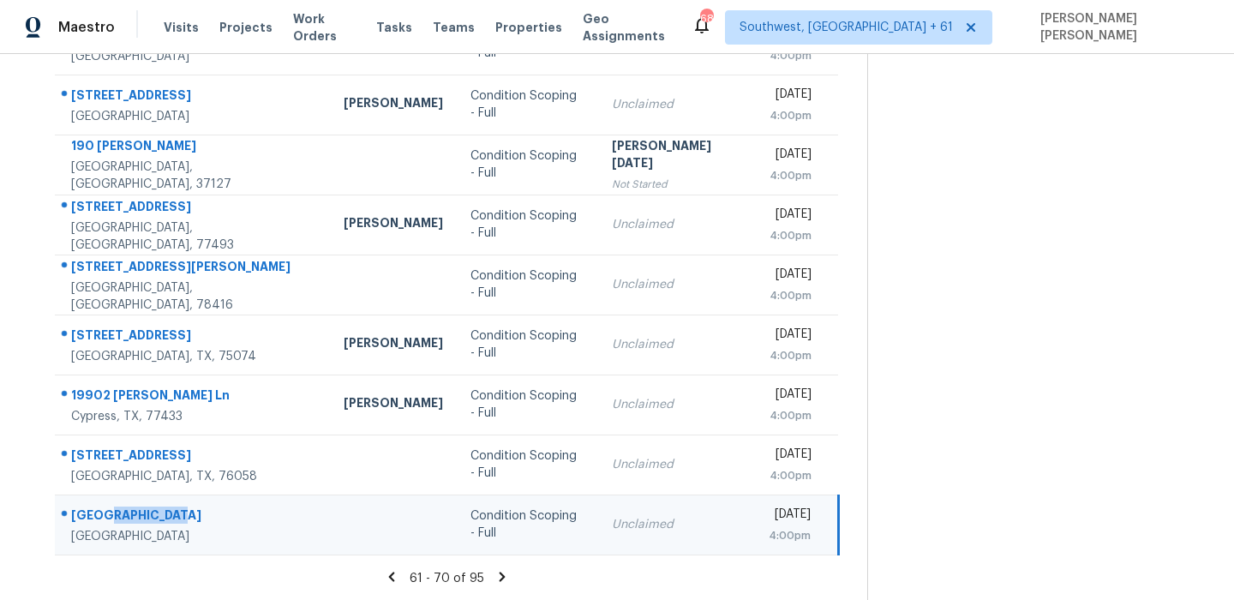
click at [122, 517] on div "7021 Derbyshire Dr" at bounding box center [193, 516] width 245 height 21
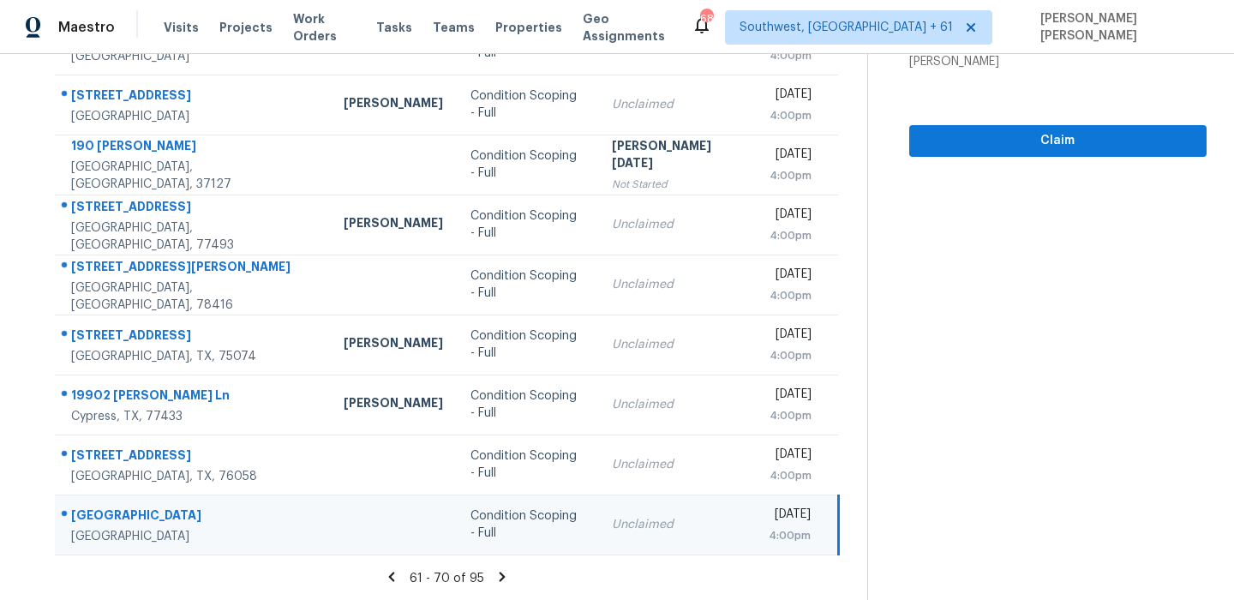
click at [505, 576] on icon at bounding box center [502, 575] width 6 height 9
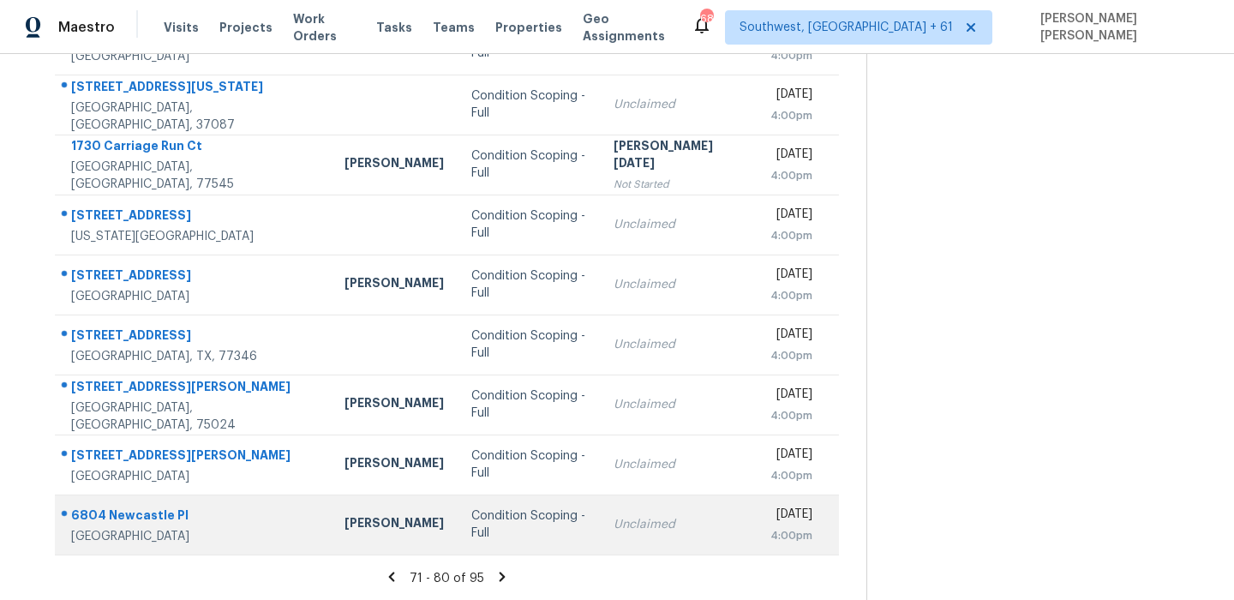
scroll to position [0, 0]
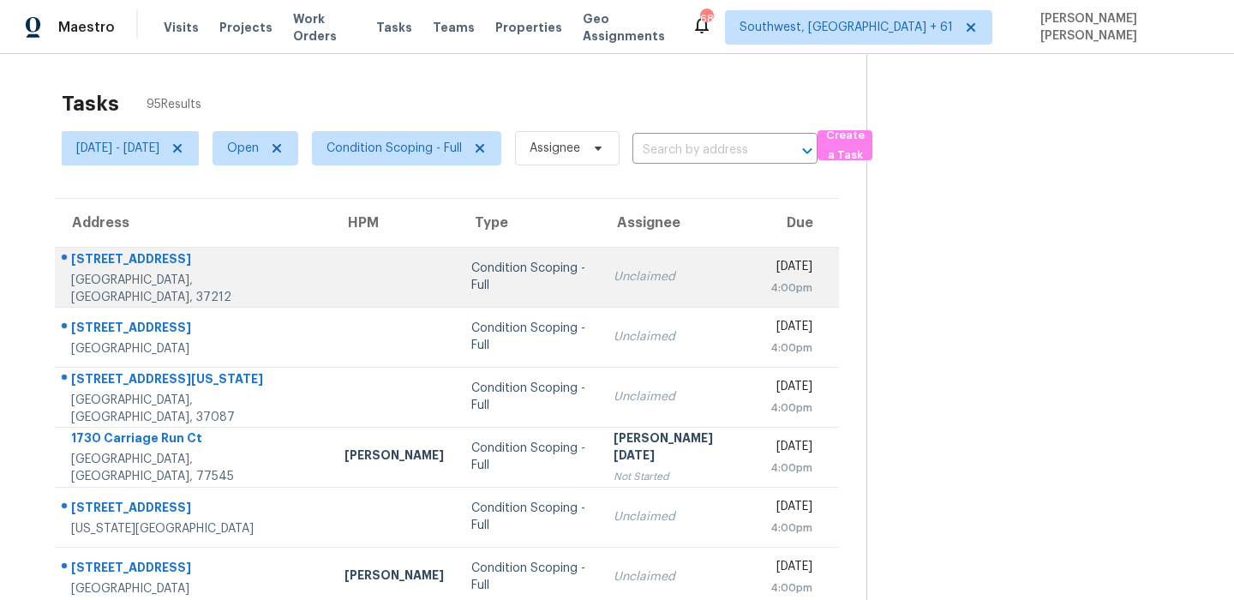
click at [118, 263] on div "1308 Grand Ave # A" at bounding box center [194, 260] width 246 height 21
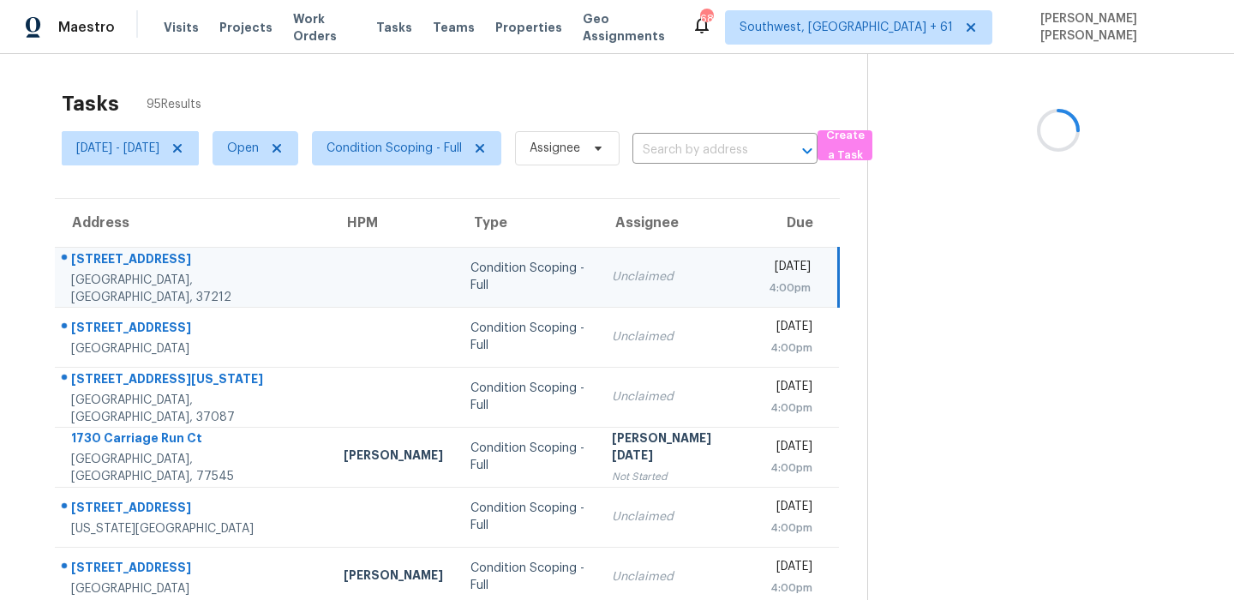
click at [118, 263] on div "1308 Grand Ave # A" at bounding box center [193, 260] width 245 height 21
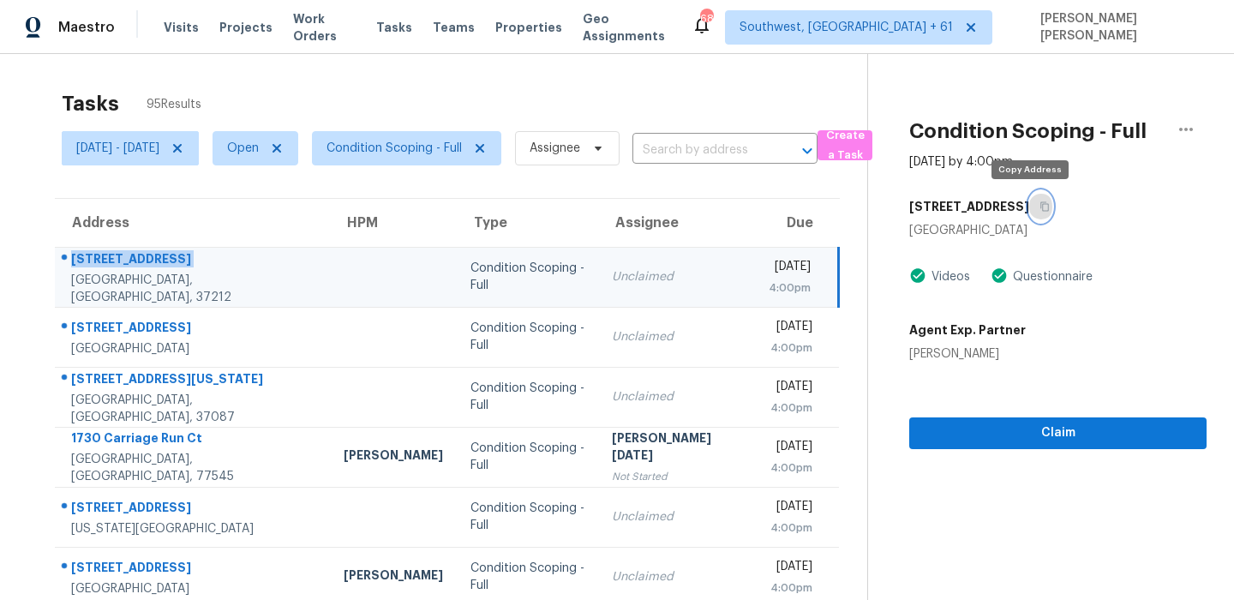
click at [1031, 215] on button "button" at bounding box center [1040, 206] width 23 height 31
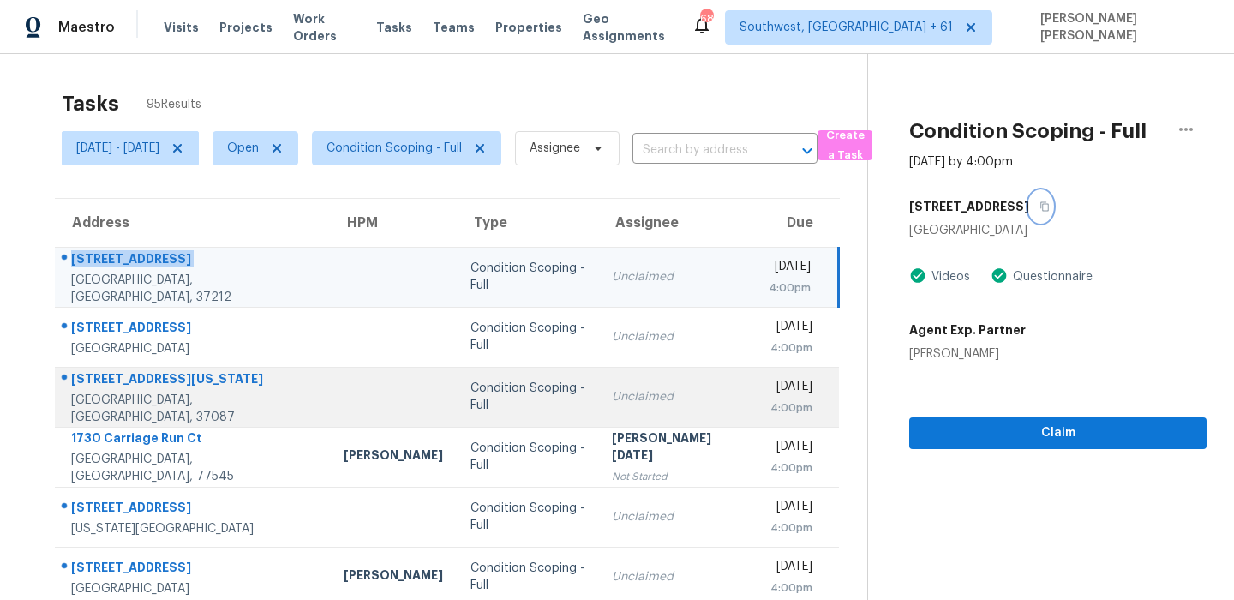
scroll to position [57, 0]
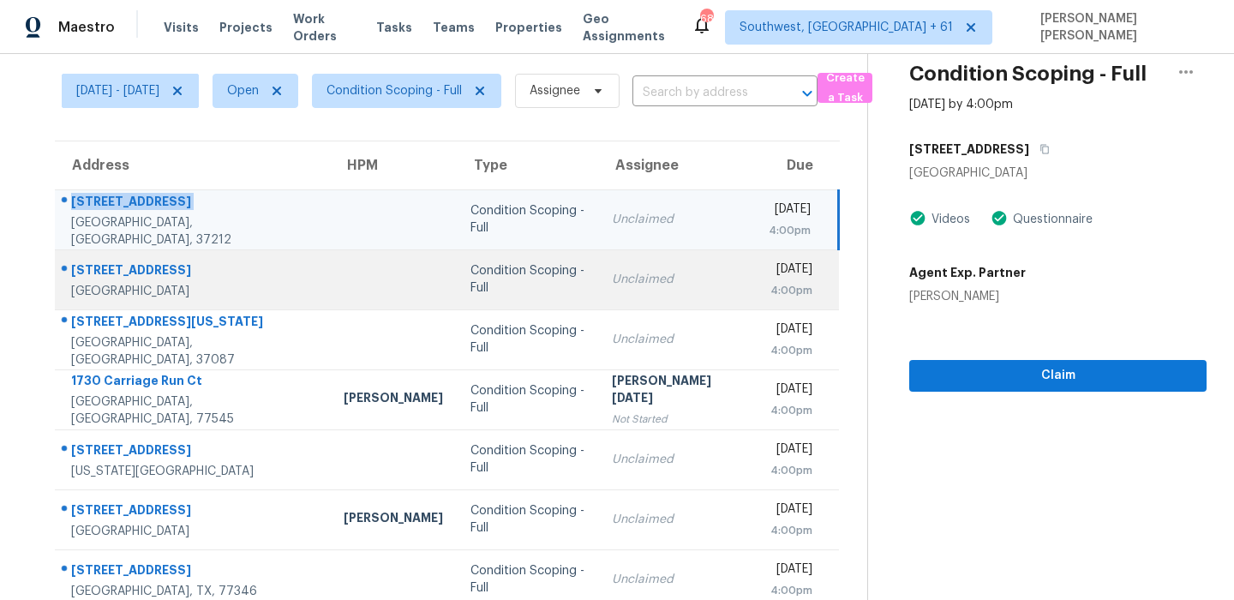
click at [170, 267] on div "5951 Preston Valley Dr" at bounding box center [193, 271] width 245 height 21
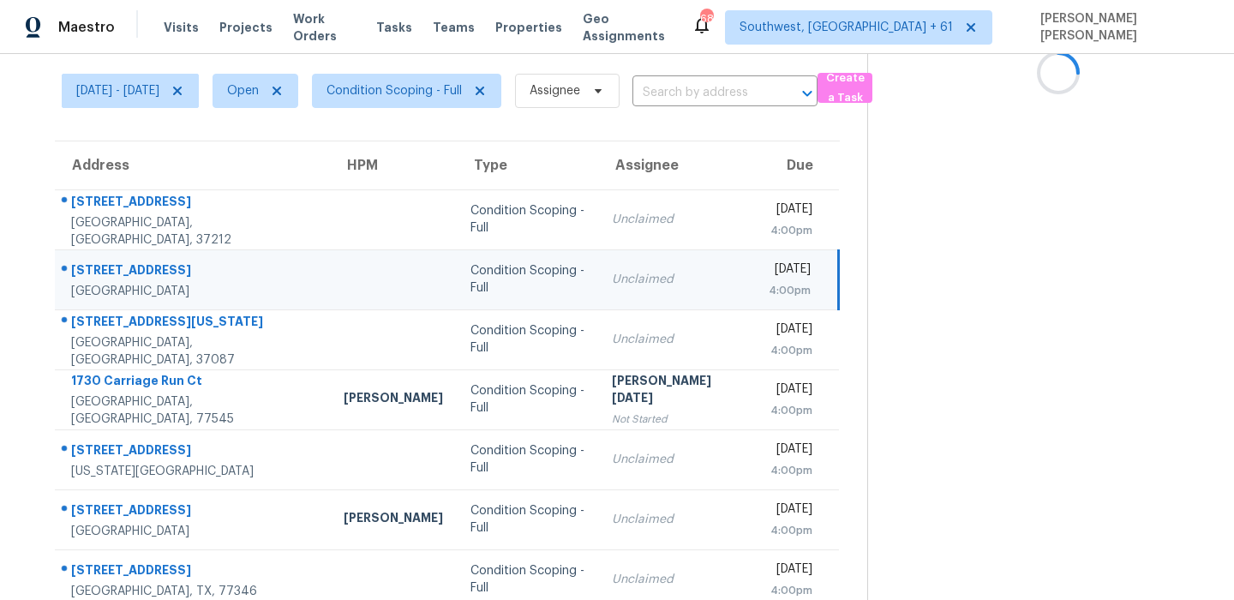
click at [170, 267] on div "5951 Preston Valley Dr" at bounding box center [193, 271] width 245 height 21
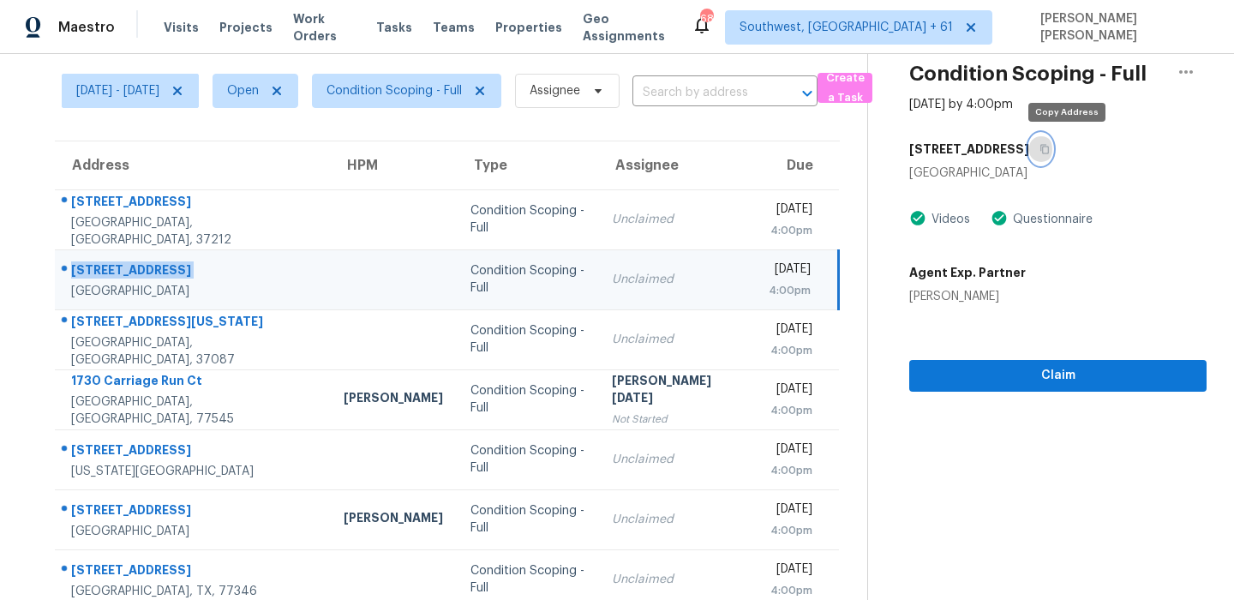
click at [1052, 135] on button "button" at bounding box center [1040, 149] width 23 height 31
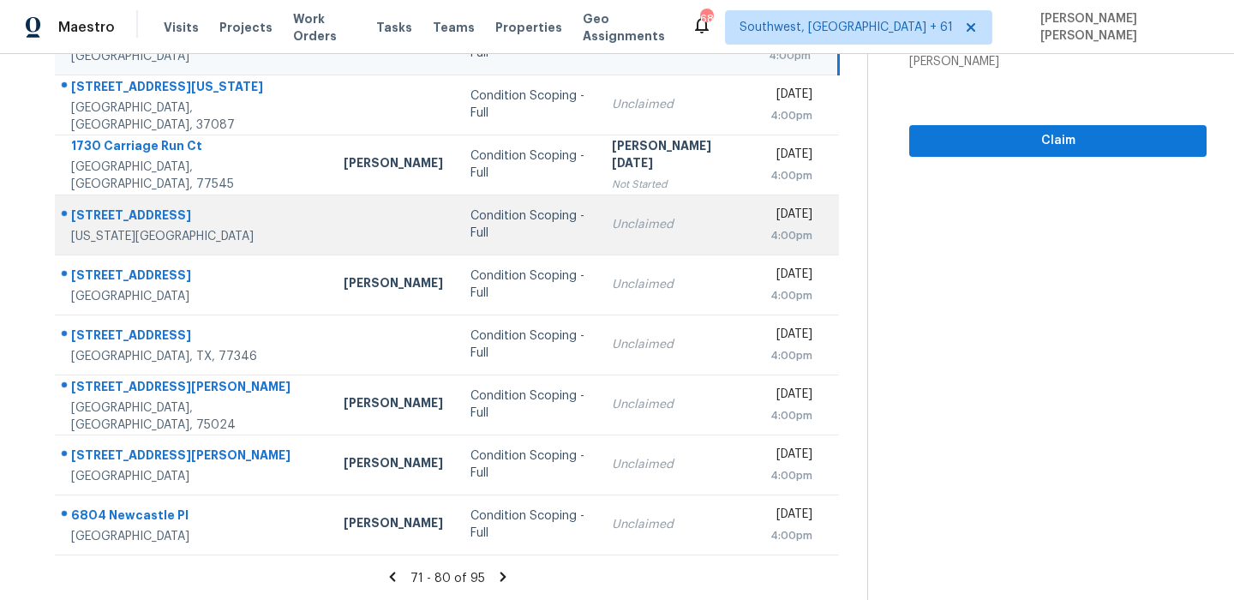
scroll to position [254, 0]
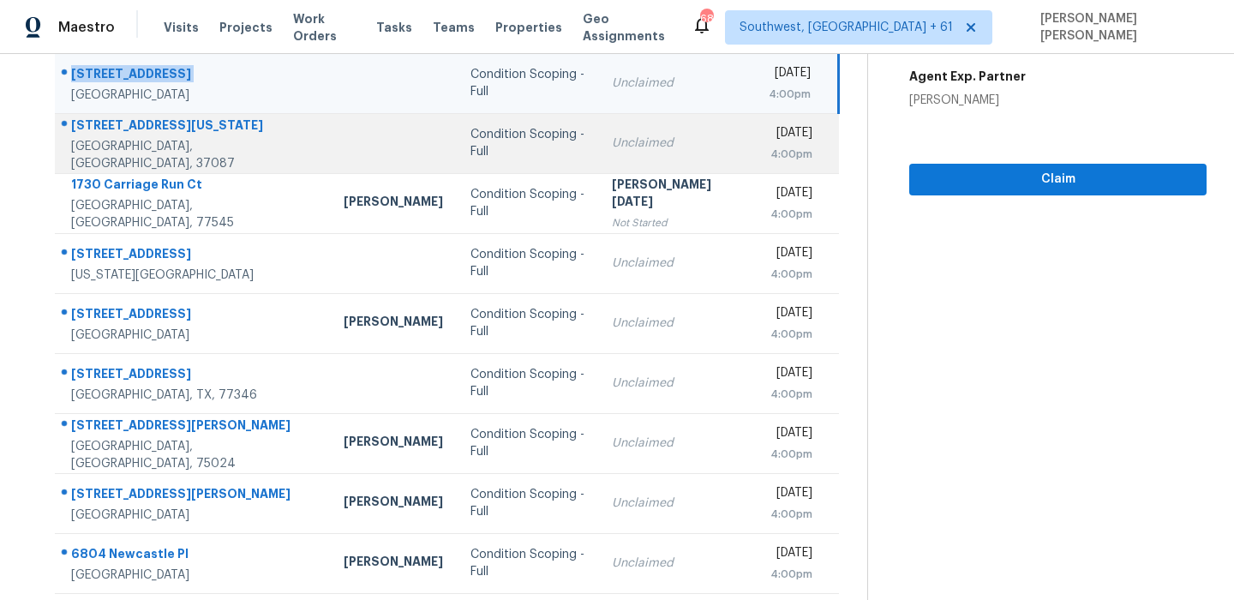
click at [144, 138] on div "713 Washington Dr" at bounding box center [193, 127] width 245 height 21
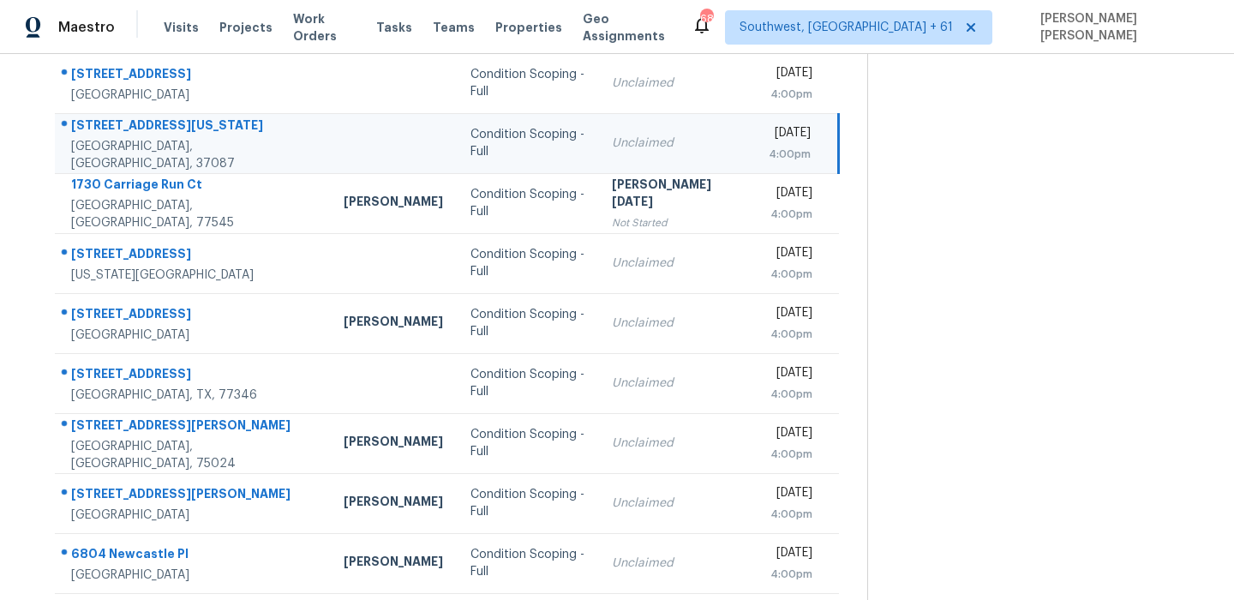
click at [144, 138] on div "713 Washington Dr" at bounding box center [193, 127] width 245 height 21
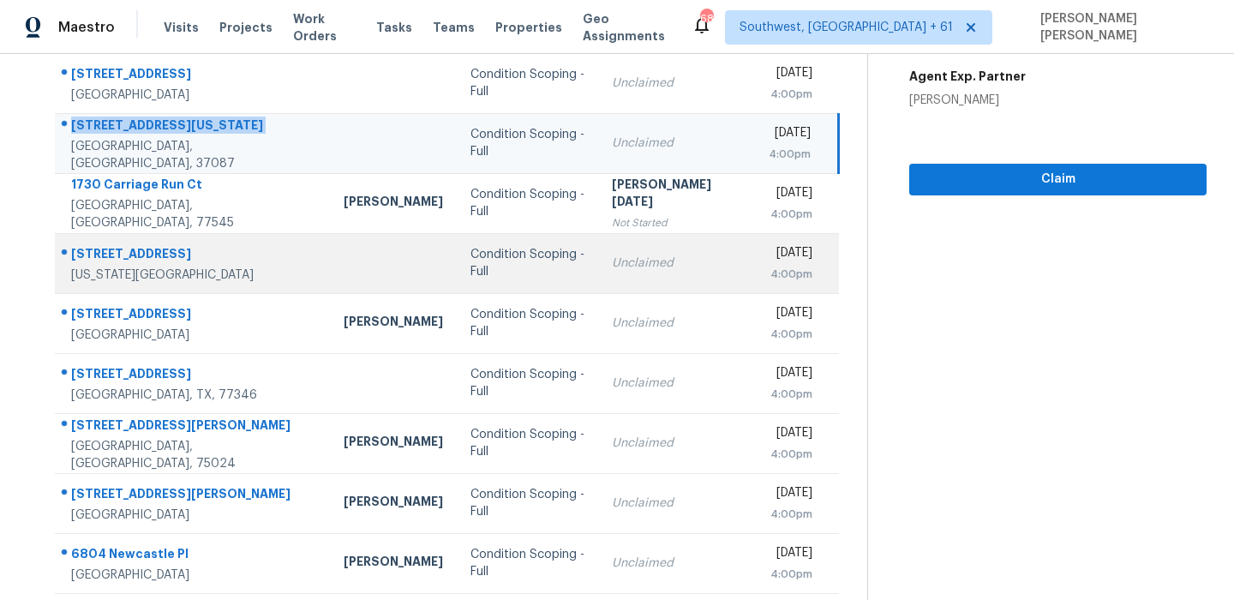
click at [91, 233] on td "14017 Land Run Rd Oklahoma City, OK, 73170" at bounding box center [192, 263] width 275 height 60
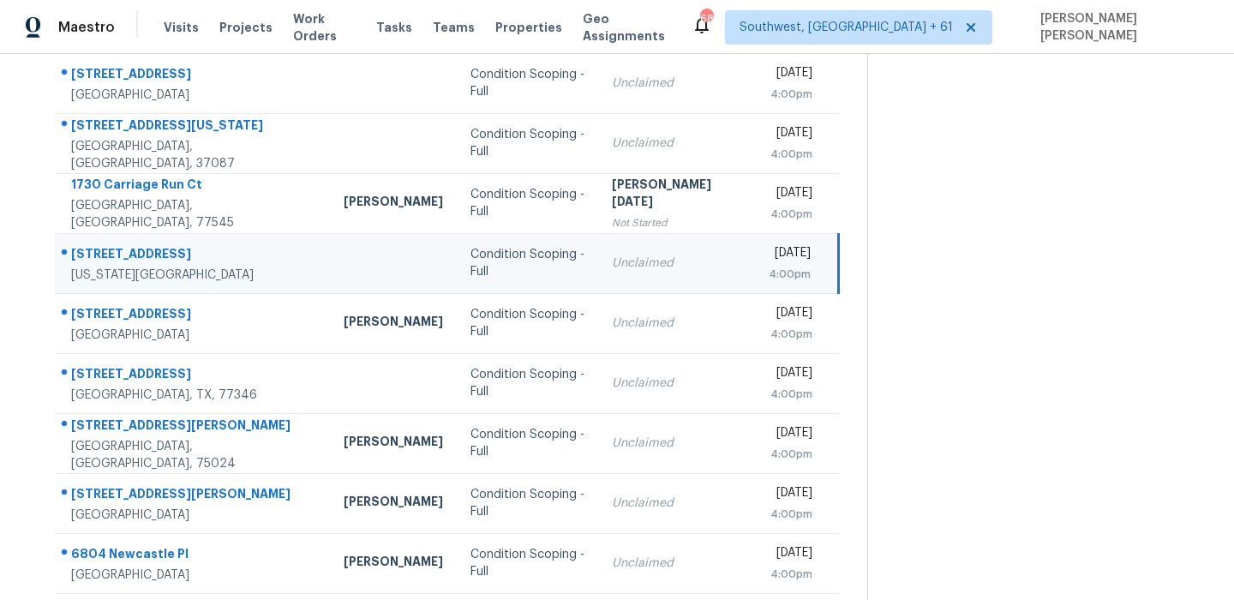
click at [91, 233] on td "14017 Land Run Rd Oklahoma City, OK, 73170" at bounding box center [192, 263] width 275 height 60
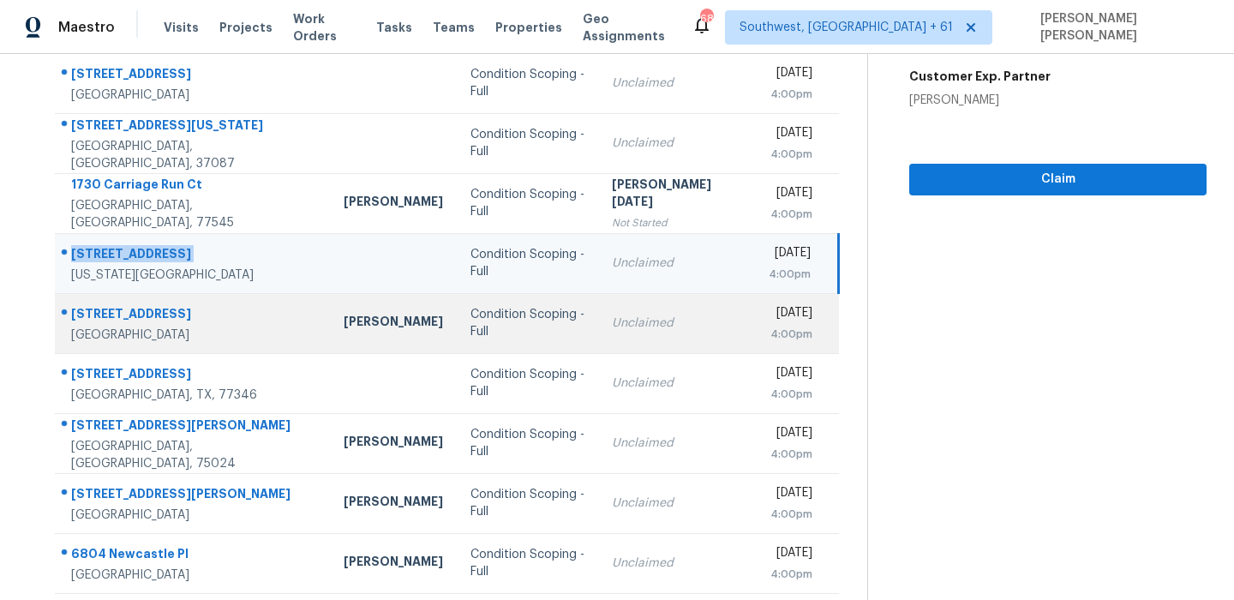
click at [146, 314] on div "9022 Sagerock Park" at bounding box center [193, 315] width 245 height 21
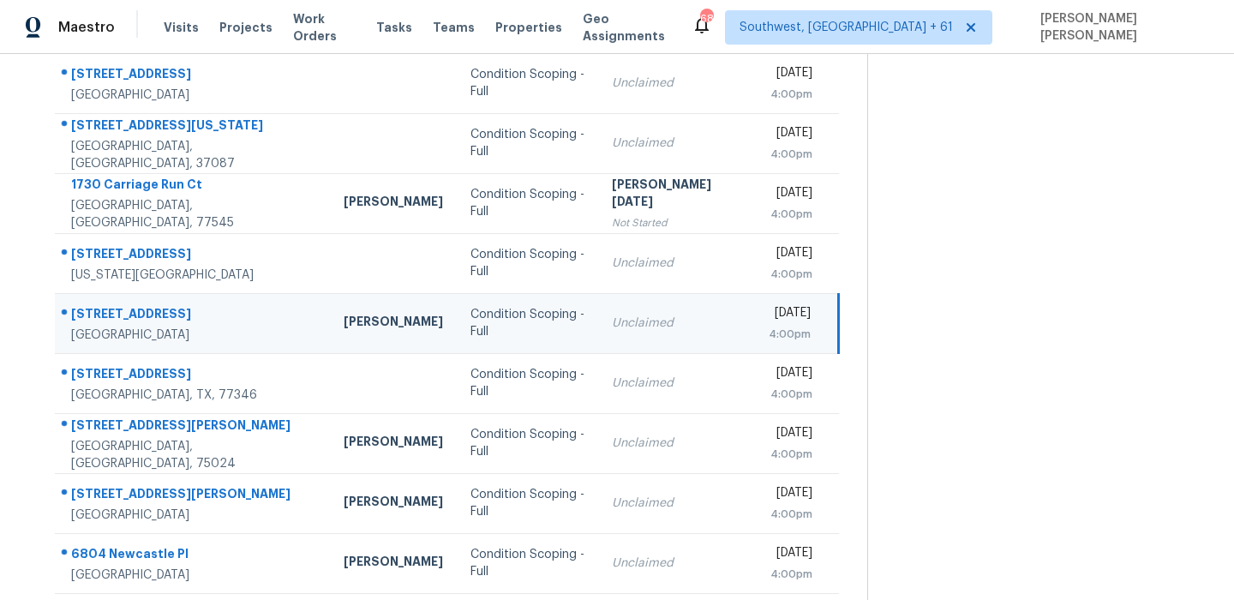
click at [146, 314] on div "9022 Sagerock Park" at bounding box center [193, 315] width 245 height 21
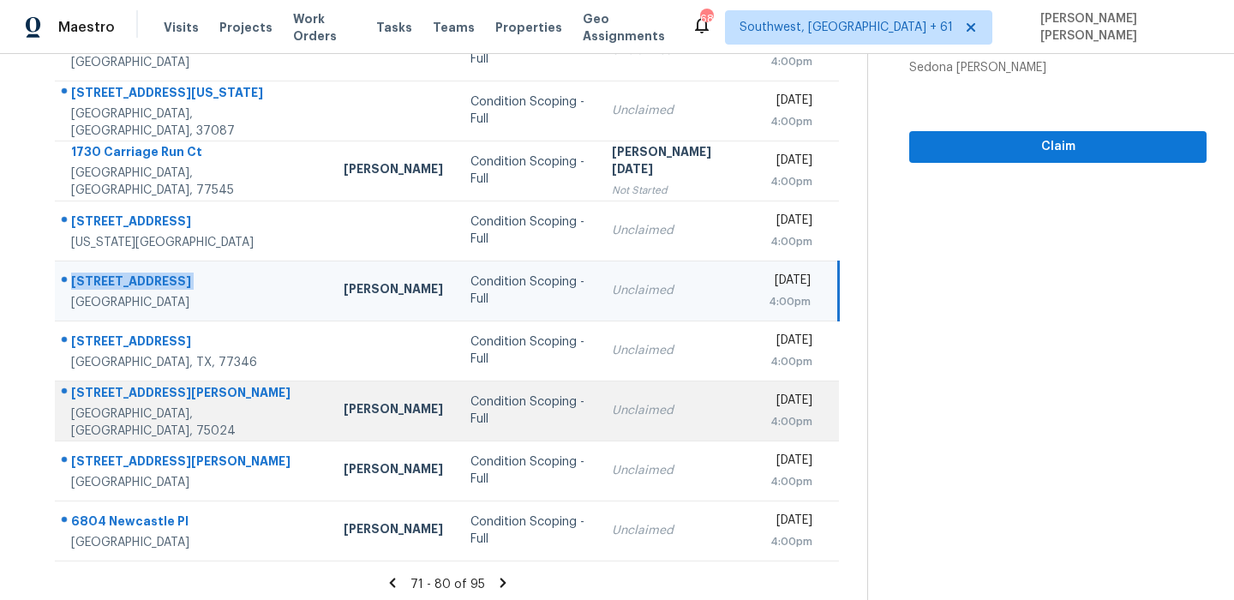
scroll to position [292, 0]
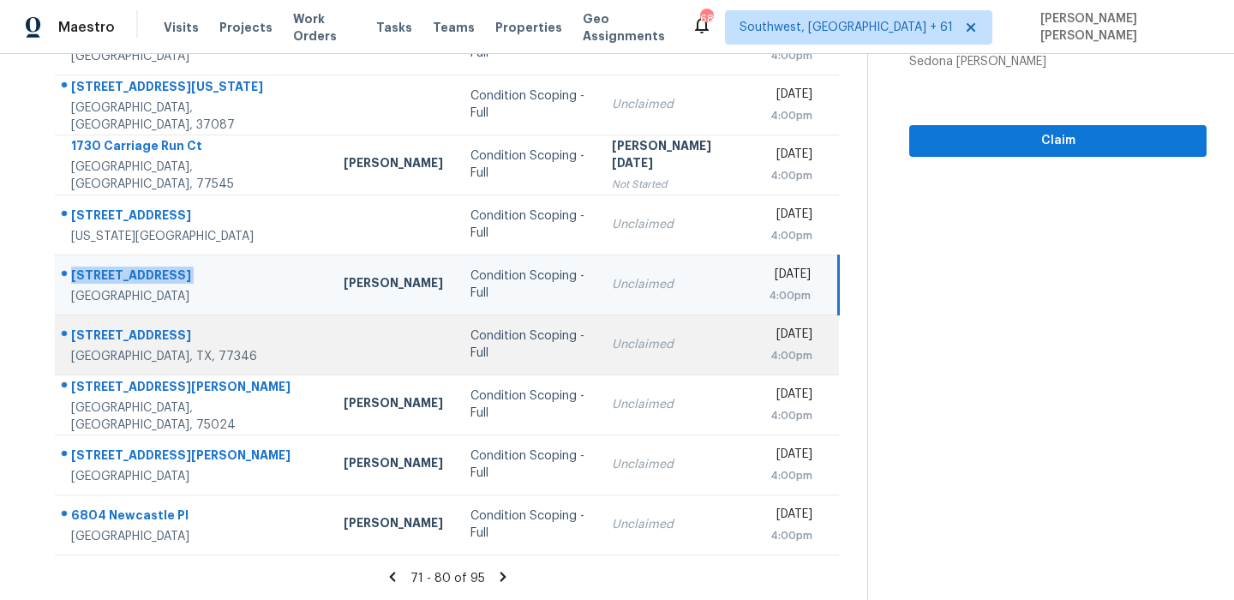
click at [133, 346] on div "8015 Trophy Place Dr" at bounding box center [193, 336] width 245 height 21
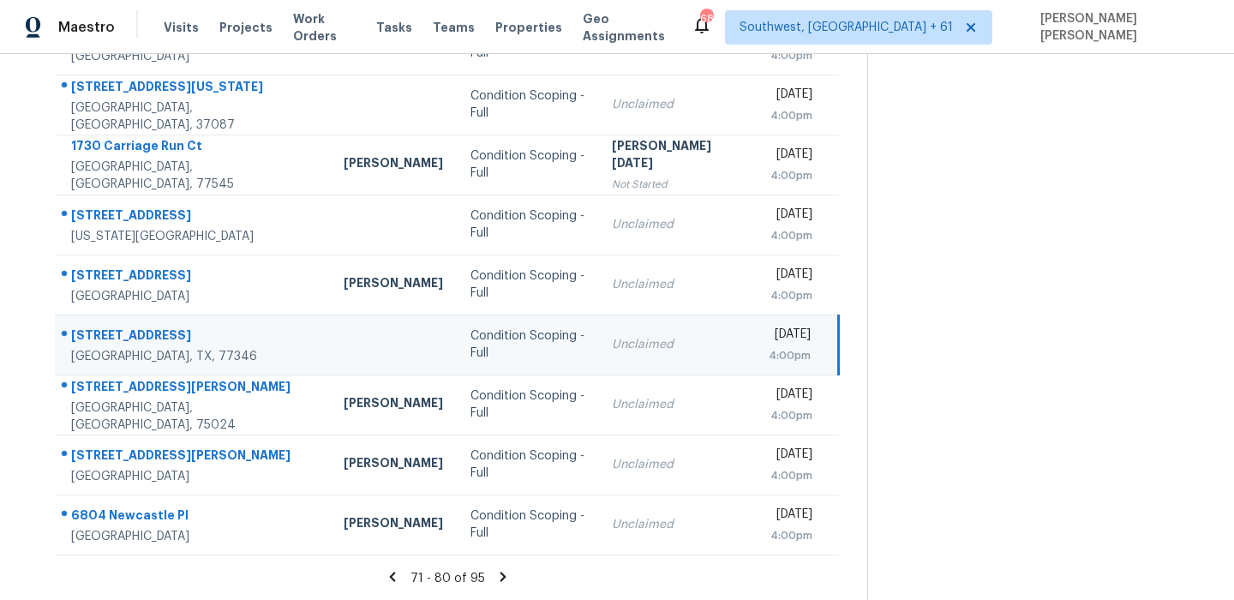
click at [145, 342] on div "8015 Trophy Place Dr" at bounding box center [193, 336] width 245 height 21
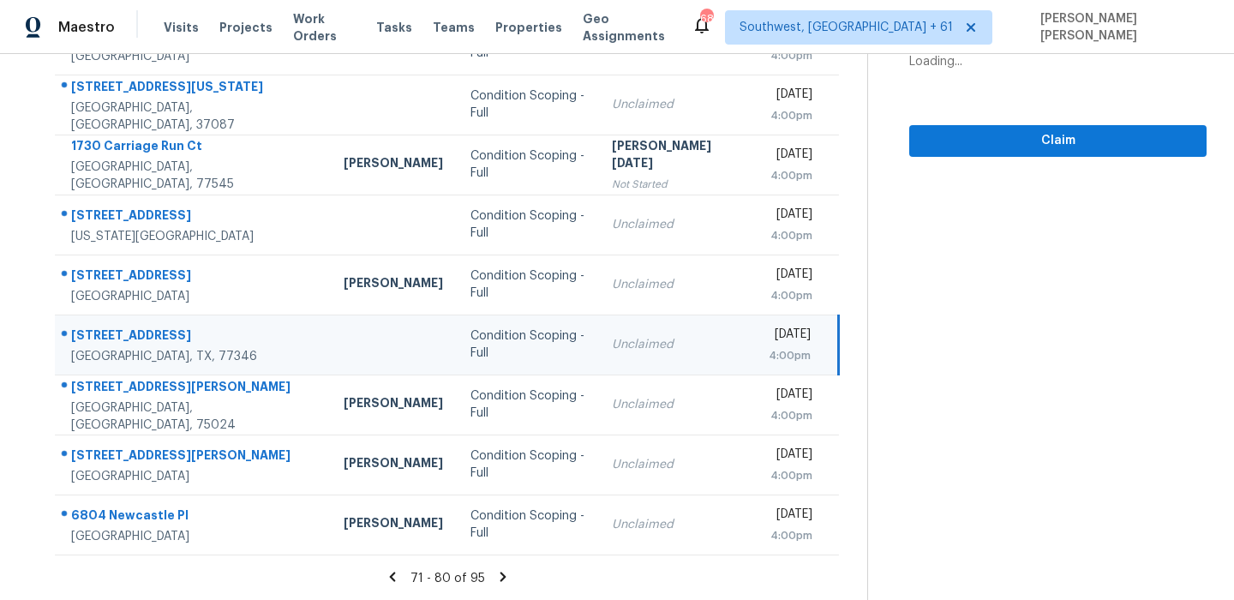
click at [145, 342] on div "8015 Trophy Place Dr" at bounding box center [193, 336] width 245 height 21
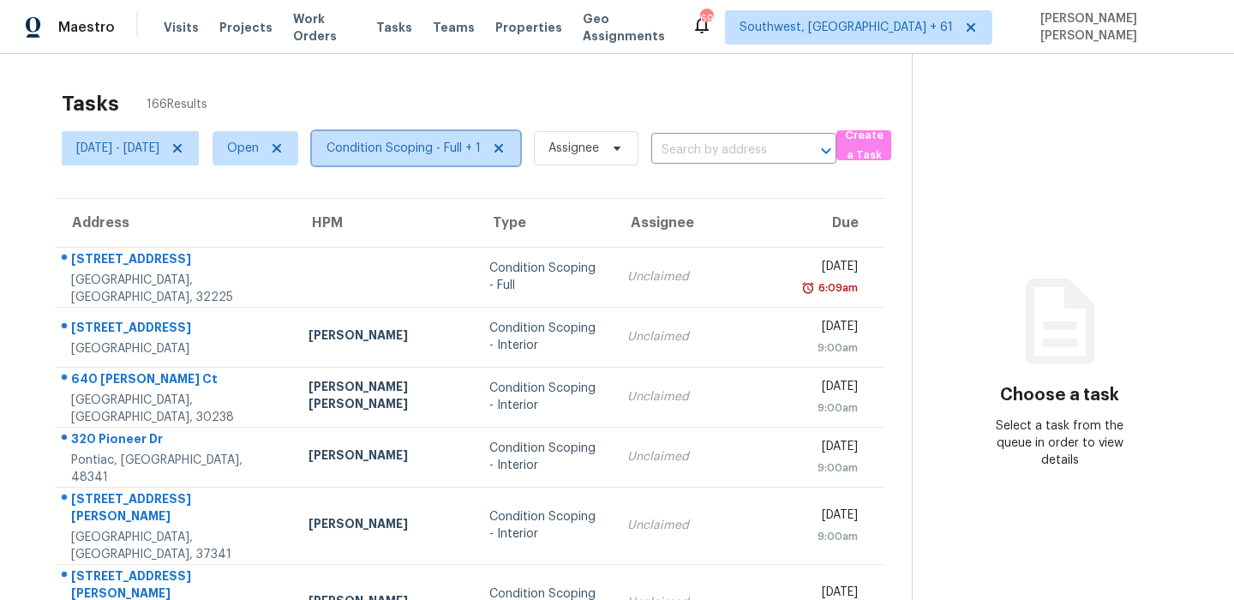
click at [454, 146] on span "Condition Scoping - Full + 1" at bounding box center [403, 148] width 154 height 17
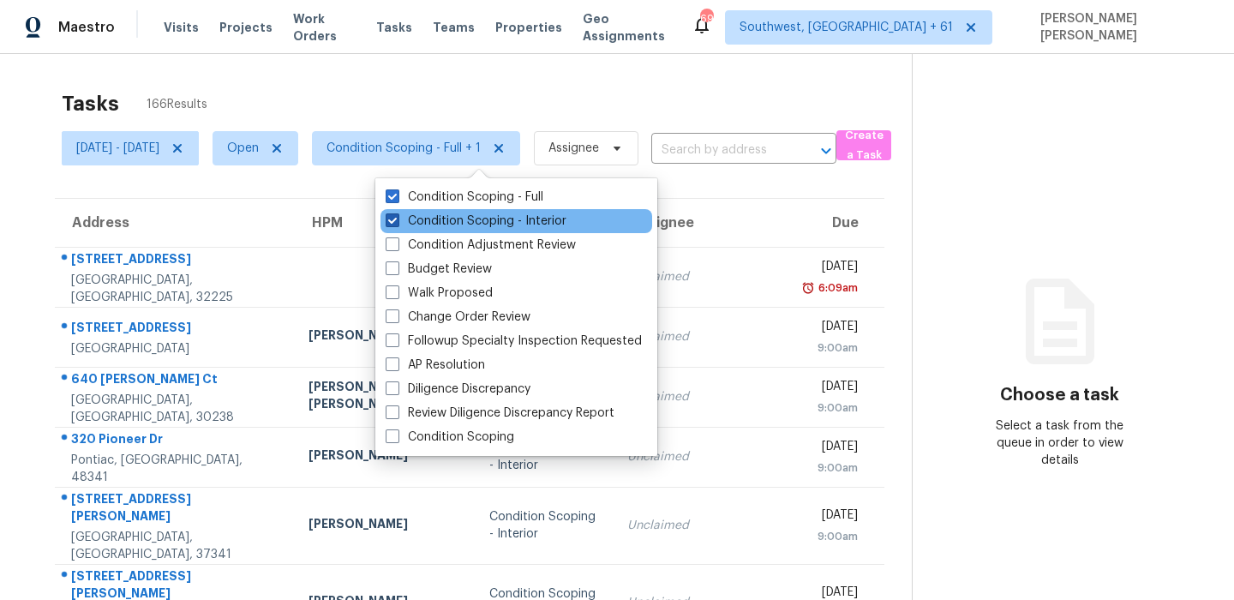
click at [430, 218] on label "Condition Scoping - Interior" at bounding box center [475, 220] width 181 height 17
click at [397, 218] on input "Condition Scoping - Interior" at bounding box center [390, 217] width 11 height 11
checkbox input "false"
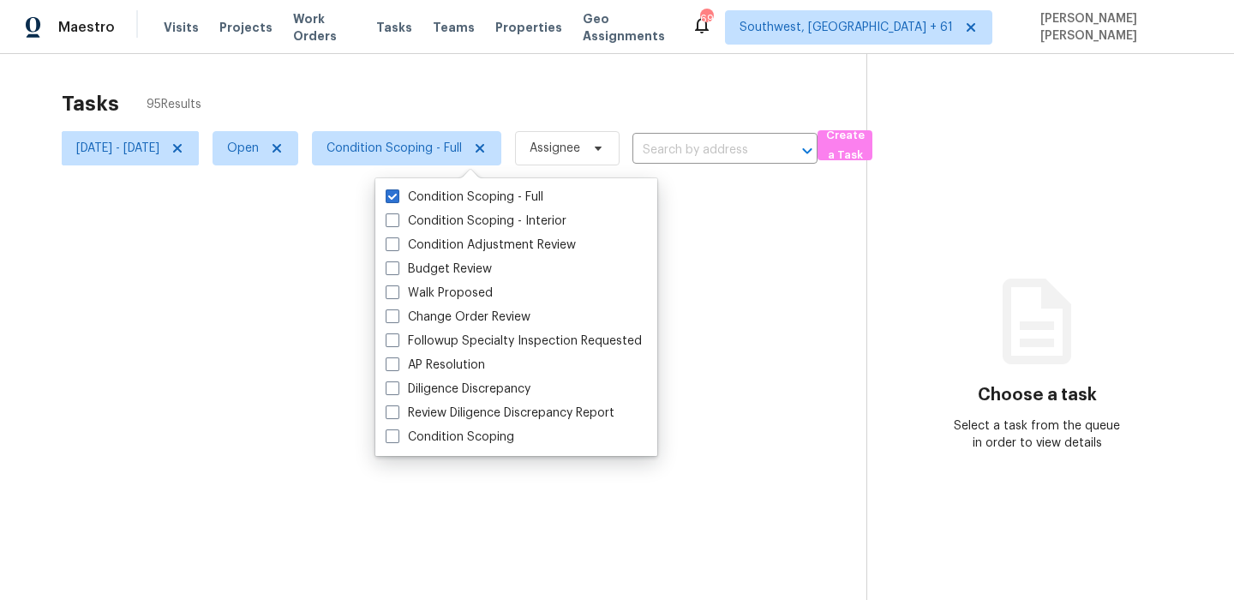
click at [377, 111] on div at bounding box center [617, 300] width 1234 height 600
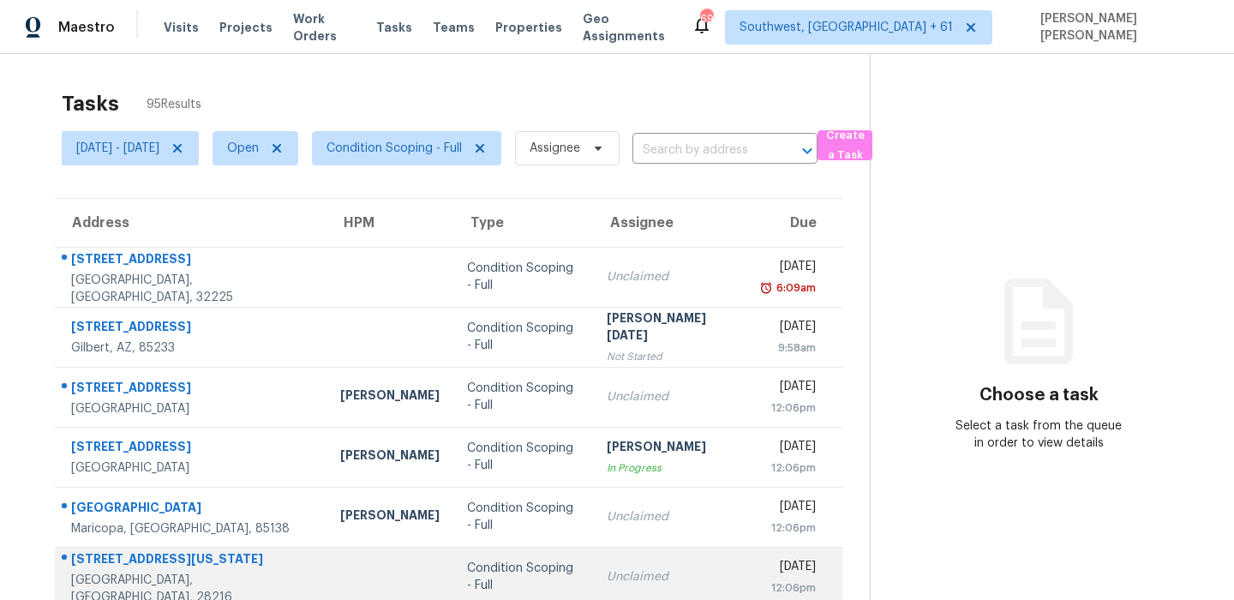
scroll to position [292, 0]
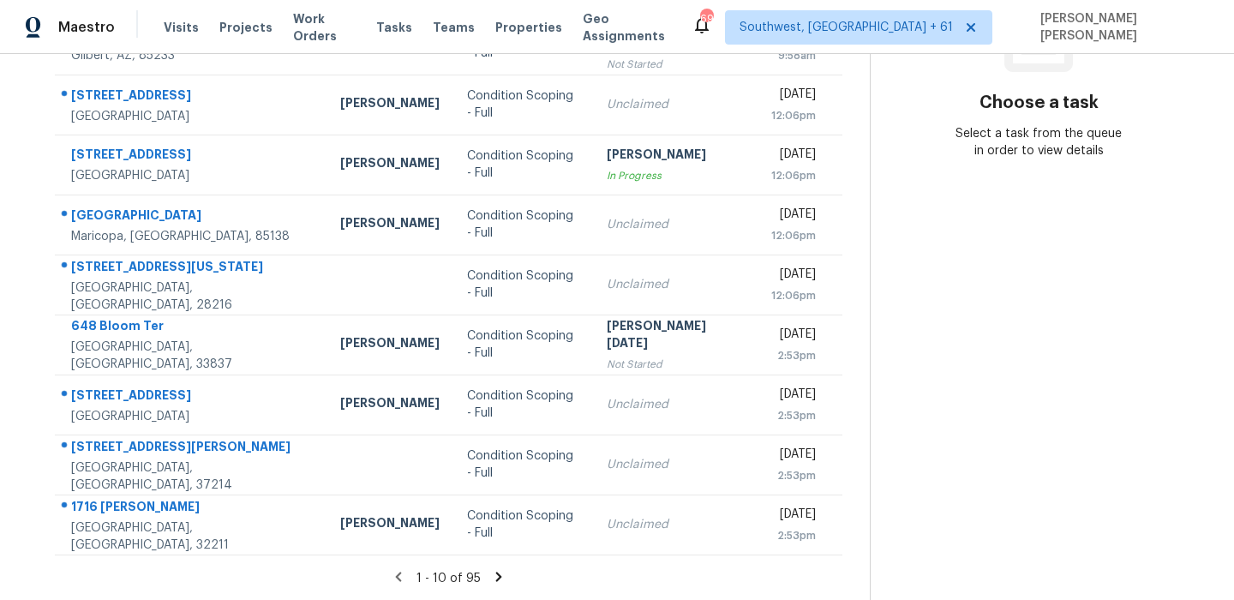
click at [506, 578] on icon at bounding box center [498, 576] width 15 height 15
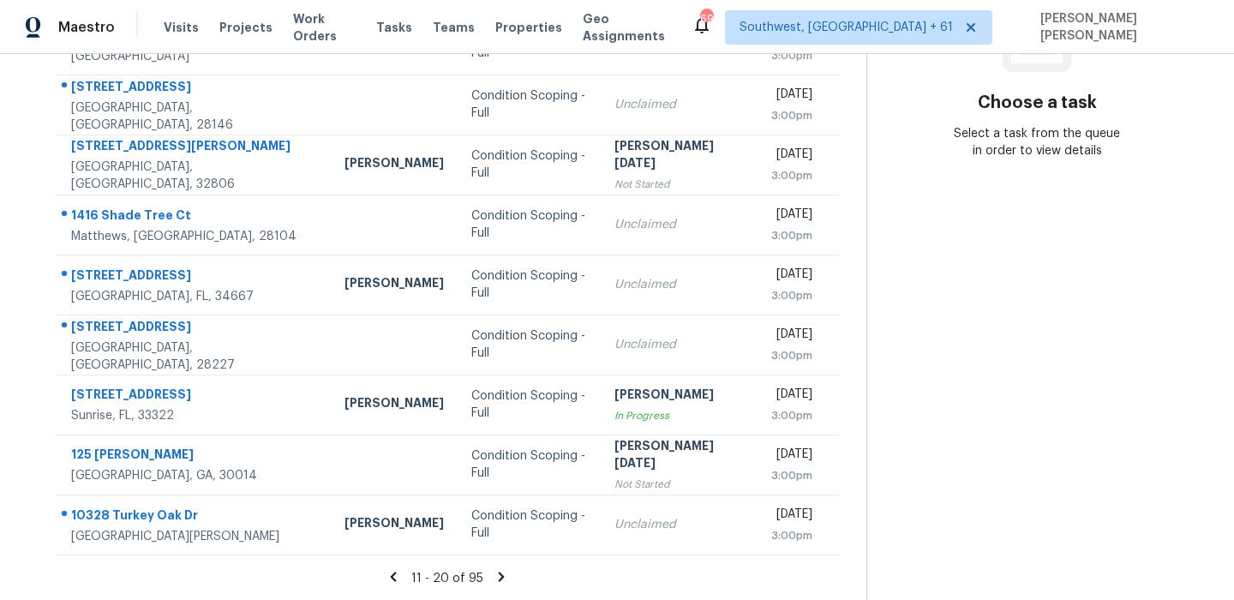
click at [509, 569] on icon at bounding box center [500, 576] width 15 height 15
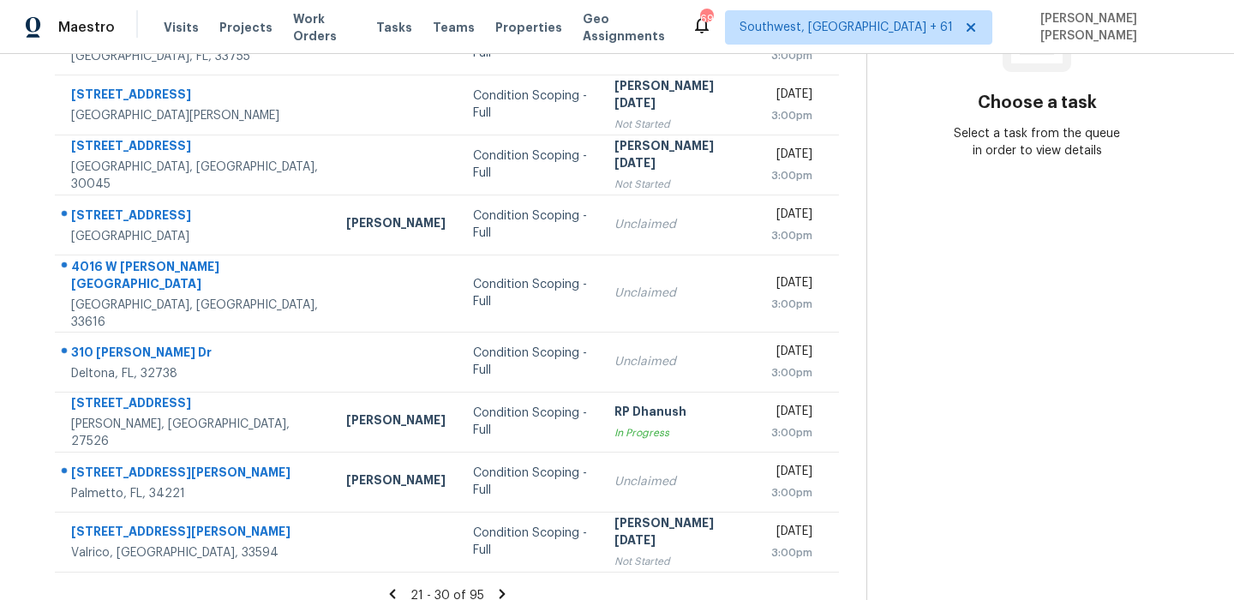
click at [510, 586] on icon at bounding box center [501, 593] width 15 height 15
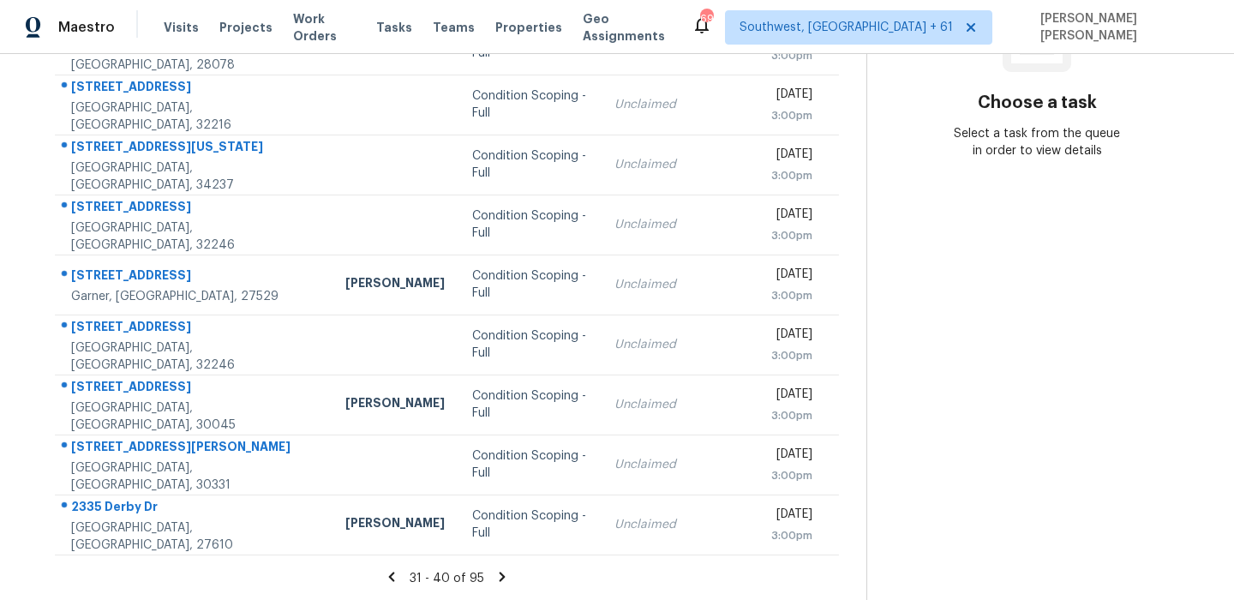
click at [510, 569] on icon at bounding box center [501, 576] width 15 height 15
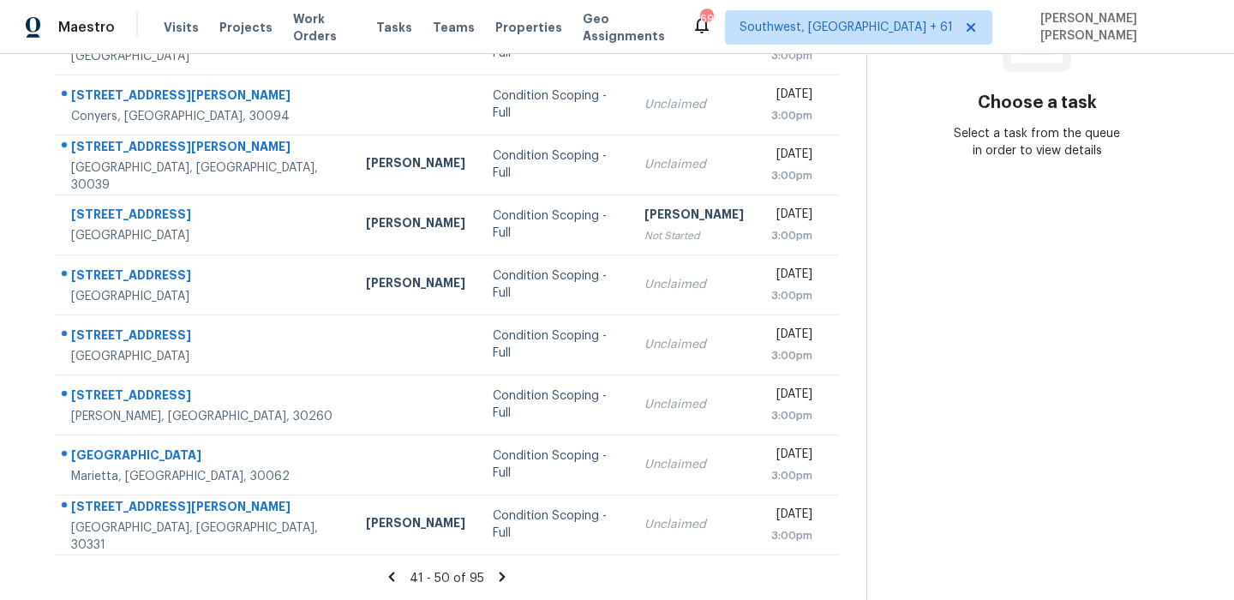
click at [510, 569] on icon at bounding box center [501, 576] width 15 height 15
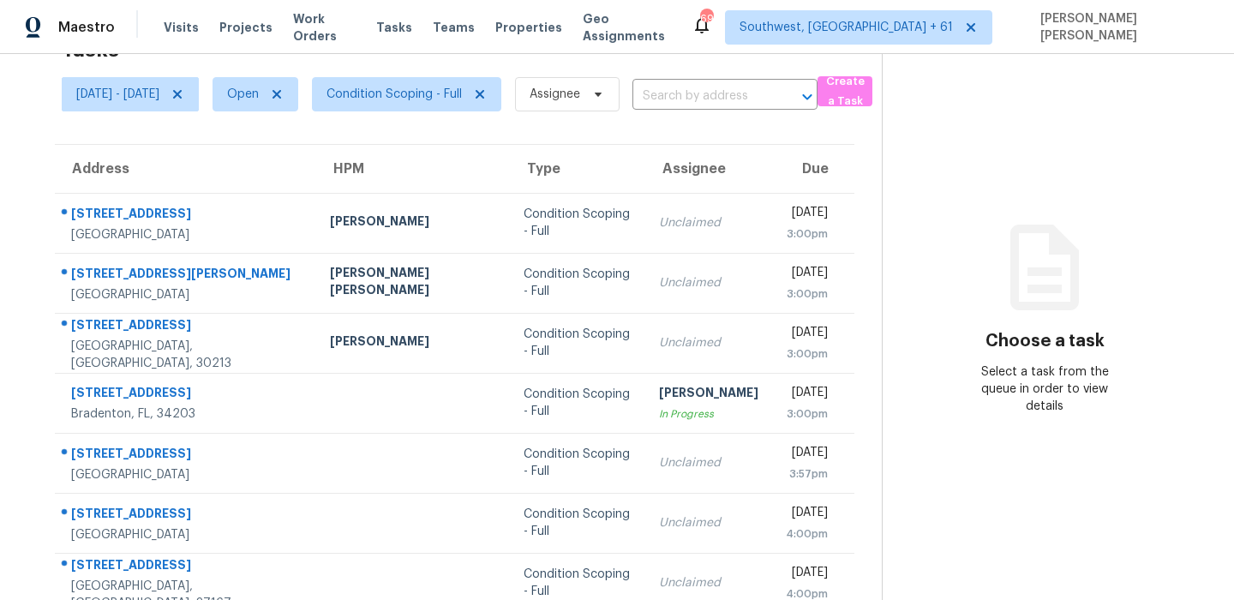
scroll to position [292, 0]
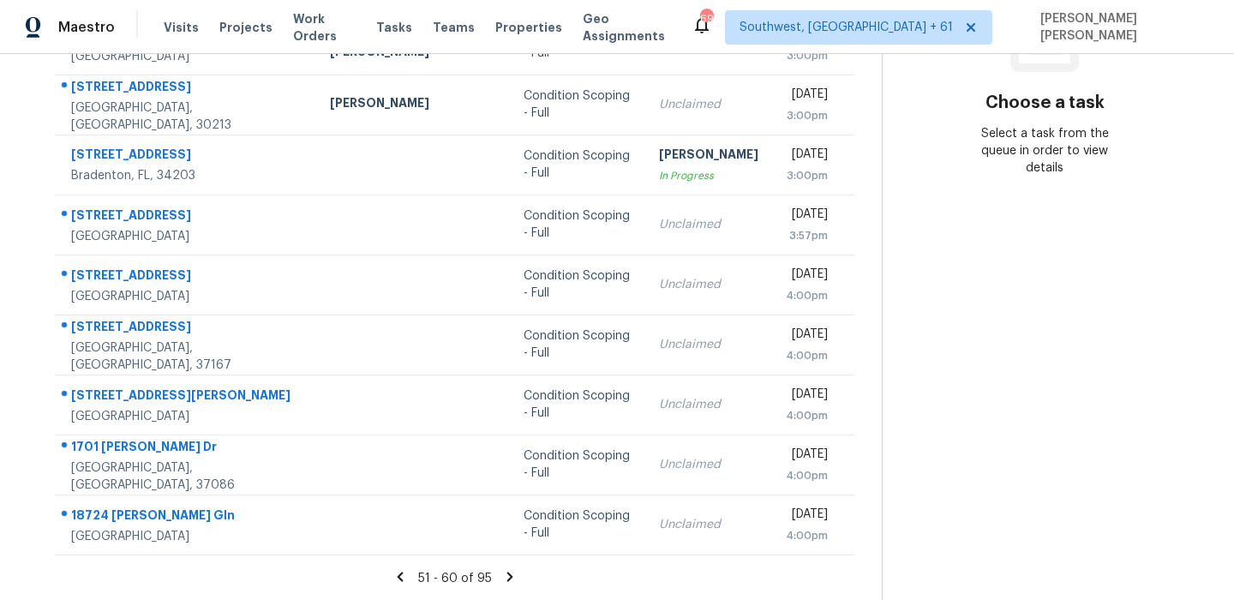
click at [510, 575] on icon at bounding box center [509, 575] width 6 height 9
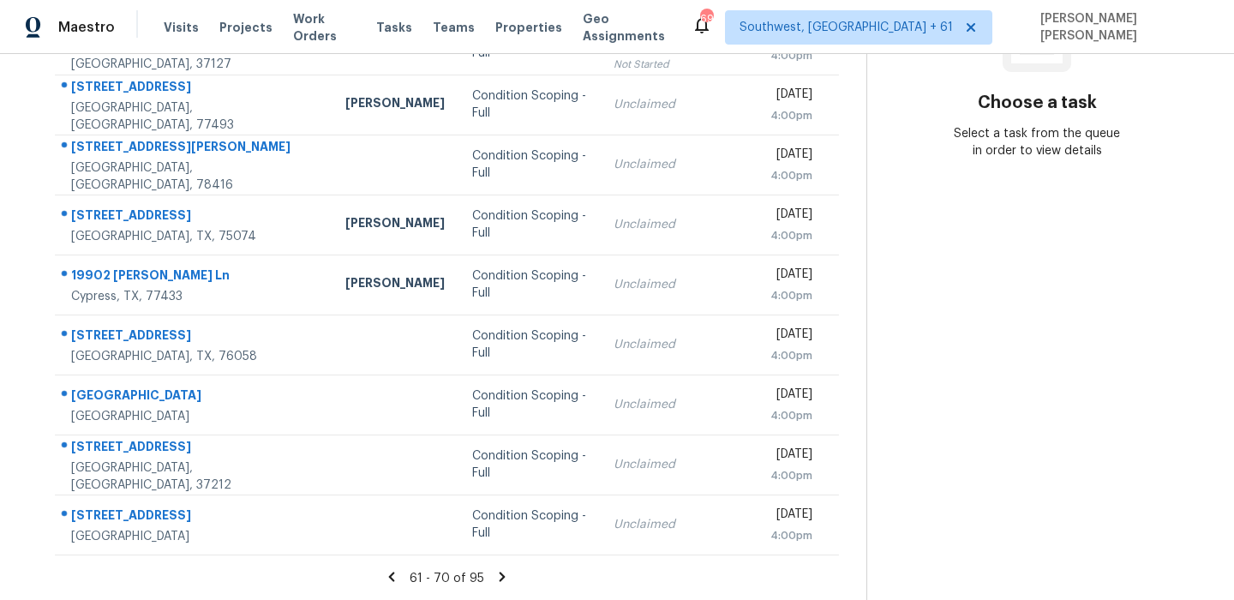
click at [505, 576] on icon at bounding box center [501, 576] width 15 height 15
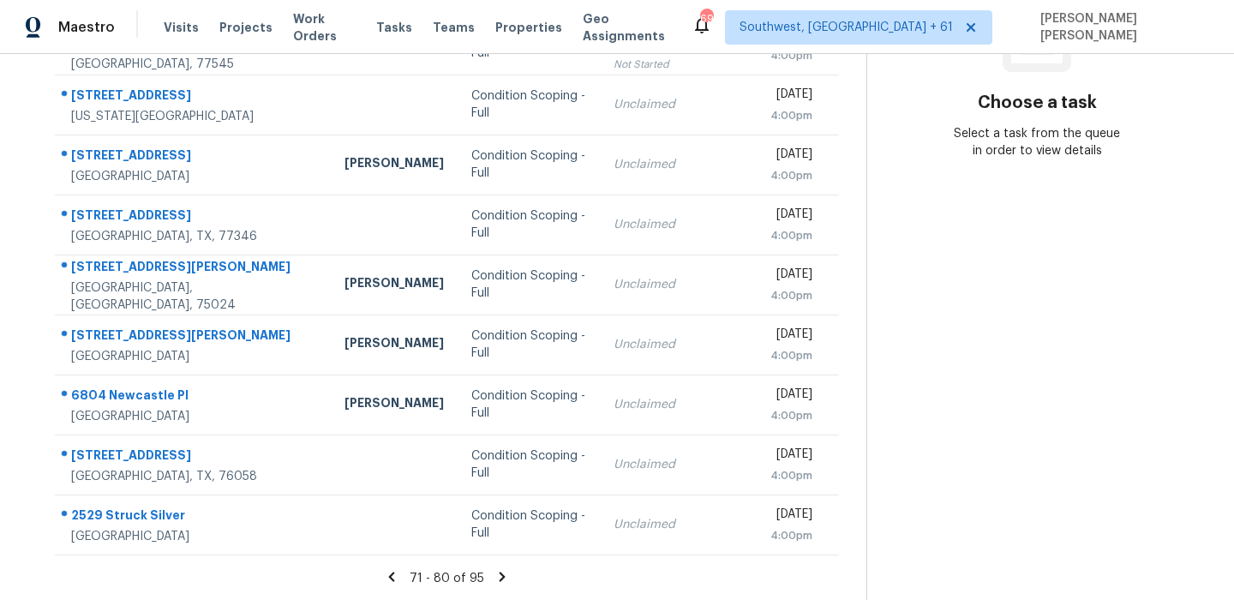
click at [912, 382] on section "Choose a task Select a task from the queue in order to view details" at bounding box center [1036, 181] width 340 height 839
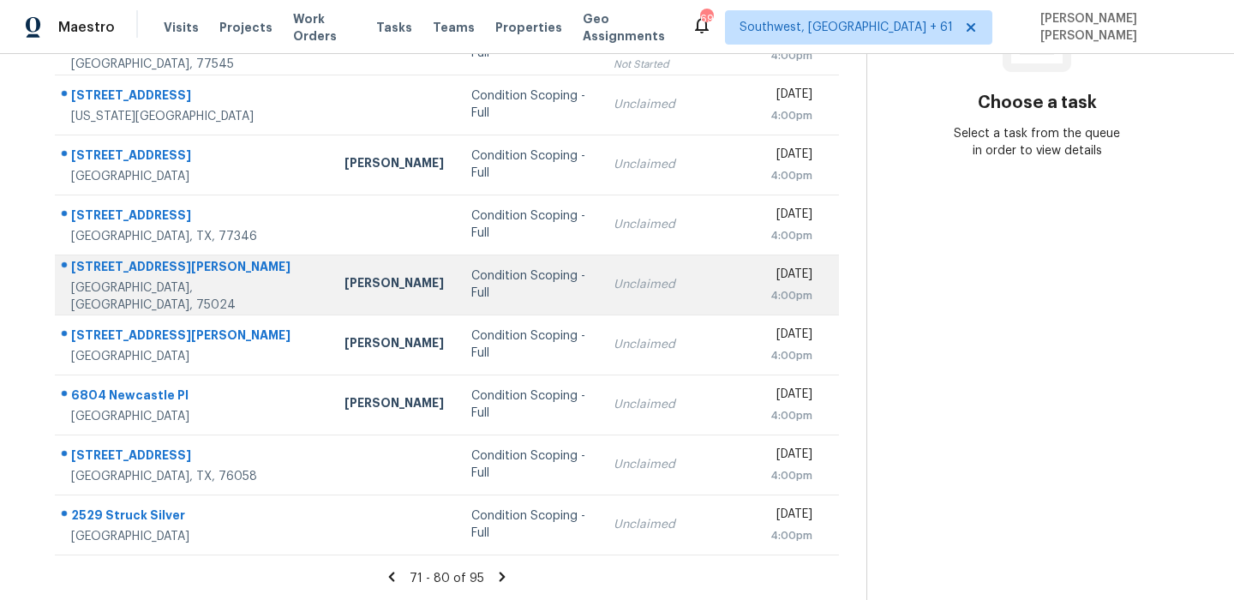
click at [114, 273] on div "4665 Baldwin Ln" at bounding box center [194, 268] width 246 height 21
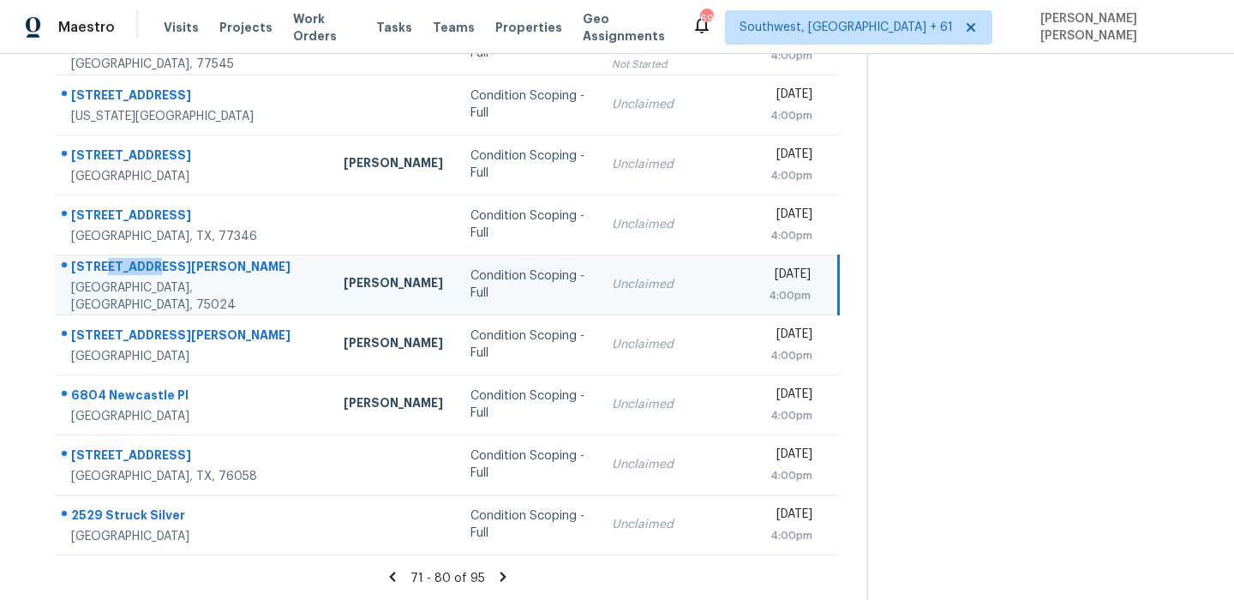
click at [114, 273] on div "4665 Baldwin Ln" at bounding box center [193, 268] width 245 height 21
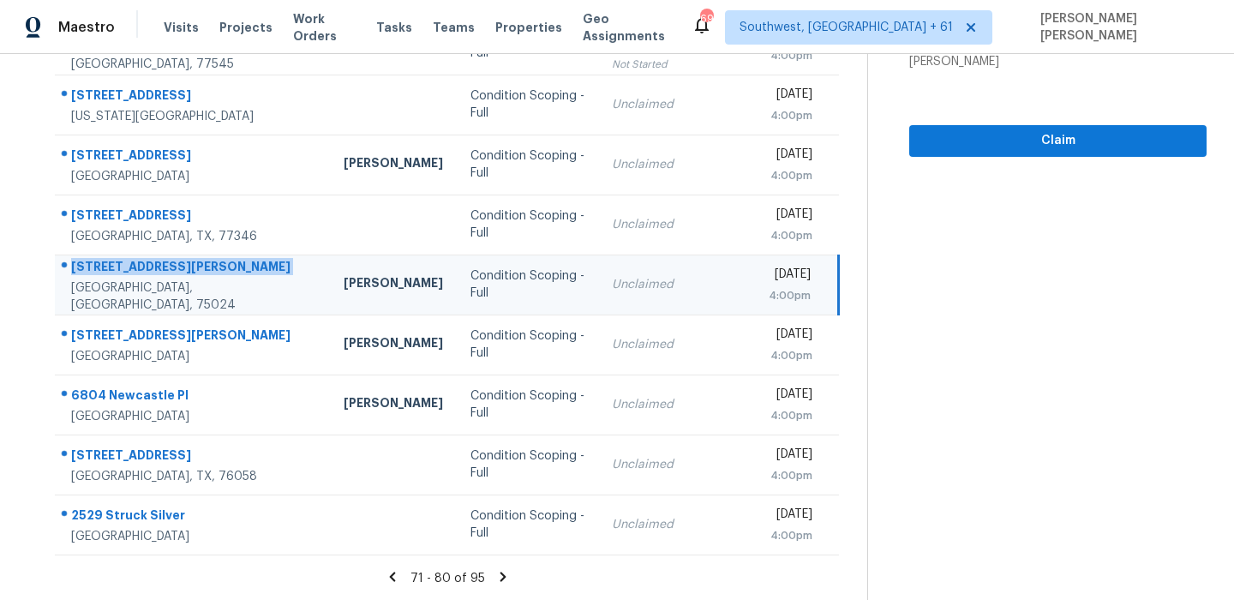
click at [121, 272] on div "4665 Baldwin Ln" at bounding box center [193, 268] width 245 height 21
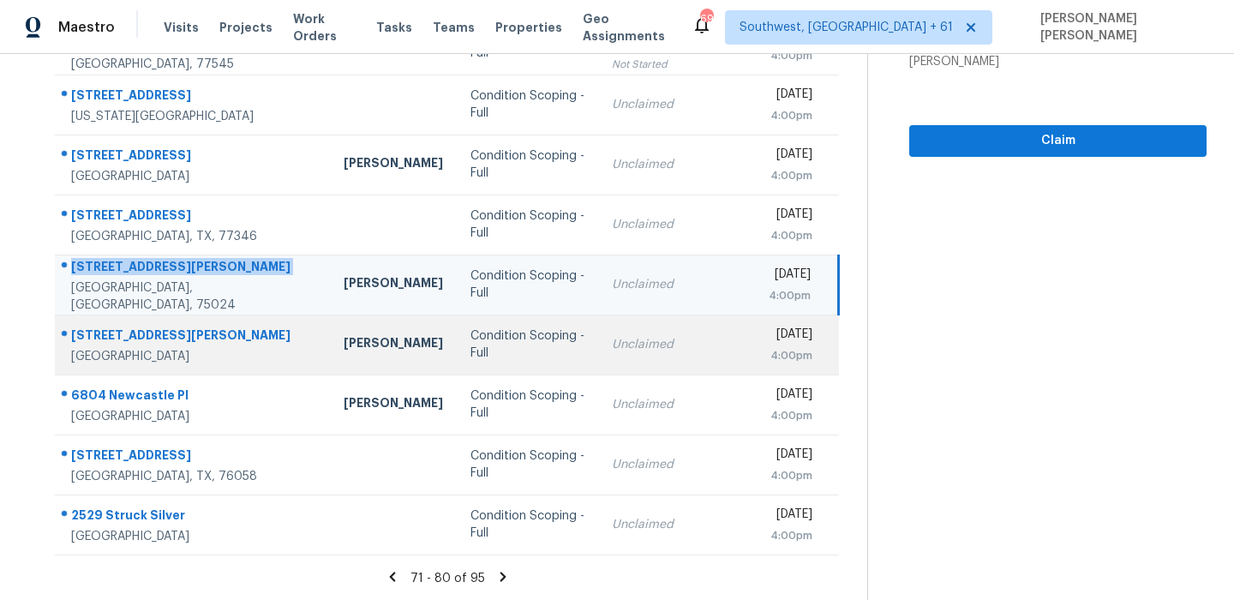
click at [156, 325] on div at bounding box center [186, 336] width 260 height 22
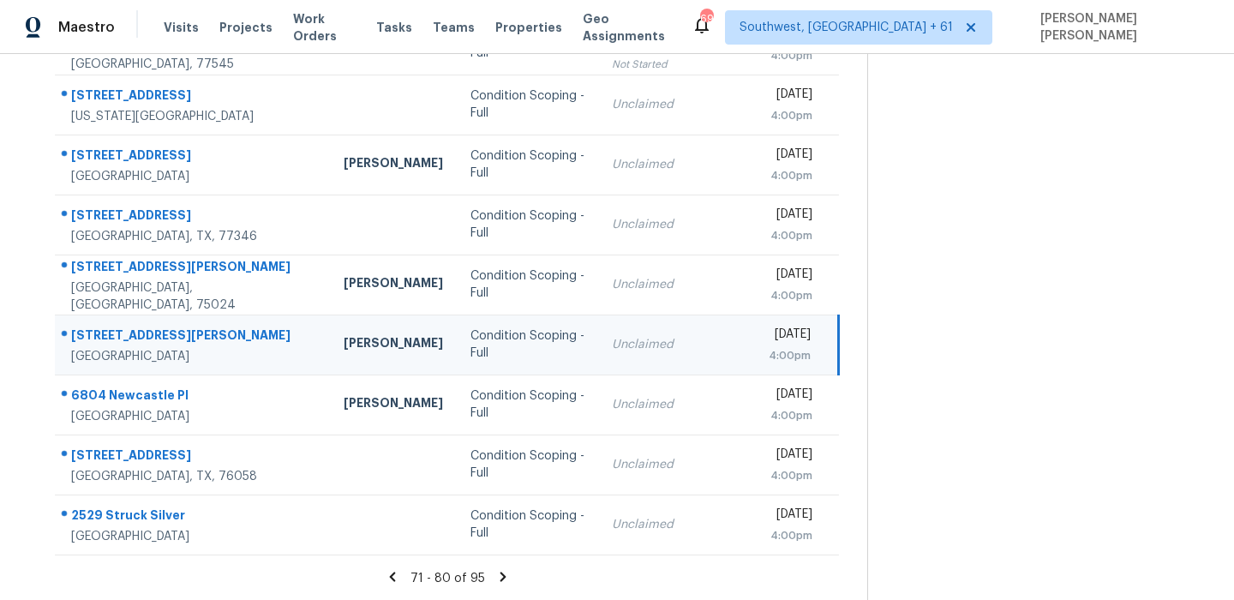
click at [156, 325] on div at bounding box center [186, 336] width 260 height 22
copy div "2939 Alyson Way"
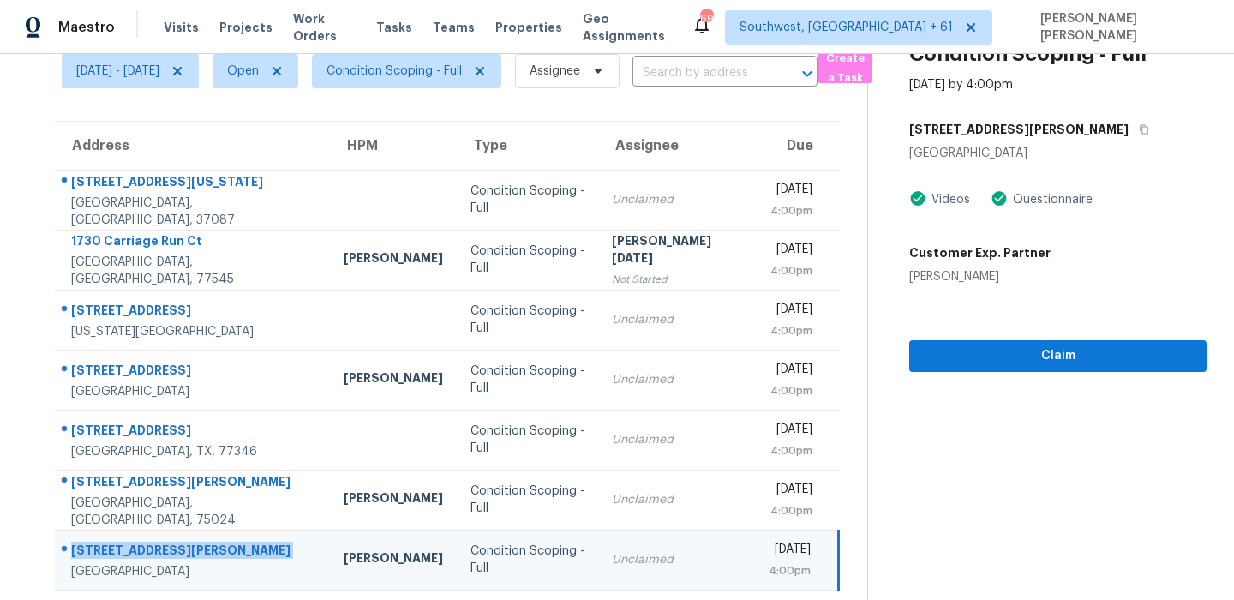
scroll to position [0, 0]
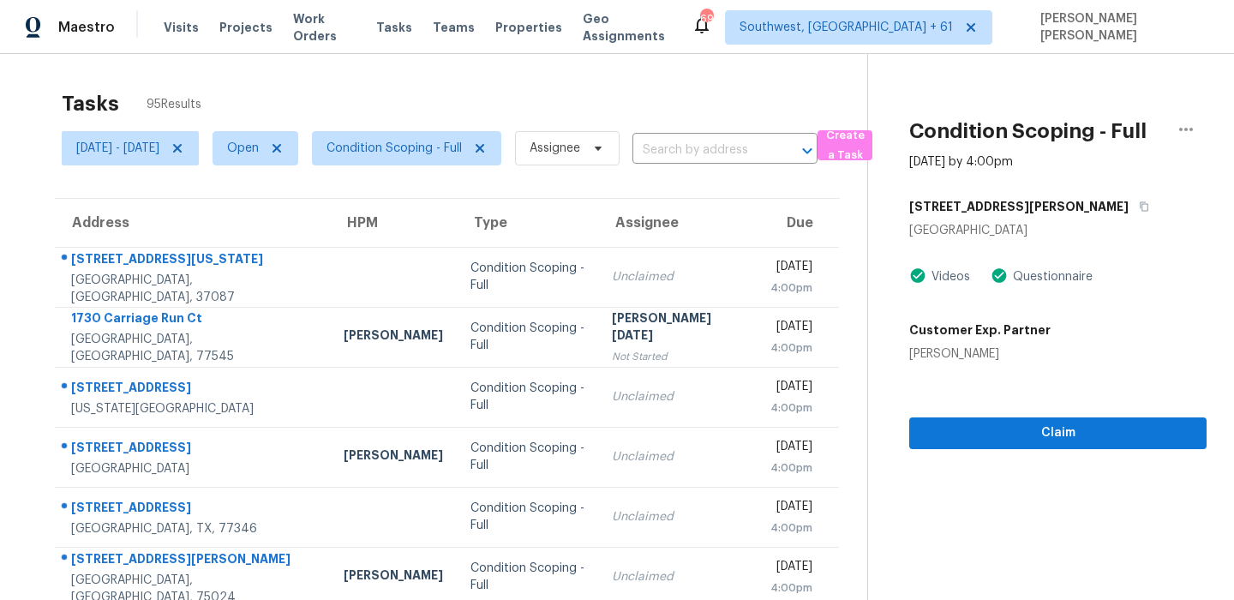
click at [1051, 214] on div "2939 Alyson Way" at bounding box center [1057, 206] width 297 height 31
click at [1128, 211] on button "button" at bounding box center [1139, 206] width 23 height 31
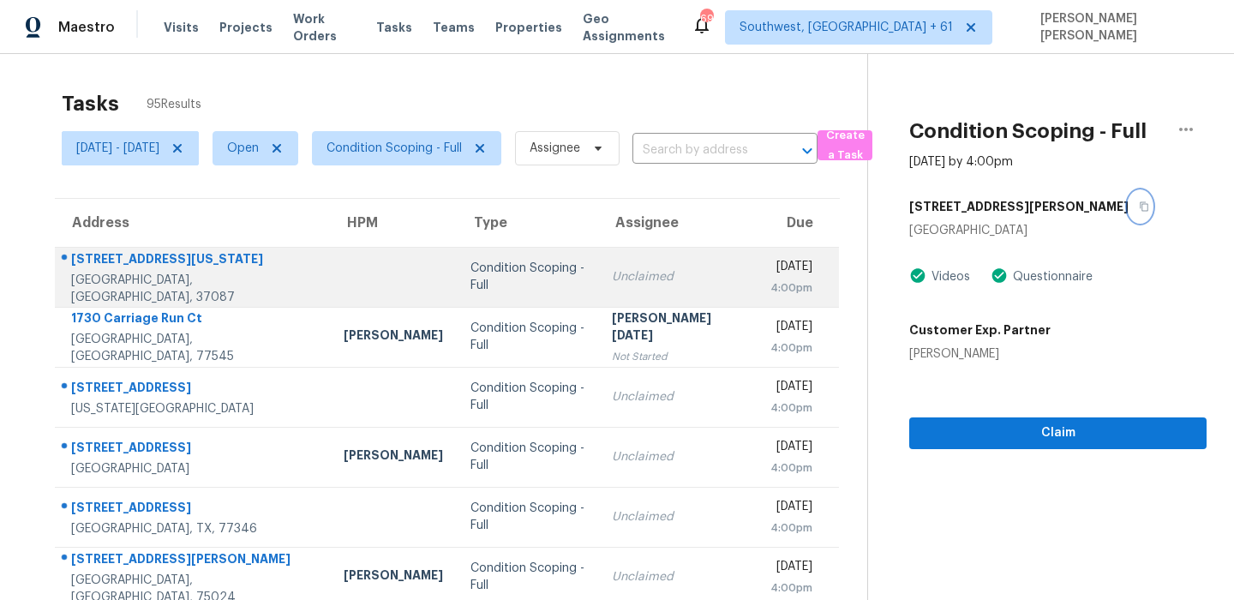
scroll to position [255, 0]
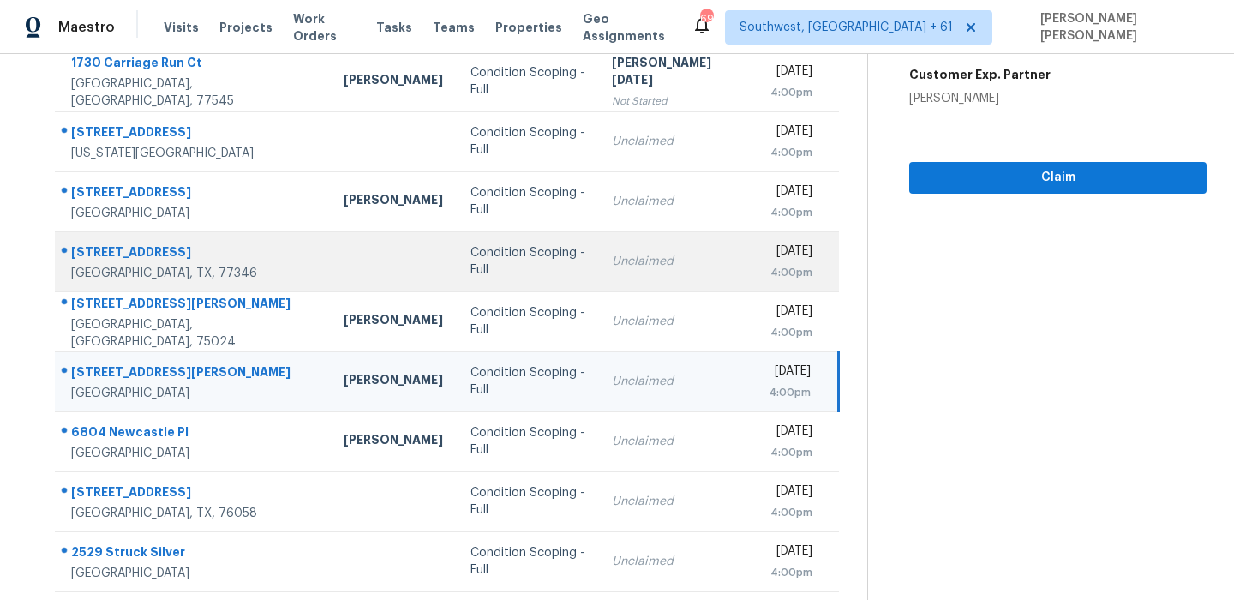
click at [73, 289] on td "8015 Trophy Place Dr Humble, TX, 77346" at bounding box center [192, 261] width 275 height 60
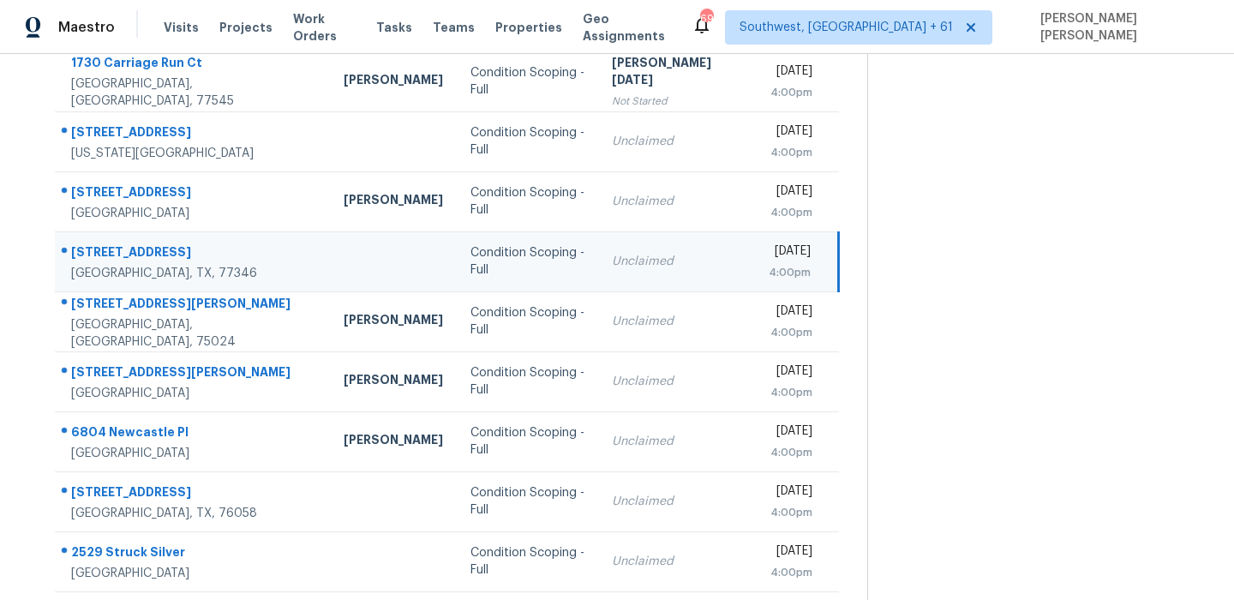
click at [73, 289] on td "8015 Trophy Place Dr Humble, TX, 77346" at bounding box center [192, 261] width 275 height 60
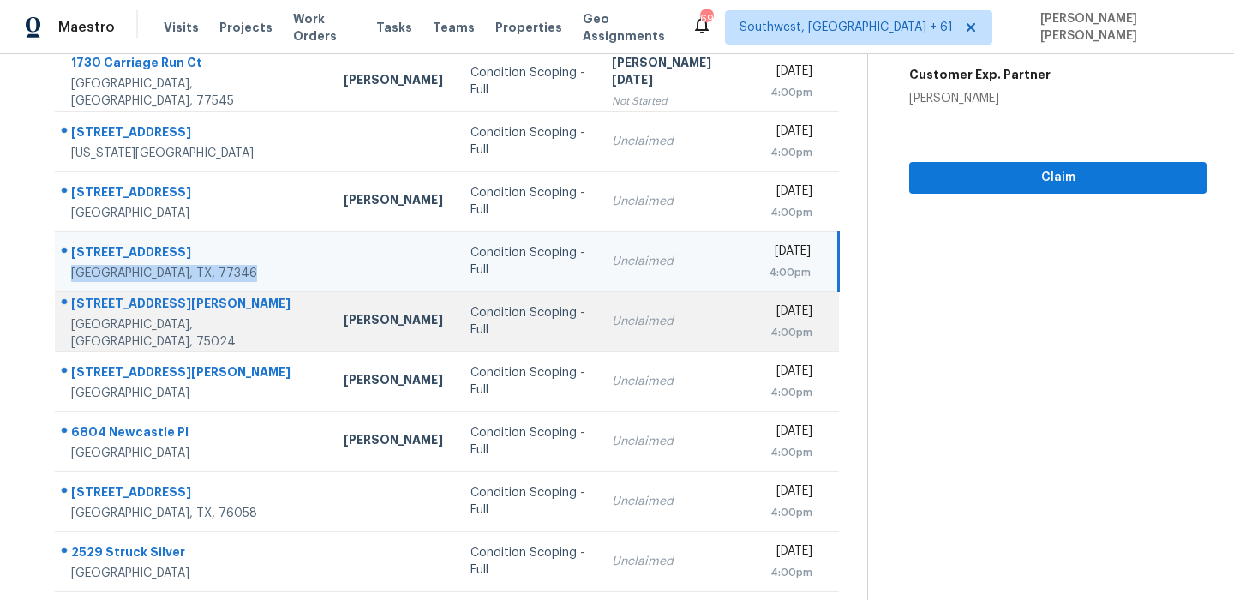
click at [76, 300] on td "4665 Baldwin Ln Plano, TX, 75024" at bounding box center [192, 321] width 275 height 60
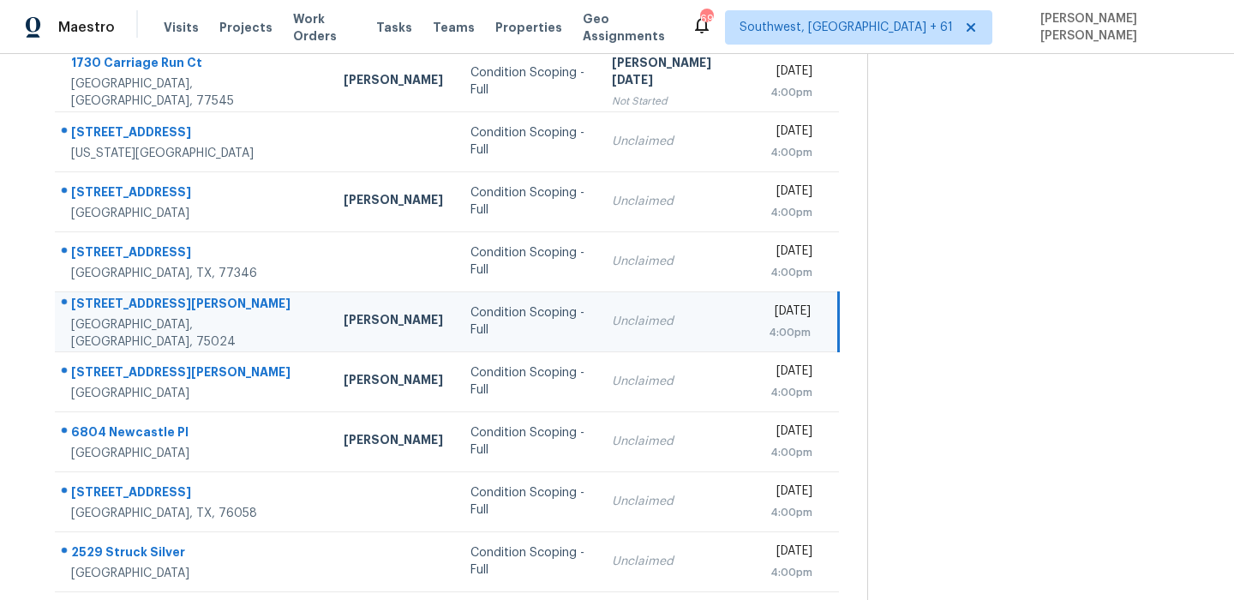
click at [76, 300] on td "4665 Baldwin Ln Plano, TX, 75024" at bounding box center [192, 321] width 275 height 60
copy div "4665 Baldwin Ln"
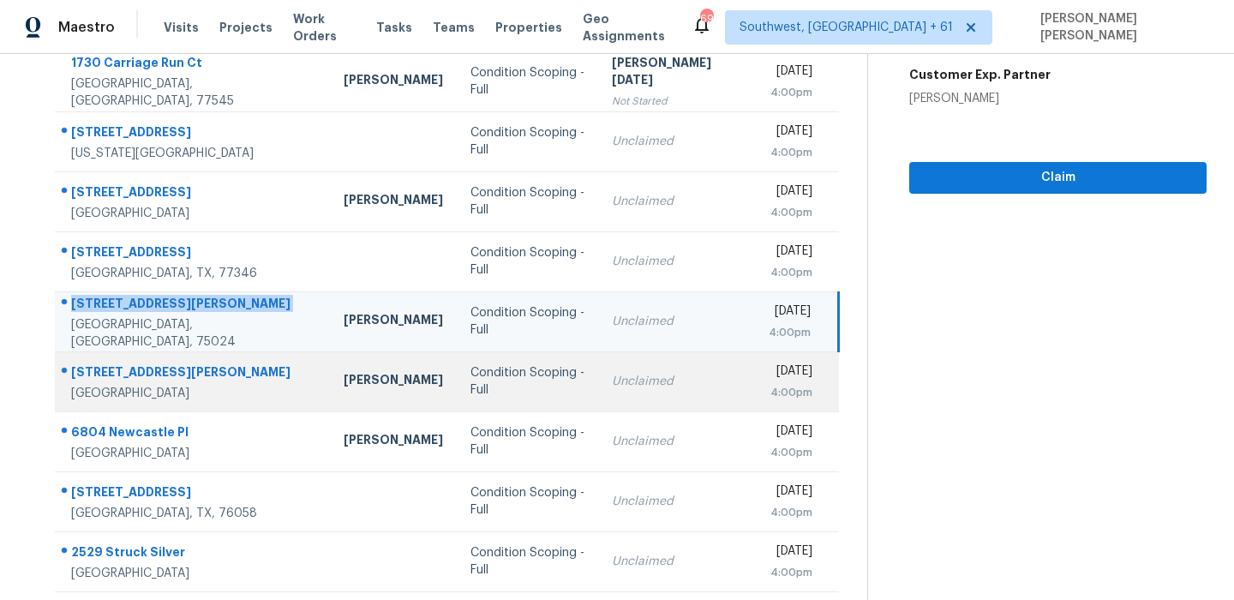
click at [135, 375] on div "2939 Alyson Way" at bounding box center [193, 373] width 245 height 21
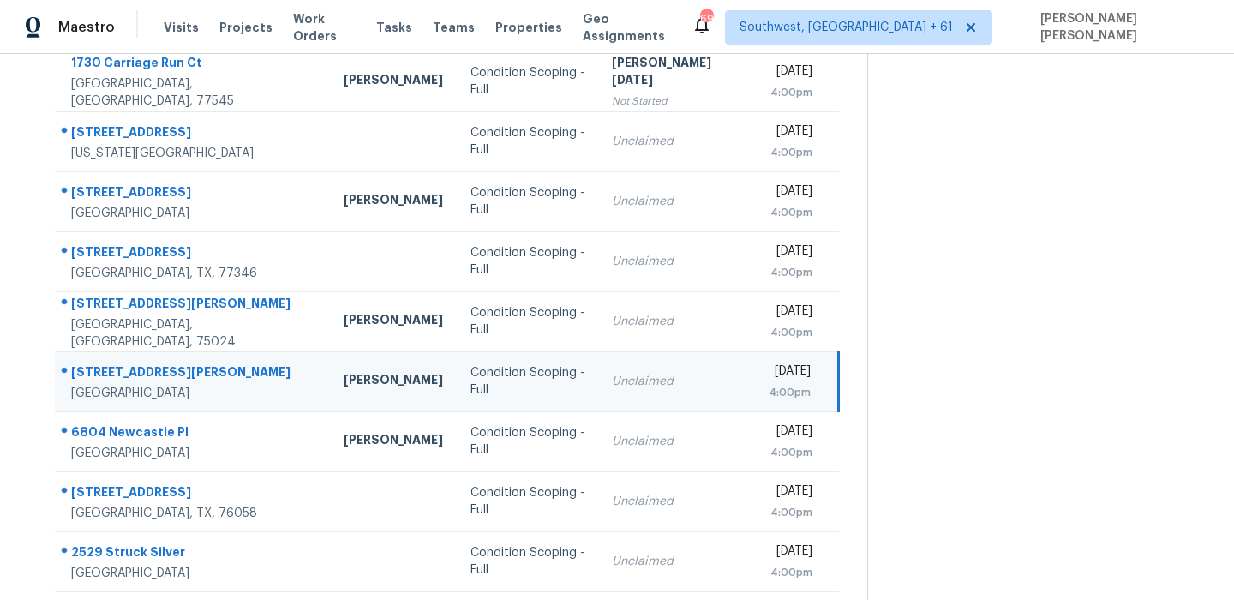
click at [135, 375] on div "2939 Alyson Way" at bounding box center [193, 373] width 245 height 21
copy div "2939 Alyson Way"
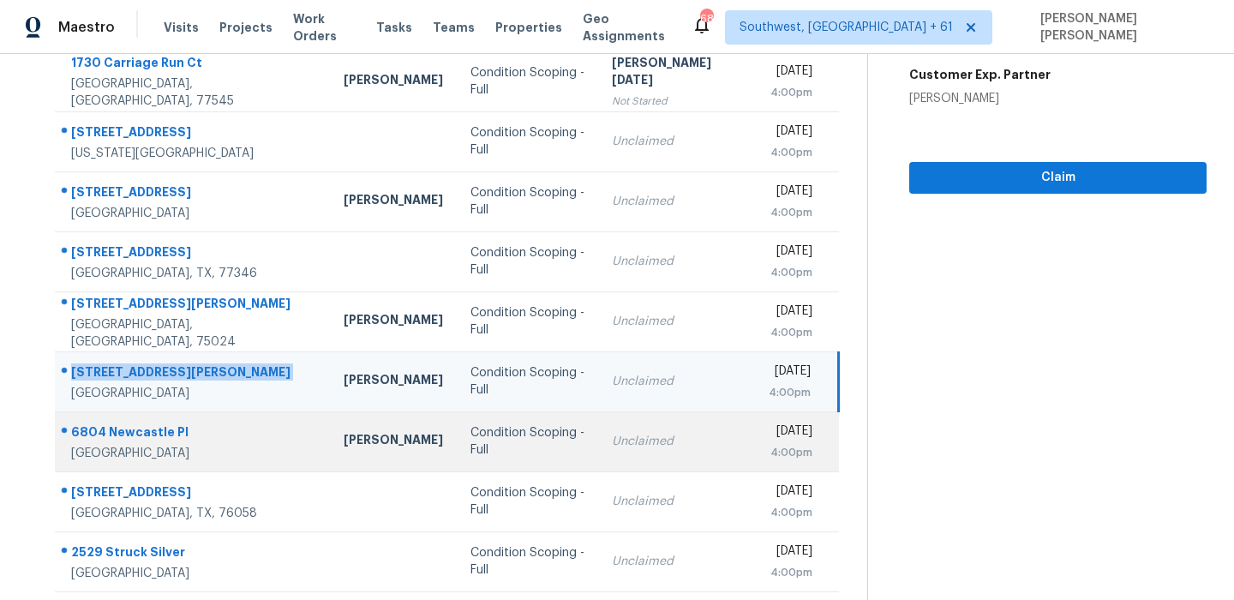
scroll to position [292, 0]
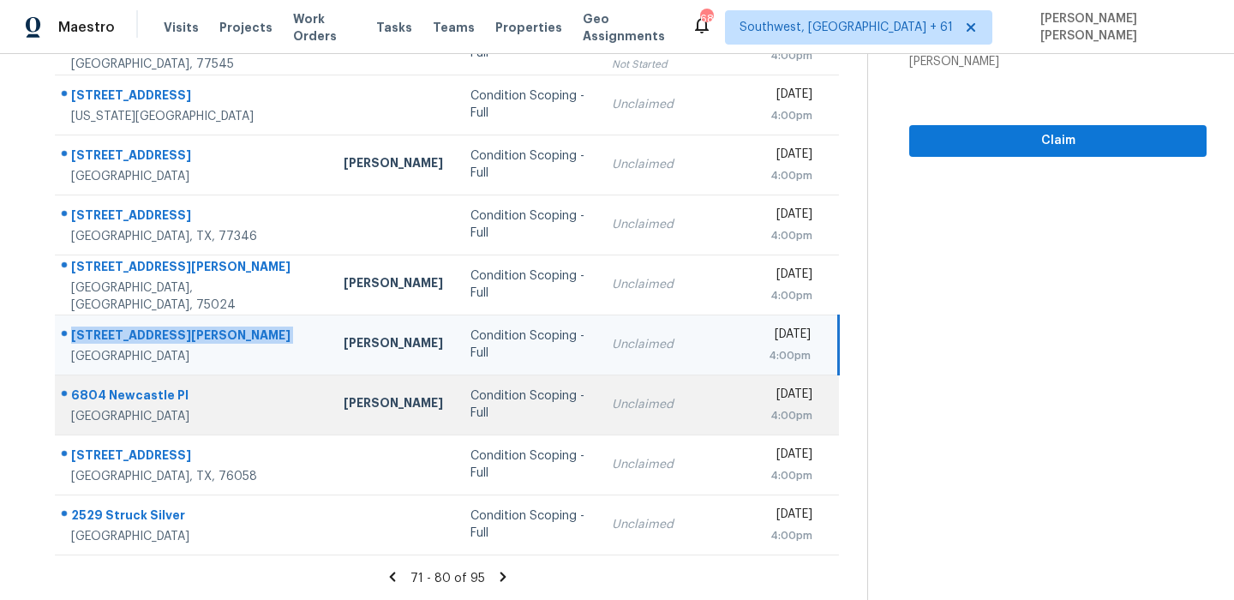
click at [143, 395] on div "6804 Newcastle Pl" at bounding box center [193, 396] width 245 height 21
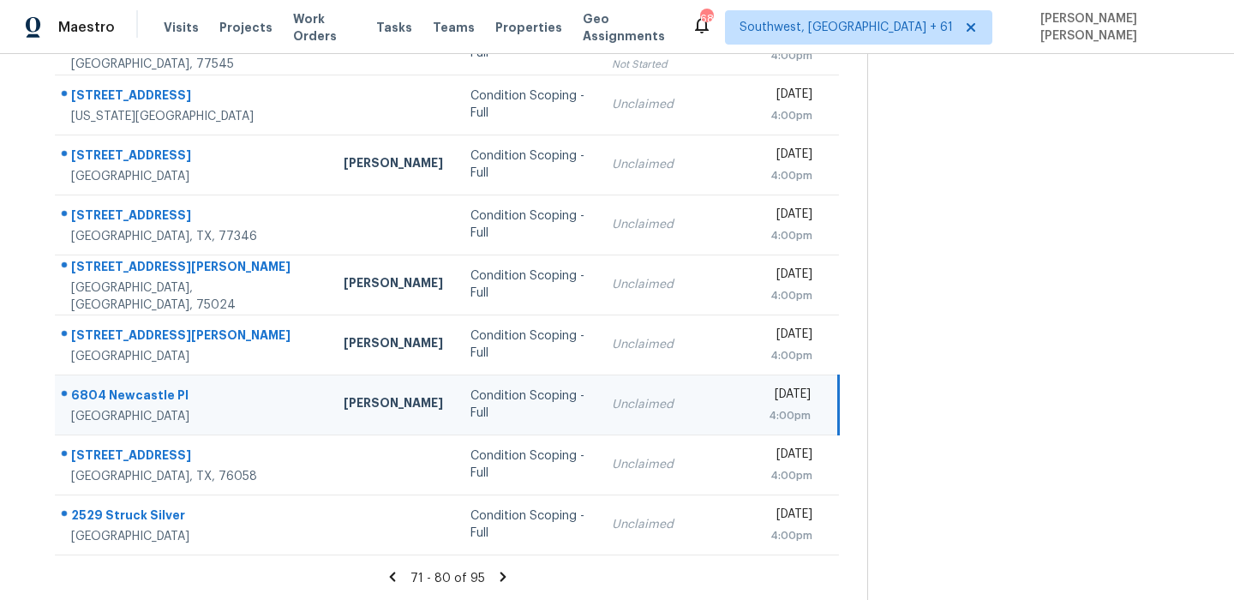
click at [143, 395] on div "6804 Newcastle Pl" at bounding box center [193, 396] width 245 height 21
copy div "6804 Newcastle Pl"
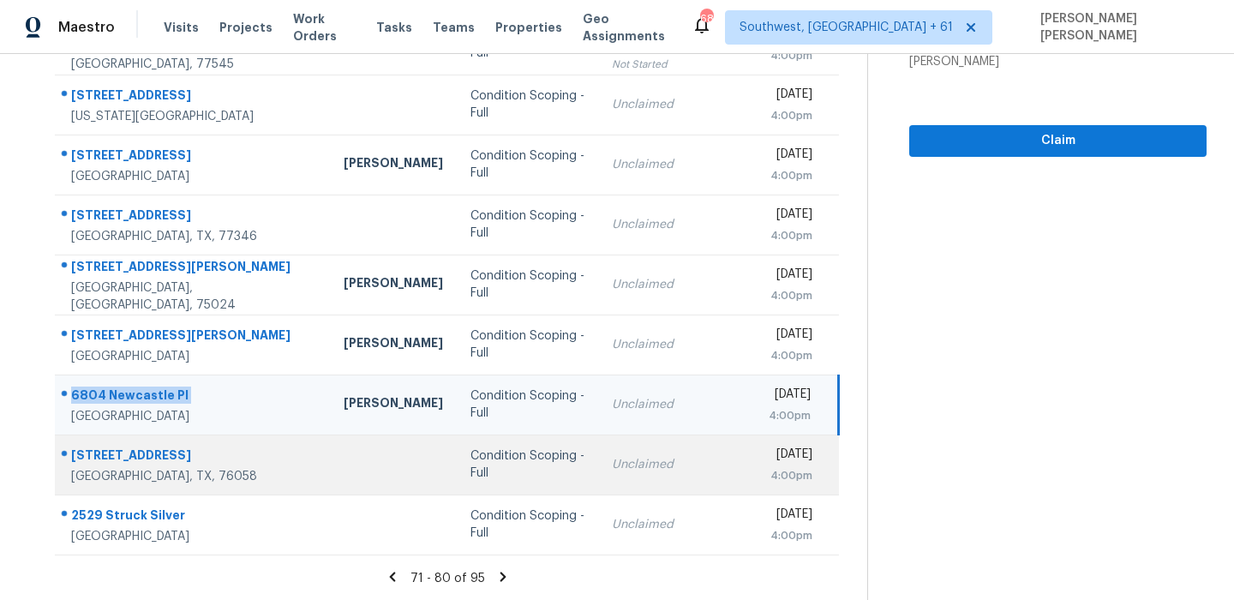
click at [124, 456] on div "3609 Wild Horse Ln" at bounding box center [193, 456] width 245 height 21
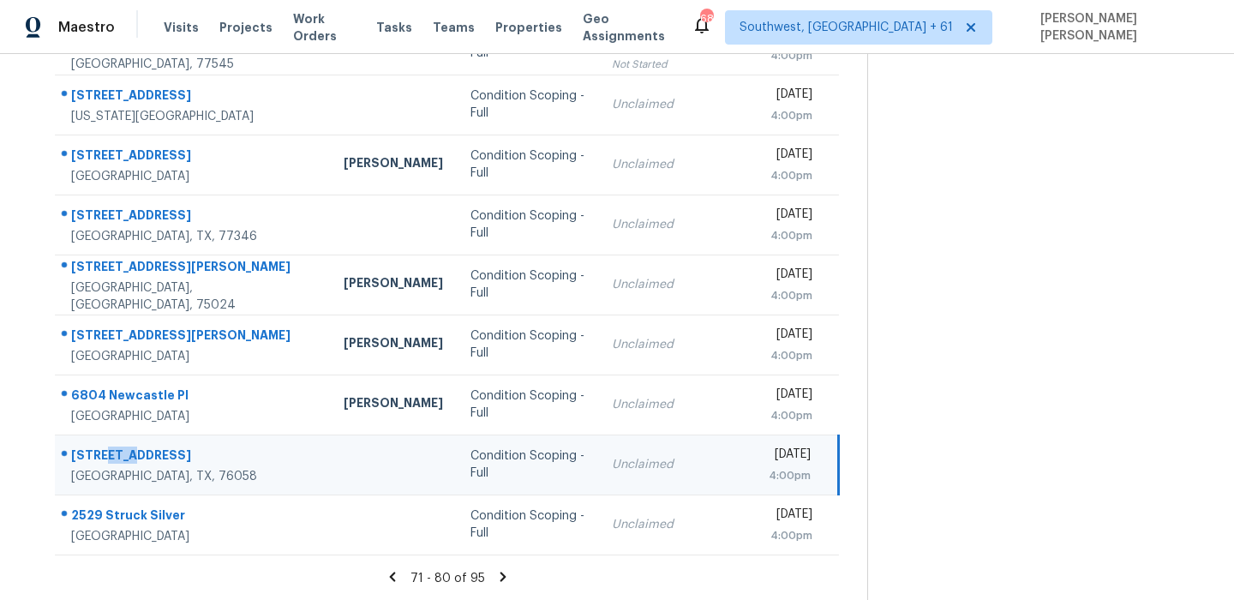
click at [124, 456] on div "3609 Wild Horse Ln" at bounding box center [193, 456] width 245 height 21
copy div "3609 Wild Horse Ln"
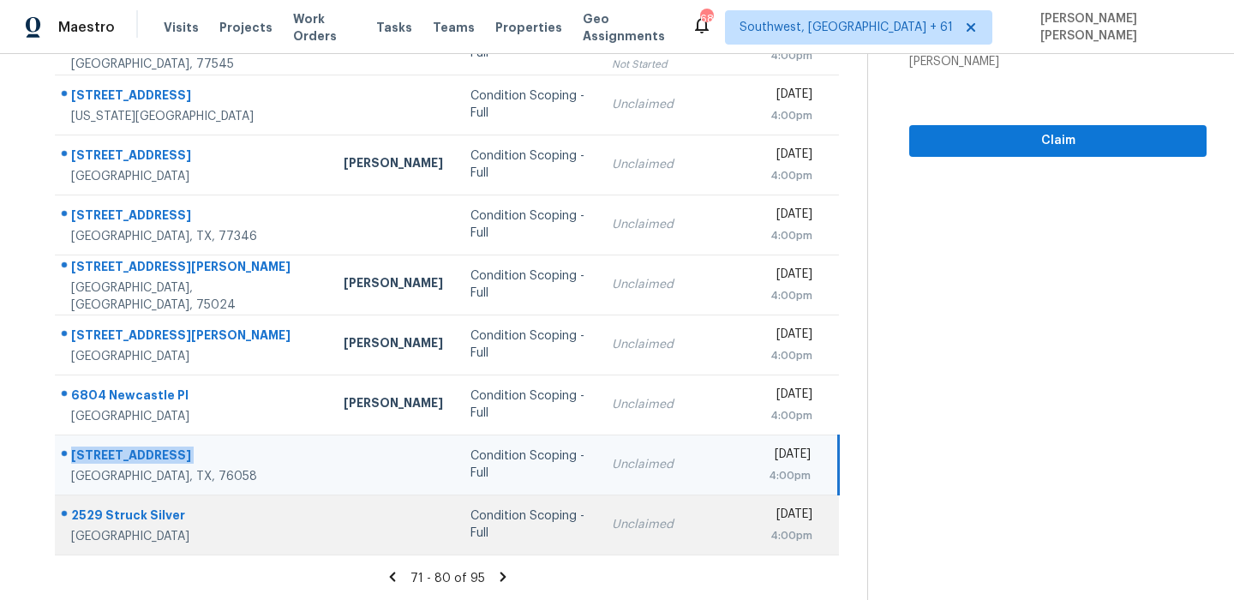
click at [118, 495] on td "2529 Struck Silver San Antonio, TX, 78245" at bounding box center [192, 524] width 275 height 60
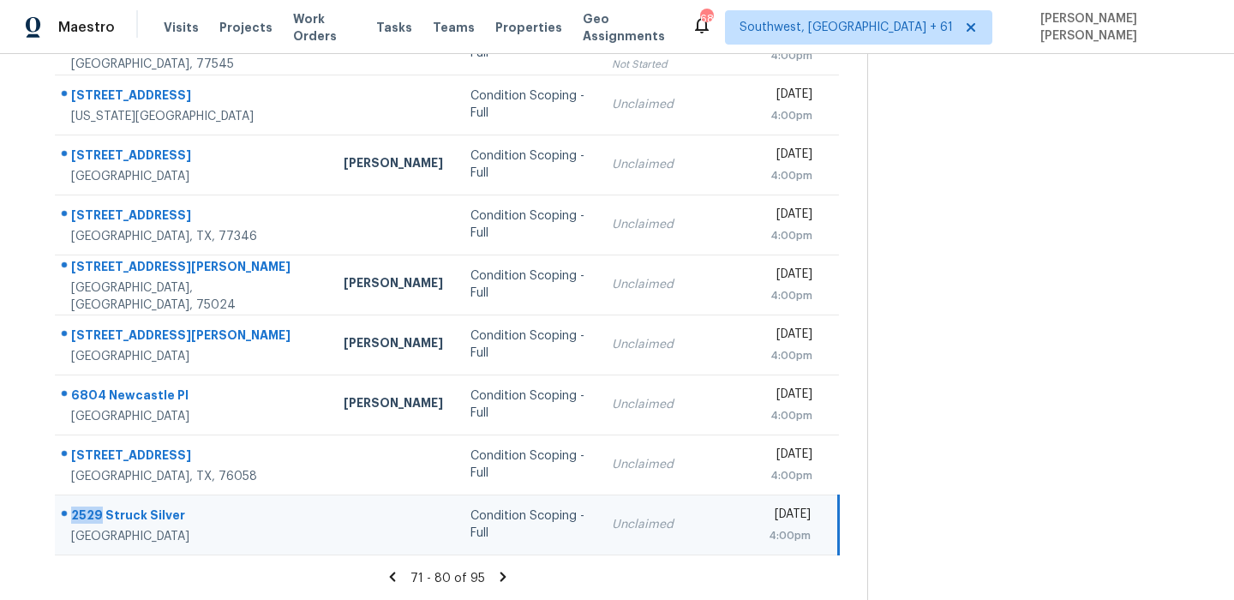
click at [118, 495] on td "2529 Struck Silver San Antonio, TX, 78245" at bounding box center [192, 524] width 275 height 60
copy div "2529 Struck Silver"
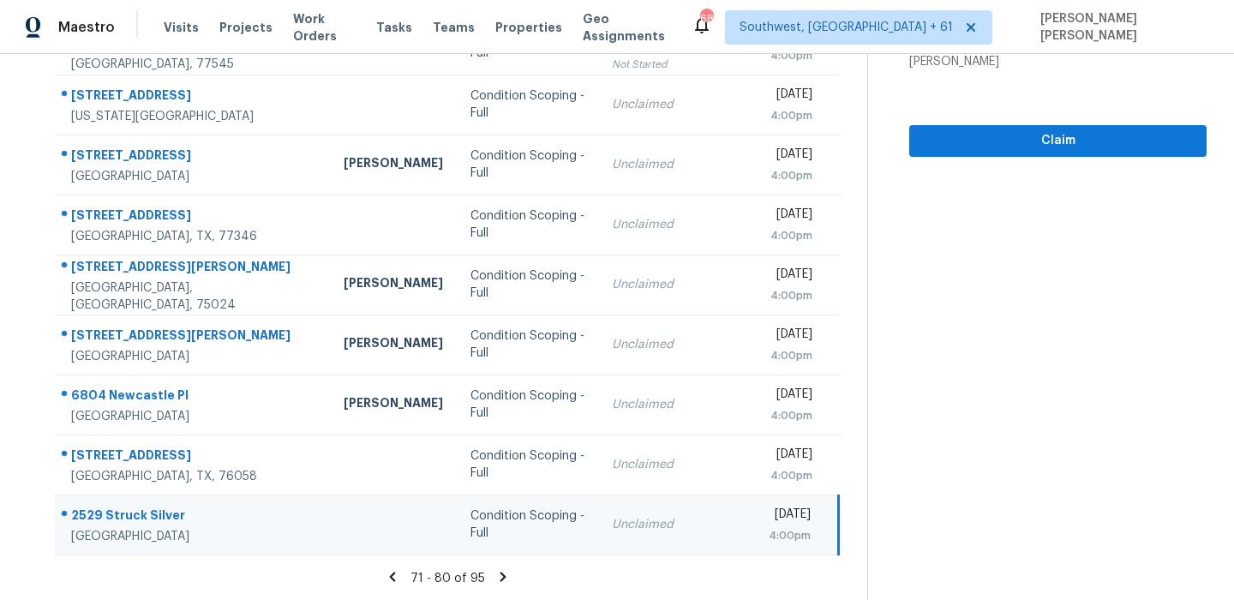
click at [504, 575] on icon at bounding box center [502, 576] width 15 height 15
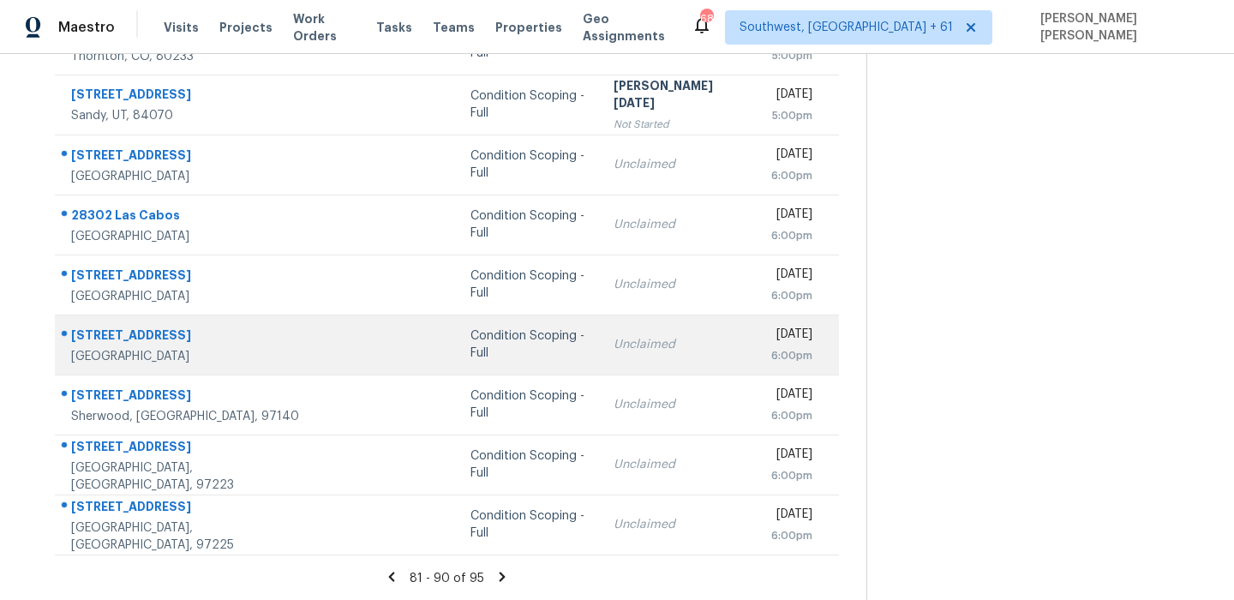
scroll to position [0, 0]
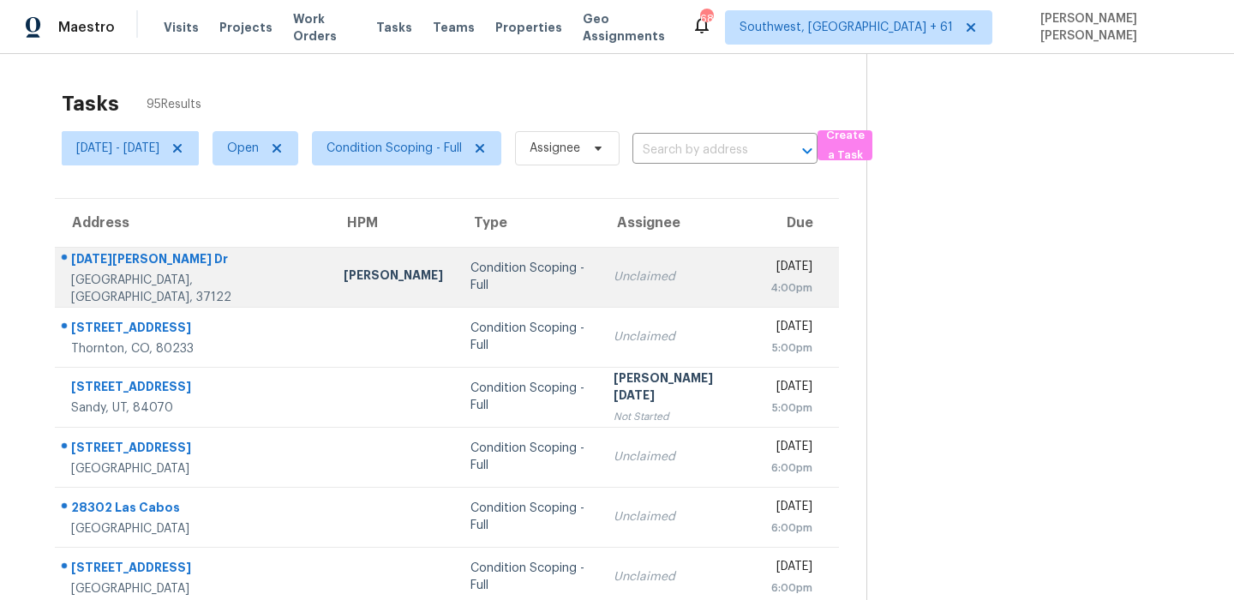
click at [90, 257] on div at bounding box center [186, 259] width 260 height 22
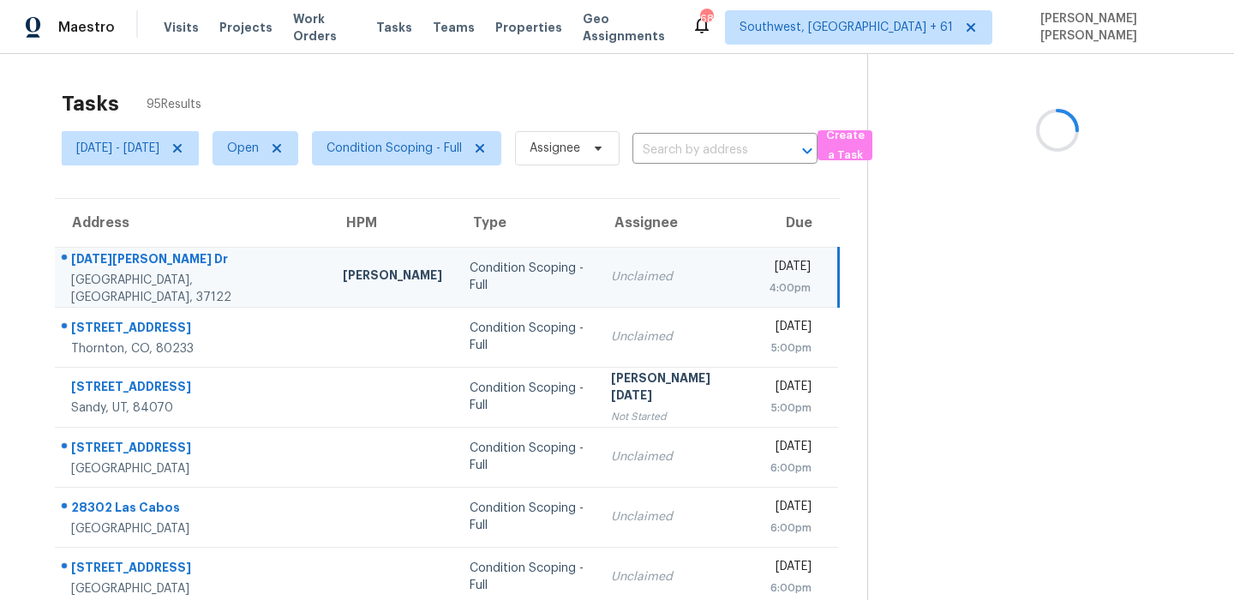
click at [90, 257] on div at bounding box center [186, 259] width 260 height 22
copy div "1010 Noel Dr"
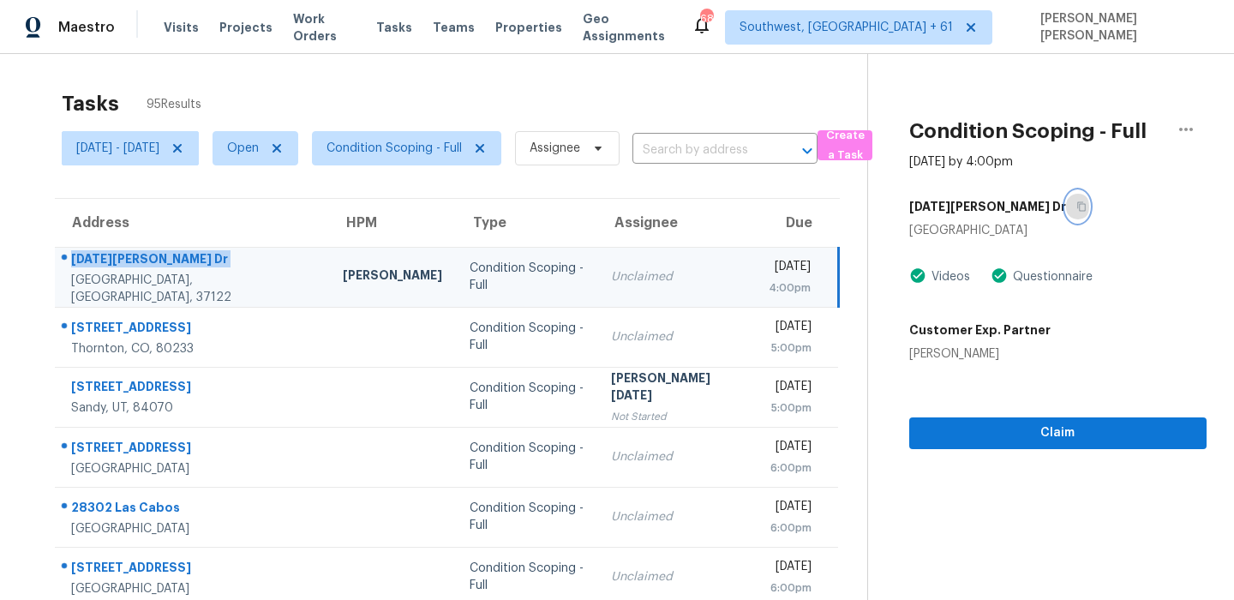
click at [1077, 209] on icon "button" at bounding box center [1081, 206] width 9 height 9
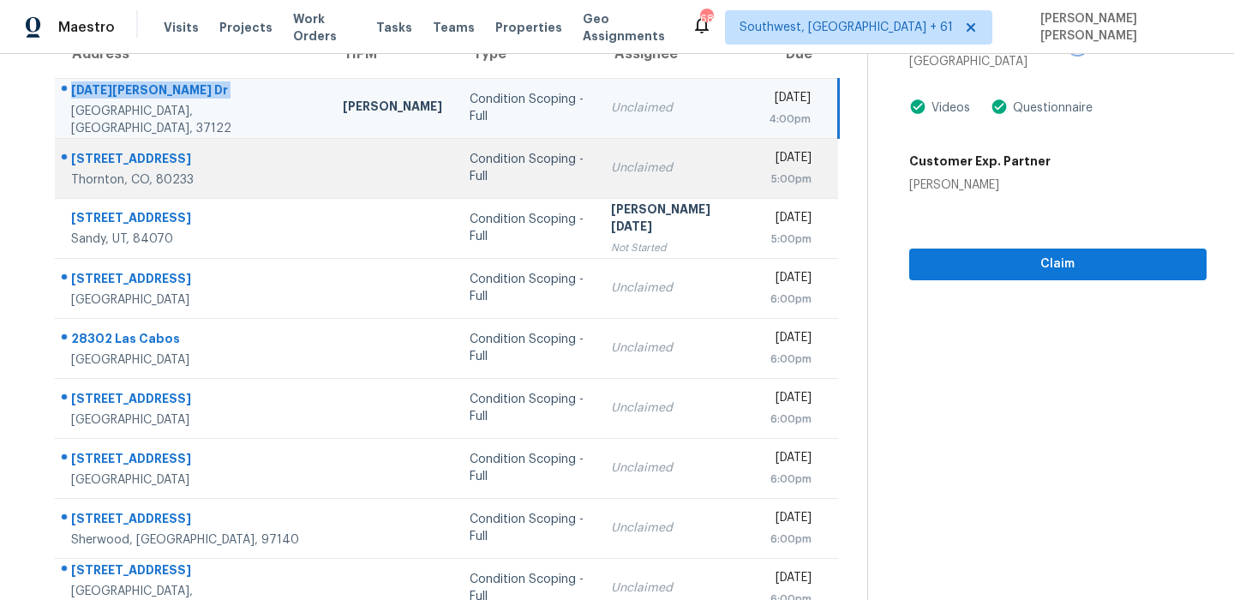
scroll to position [159, 0]
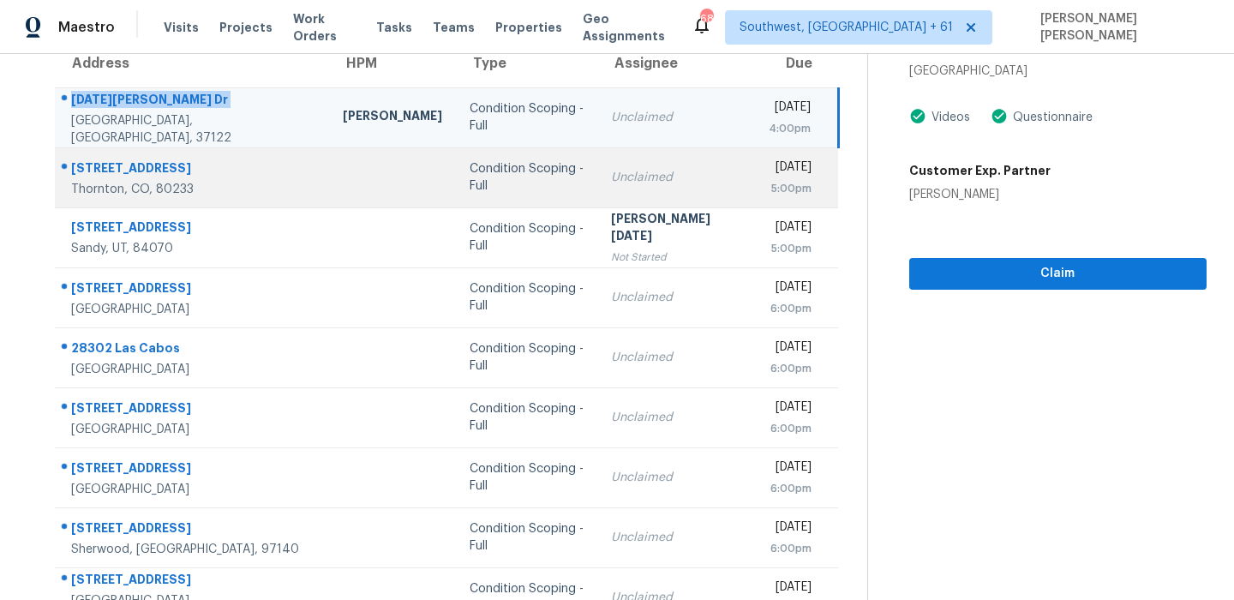
click at [146, 147] on td "3491 E 119th St Thornton, CO, 80233" at bounding box center [192, 177] width 274 height 60
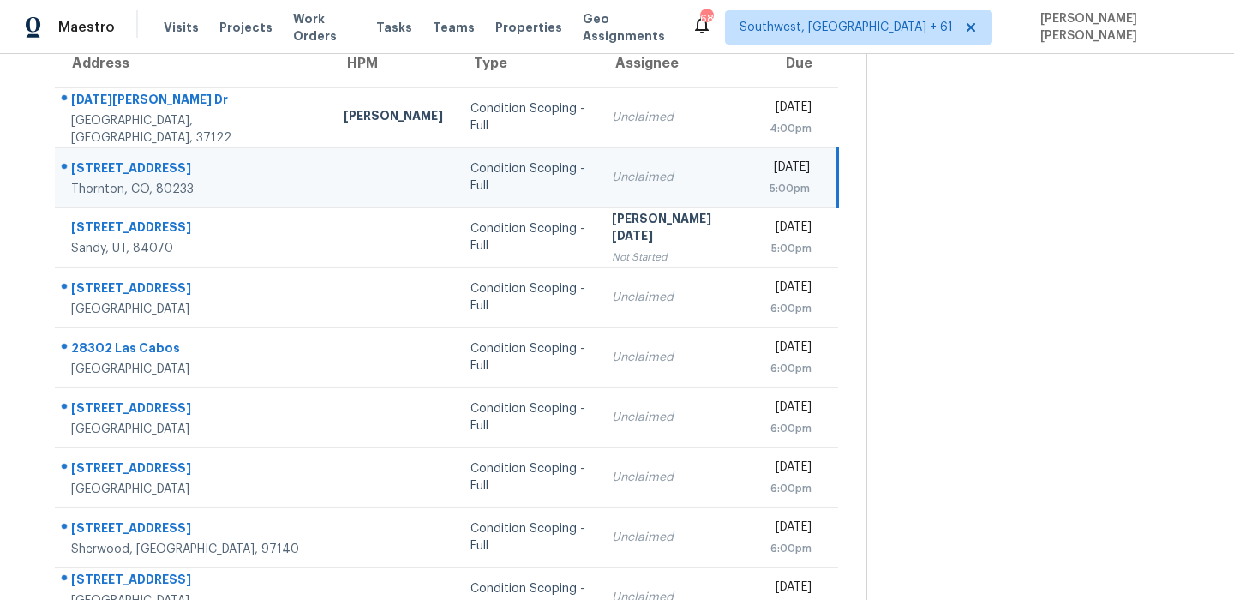
click at [146, 147] on td "3491 E 119th St Thornton, CO, 80233" at bounding box center [192, 177] width 275 height 60
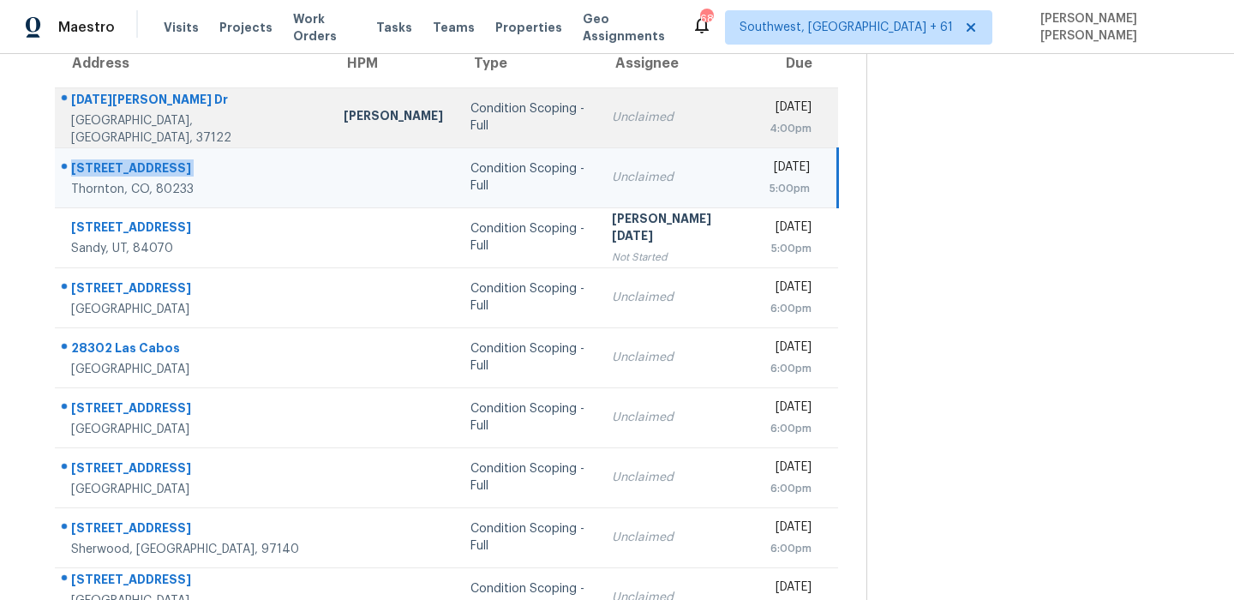
copy div "3491 E 119th St"
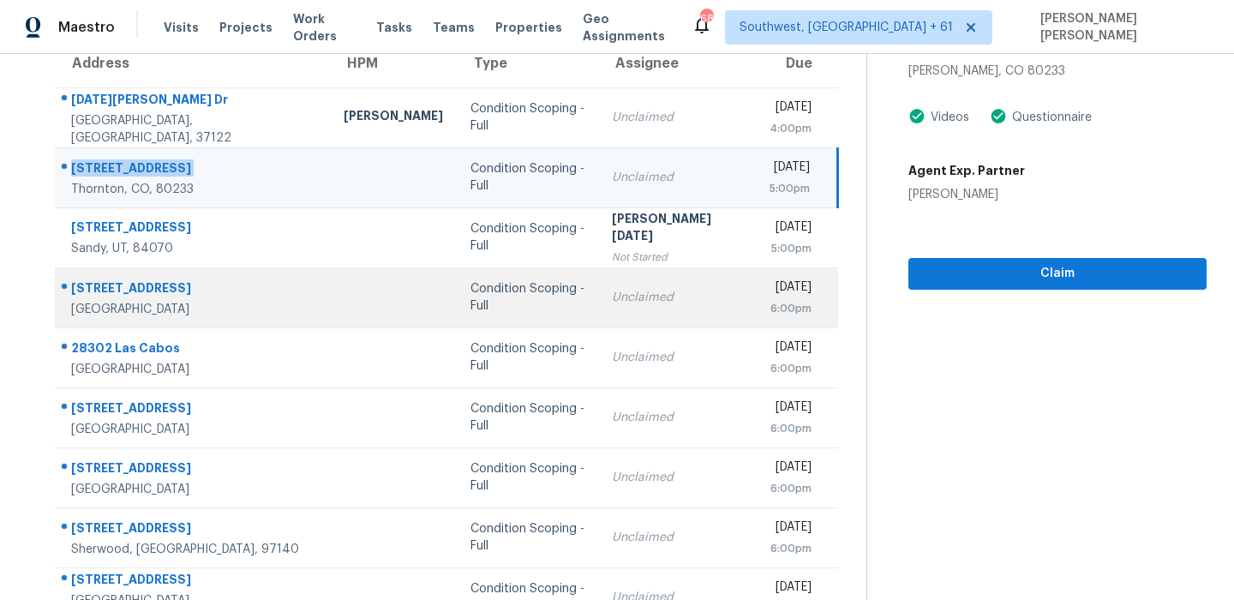
click at [140, 293] on div "8187 La Riviera Dr" at bounding box center [193, 289] width 245 height 21
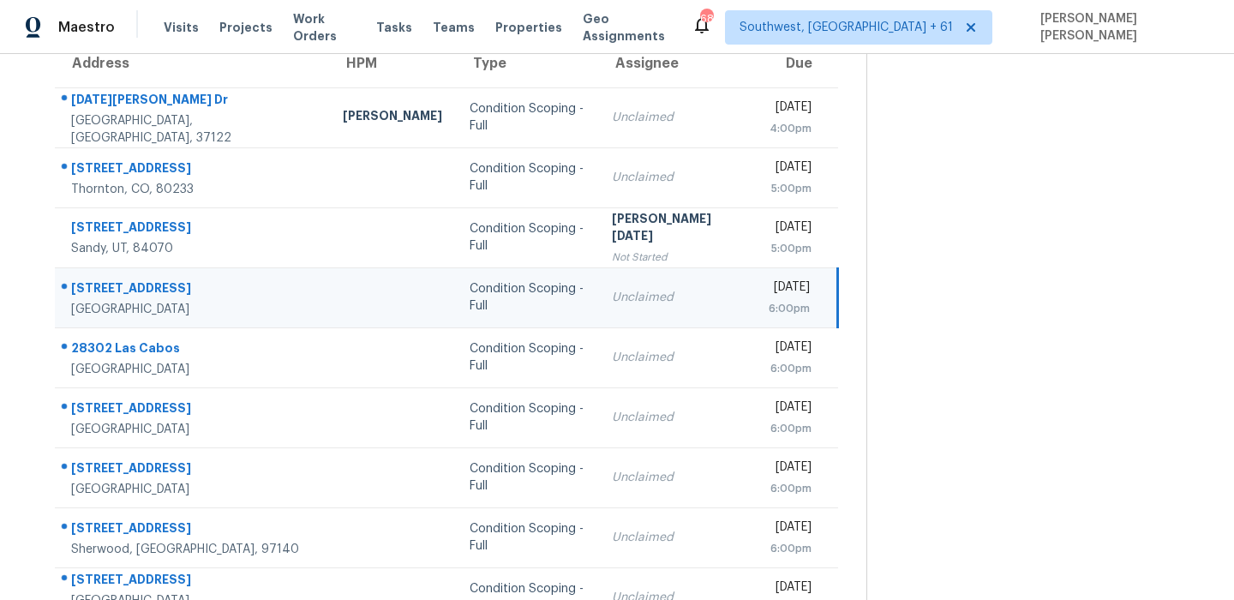
click at [140, 293] on div "8187 La Riviera Dr" at bounding box center [193, 289] width 244 height 21
copy div "8187 La Riviera Dr"
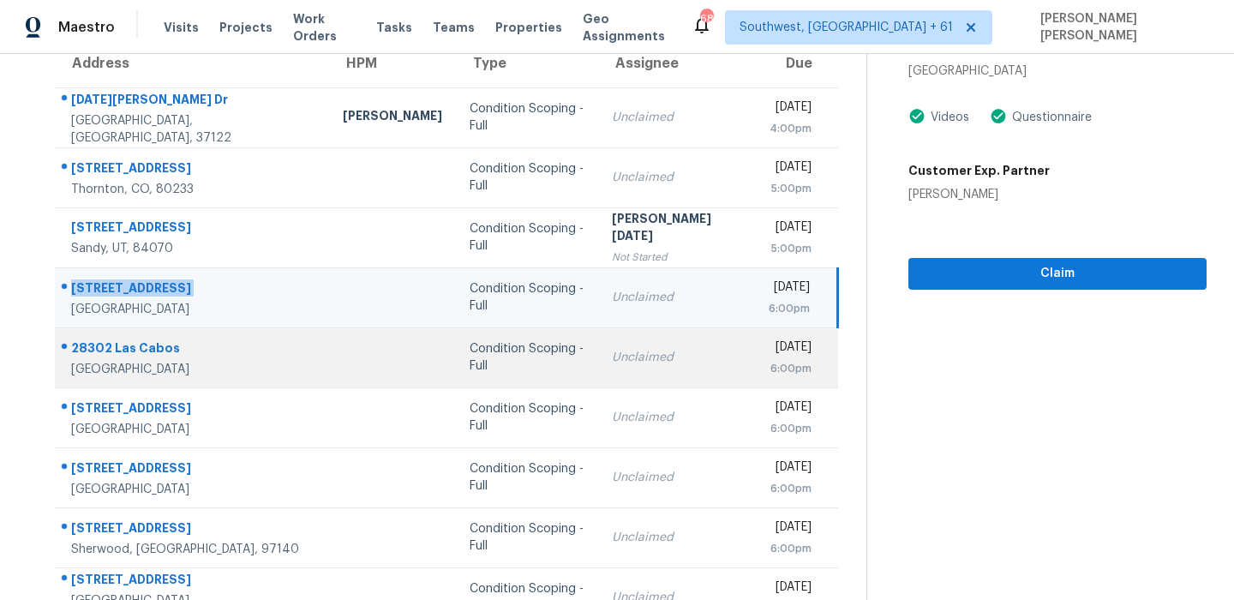
click at [141, 346] on div "28302 Las Cabos" at bounding box center [193, 349] width 244 height 21
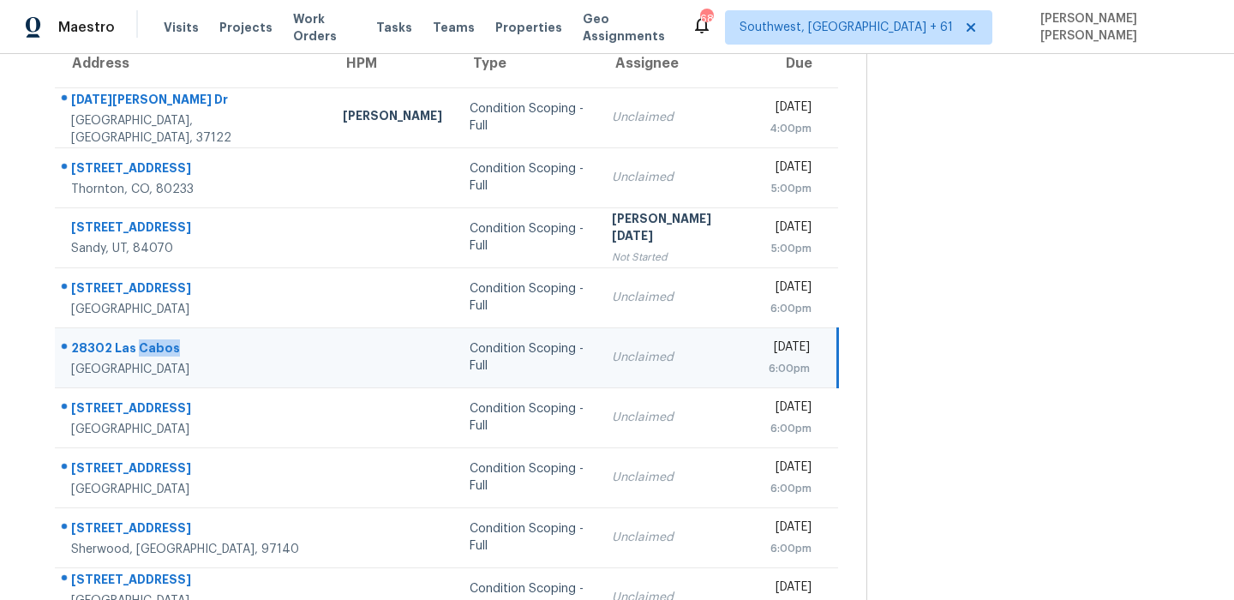
click at [141, 346] on div "28302 Las Cabos" at bounding box center [193, 349] width 244 height 21
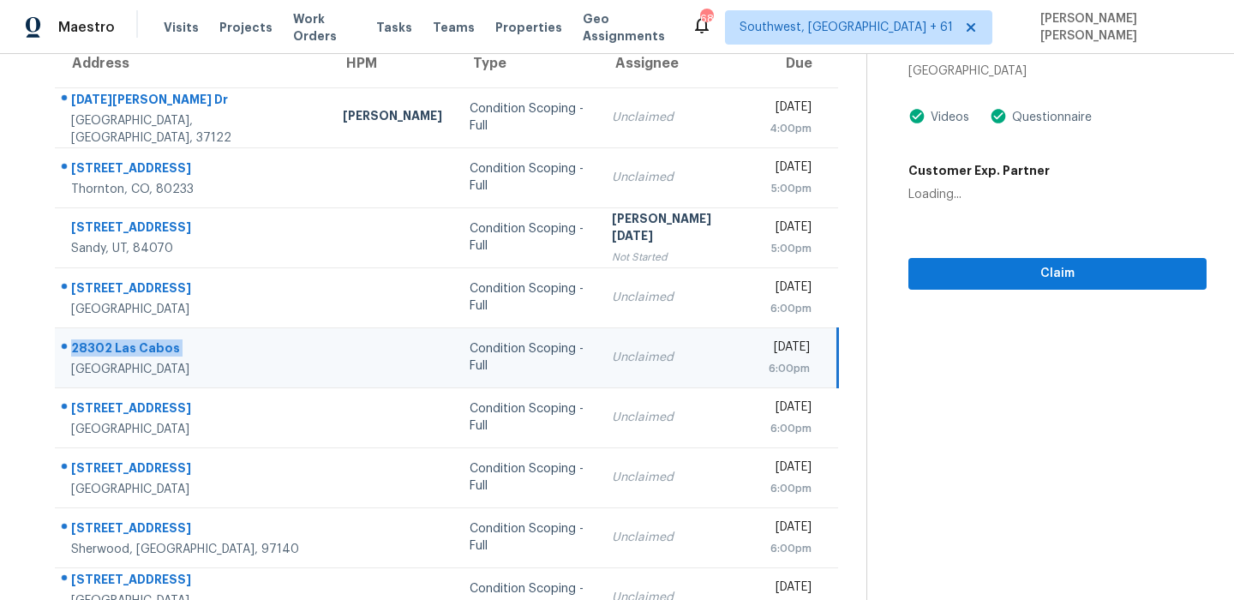
copy div "28302 Las Cabos"
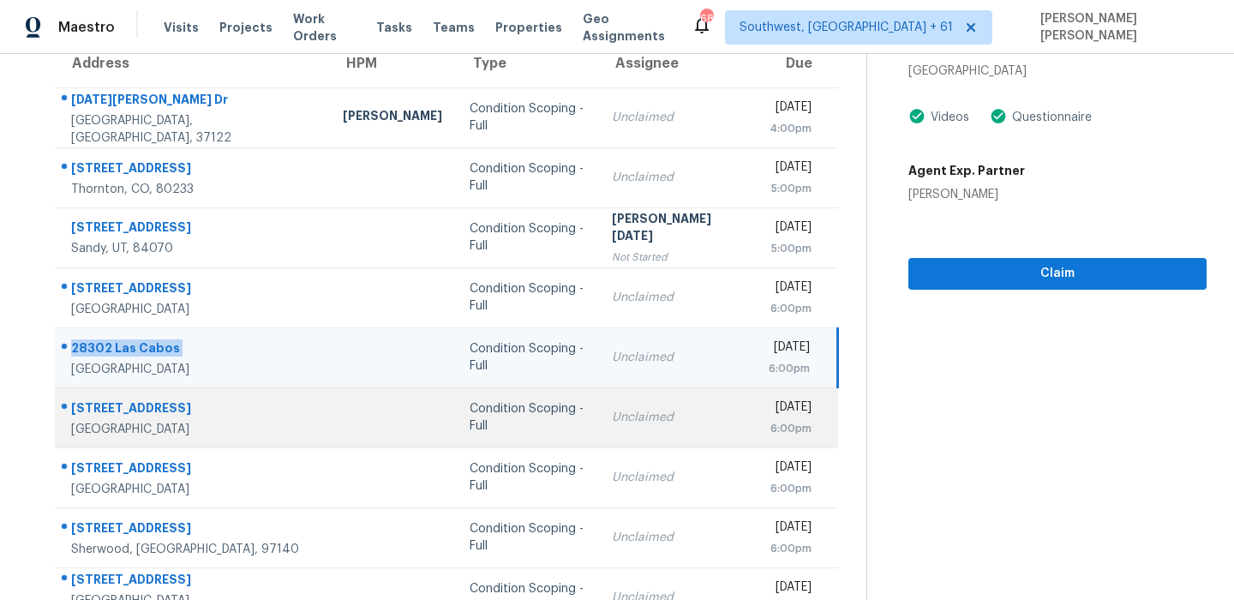
click at [139, 400] on div "2432 Palma Vista Ave" at bounding box center [193, 409] width 244 height 21
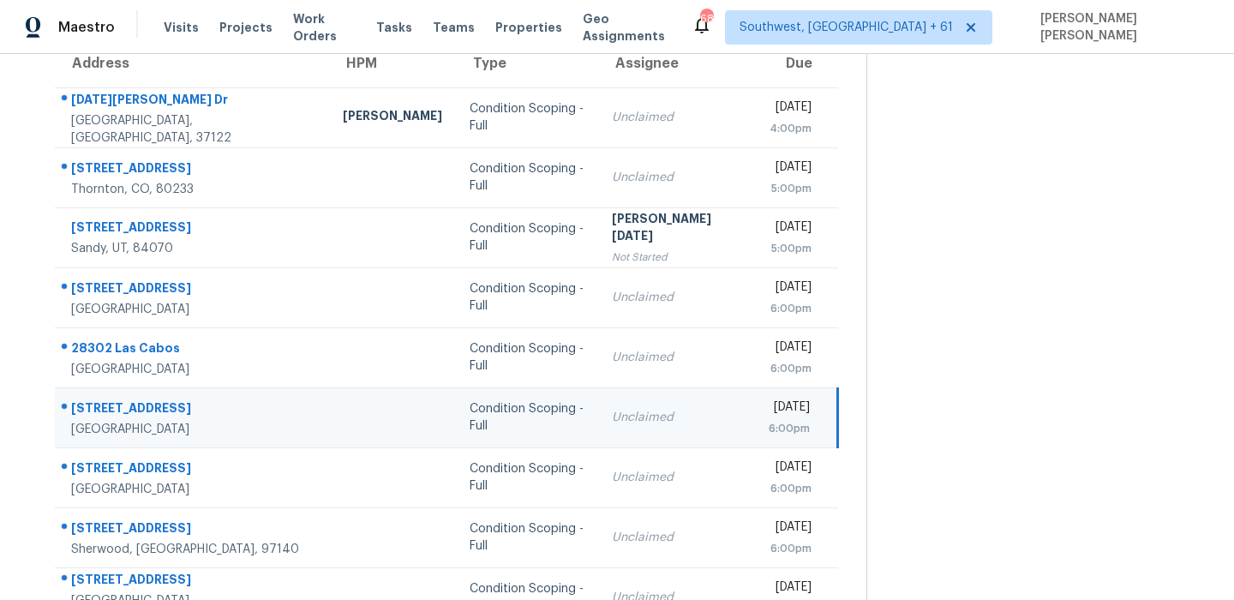
click at [139, 400] on div "2432 Palma Vista Ave" at bounding box center [193, 409] width 244 height 21
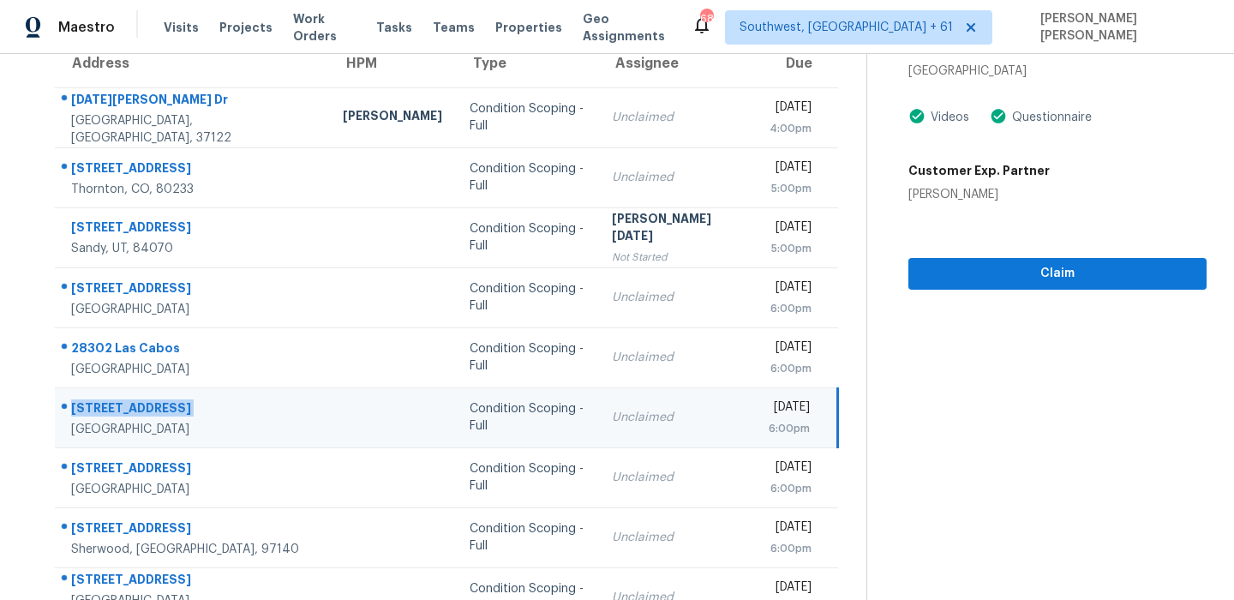
scroll to position [292, 0]
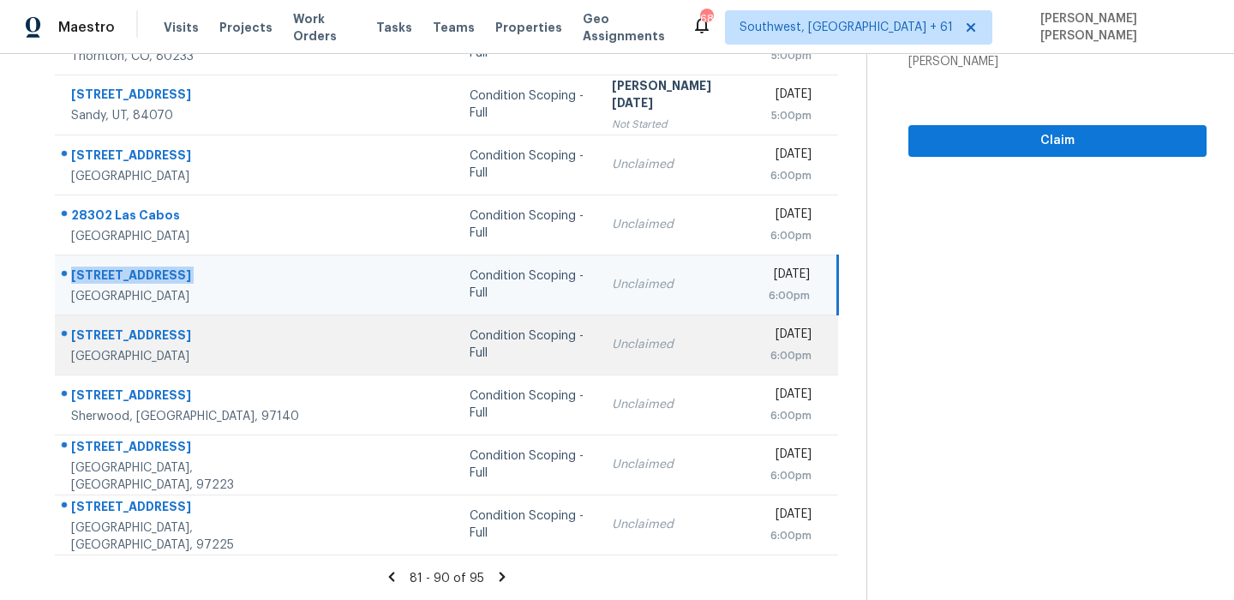
click at [143, 348] on div "Las Vegas, NV, 89129" at bounding box center [193, 356] width 244 height 17
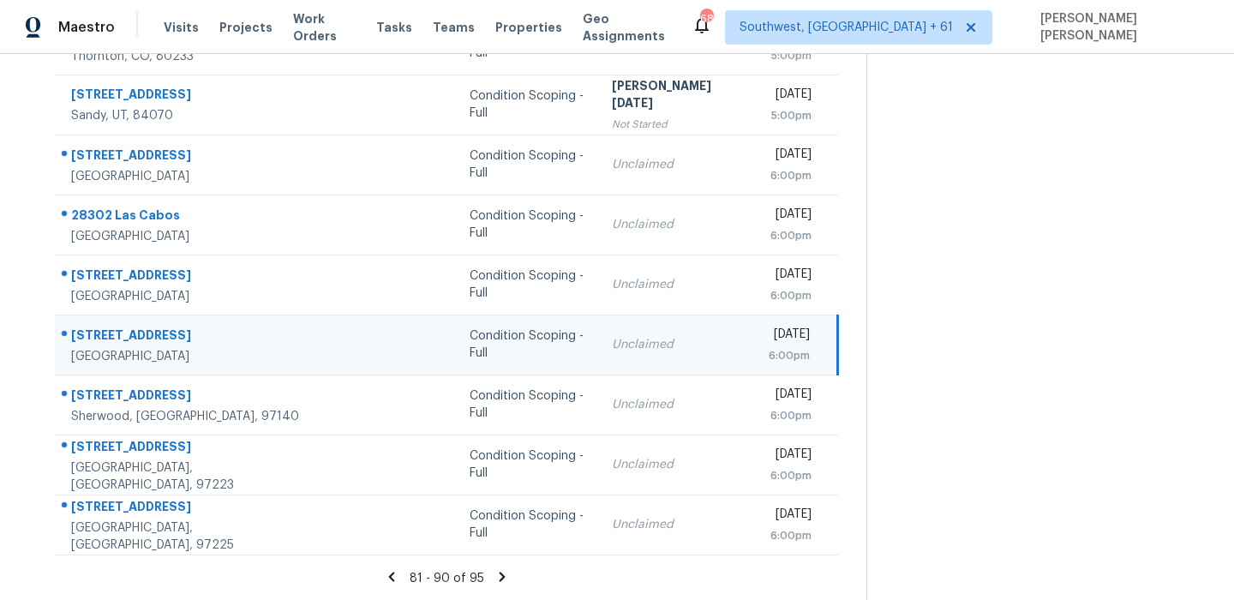
click at [170, 332] on div "4368 Wonderful Life St" at bounding box center [193, 336] width 244 height 21
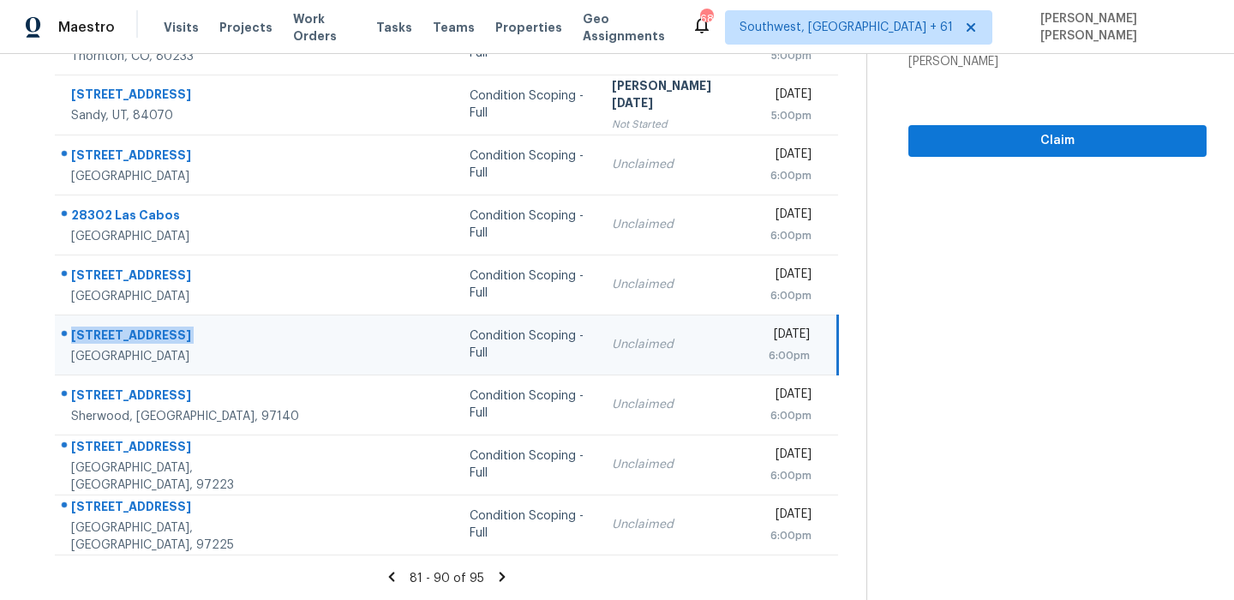
scroll to position [4, 0]
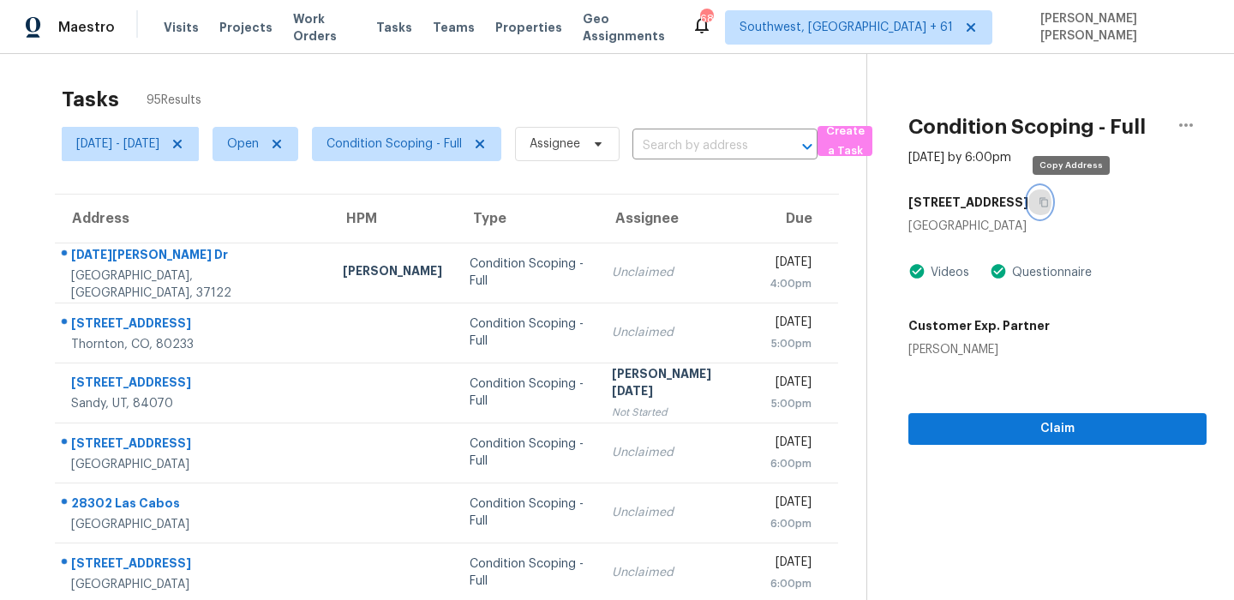
click at [1049, 202] on icon "button" at bounding box center [1043, 202] width 10 height 10
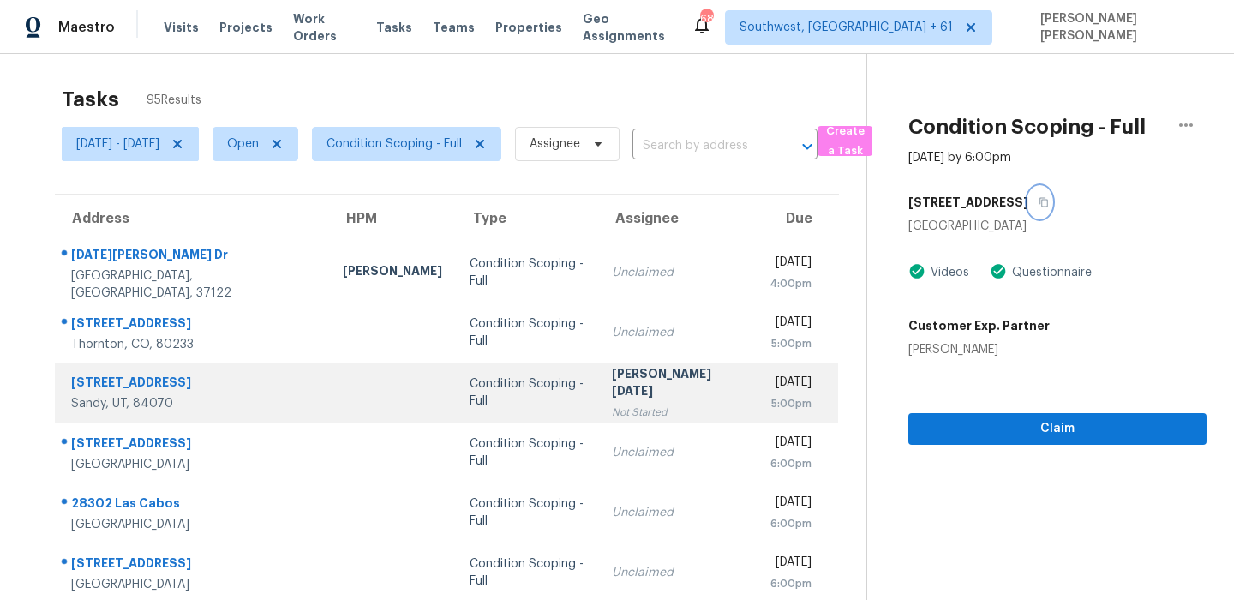
scroll to position [292, 0]
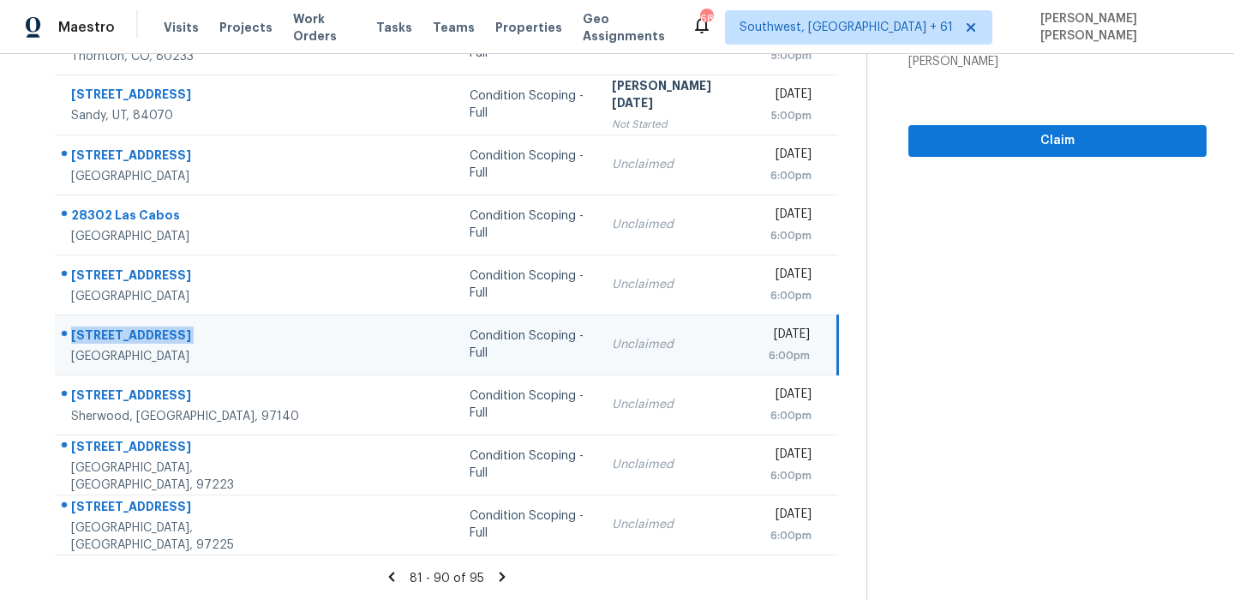
click at [152, 371] on td "4368 Wonderful Life St Las Vegas, NV, 89129" at bounding box center [192, 344] width 274 height 60
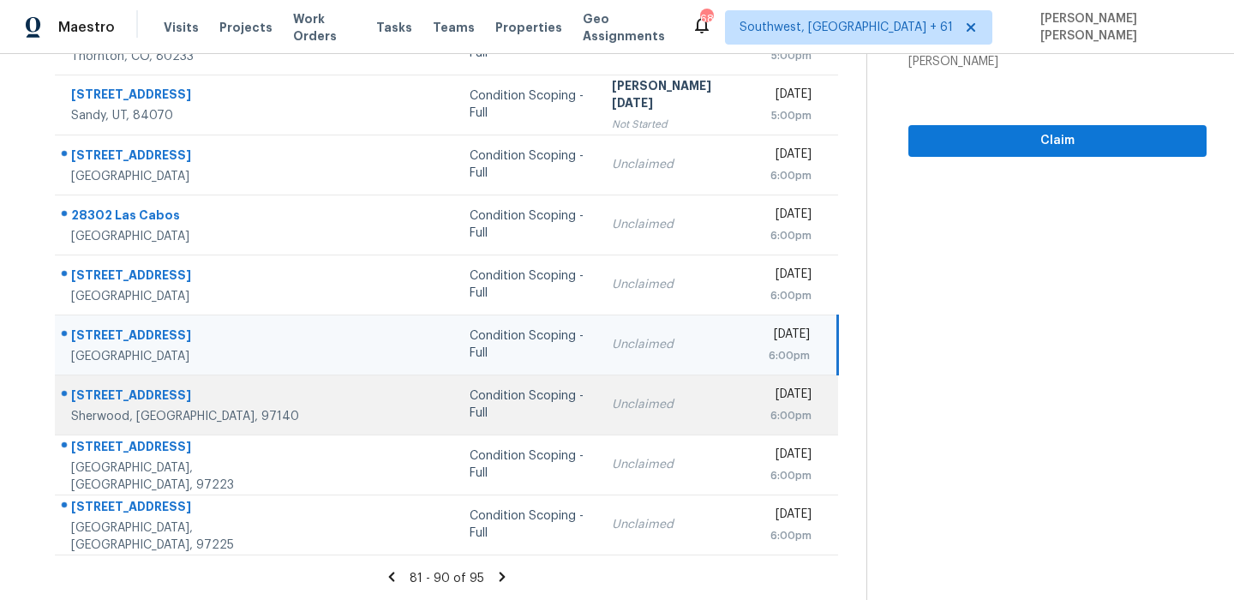
click at [146, 392] on div "13436 SW Beach Plum Ter" at bounding box center [193, 396] width 244 height 21
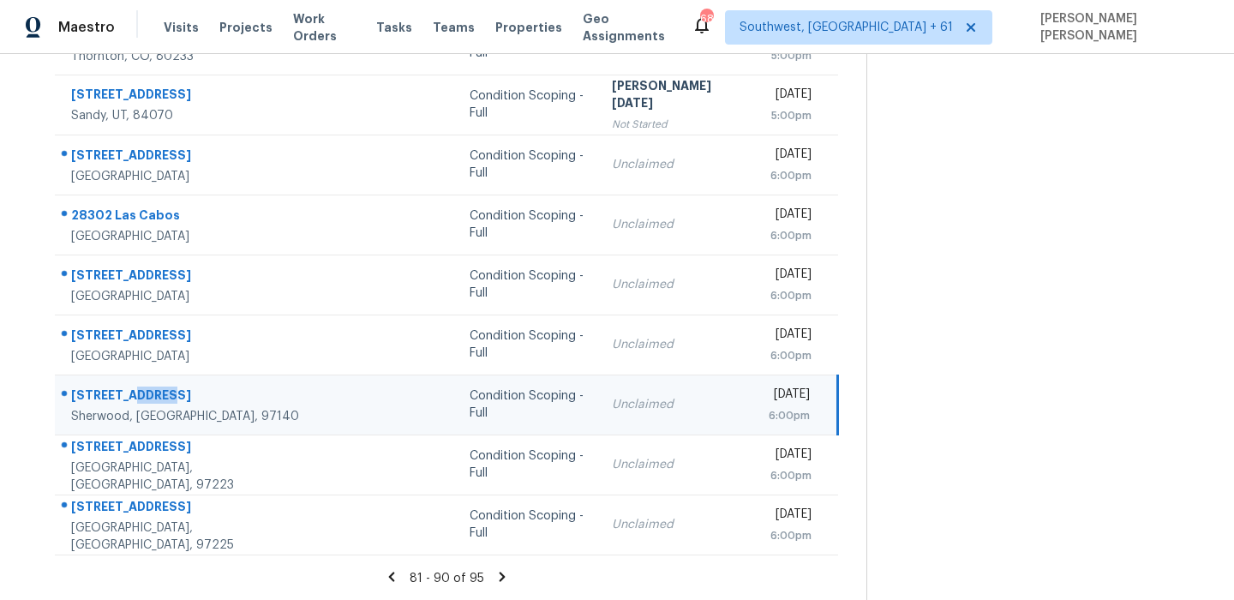
click at [146, 392] on div "13436 SW Beach Plum Ter" at bounding box center [193, 396] width 244 height 21
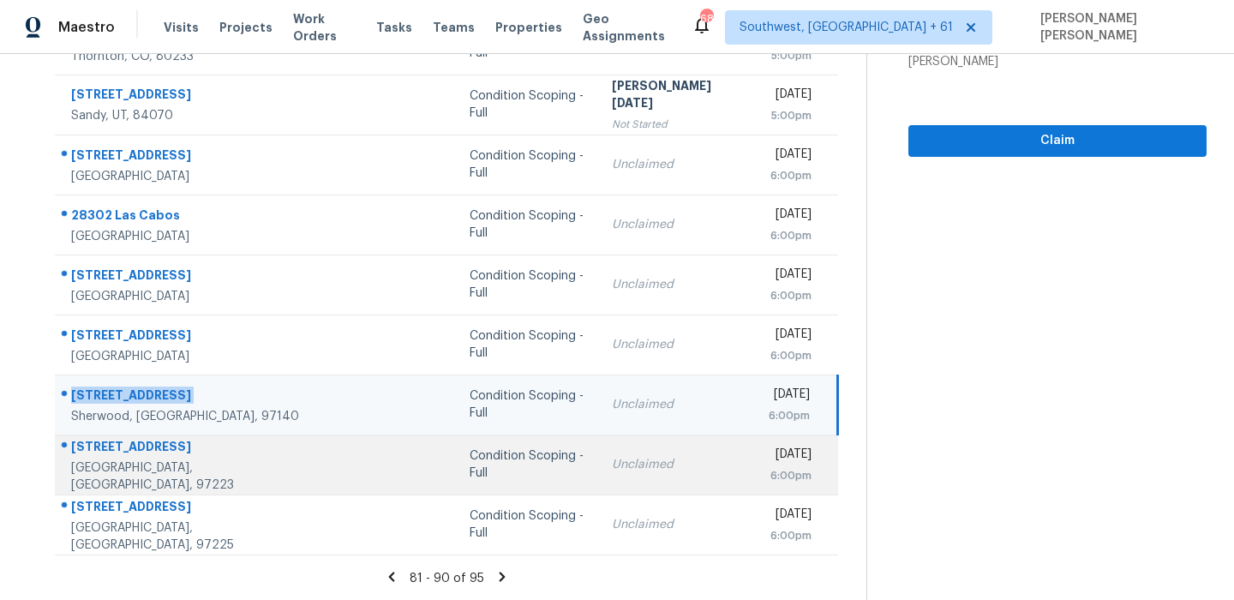
click at [134, 457] on div "11870 SW Burlcrest Dr" at bounding box center [193, 448] width 244 height 21
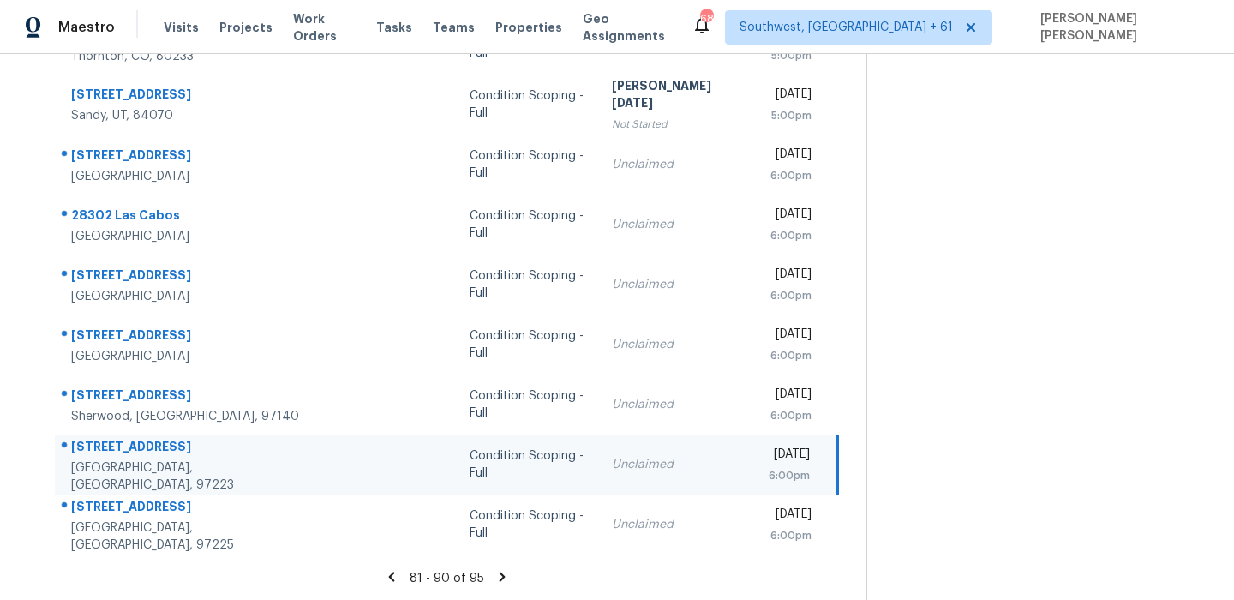
click at [134, 457] on div "11870 SW Burlcrest Dr" at bounding box center [193, 448] width 244 height 21
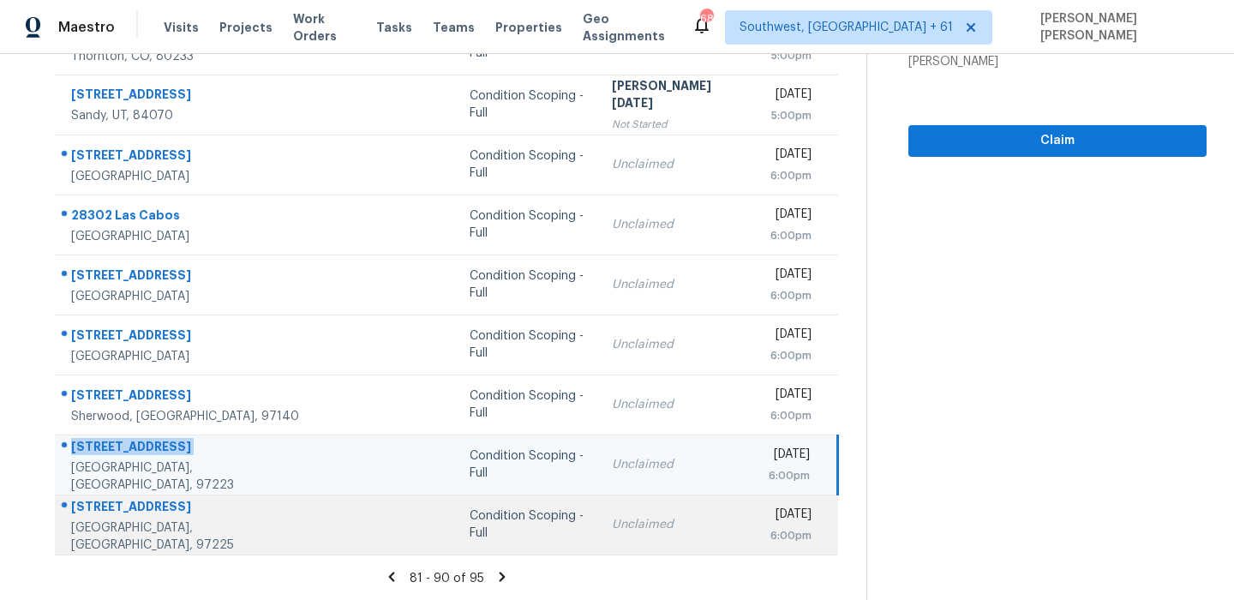
click at [140, 517] on div "2480 SW 75th Ter" at bounding box center [193, 508] width 244 height 21
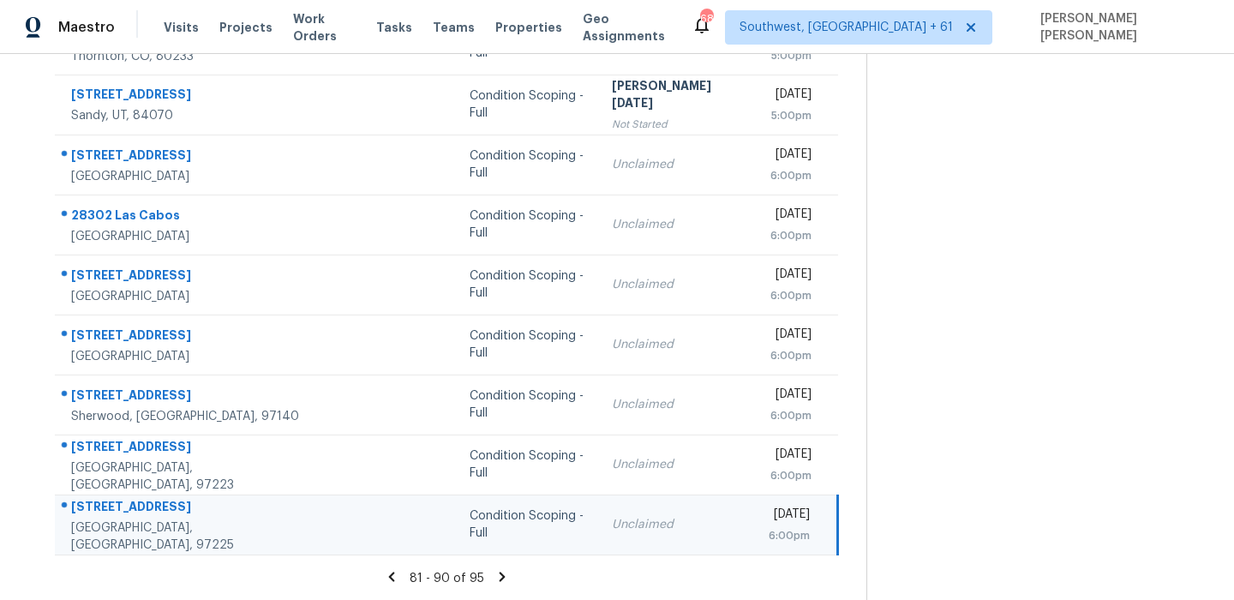
click at [140, 517] on div "2480 SW 75th Ter" at bounding box center [193, 508] width 244 height 21
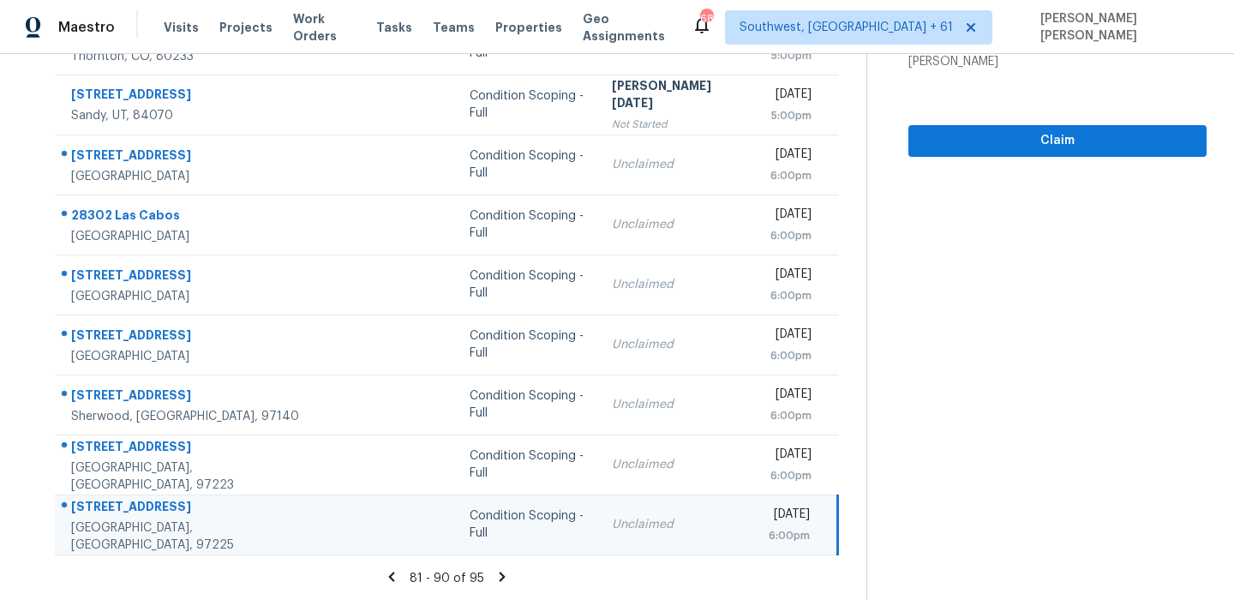
click at [499, 579] on div "81 - 90 of 95" at bounding box center [446, 578] width 839 height 18
click at [510, 575] on icon at bounding box center [501, 576] width 15 height 15
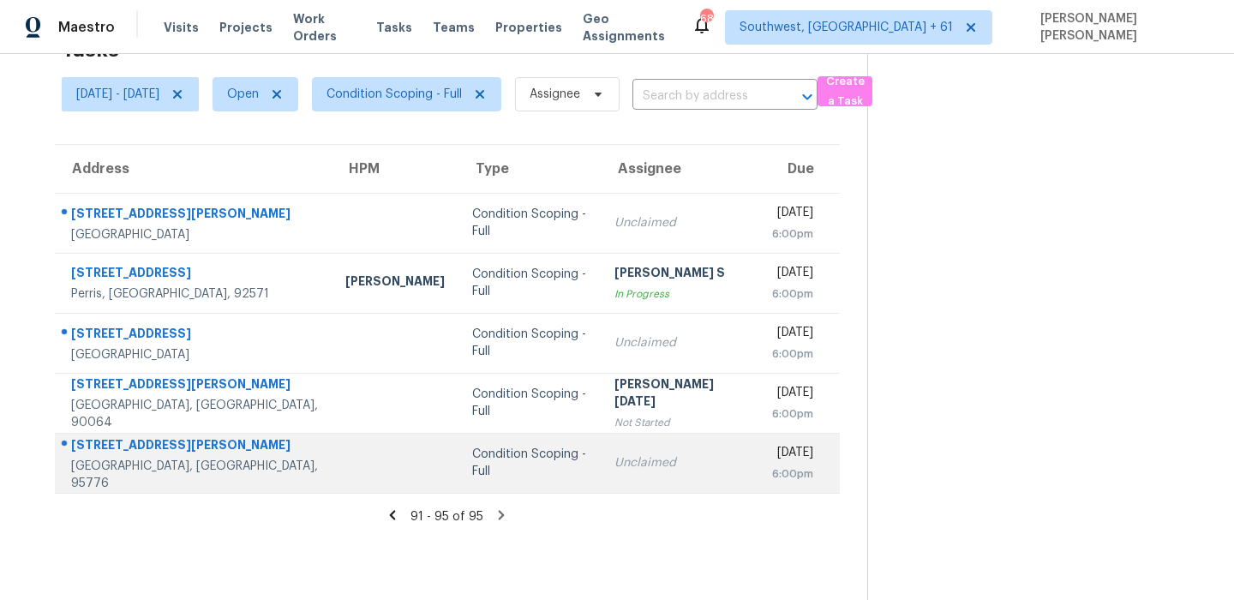
scroll to position [0, 0]
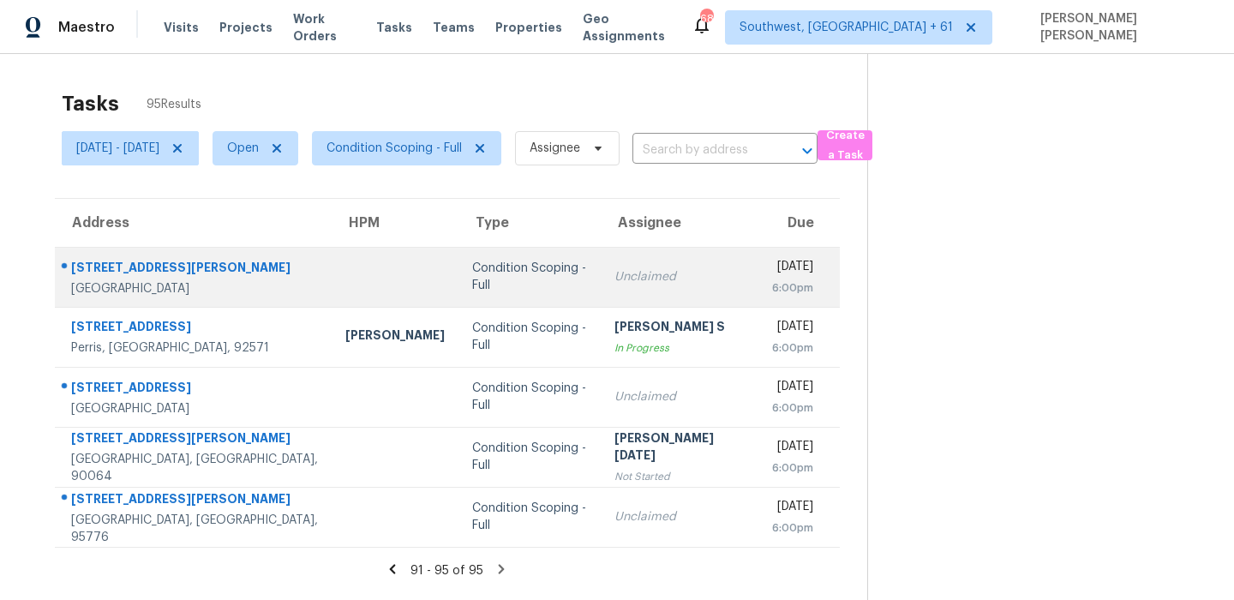
click at [152, 266] on div "7958 Lusardi Creek Ln" at bounding box center [194, 269] width 247 height 21
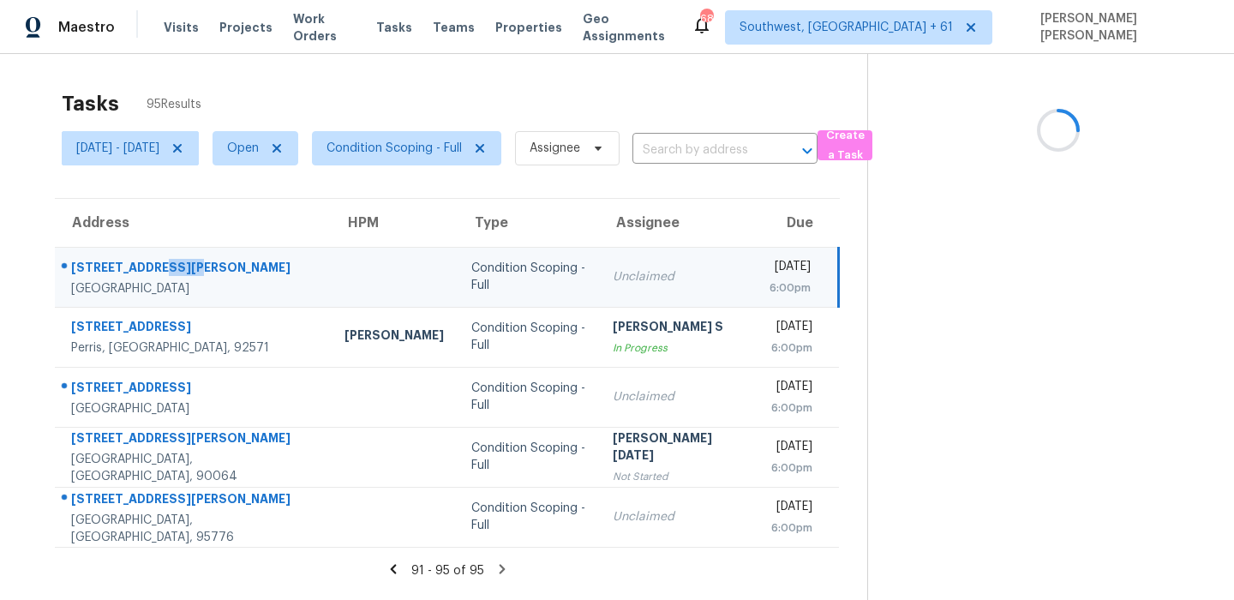
click at [152, 266] on div "7958 Lusardi Creek Ln" at bounding box center [194, 269] width 246 height 21
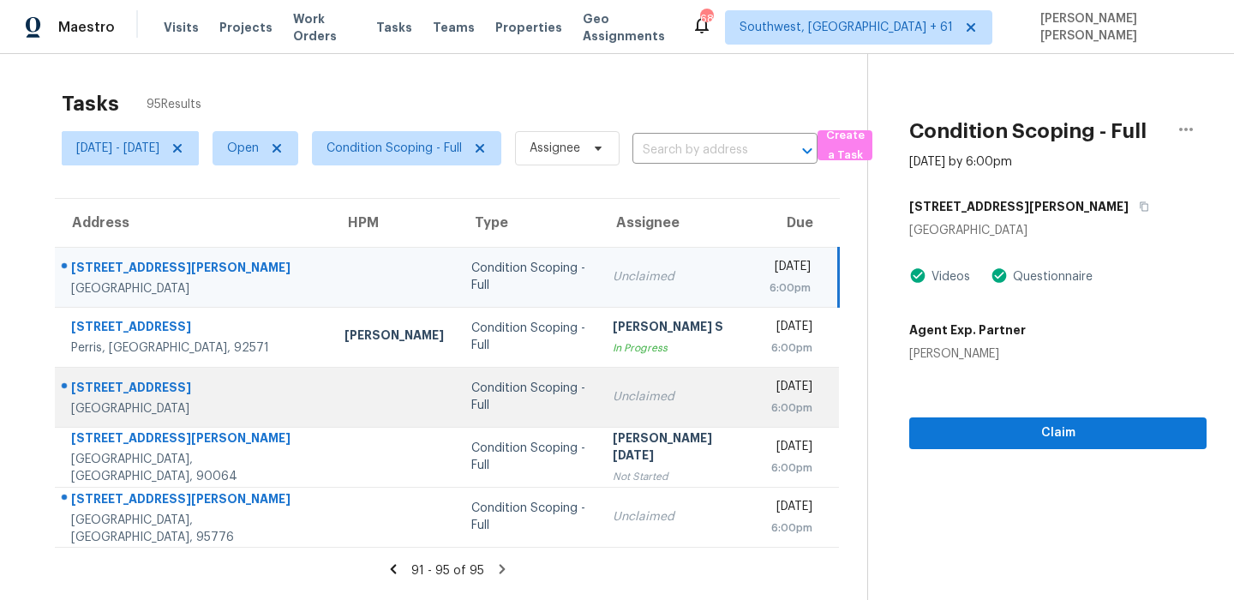
click at [120, 387] on div "11514 Elderberry Ln" at bounding box center [194, 389] width 246 height 21
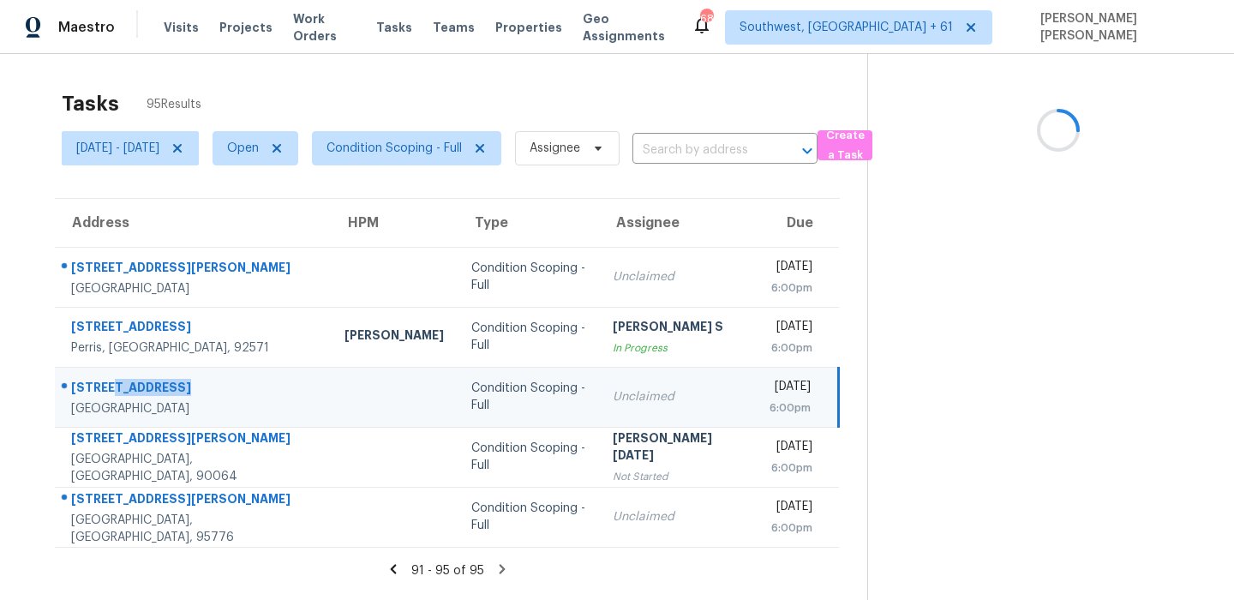
click at [120, 387] on div "11514 Elderberry Ln" at bounding box center [194, 389] width 246 height 21
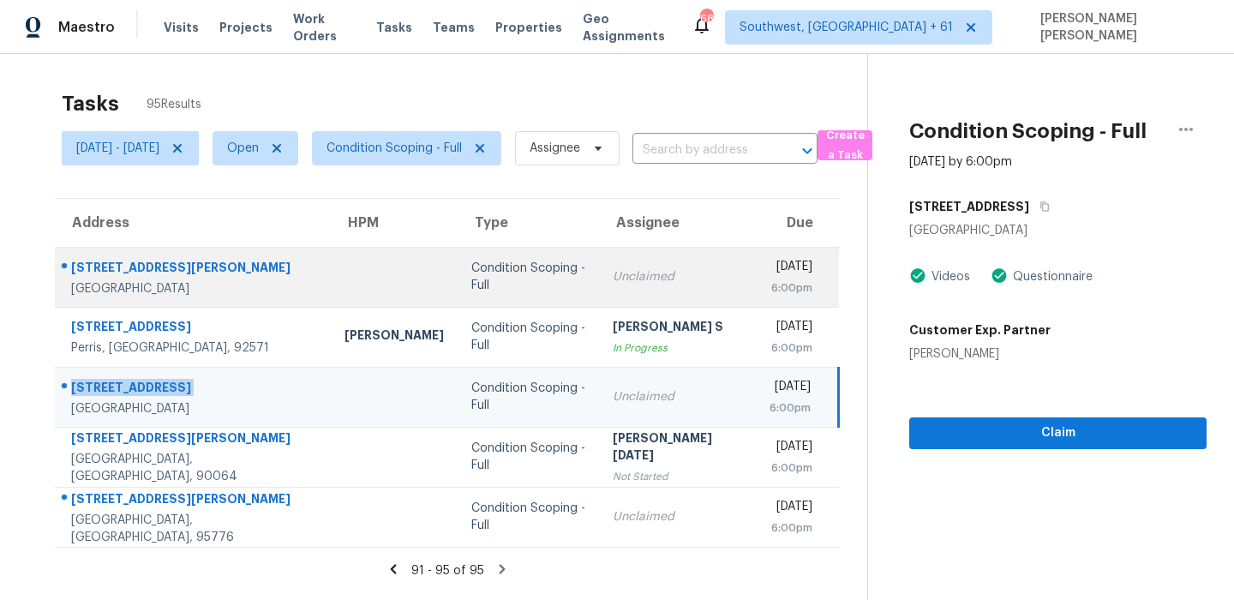
scroll to position [54, 0]
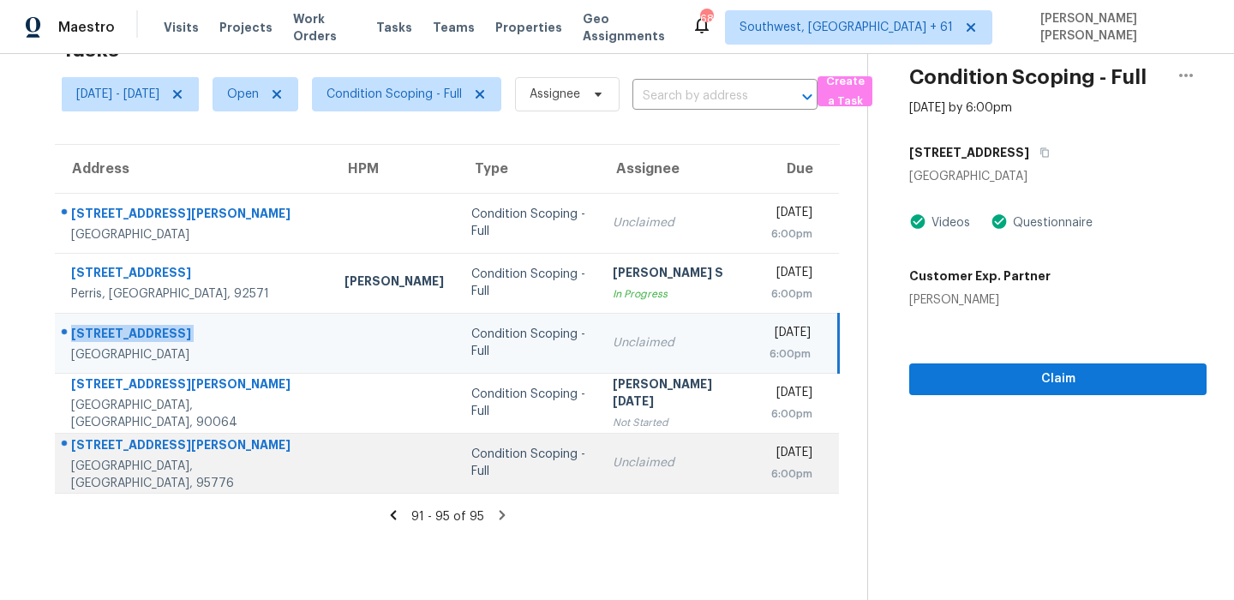
click at [134, 457] on div "2554 Chamberlain Ct" at bounding box center [194, 446] width 246 height 21
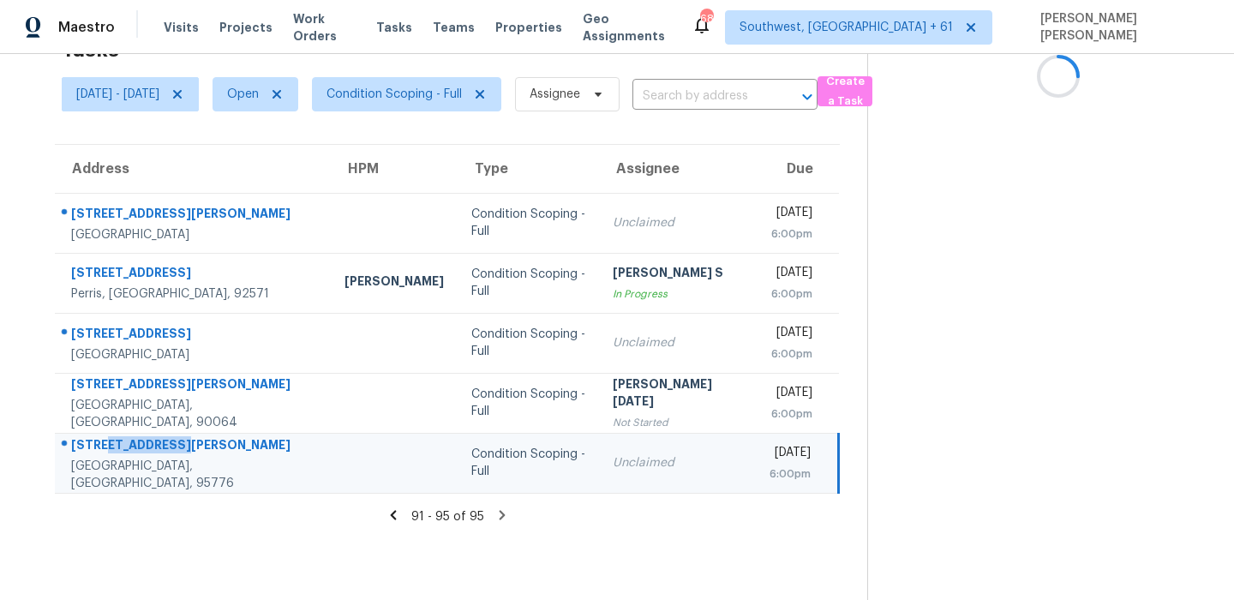
click at [134, 457] on div "2554 Chamberlain Ct" at bounding box center [194, 446] width 246 height 21
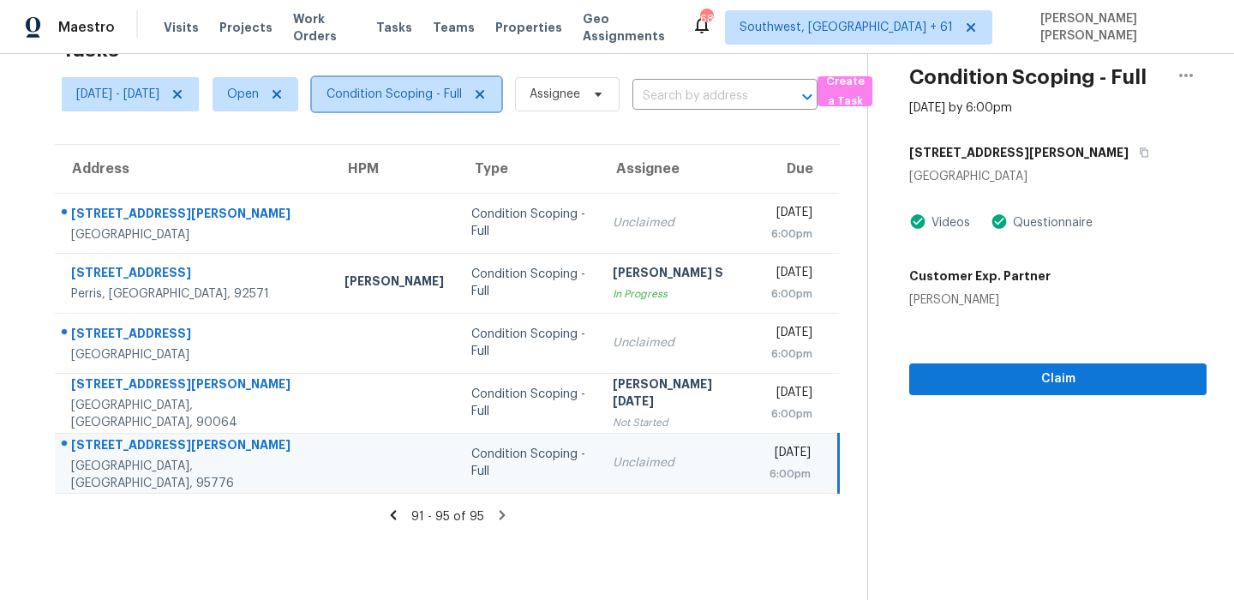
click at [462, 90] on span "Condition Scoping - Full" at bounding box center [393, 94] width 135 height 17
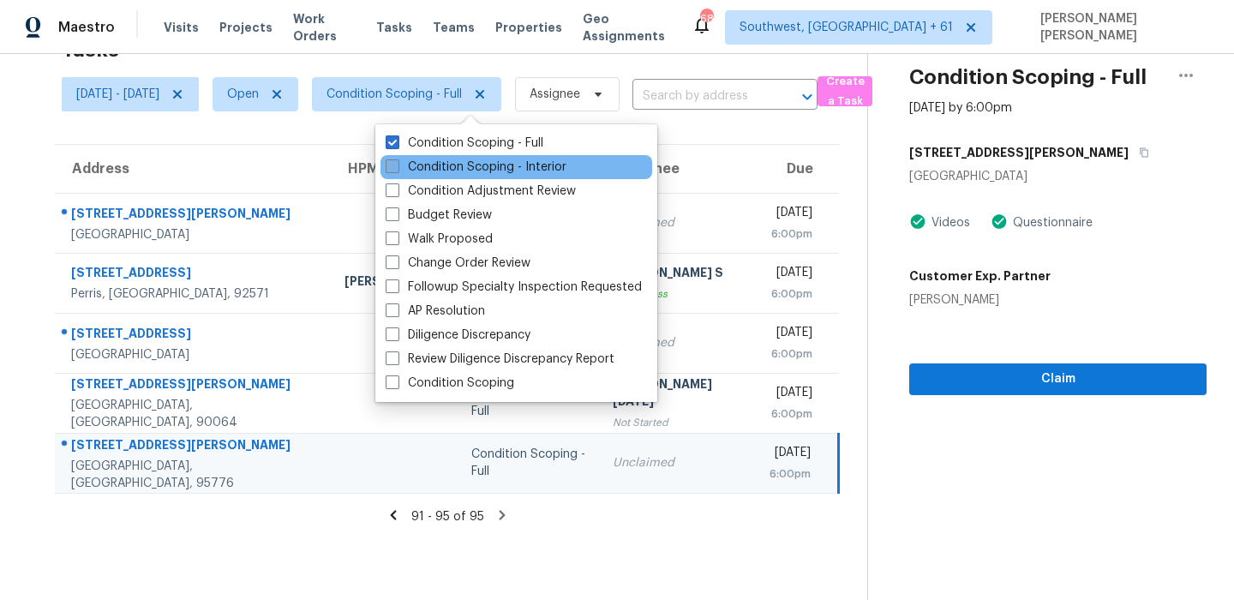
click at [450, 169] on label "Condition Scoping - Interior" at bounding box center [475, 166] width 181 height 17
click at [397, 169] on input "Condition Scoping - Interior" at bounding box center [390, 163] width 11 height 11
checkbox input "true"
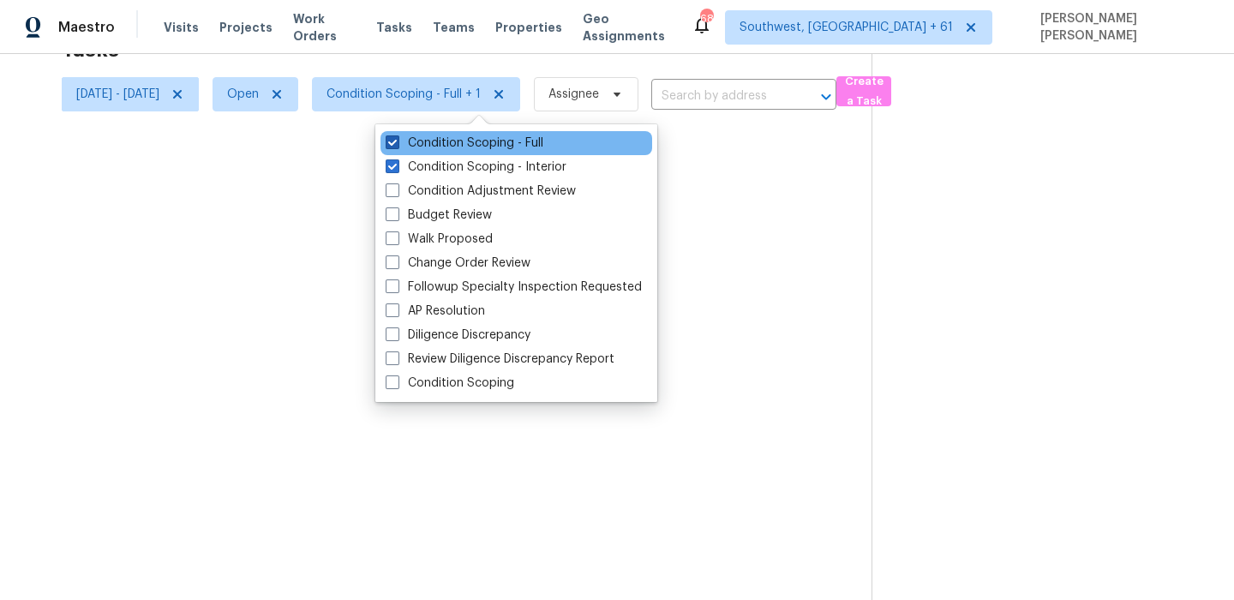
click at [473, 138] on label "Condition Scoping - Full" at bounding box center [464, 142] width 158 height 17
click at [397, 138] on input "Condition Scoping - Full" at bounding box center [390, 139] width 11 height 11
checkbox input "false"
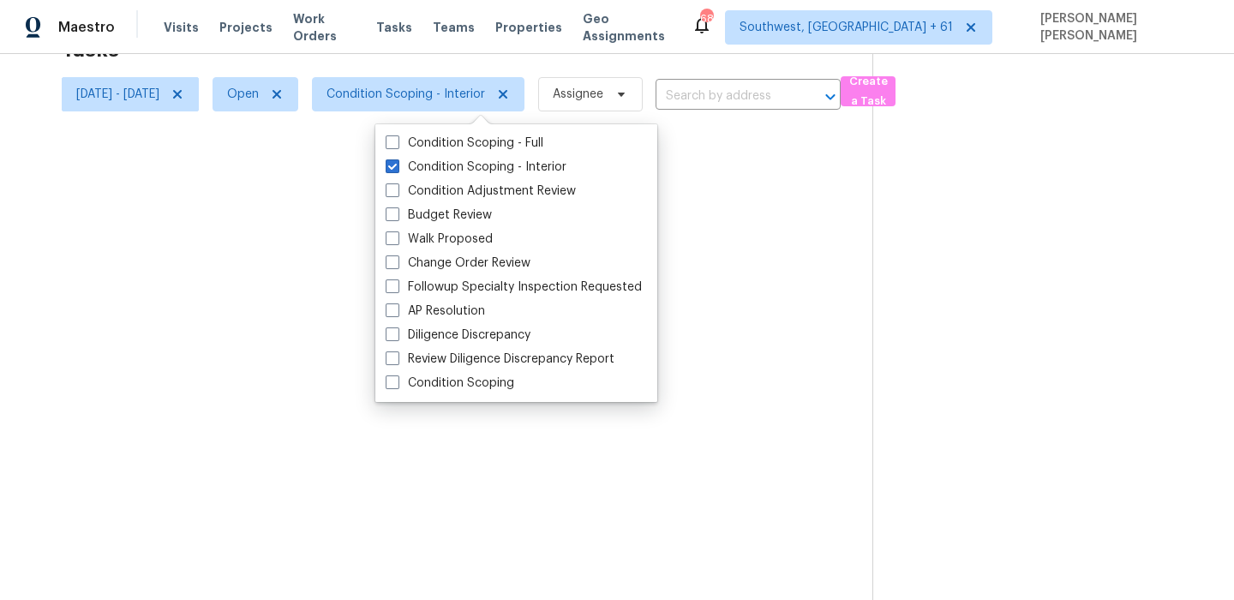
click at [647, 56] on div "Tasks 71 Results" at bounding box center [467, 49] width 810 height 45
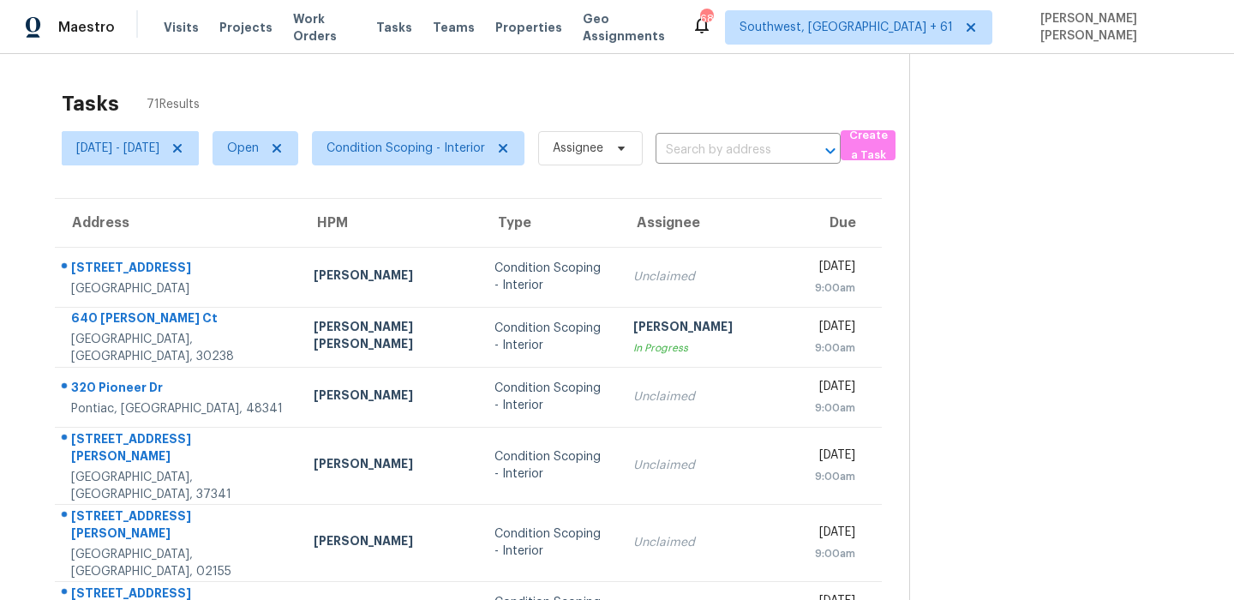
click at [670, 105] on div "Tasks 71 Results" at bounding box center [485, 103] width 847 height 45
click at [576, 78] on div "Tasks 71 Results Mon, Sep 15 - Mon, Sep 15 Open Condition Scoping - Interior As…" at bounding box center [617, 490] width 1234 height 873
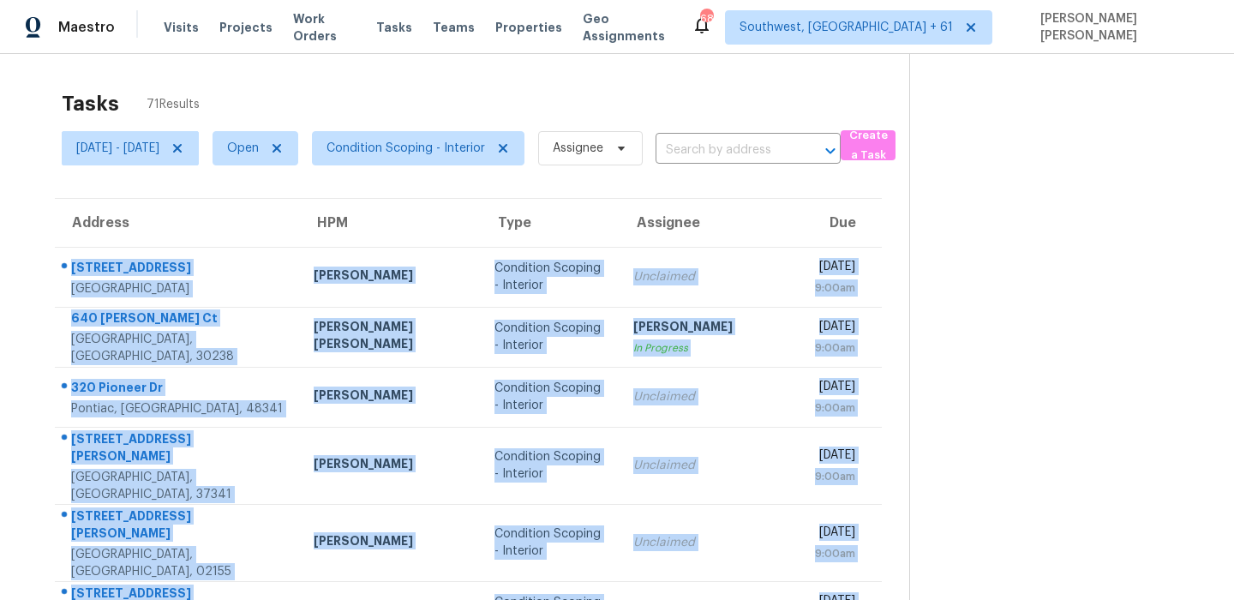
scroll to position [292, 0]
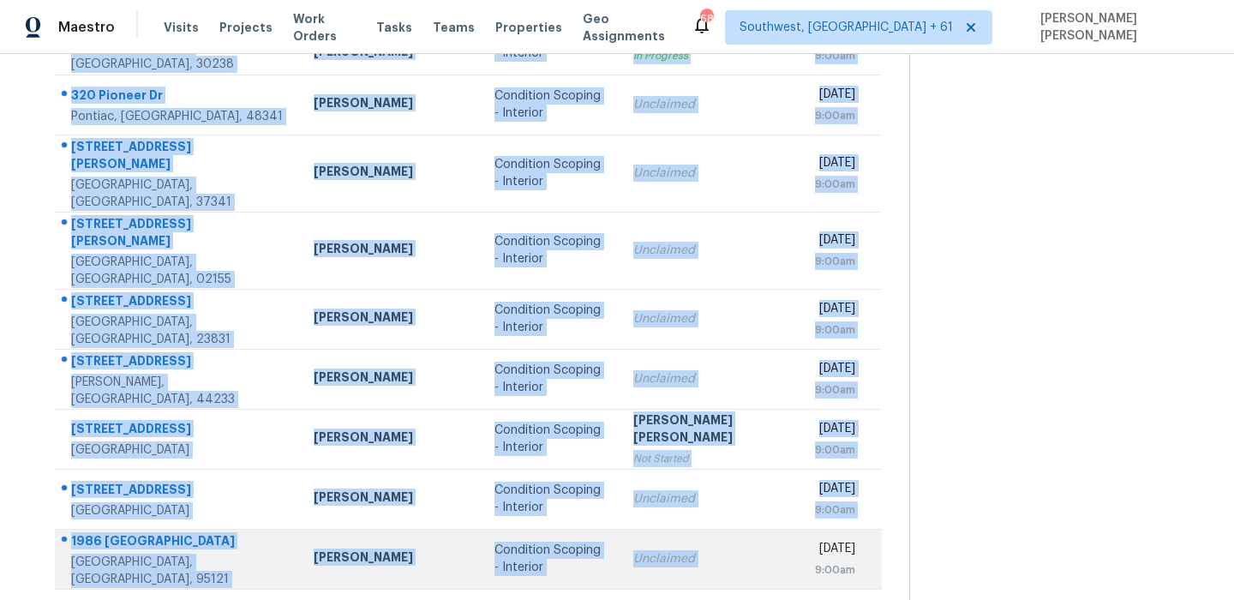
drag, startPoint x: 63, startPoint y: 250, endPoint x: 840, endPoint y: 503, distance: 817.8
click at [840, 503] on tbody "321 King St Houston, TX, 77022 Joseph Wolfe Condition Scoping - Interior Unclai…" at bounding box center [468, 272] width 827 height 634
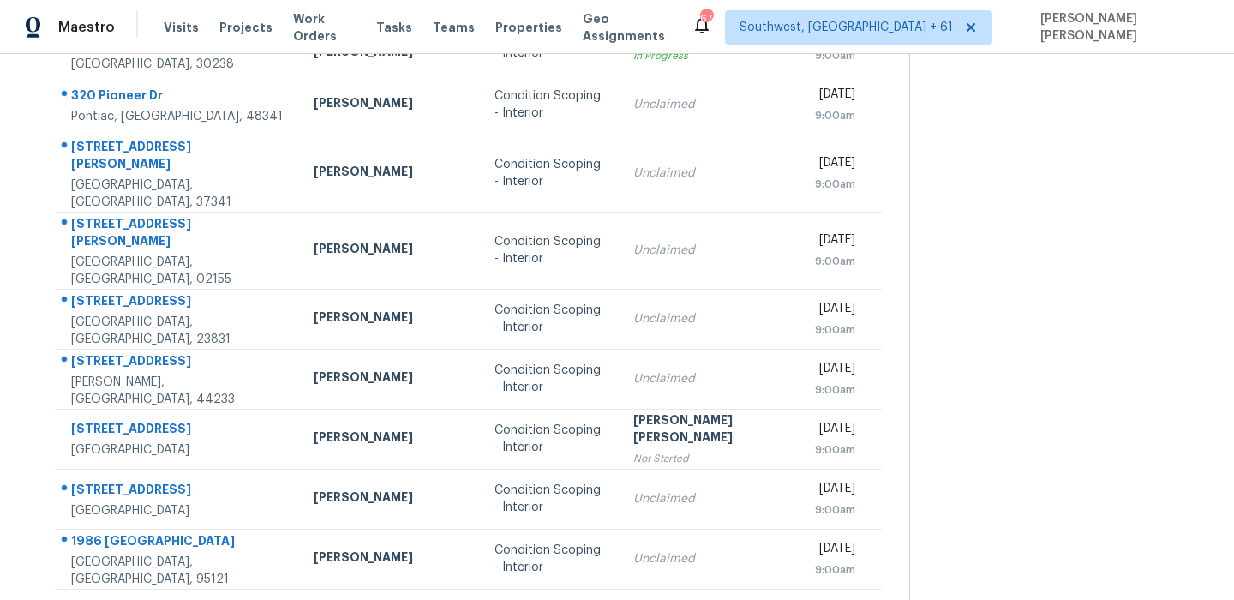
click at [514, 599] on icon at bounding box center [517, 610] width 6 height 9
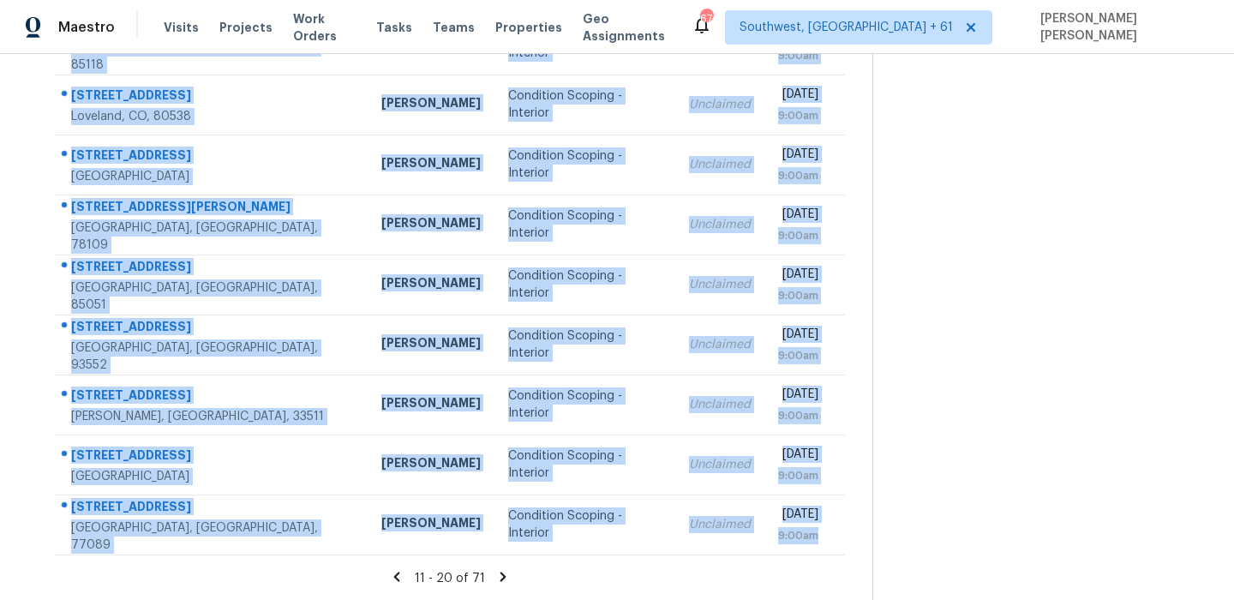
drag, startPoint x: 70, startPoint y: 255, endPoint x: 623, endPoint y: 554, distance: 628.2
click at [623, 554] on section "Tasks 71 Results Mon, Sep 15 - Mon, Sep 15 Open Condition Scoping - Interior As…" at bounding box center [449, 194] width 845 height 811
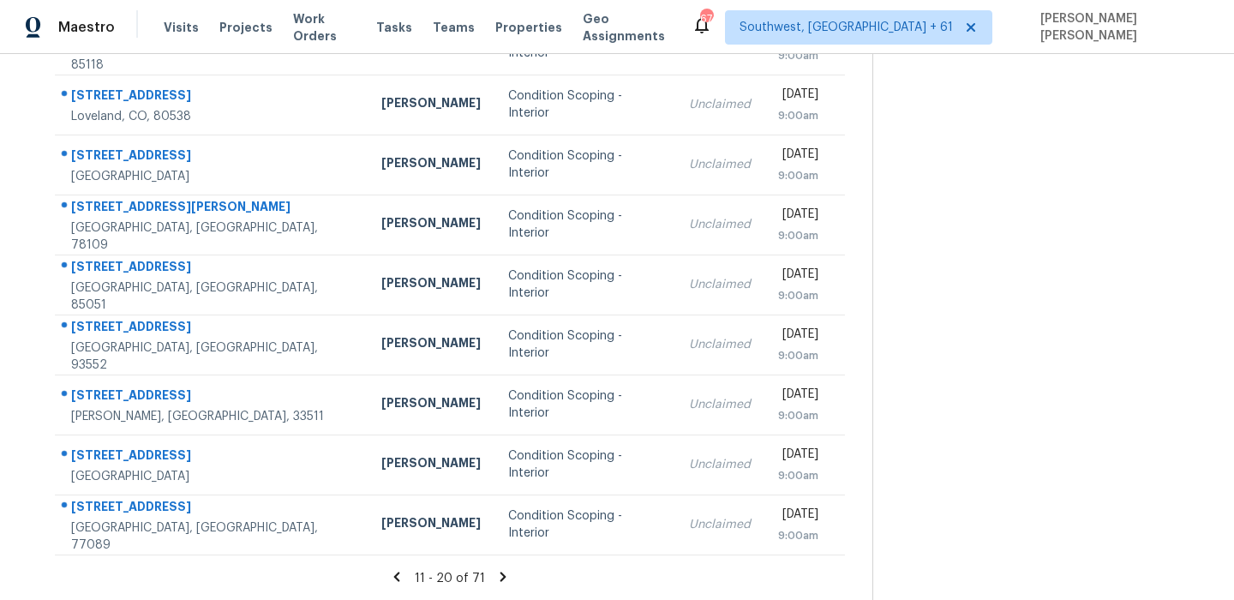
click at [505, 578] on icon at bounding box center [503, 575] width 6 height 9
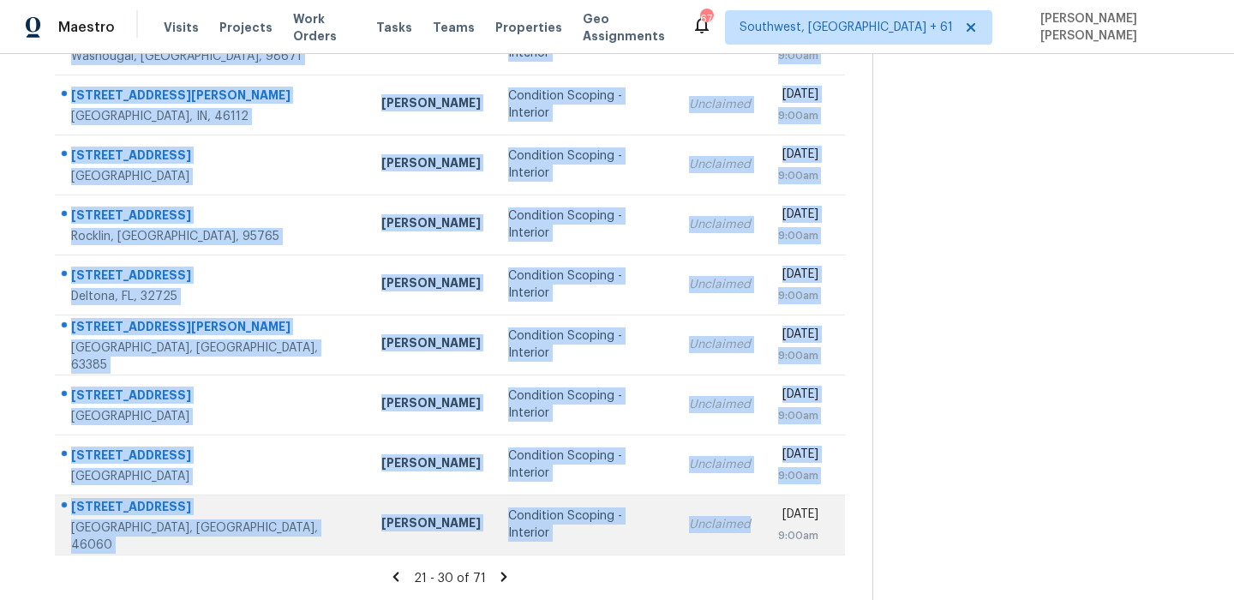
drag, startPoint x: 60, startPoint y: 255, endPoint x: 650, endPoint y: 542, distance: 656.3
click at [650, 542] on tbody "3878 N Riverview Dr Robstown, TX, 78380 Scott McGinnis Condition Scoping - Inte…" at bounding box center [450, 255] width 790 height 600
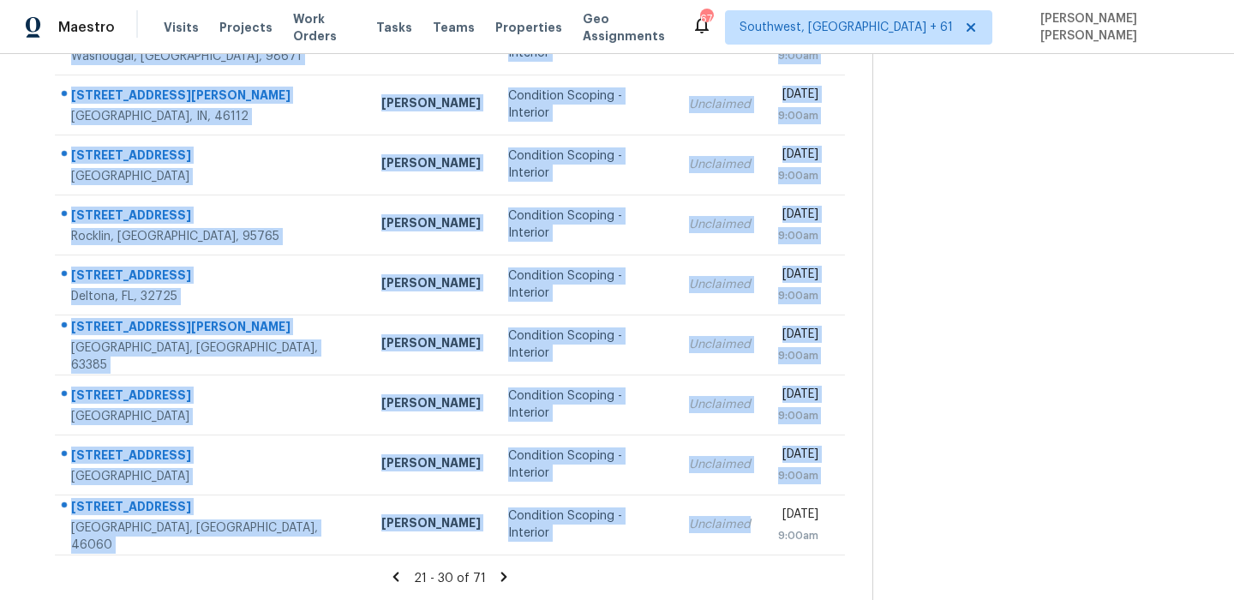
click at [507, 577] on icon at bounding box center [504, 575] width 6 height 9
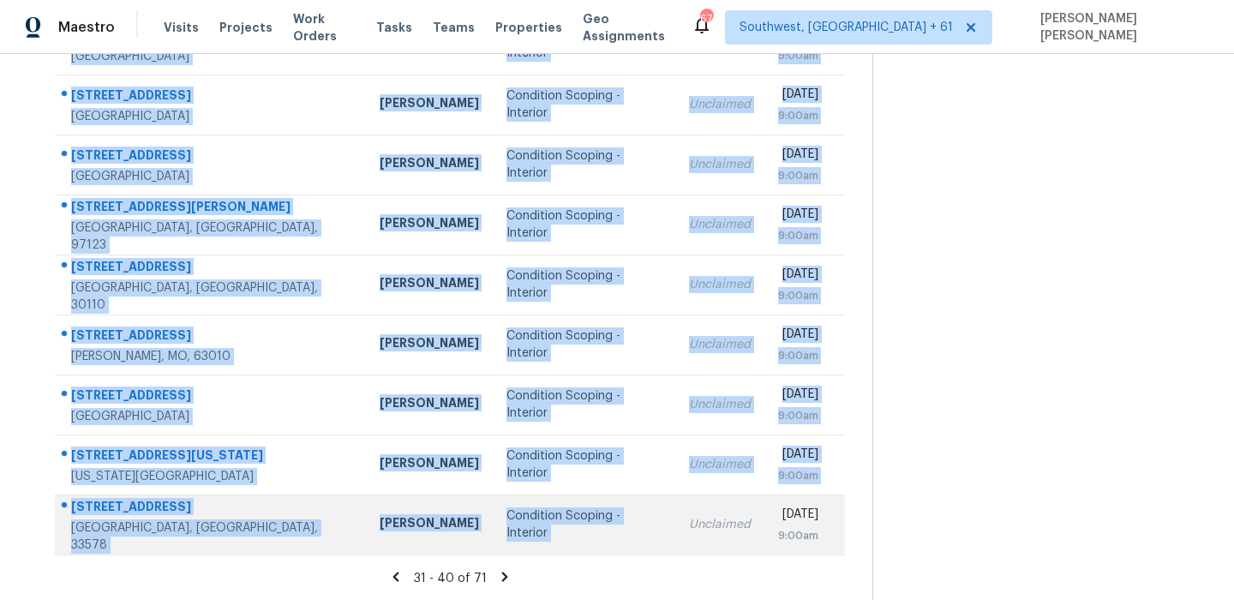
drag, startPoint x: 63, startPoint y: 254, endPoint x: 687, endPoint y: 511, distance: 675.0
click at [687, 511] on tbody "5181 SW 14th St Plantation, FL, 33317 Alex Baquerizo Condition Scoping - Interi…" at bounding box center [450, 255] width 790 height 600
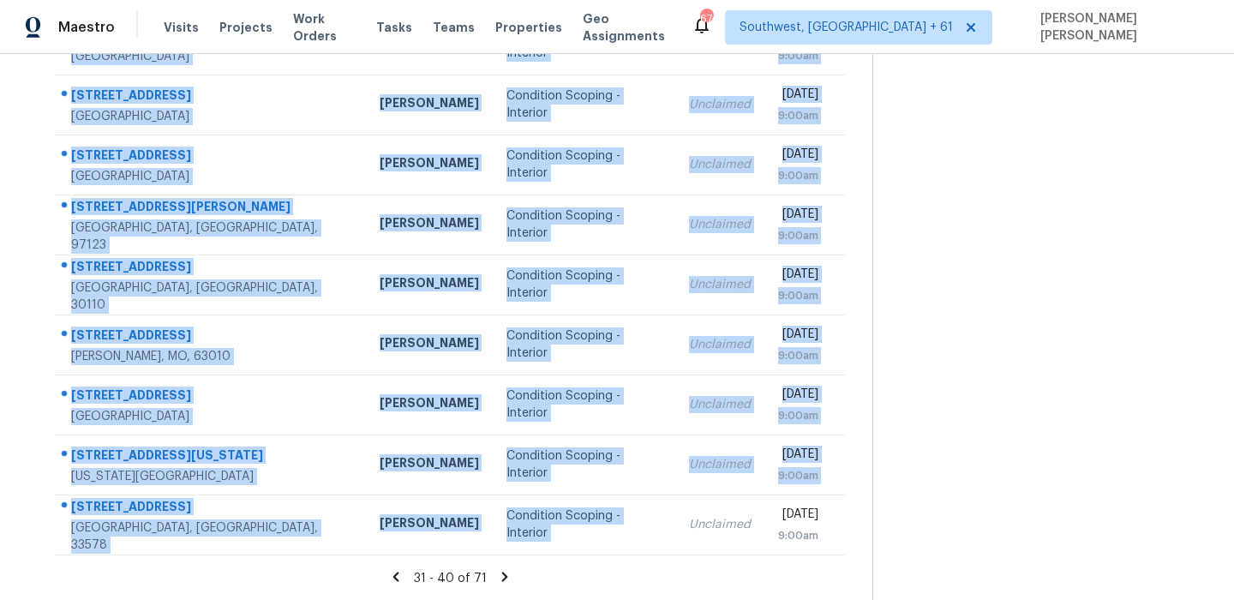
click at [507, 579] on icon at bounding box center [504, 575] width 6 height 9
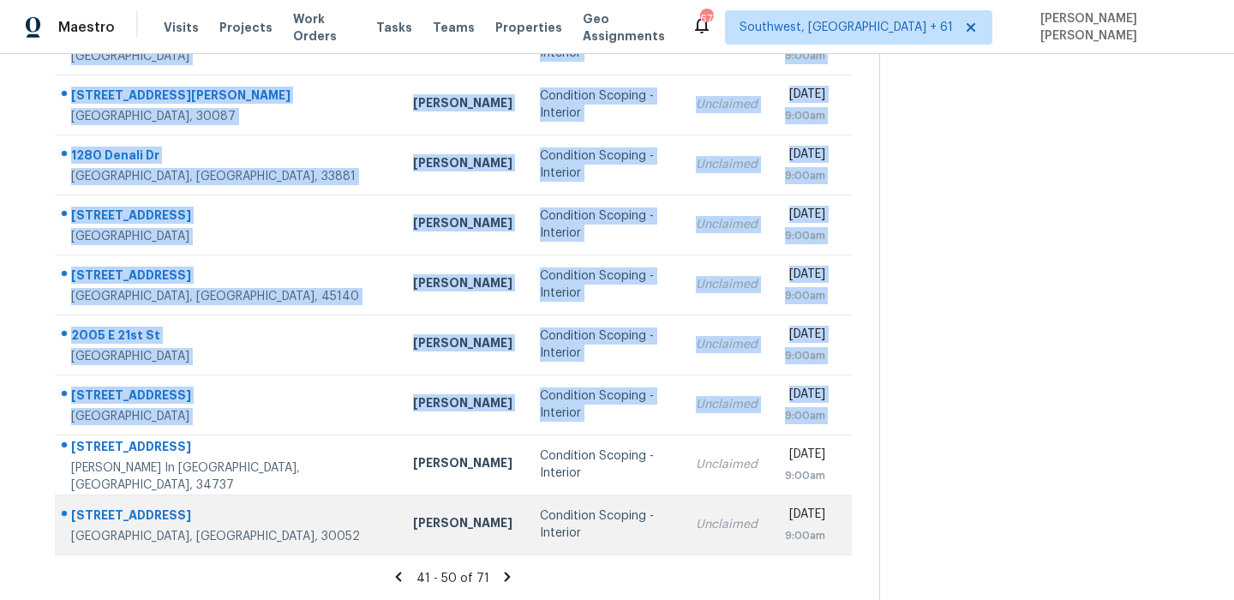
drag, startPoint x: 64, startPoint y: 201, endPoint x: 775, endPoint y: 509, distance: 774.7
click at [775, 509] on tbody "16 Lodge Way Travelers Rest, SC, 29690 William Bynum Condition Scoping - Interi…" at bounding box center [453, 255] width 797 height 600
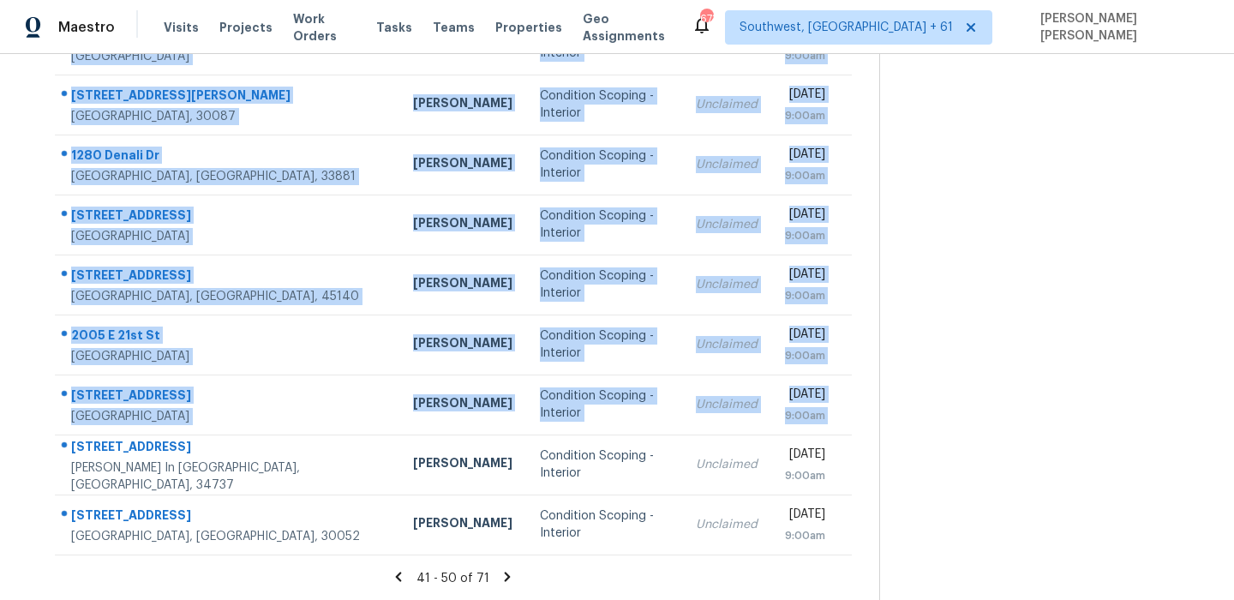
click at [511, 571] on icon at bounding box center [506, 576] width 15 height 15
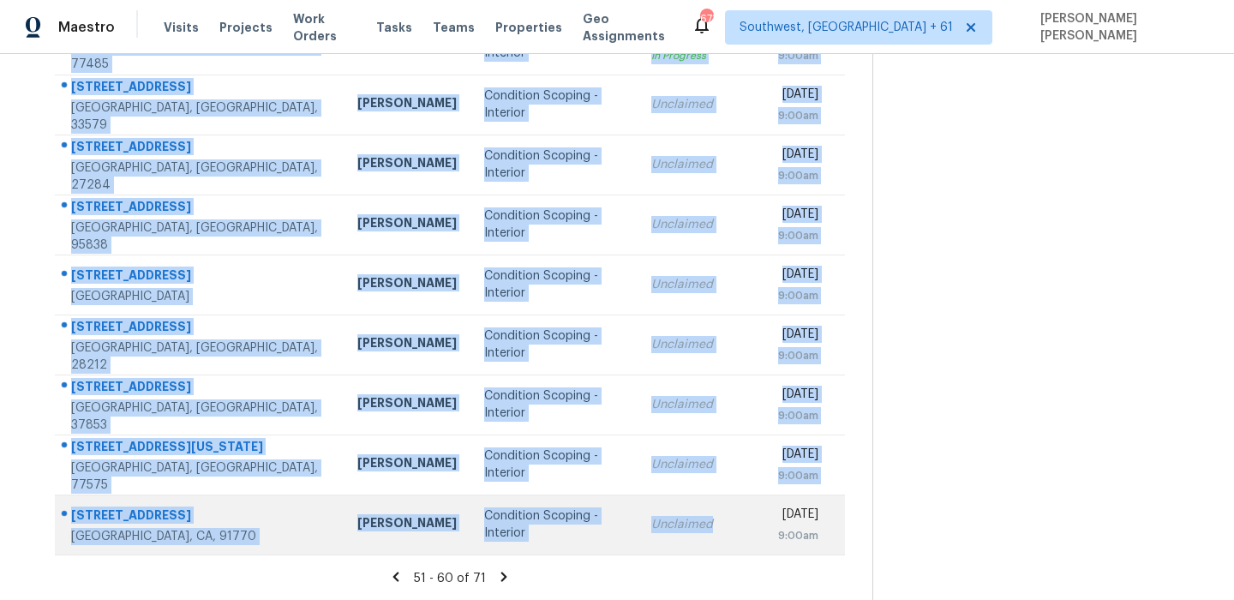
drag, startPoint x: 65, startPoint y: 189, endPoint x: 624, endPoint y: 548, distance: 664.6
click at [624, 548] on tbody "1231 Lauren Village Dr Charlotte, NC, 28213 Jason Bouque Condition Scoping - In…" at bounding box center [450, 255] width 790 height 600
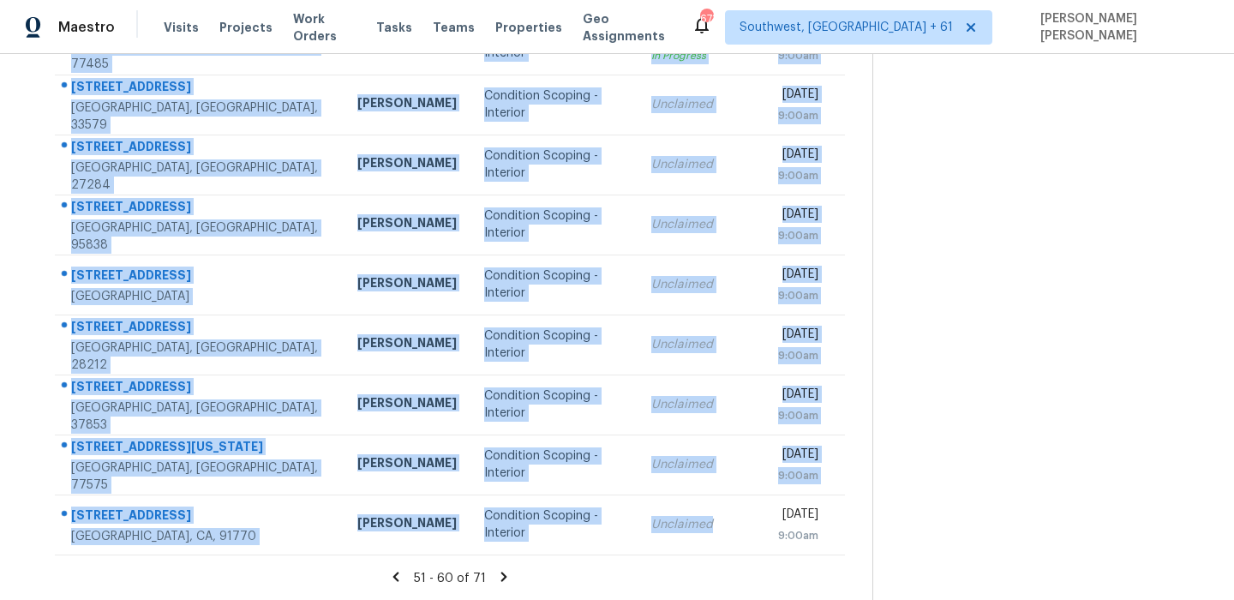
click at [507, 577] on icon at bounding box center [504, 575] width 6 height 9
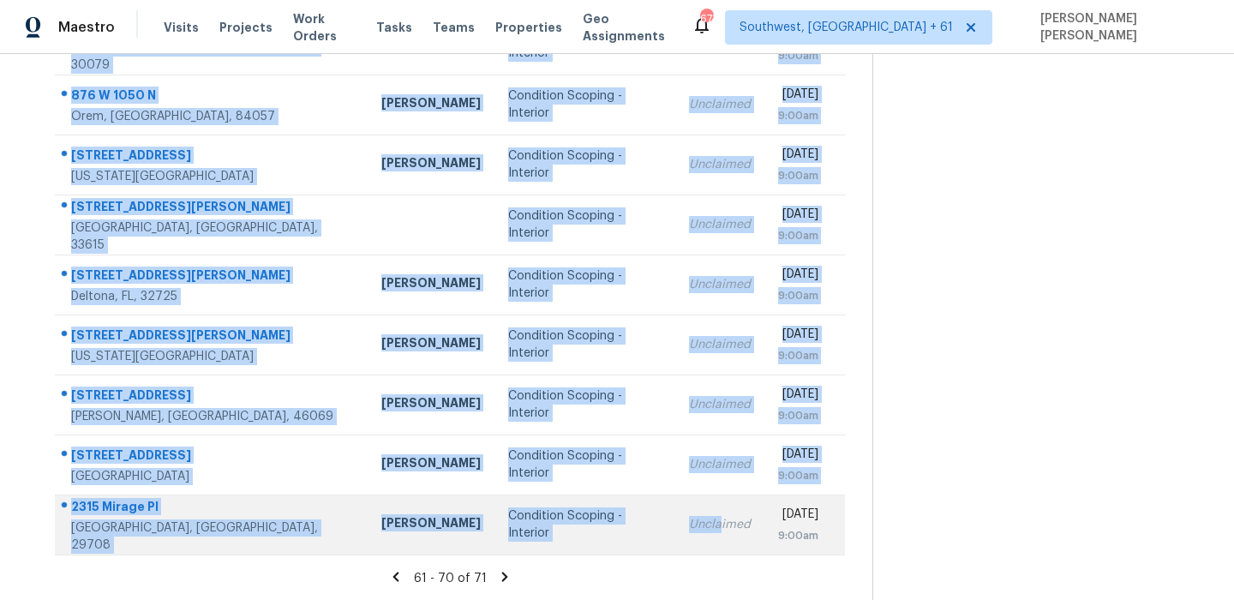
drag, startPoint x: 63, startPoint y: 180, endPoint x: 650, endPoint y: 526, distance: 681.2
click at [650, 526] on tbody "2856 Delcrest Dr Orlando, FL, 32817 Austin Jones Condition Scoping - Interior U…" at bounding box center [450, 255] width 790 height 600
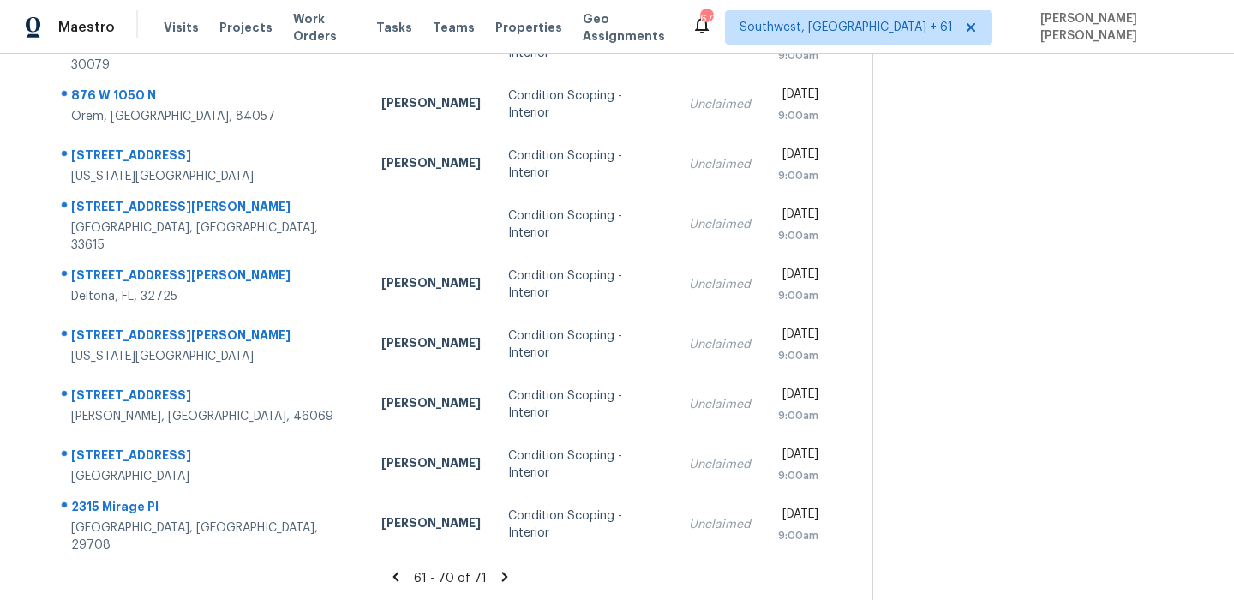
click at [507, 577] on icon at bounding box center [504, 575] width 6 height 9
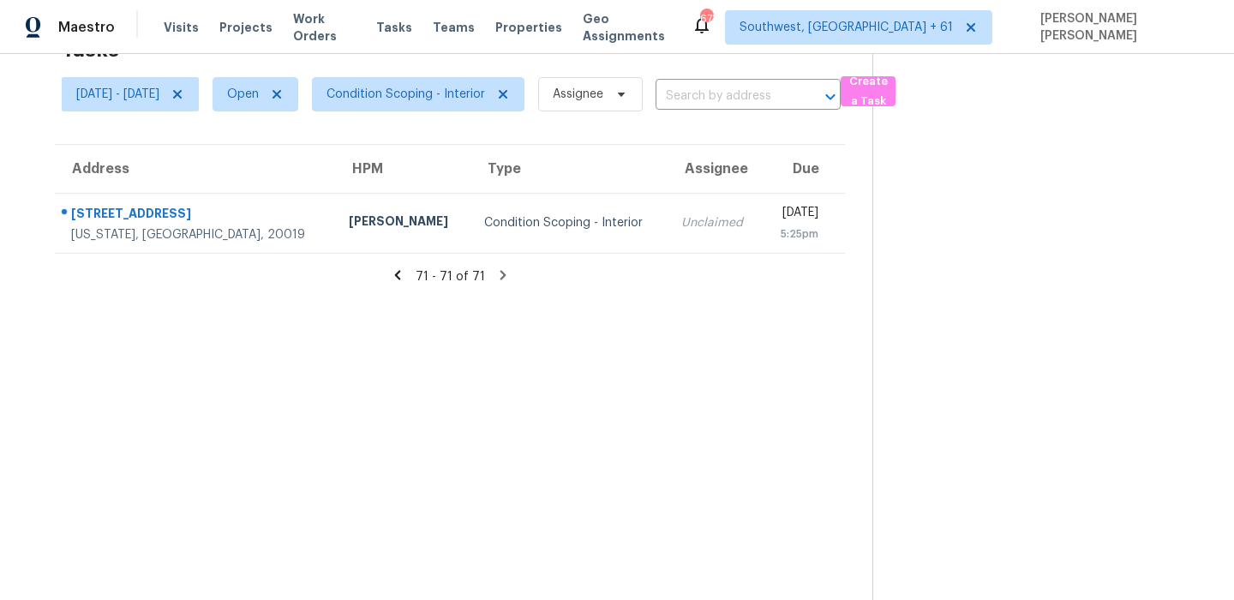
scroll to position [0, 0]
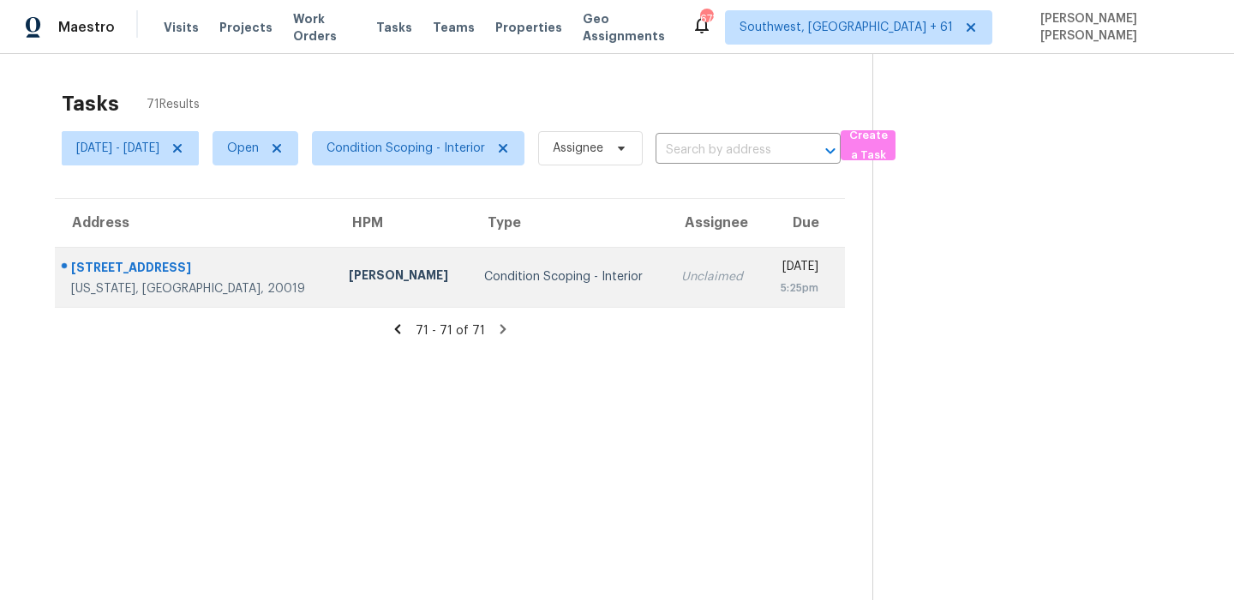
click at [335, 261] on td "Nicolas Campuzano" at bounding box center [402, 277] width 134 height 60
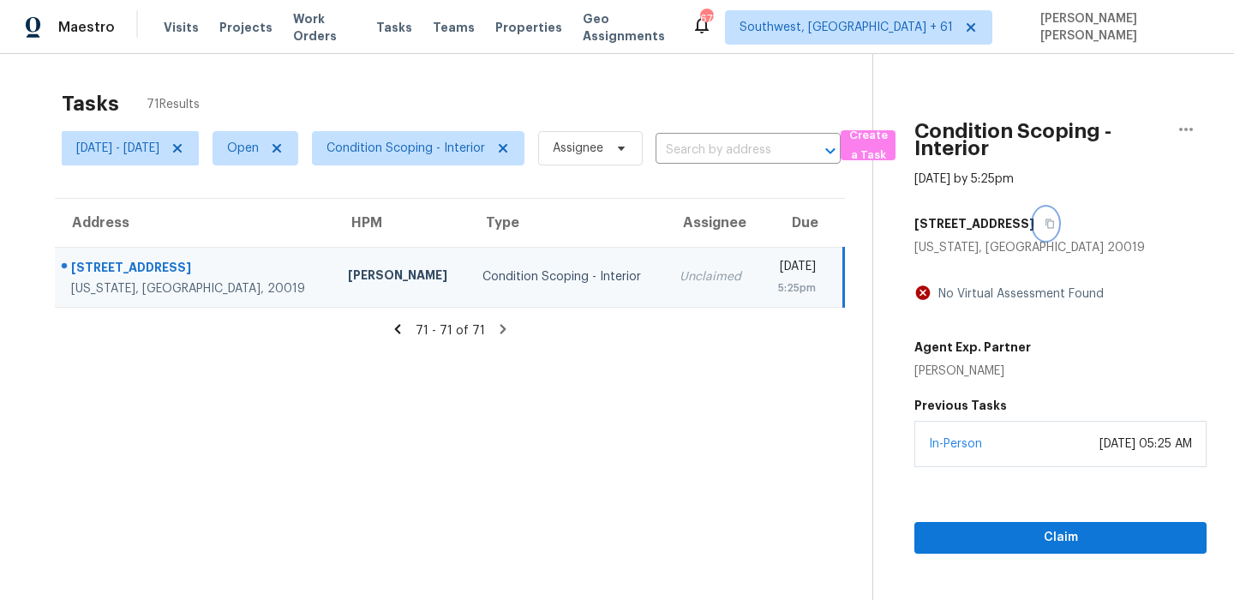
click at [1055, 220] on icon "button" at bounding box center [1049, 223] width 10 height 10
